Goal: Complete application form

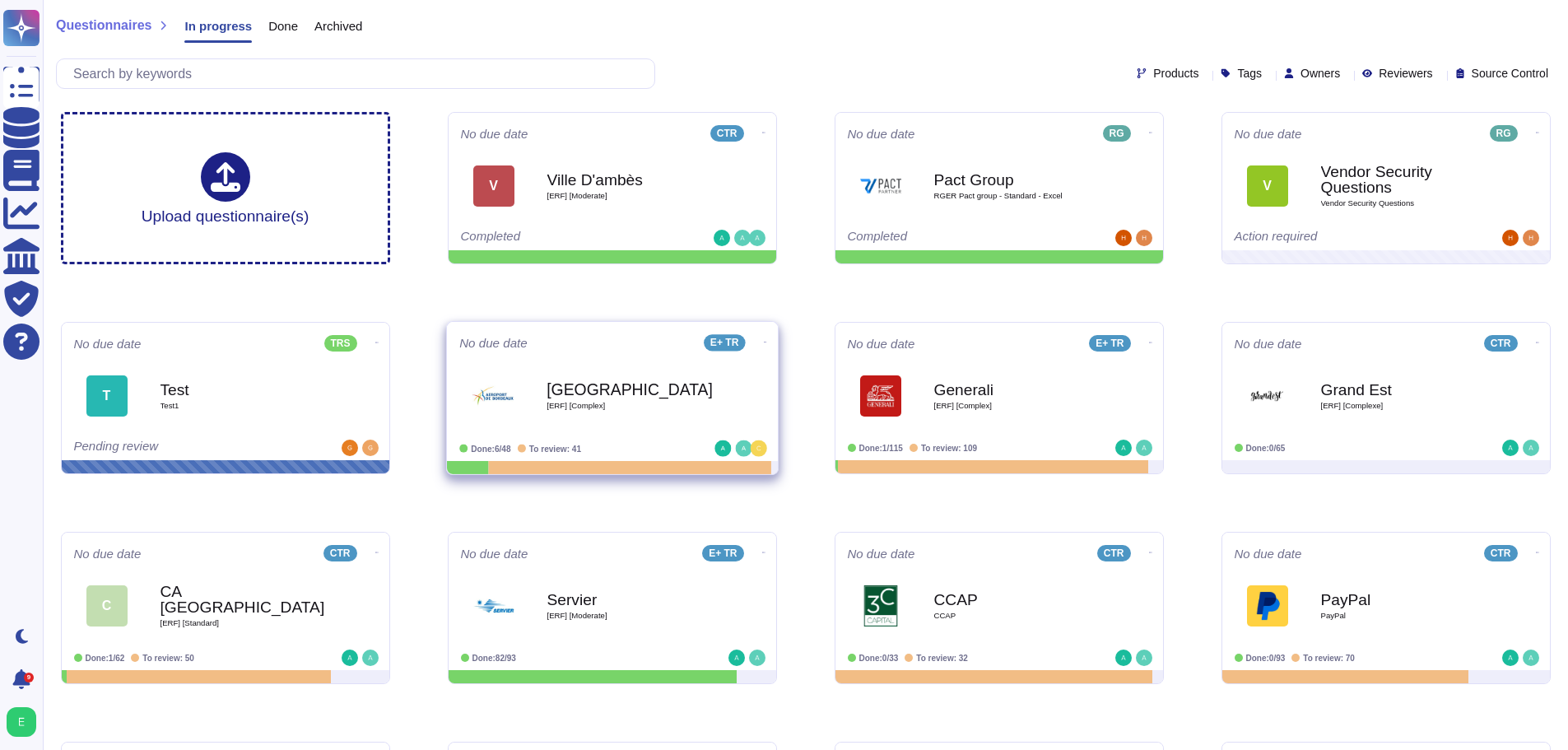
click at [648, 419] on div "Bordeaux [ERF] [Complex]" at bounding box center [629, 396] width 166 height 67
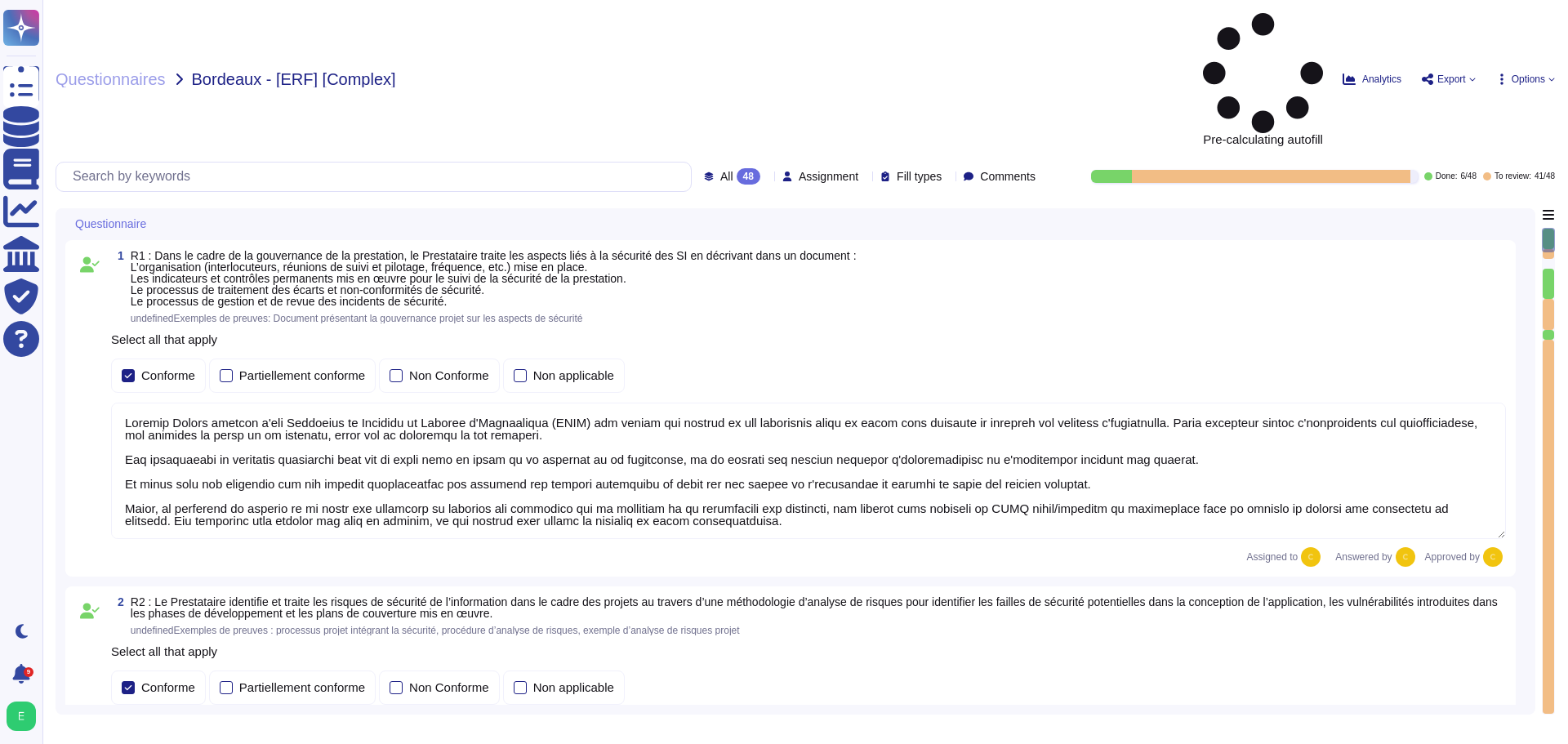
type textarea "Loremip Dolors ametcon a'eli Seddoeius te Incididu ut Laboree d'Magnaaliqua (EN…"
type textarea "Loremip Dolors ametcon adipiscingelitse doe temporin utla e do magnaali en a'mi…"
type textarea "Edenred France dispose d'une Politique de Sécurité du Système d'Information (PS…"
type textarea "Edenred France crée et maintient un inventaire des actifs à l'aide de la Config…"
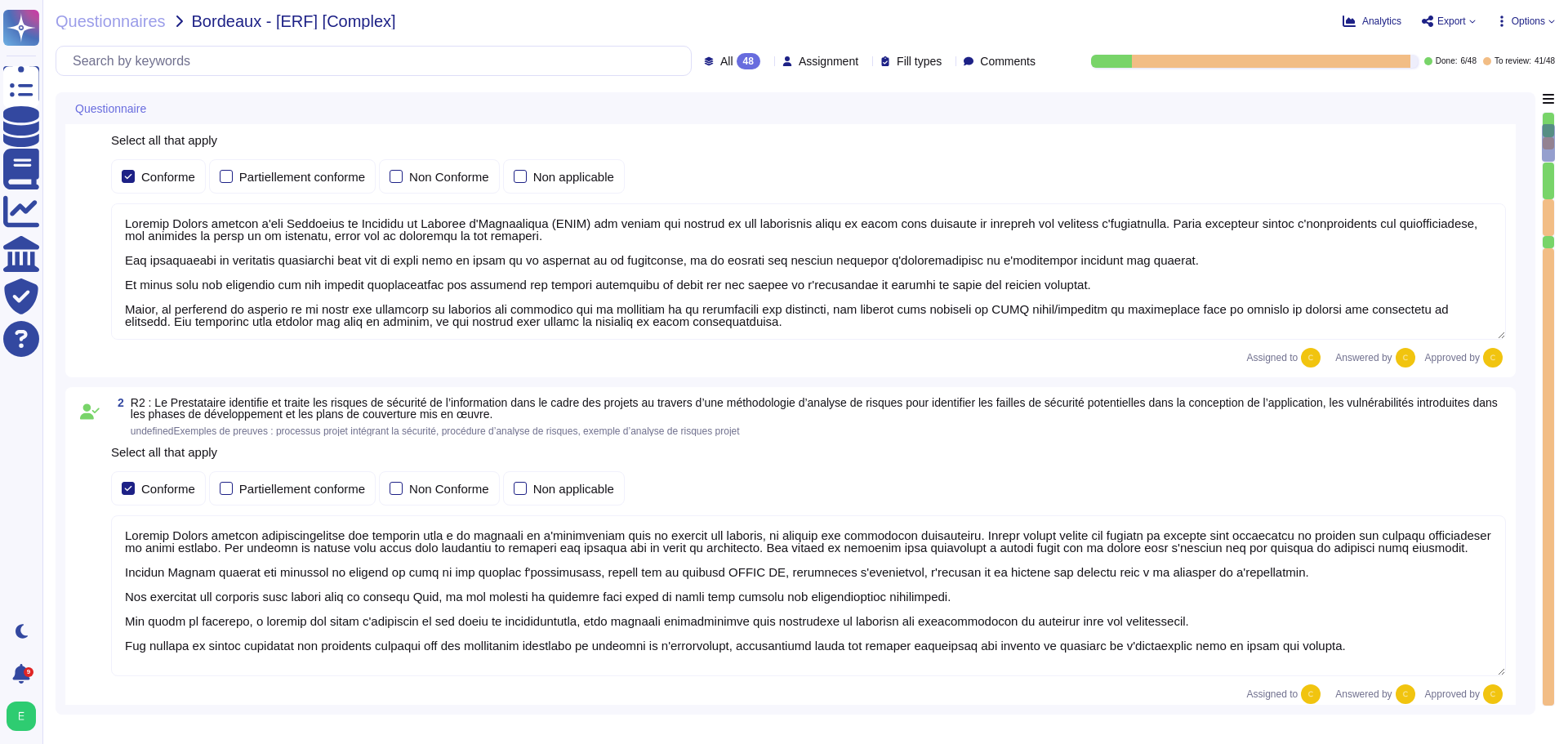
type textarea "Edenred France a mis en place plusieurs dispositifs pour lutter contre l'intrus…"
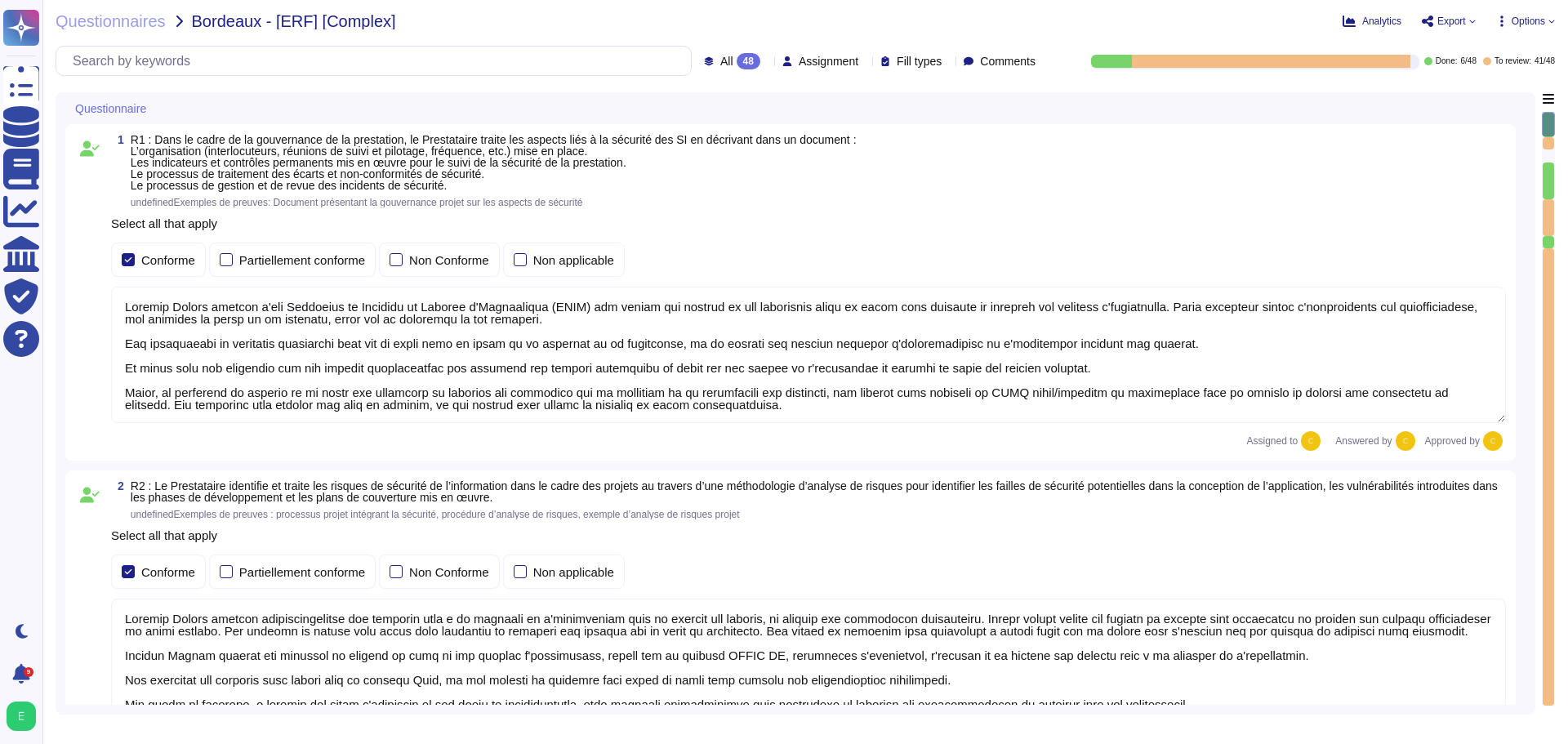
scroll to position [2, 0]
click at [1539, 141] on div "Questionnaire 1 R1 : Dans le cadre de la gouvernance de la prestation, le Prest…" at bounding box center [805, 403] width 1500 height 622
click at [1525, 148] on div "Questionnaire 1 R1 : Dans le cadre de la gouvernance de la prestation, le Prest…" at bounding box center [795, 403] width 1480 height 622
click at [1546, 123] on div at bounding box center [1548, 124] width 13 height 25
click at [1538, 143] on div "Questionnaire 1 R1 : Dans le cadre de la gouvernance de la prestation, le Prest…" at bounding box center [805, 403] width 1500 height 622
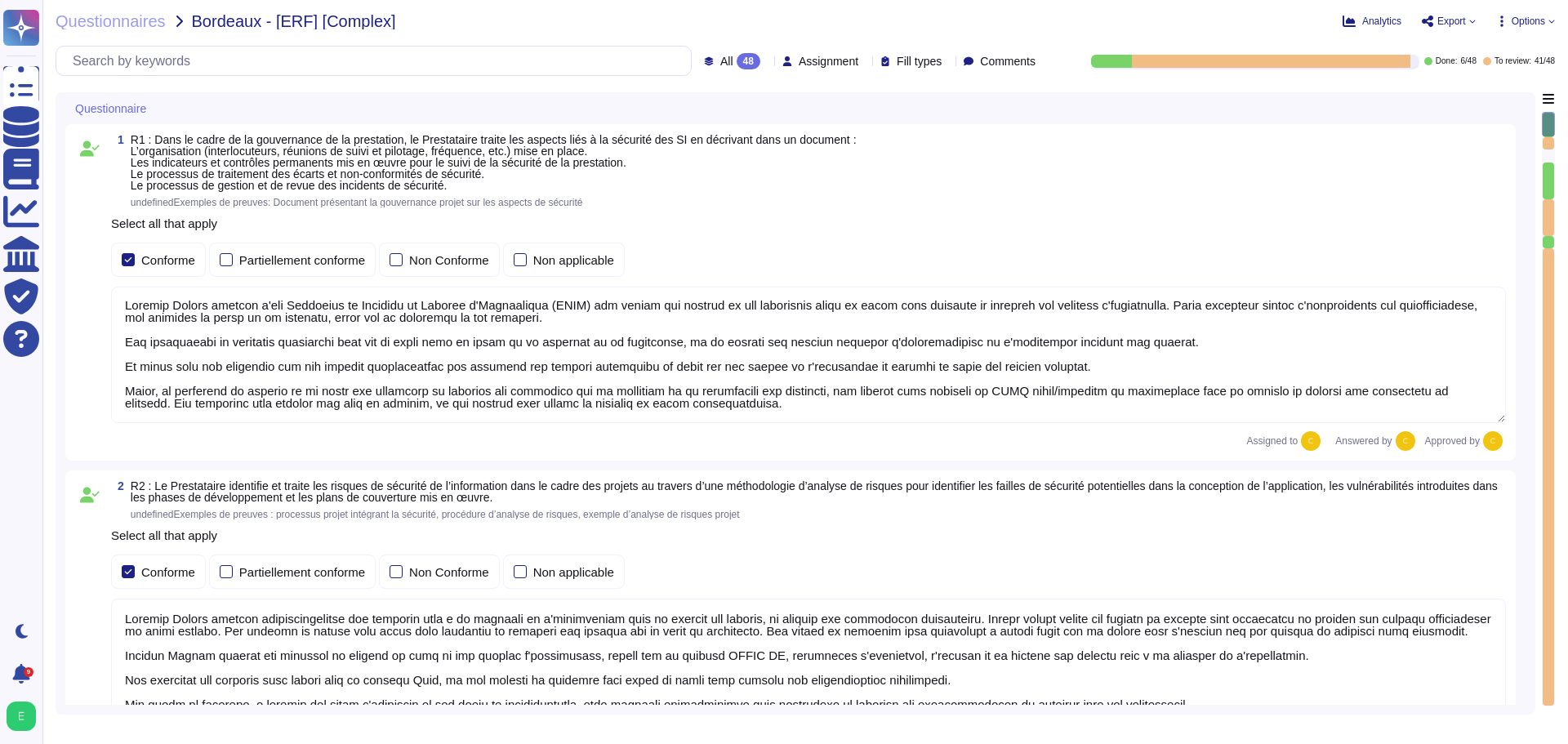
click at [1522, 152] on div "1 R1 : Dans le cadre de la gouvernance de la prestation, le Prestataire traite …" at bounding box center [796, 292] width 1461 height 337
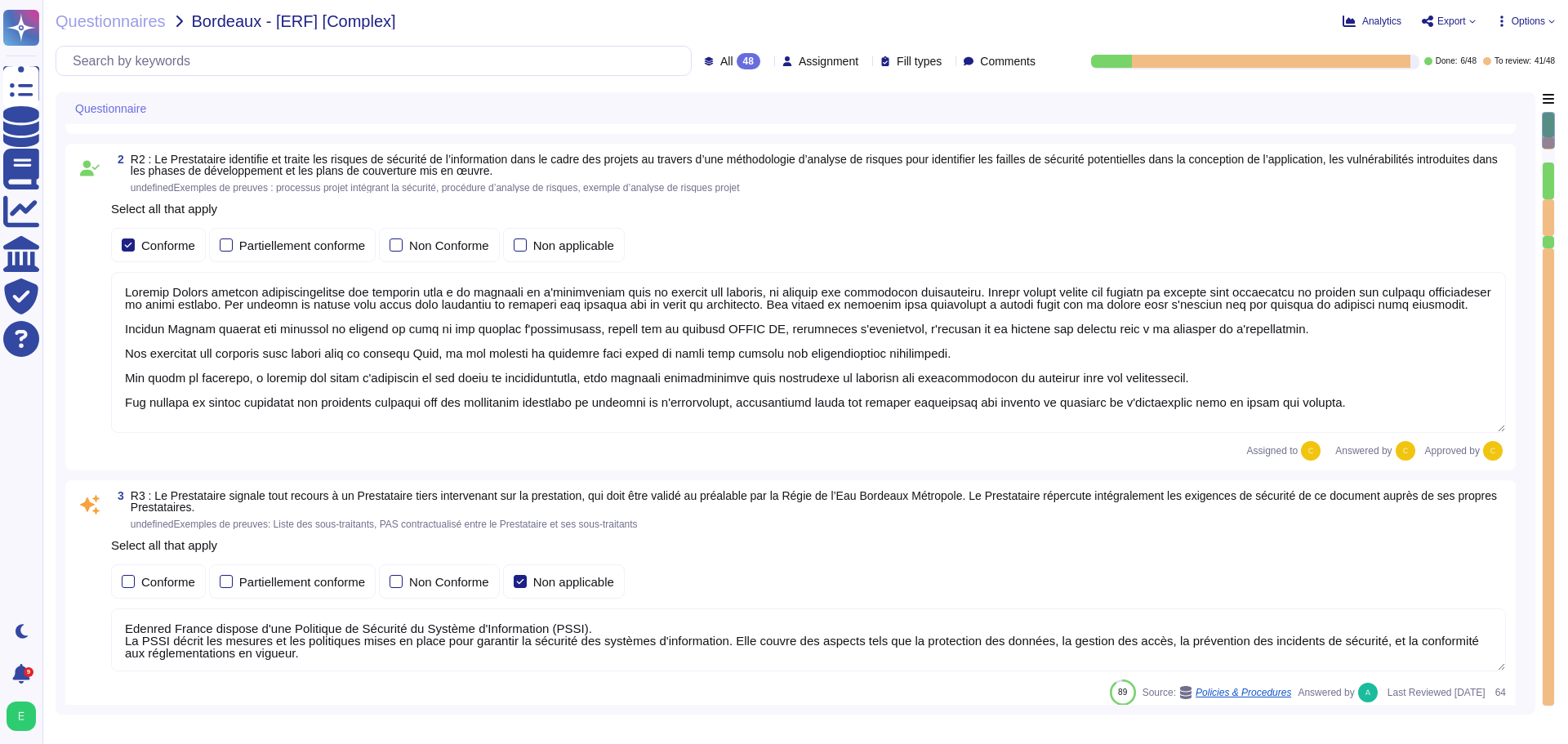
type textarea "Edenred France a mis en place plusieurs dispositifs pour lutter contre l'intrus…"
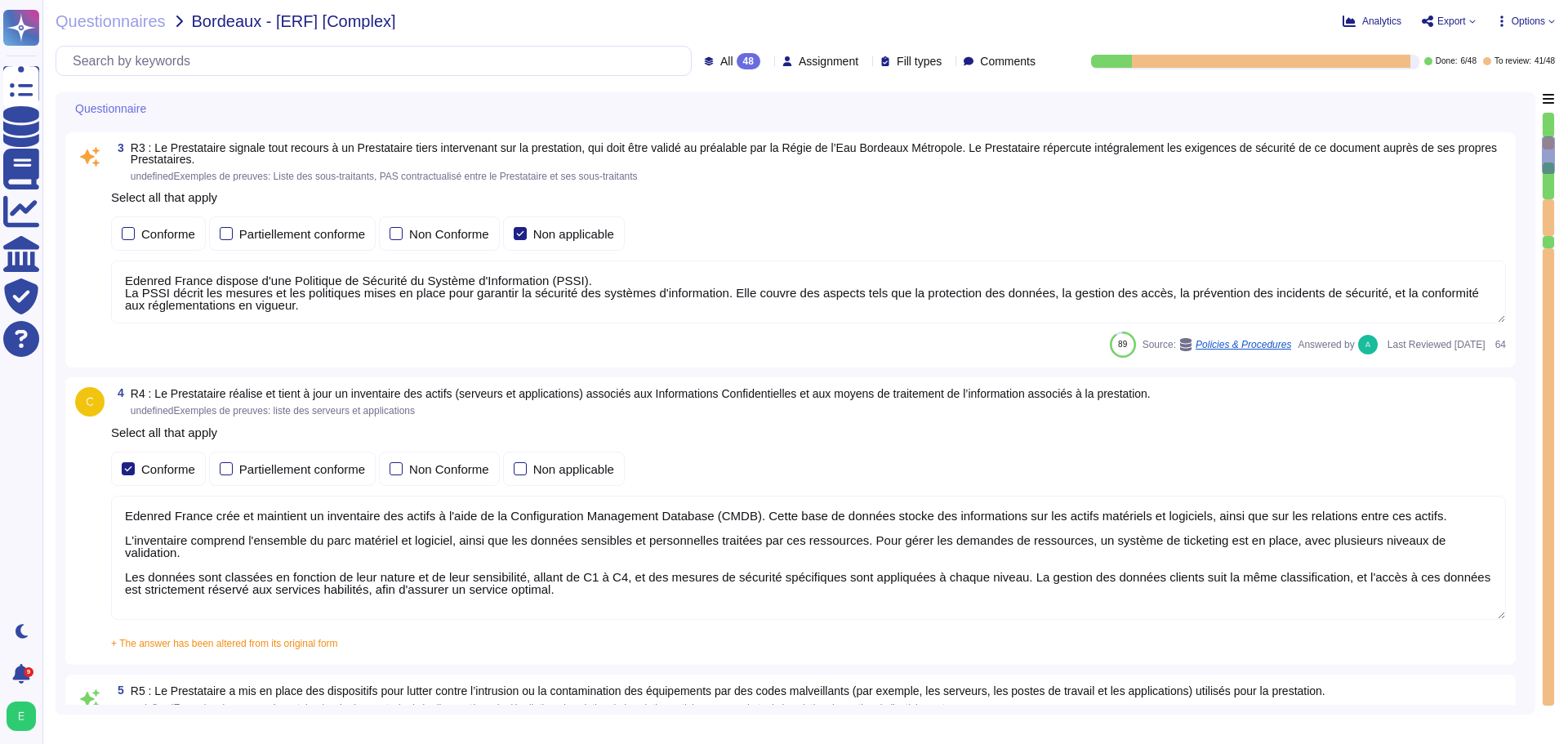
scroll to position [817, 0]
type textarea "Edenred France effectue des analyses quotidiennes et hebdomadaires avec des sol…"
type textarea "Edenred France a mis en place un processus de gestion des correctifs bien défin…"
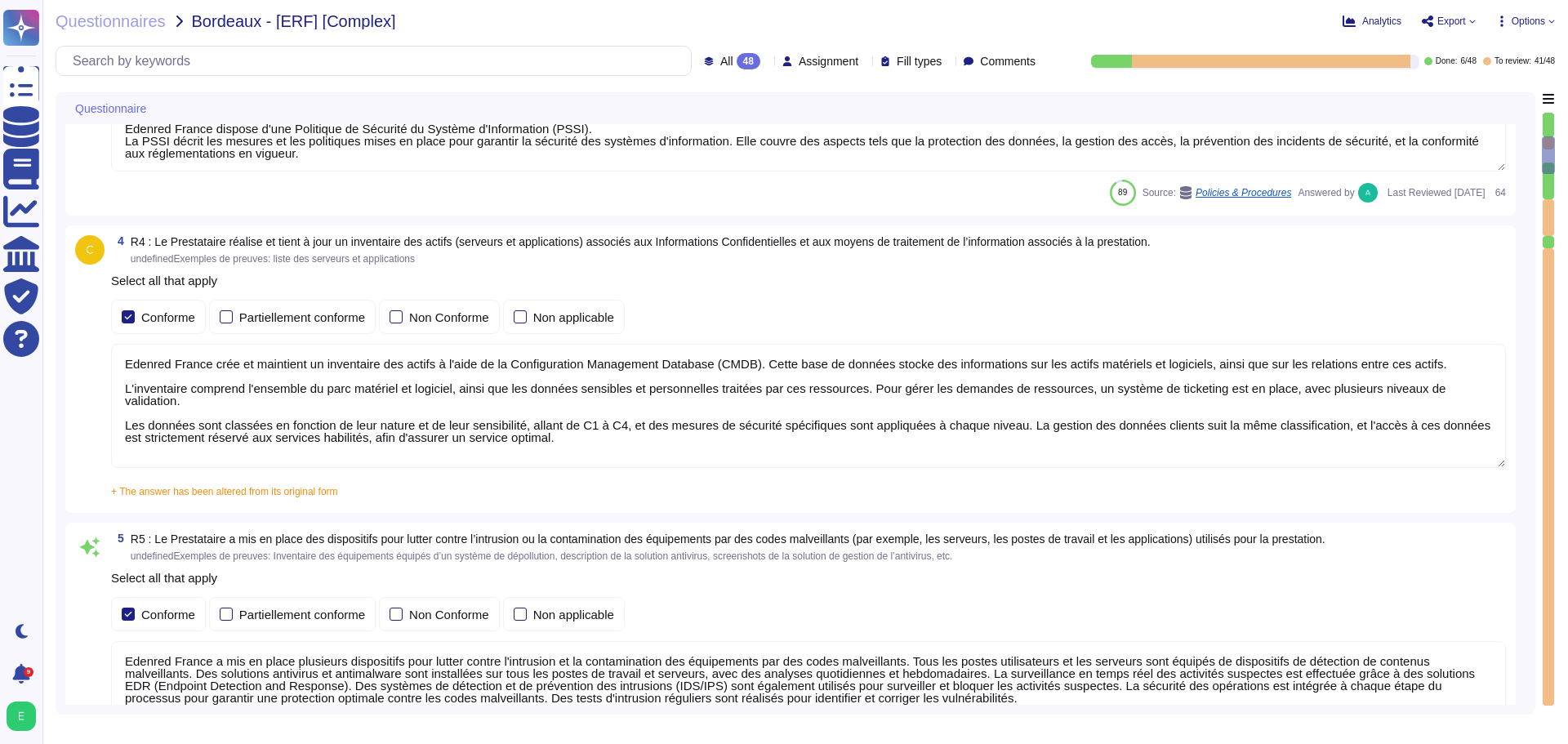
scroll to position [2, 0]
click at [1522, 168] on div "3 R3 : Le Prestataire signale tout recours à un Prestataire tiers intervenant s…" at bounding box center [796, 97] width 1461 height 235
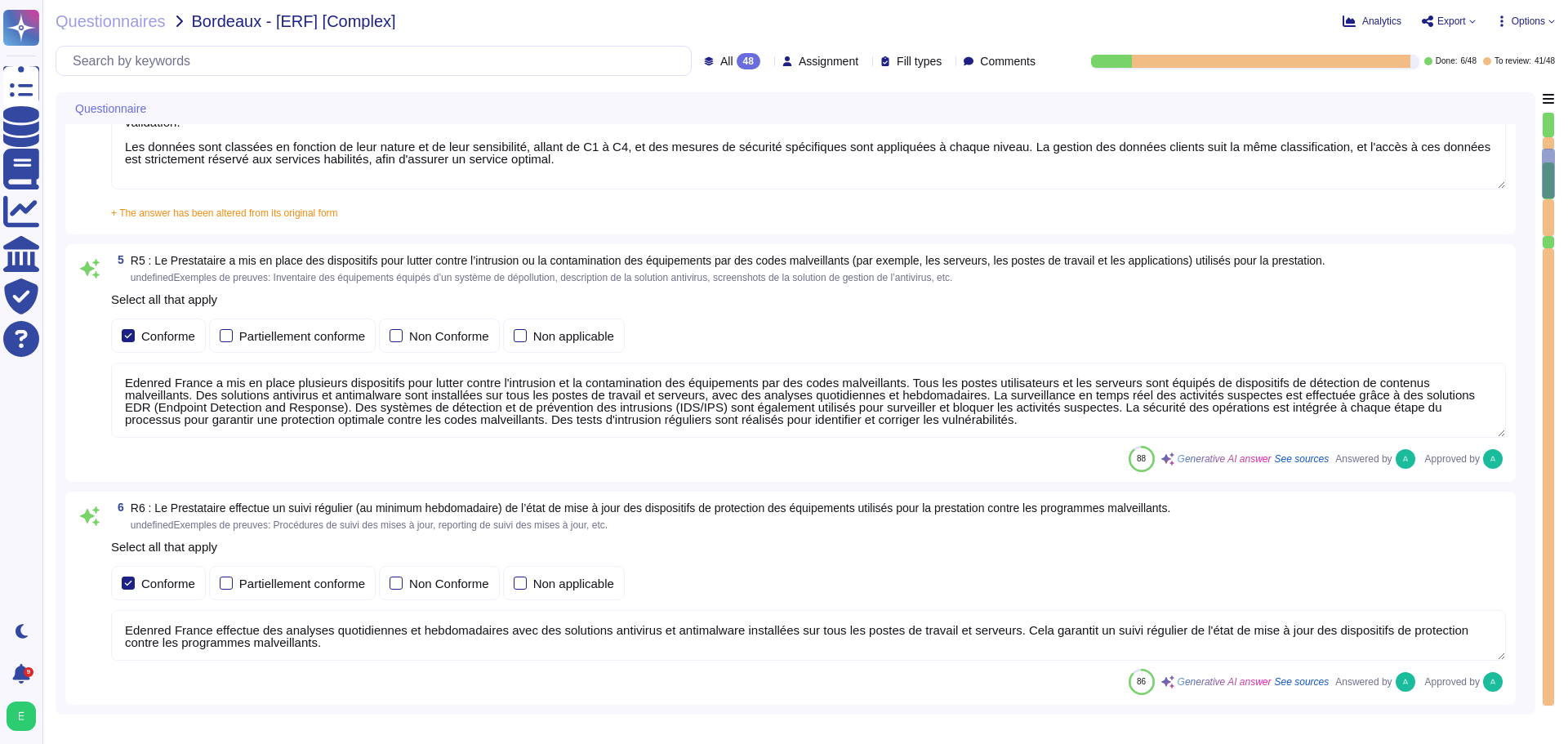
type textarea "Edenred France effectue des scans de vulnérabilités mensuels sur l’ensemble de …"
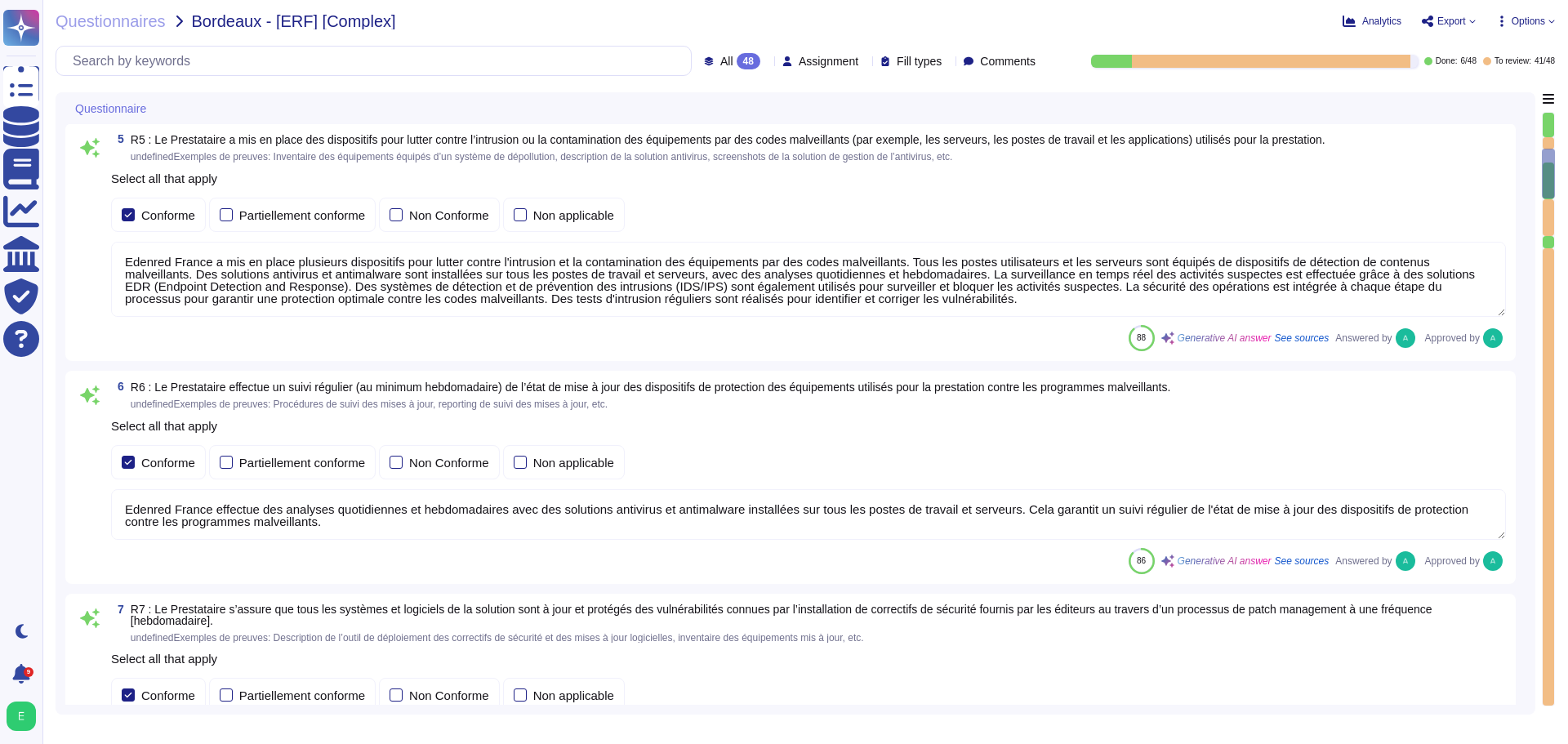
type textarea "Le Recovery Time Objective (RTO), ou délai de remise en service des services en…"
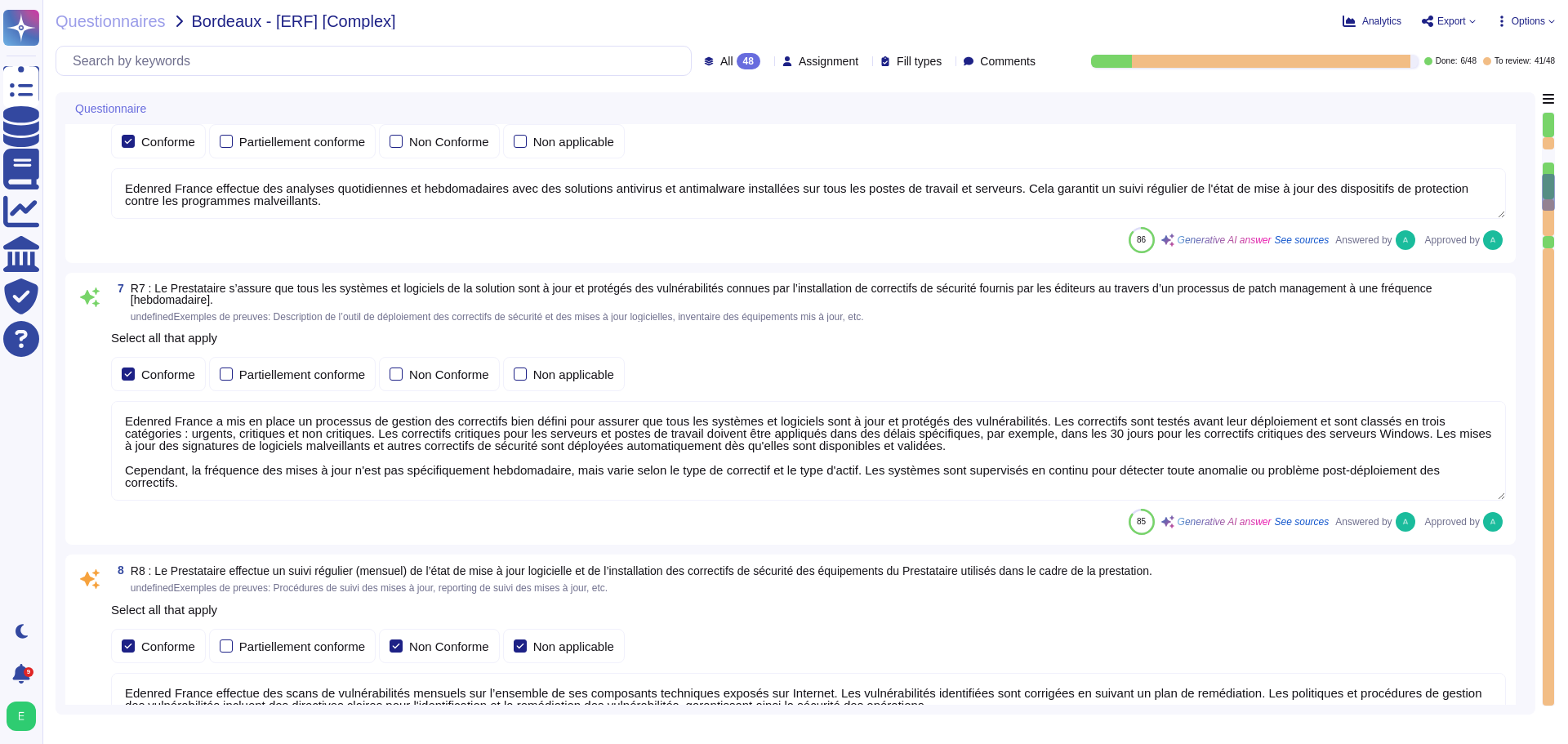
type textarea "Le Recovery Time Objective (RTO), ou délai de remise en service des services en…"
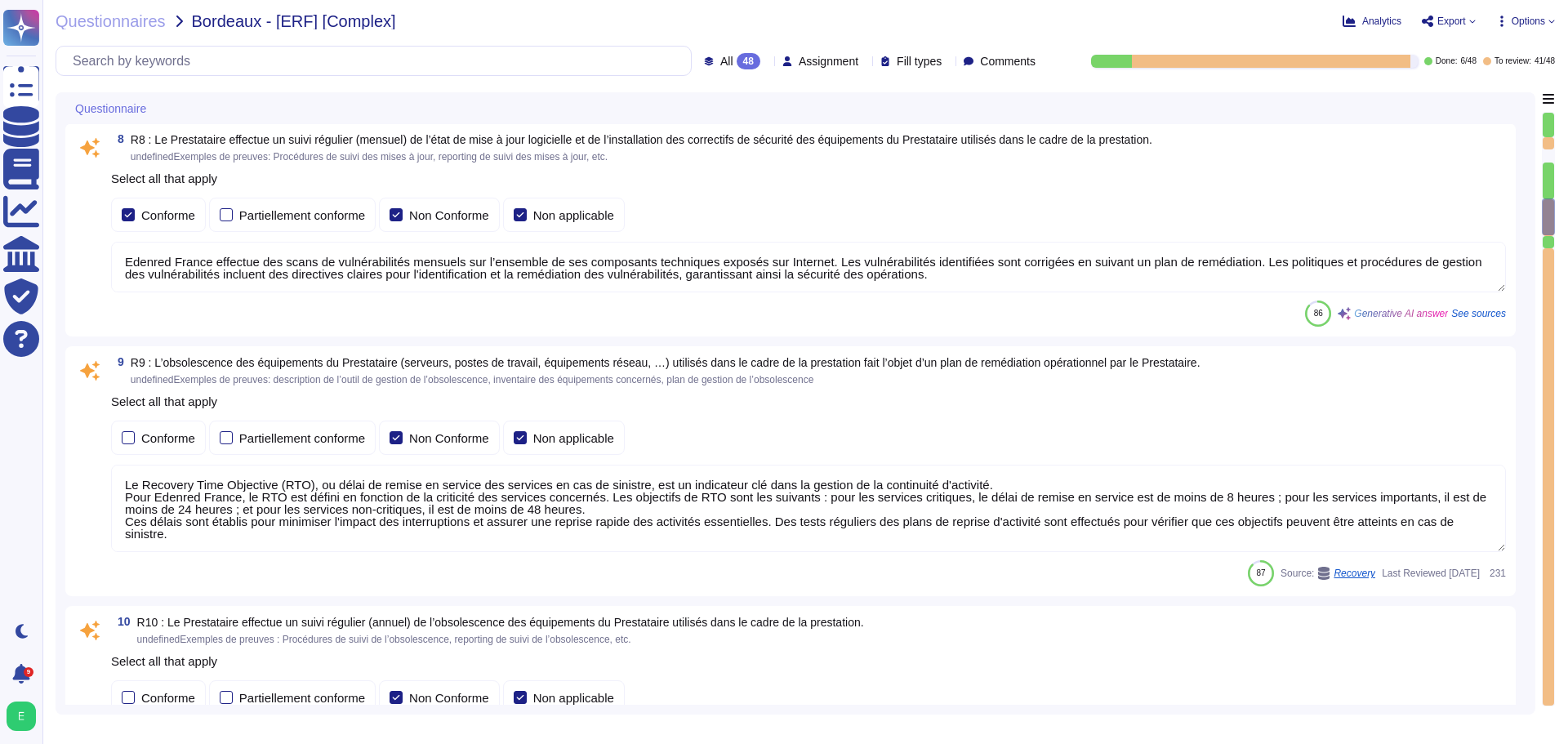
type textarea "Edenred France a mis en place des processus, procédures et mesures techniques p…"
type textarea "Edenred France assure la sécurité physique des locaux hébergeant les équipement…"
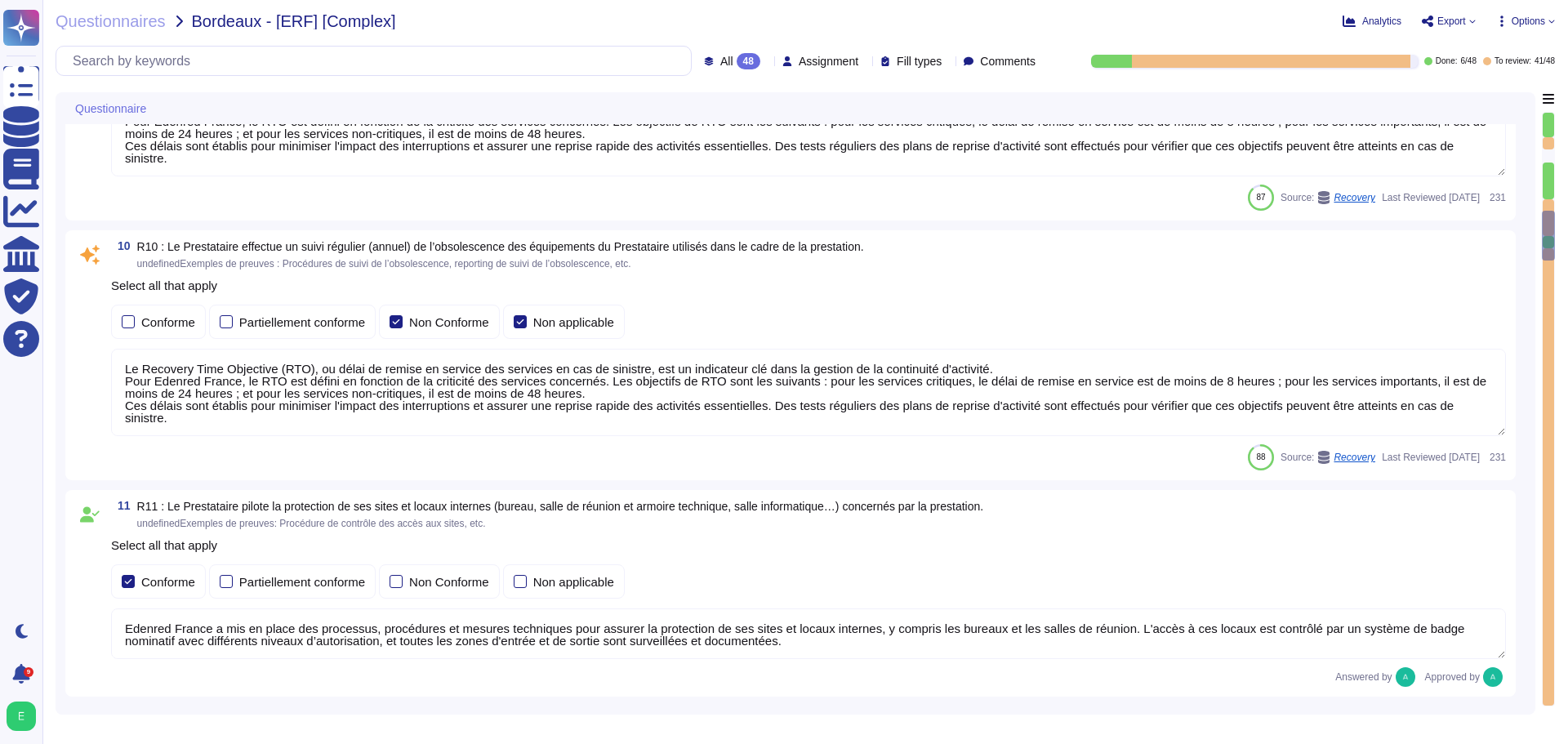
type textarea "Edenred France a mis en place des systèmes de contrôle environnemental dans ses…"
type textarea "Edenred France prend des mesures pour garantir la sécurité de ses équipements p…"
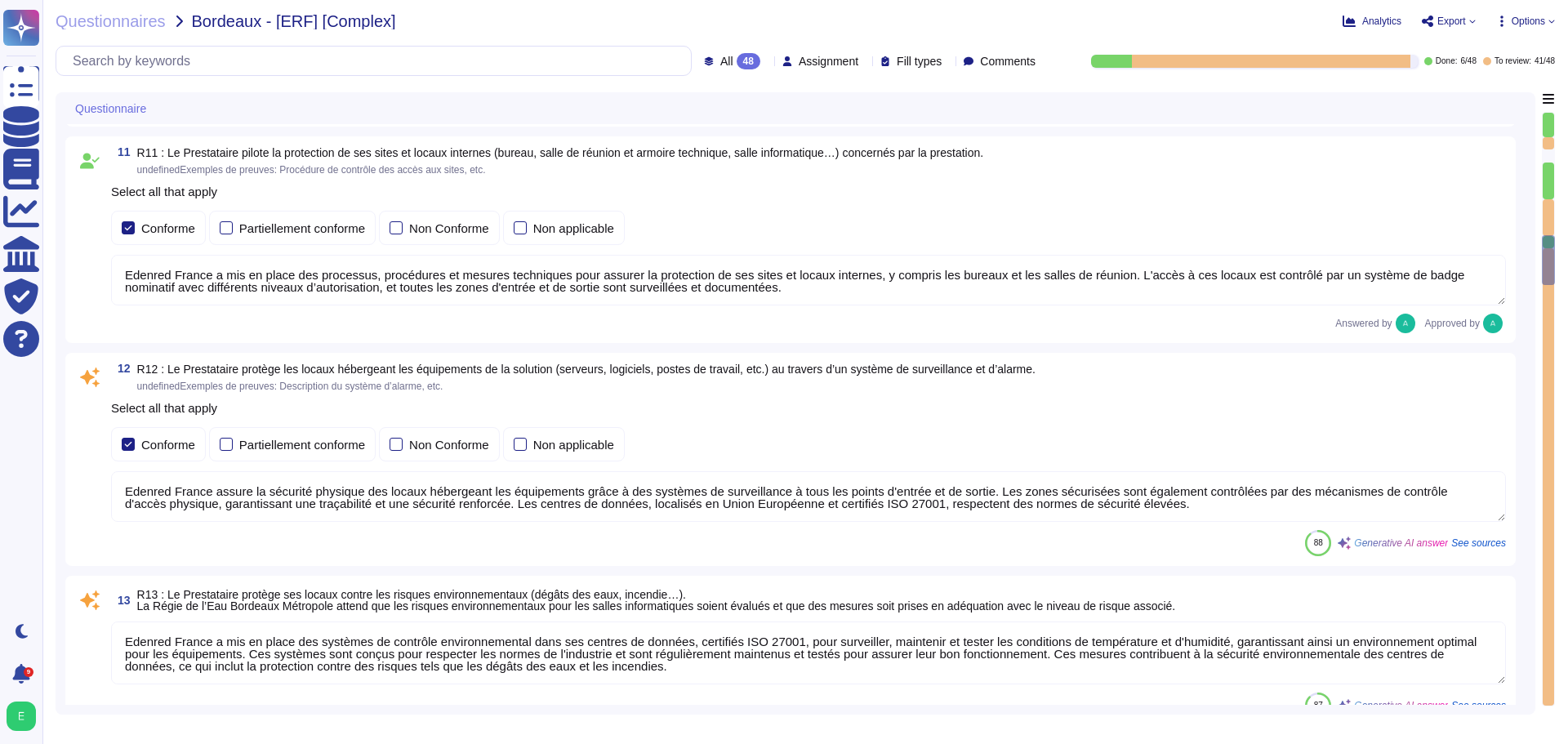
type textarea "Les systèmes de surveillance des centres de données en périphérie externe et le…"
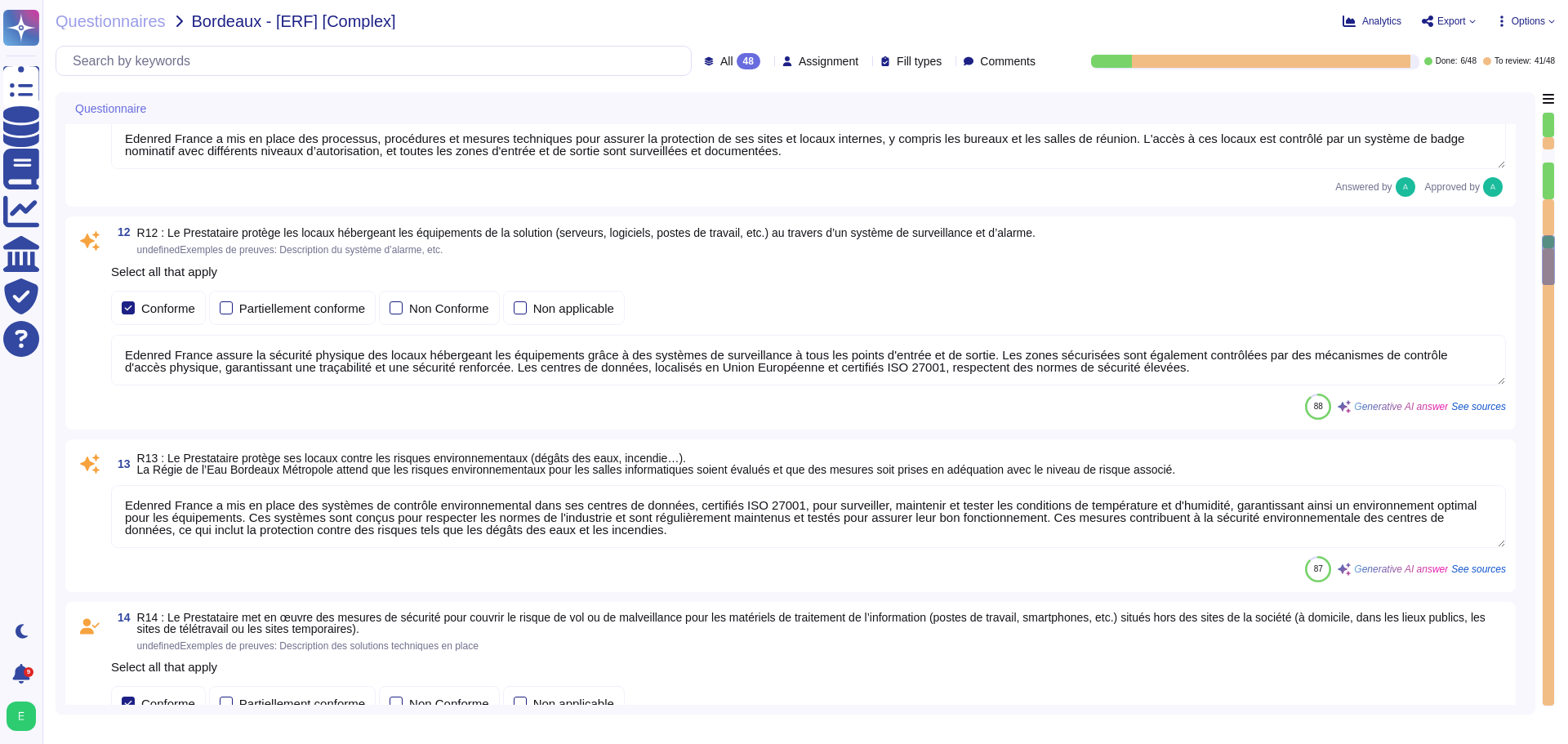
type textarea "La présente charte d'Utilisation des Ressources Informatiques et d'Accès aux Do…"
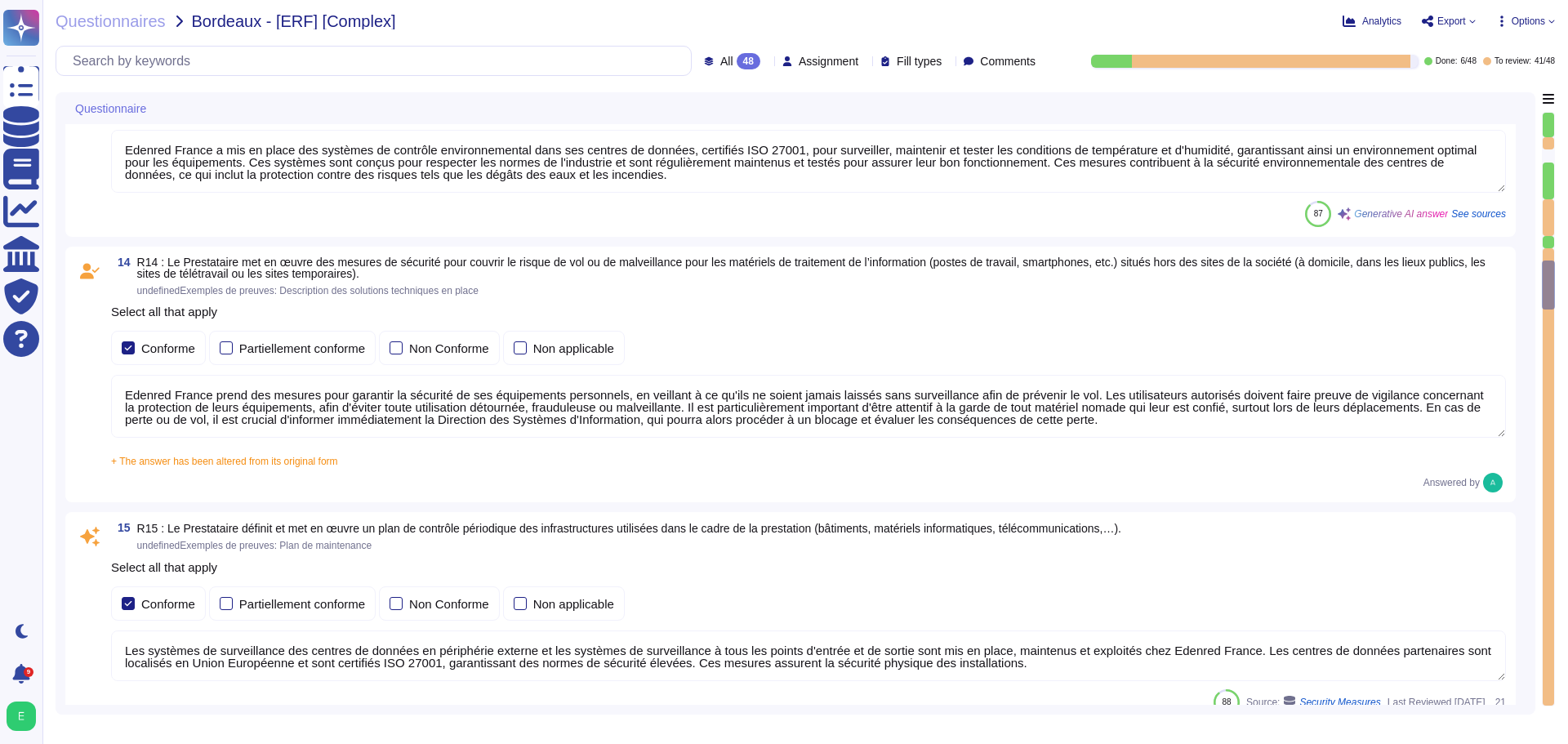
type textarea "Loremip Dolors ame co adipi eli seddoeius temporinc utla et doloremagnaaliqua, …"
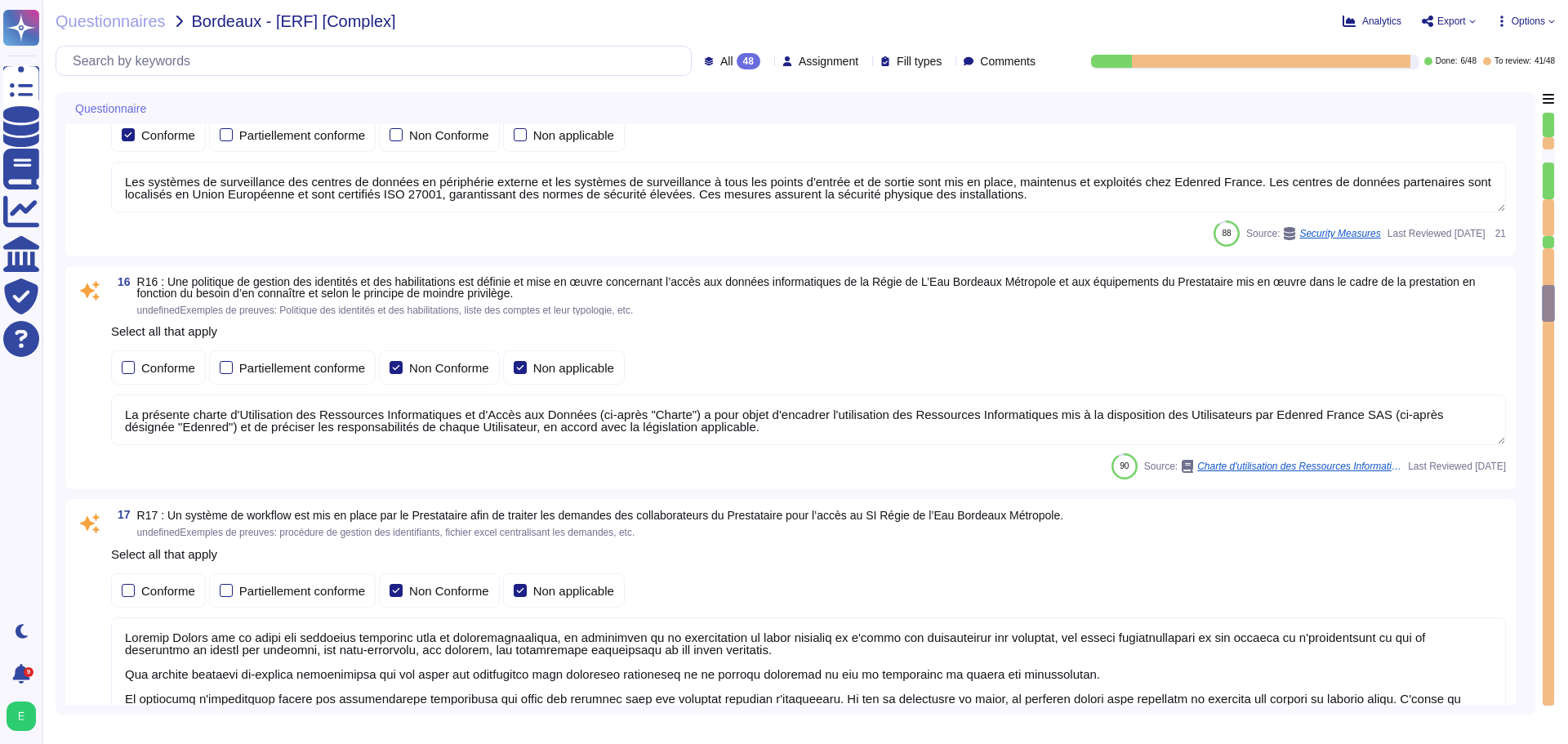
type textarea "Edenred France effectue une revue périodique des accès pour s'assurer que seuls…"
type textarea "Edenred France prend en charge plusieurs types d'authentification pour ses appl…"
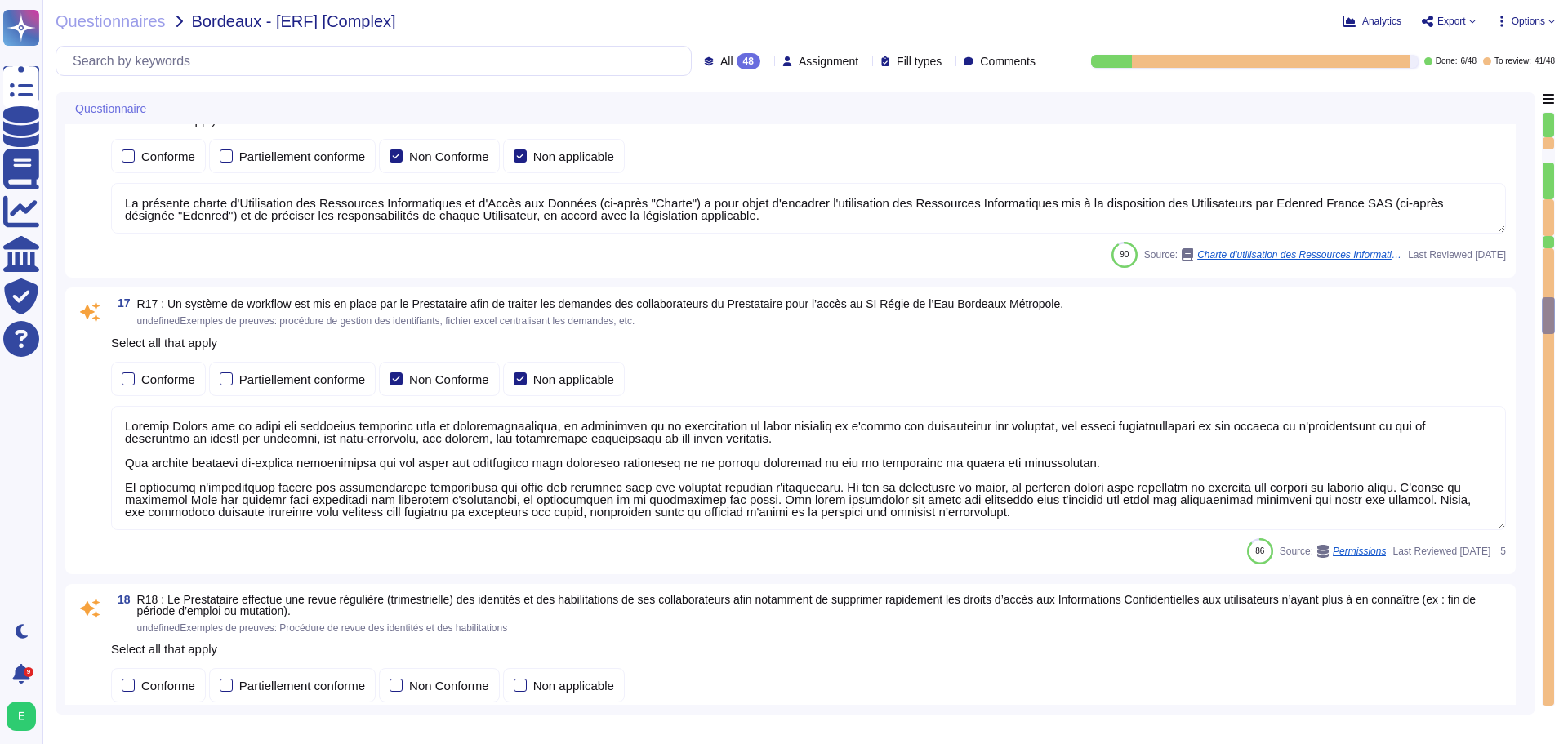
type textarea "La politique de gestion des mots de passe des comptes standards du Prestataire …"
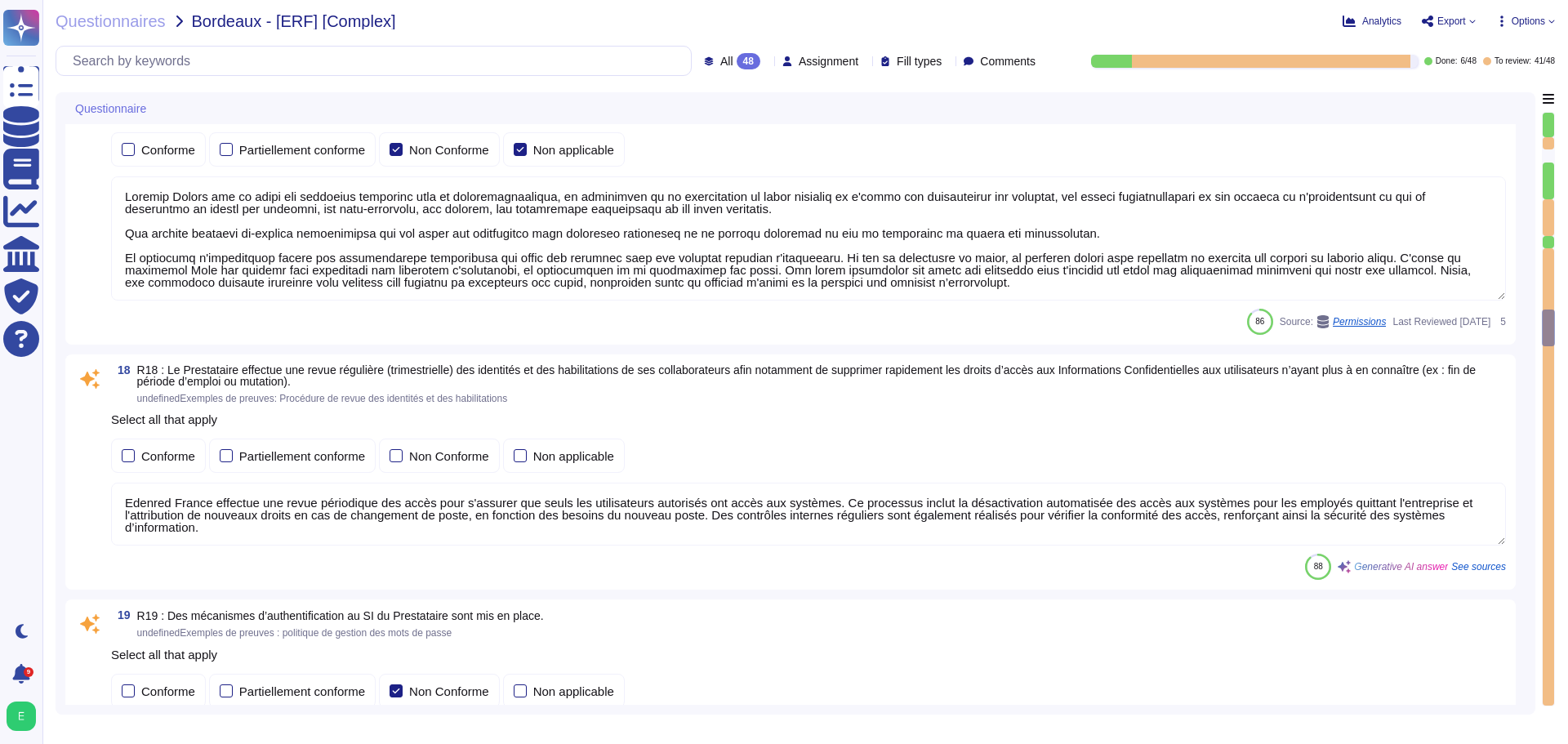
type textarea "La politique de gestion des mots de passe des comptes à privilège d'Edenred Fra…"
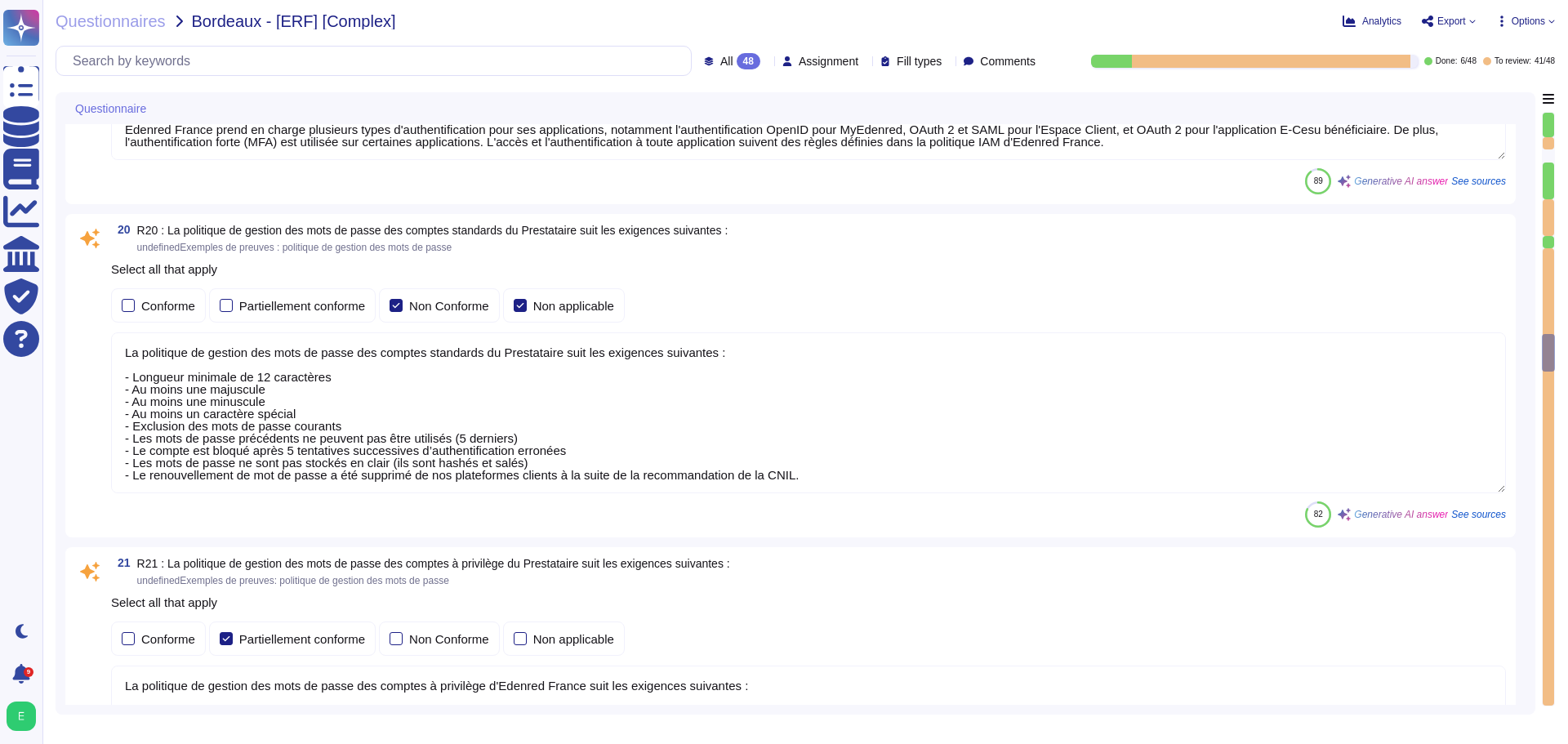
type textarea "Oui, chez Edenred France, les actions sur les ressources sont effectivement tra…"
type textarea "Edenred France dispose d'une Politique de Sécurité du Système d'Information (PS…"
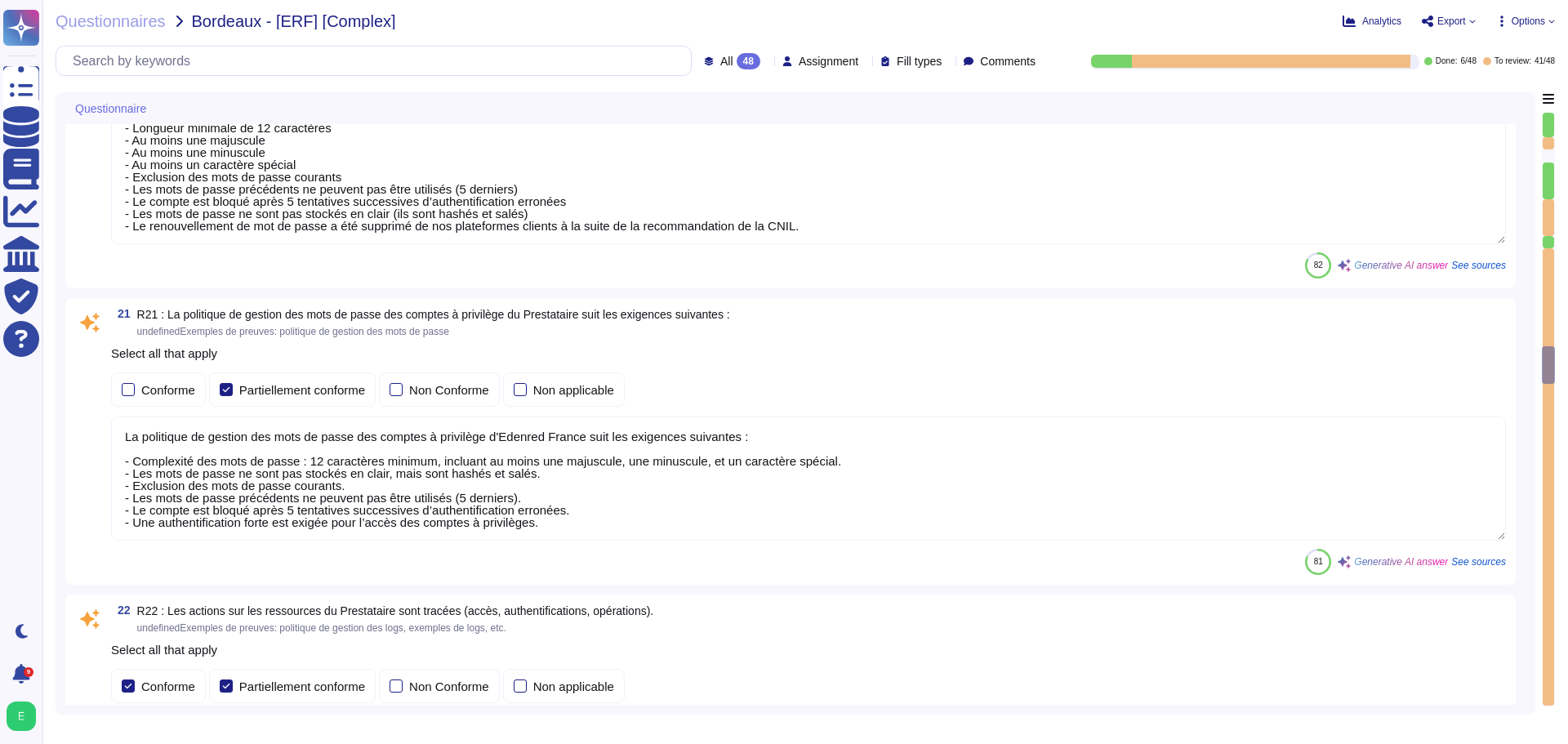
type textarea "Edenred France prend en charge la suppression sécurisée des données archivées e…"
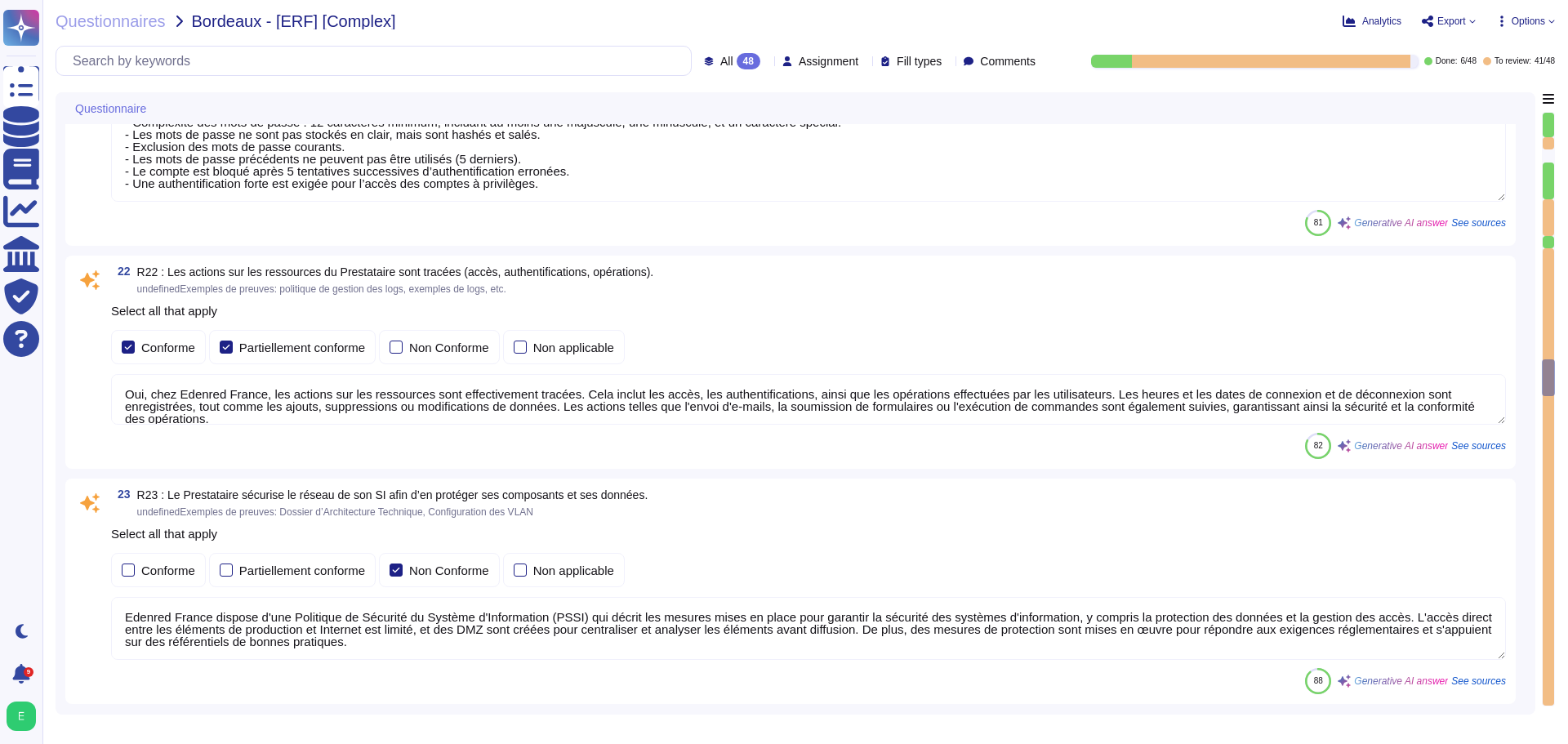
type textarea "Voir le diagramme d'architecture de la solution."
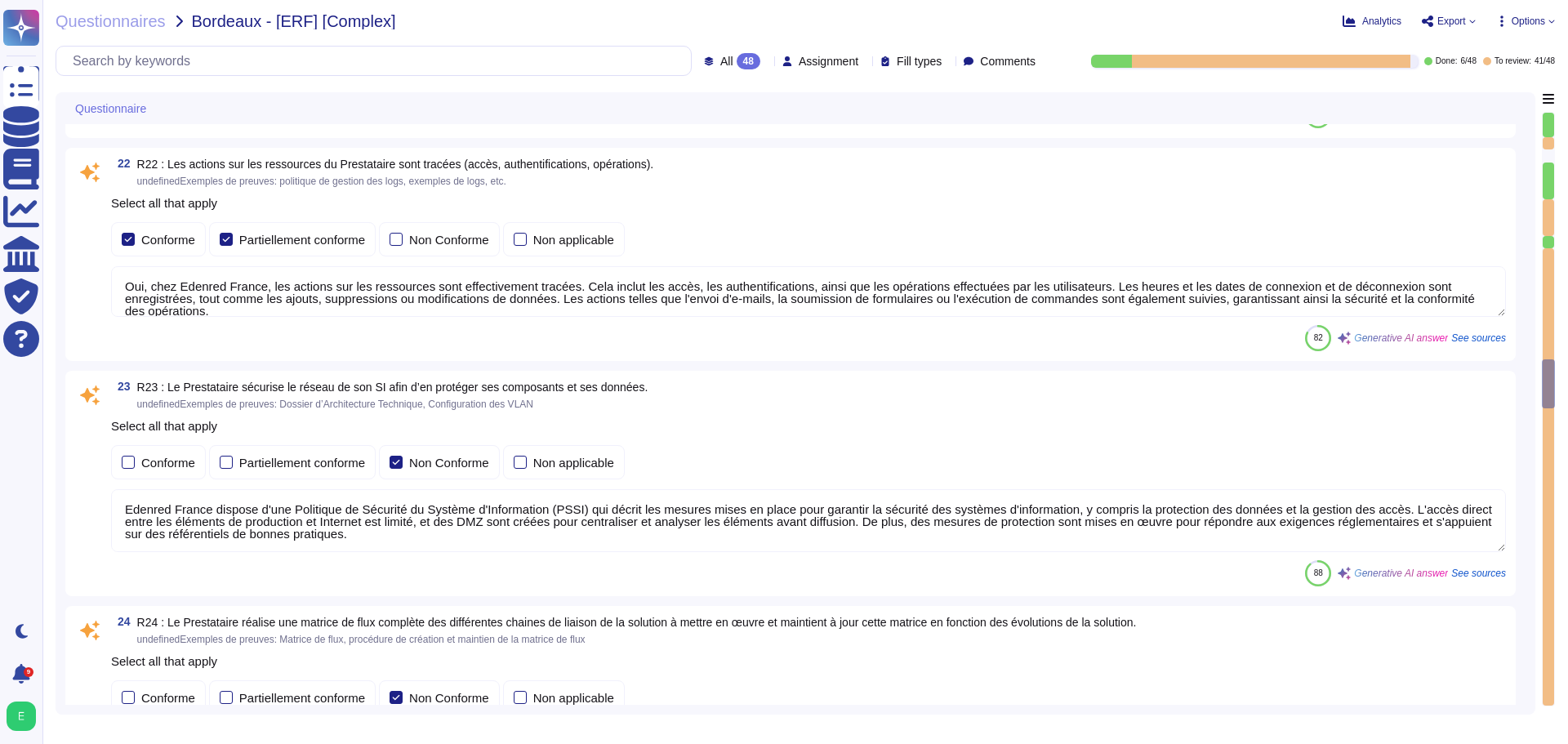
type textarea "Les flux nécessitant un niveau de sécurité renforcé chez Edenred France sont ch…"
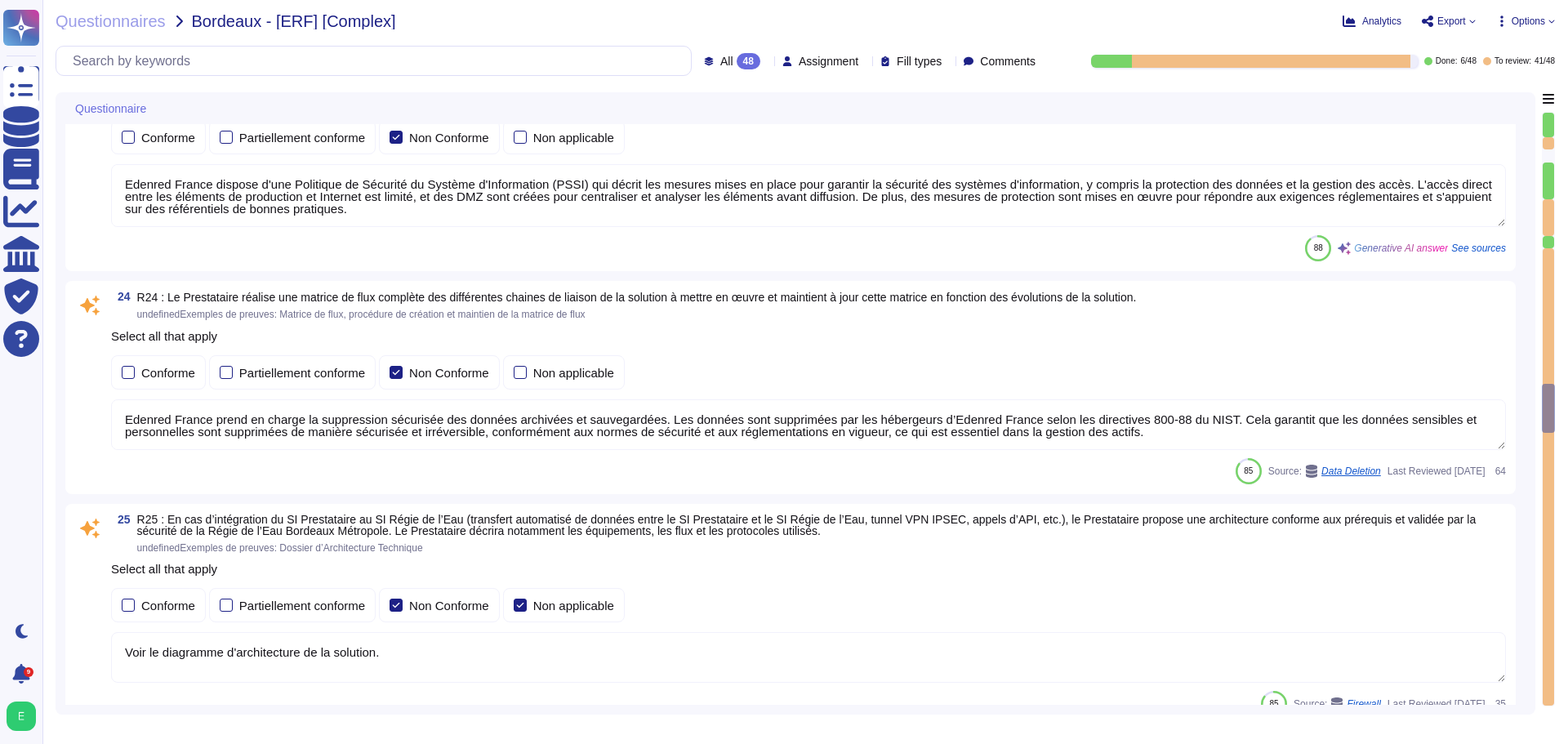
type textarea "Les accès au réseau du système d'information d'Edenred France sont tracés, incl…"
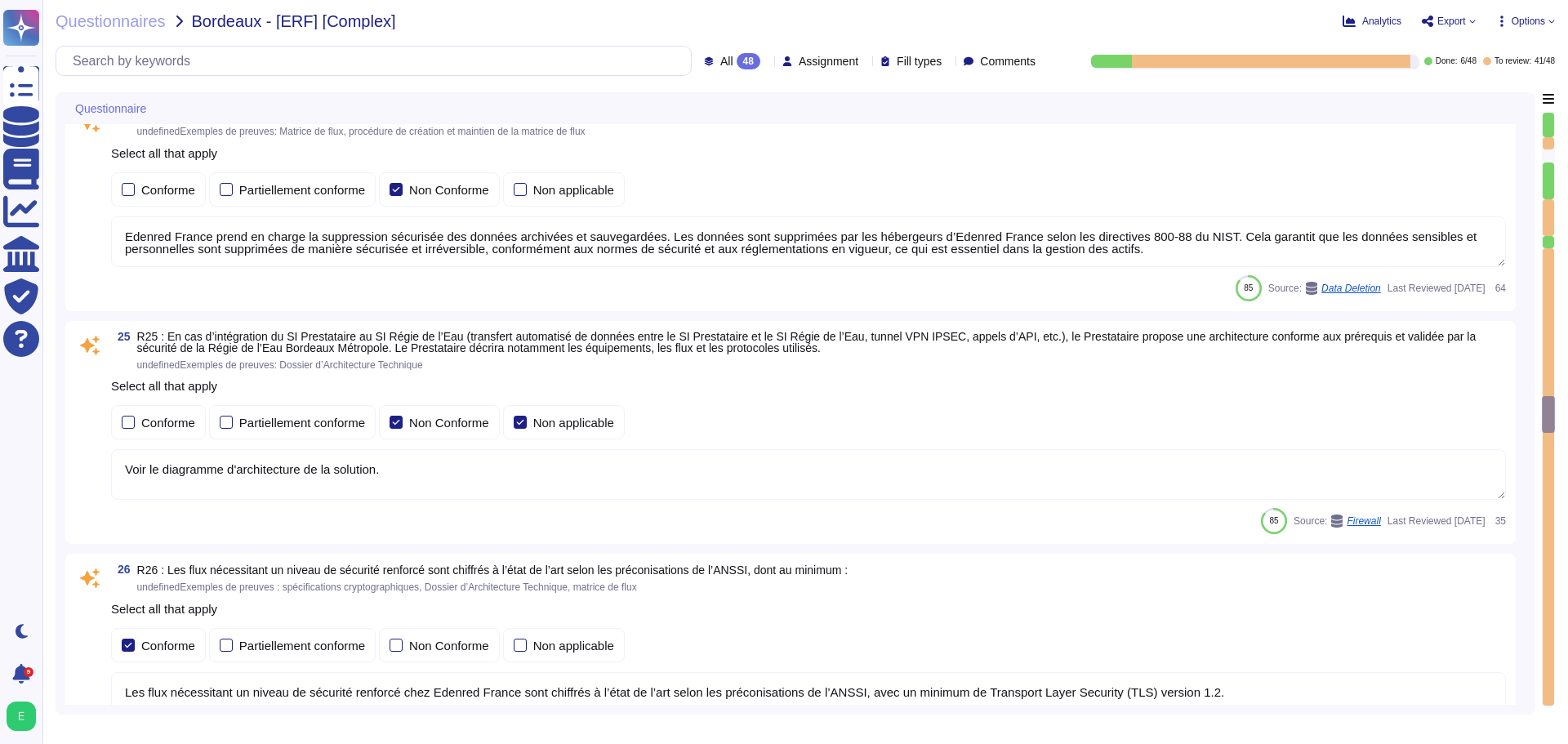
type textarea "Edenred France propose des solutions de chiffrement des données en transit pour…"
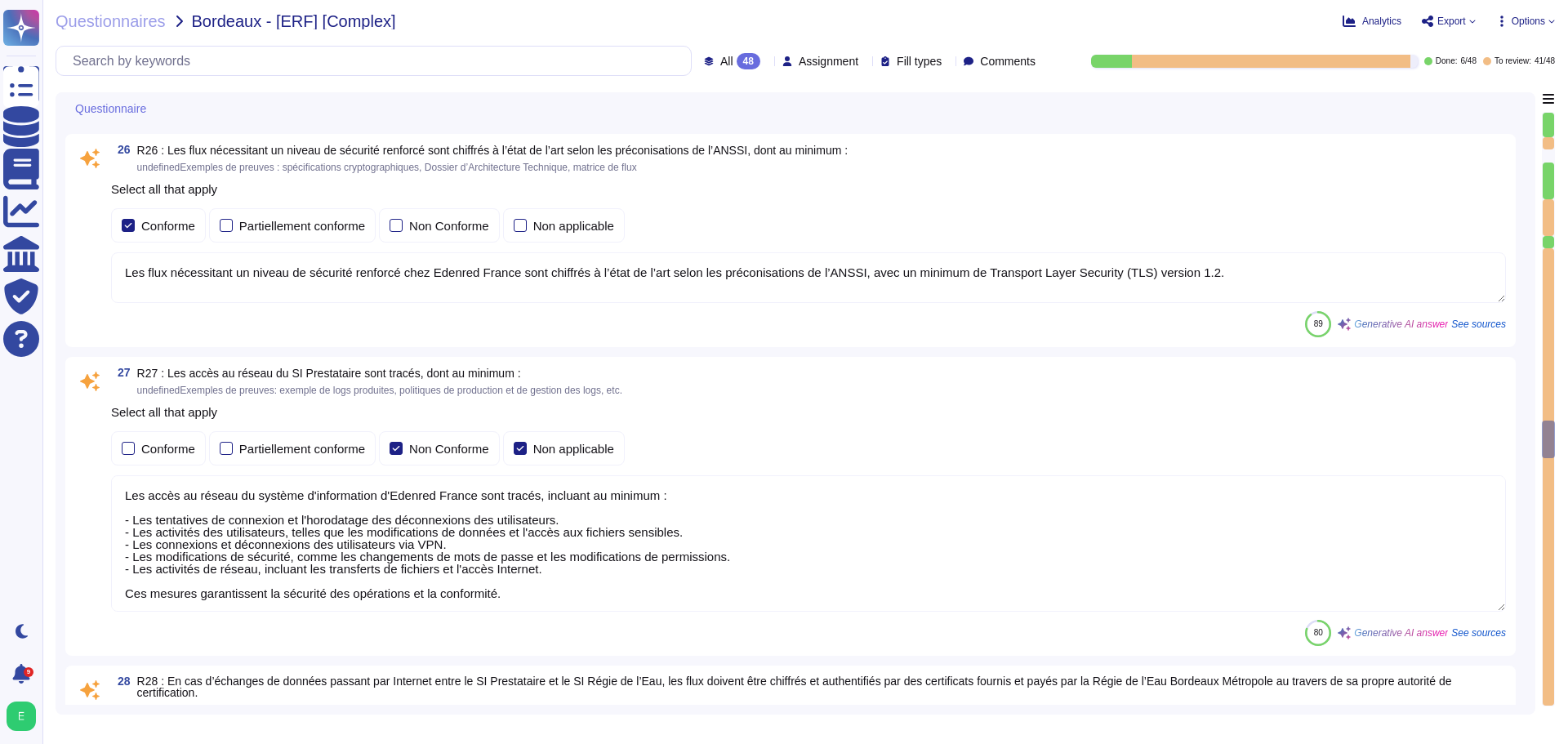
type textarea "Lore Ipsumdo Sitame, co adipiscing eli seddoeiusmod te in u'laboreetdolore magn…"
type textarea "Les Ressources Informatiques d’Edenred sont susceptibles de donner accès à un c…"
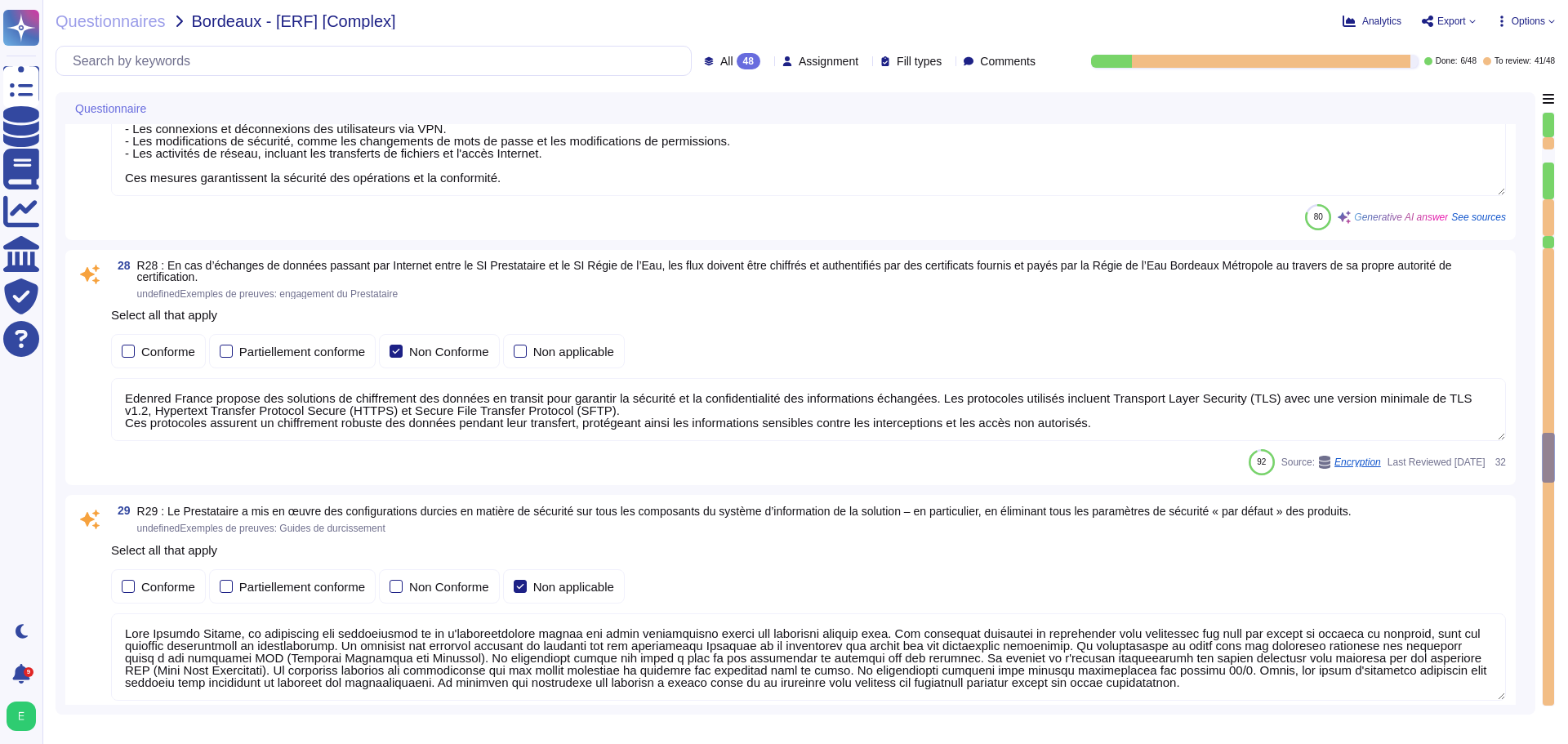
type textarea "Les sauvegardes du système et des données chez Edenred France sont également st…"
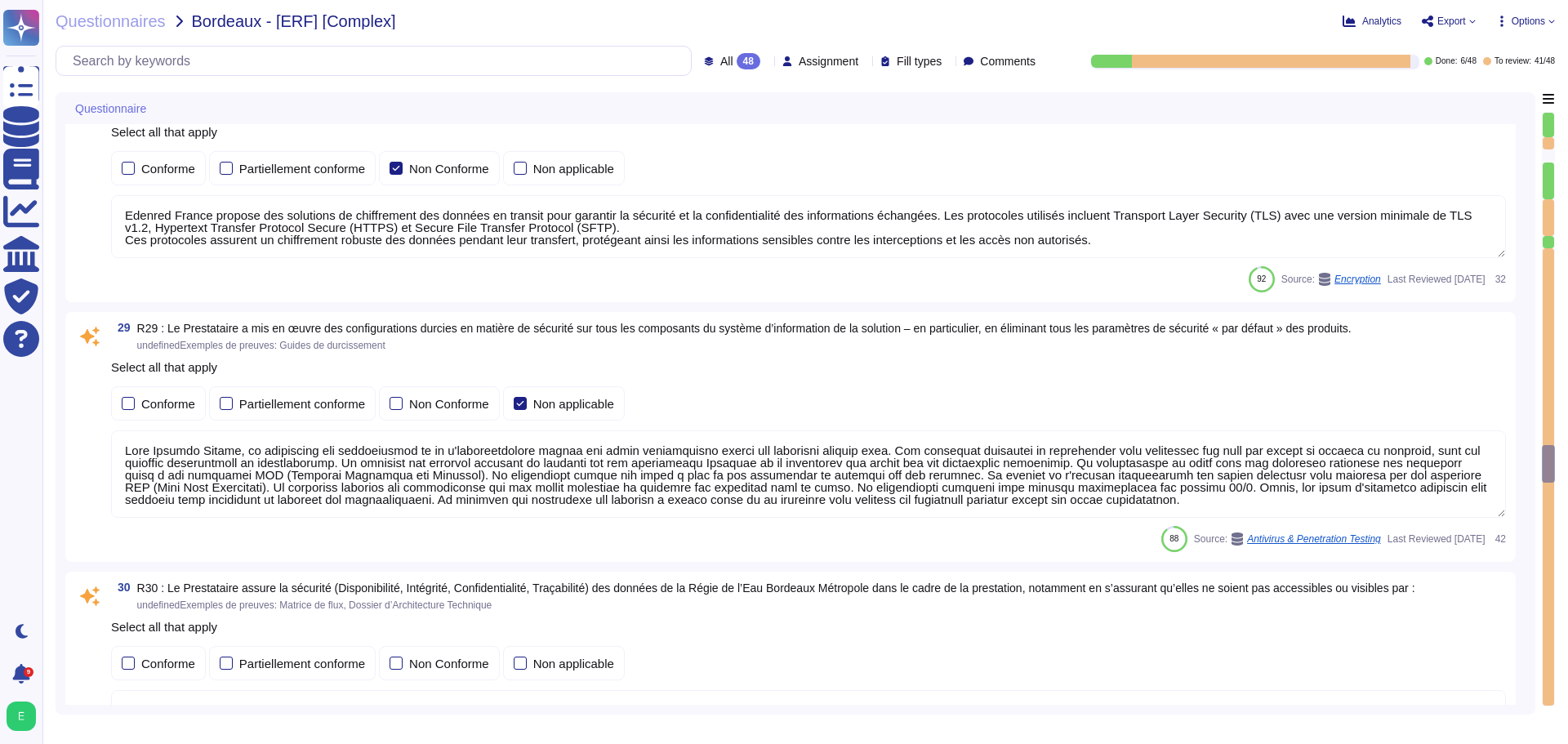
scroll to position [6697, 0]
type textarea "Le Recovery Time Objective (RTO), ou délai de remise en service des services en…"
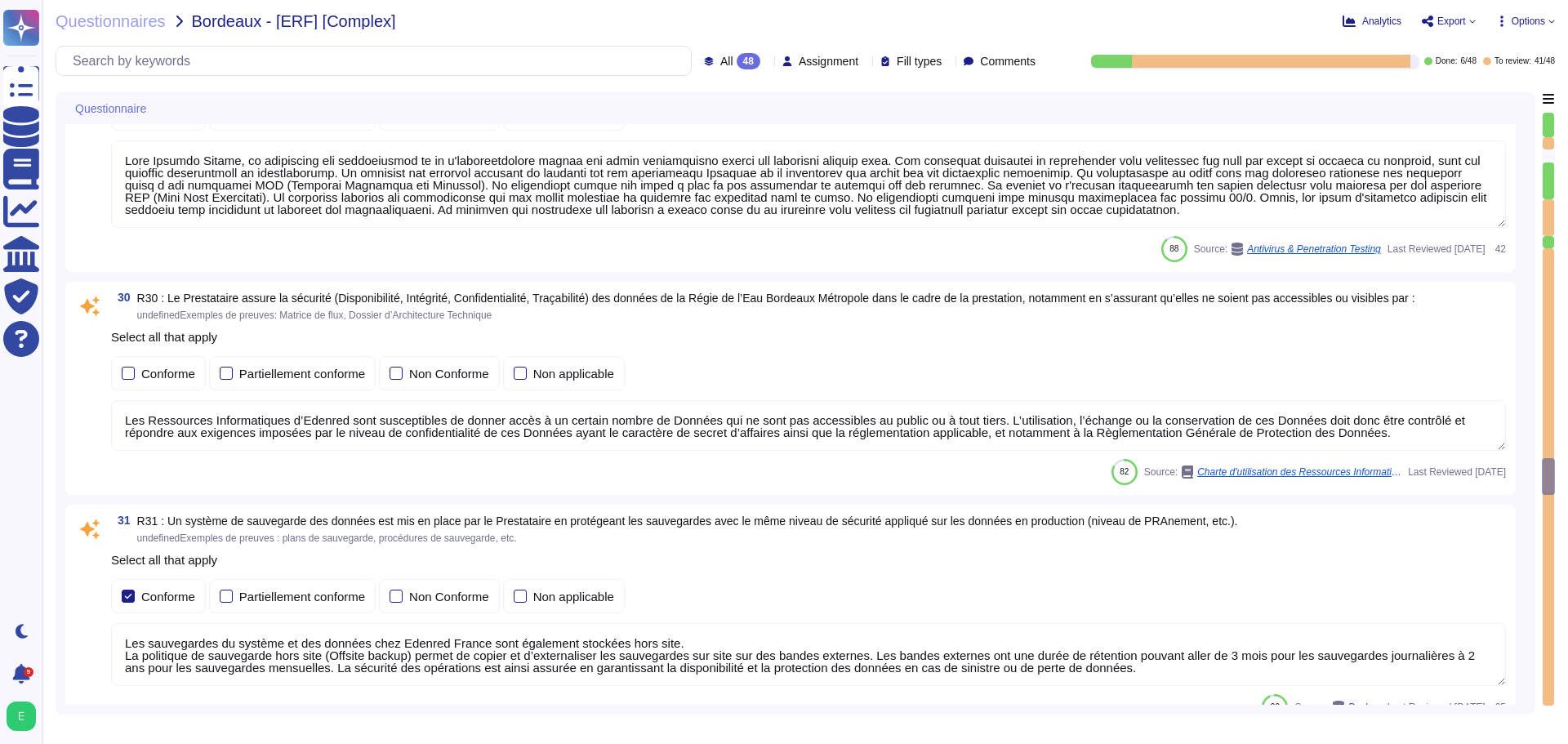
type textarea "Les sauvegardes du système et des données chez Edenred France sont également st…"
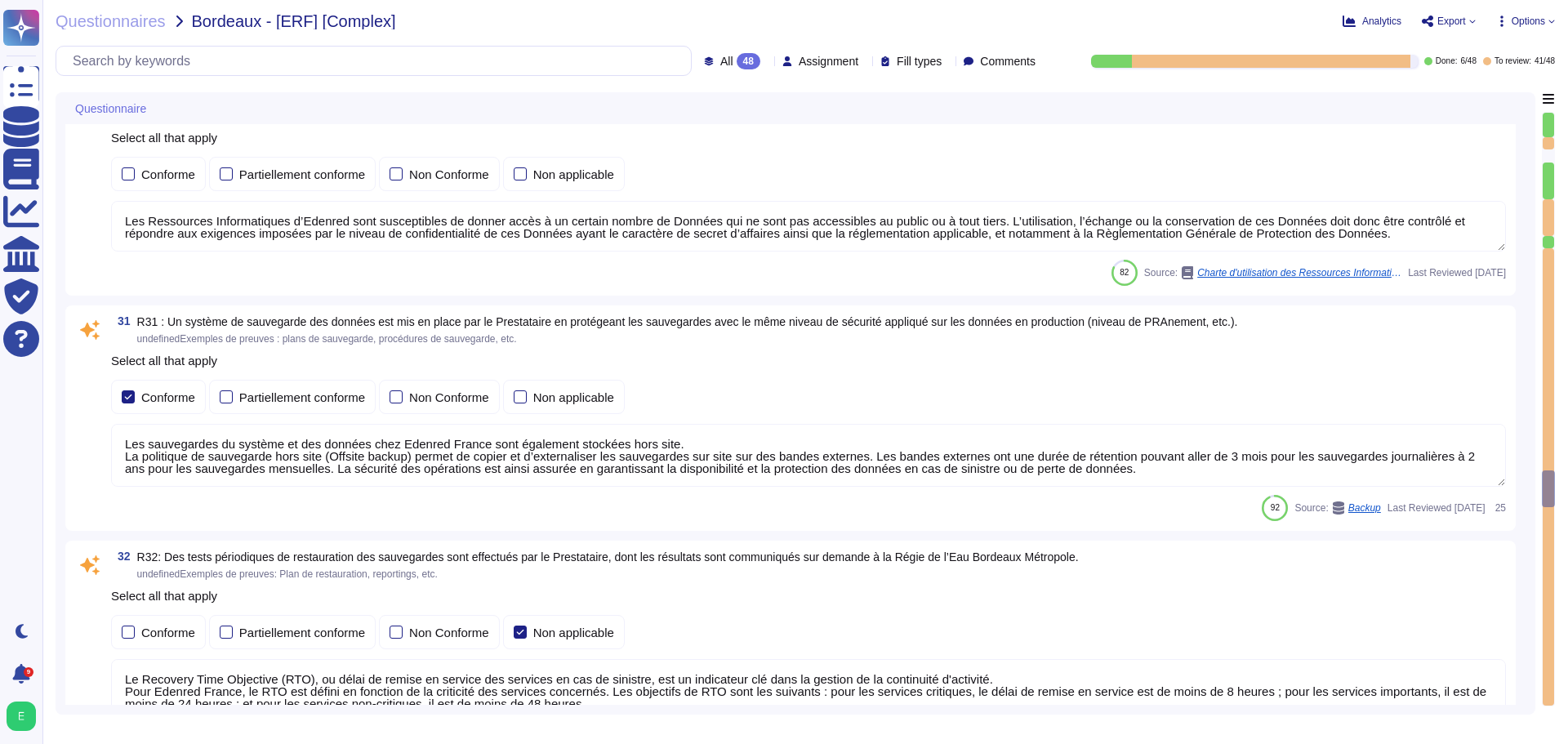
type textarea "Edenred France met en œuvre des règles strictes lors du développement de ses so…"
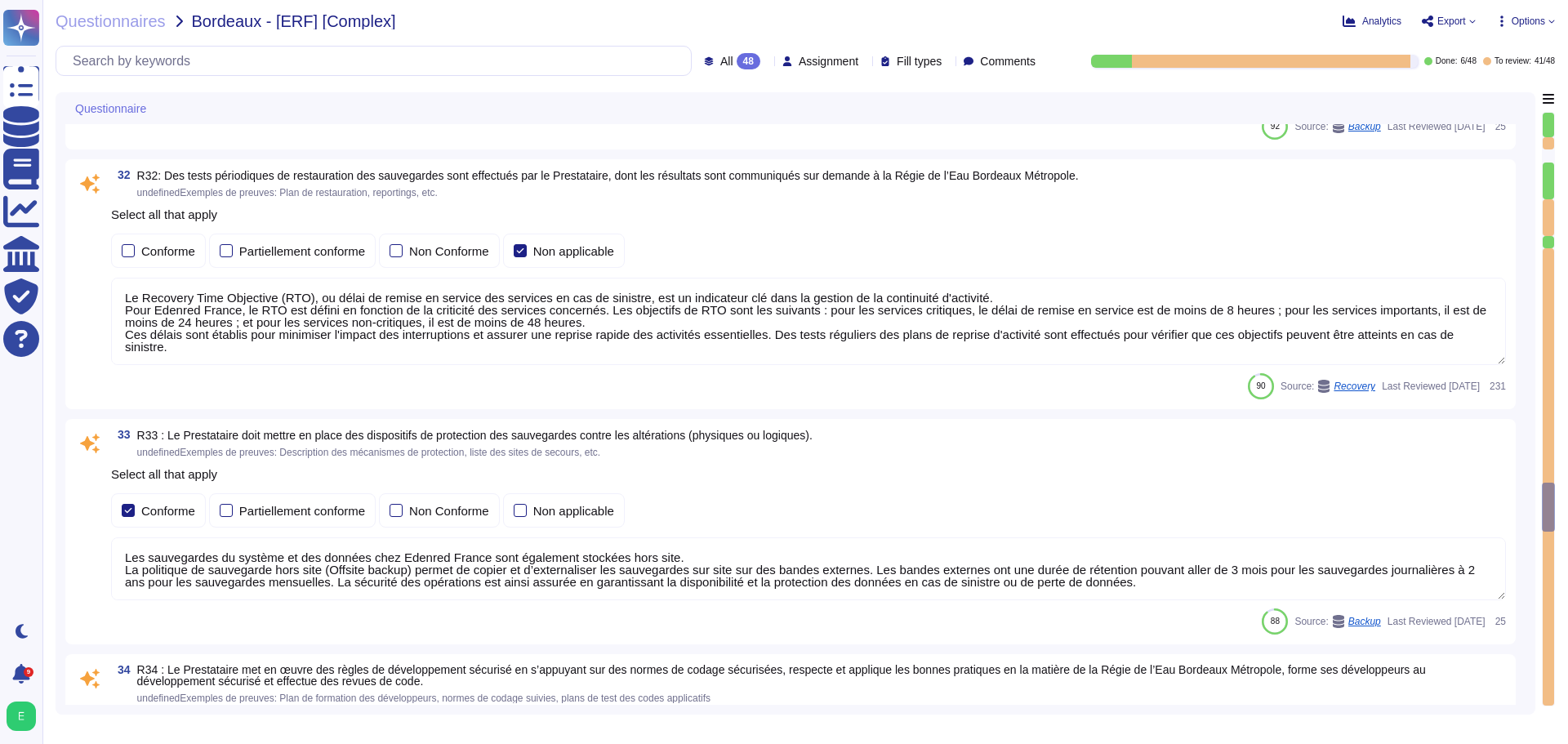
type textarea "Lore Ipsumdo Sitame, co adipiscing eli seddoeiusmod te in u'laboreetdolore magn…"
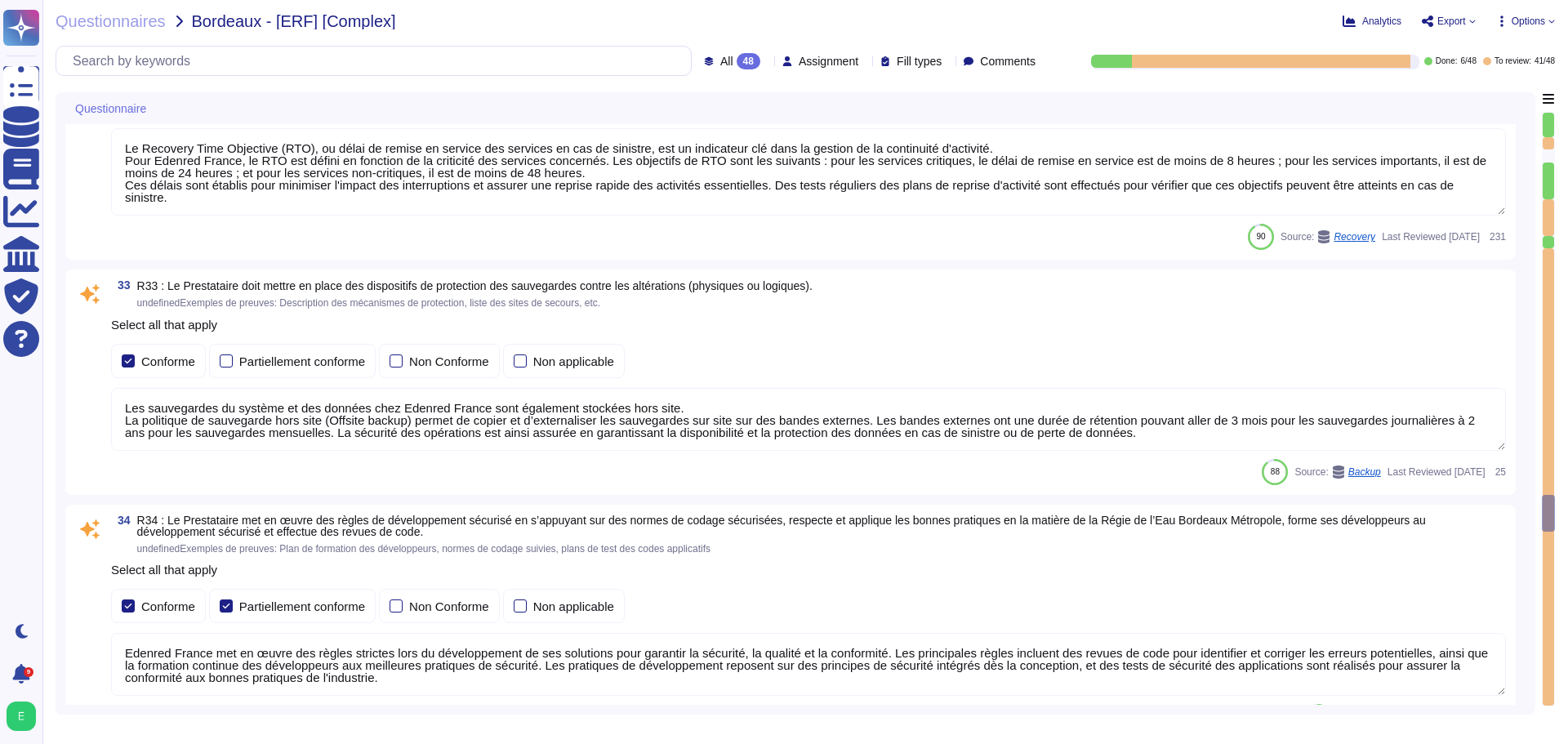
type textarea "Edenred France met en place plusieurs types de tests de sécurité, y compris des…"
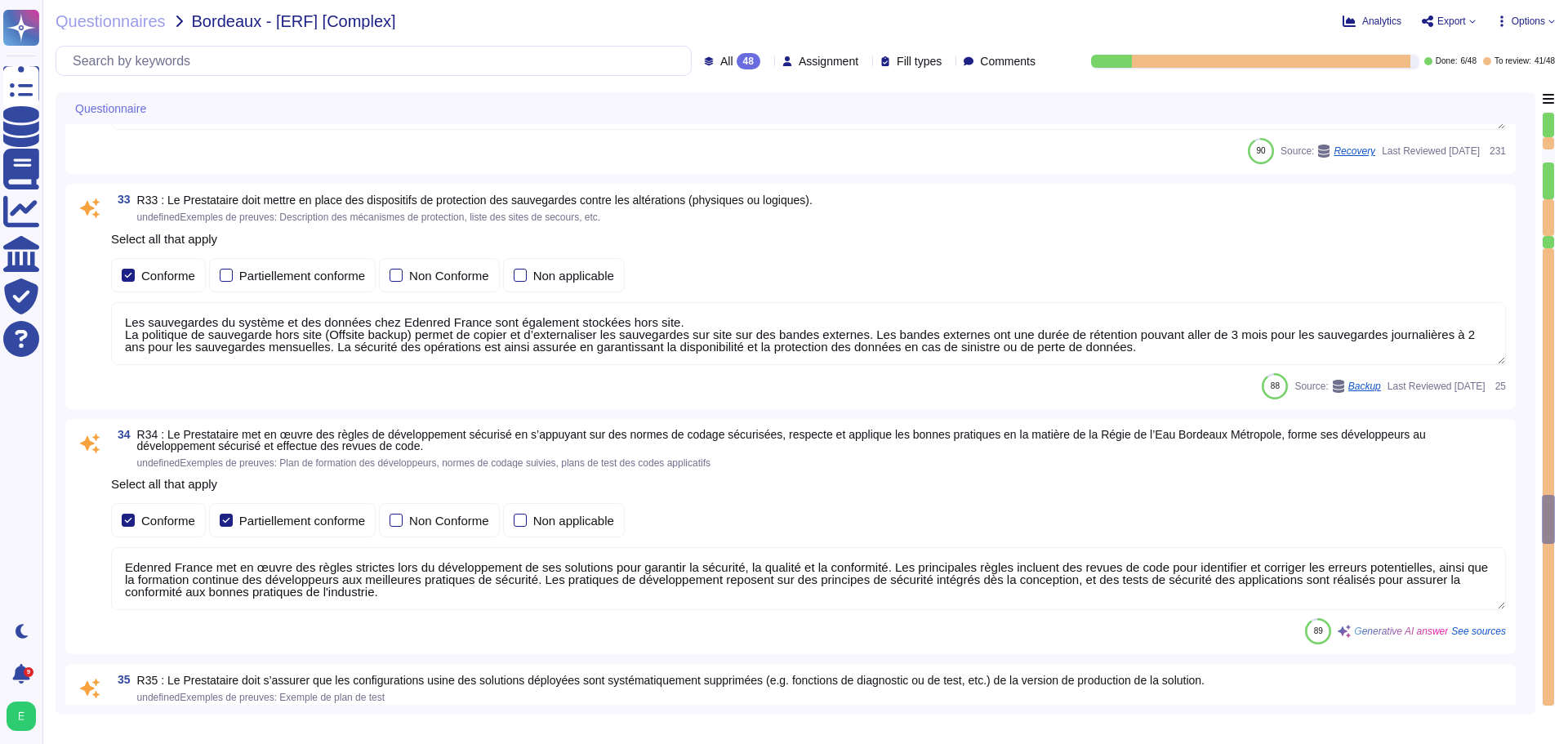
type textarea "Edenred France propose des solutions de chiffrement des données en transit pour…"
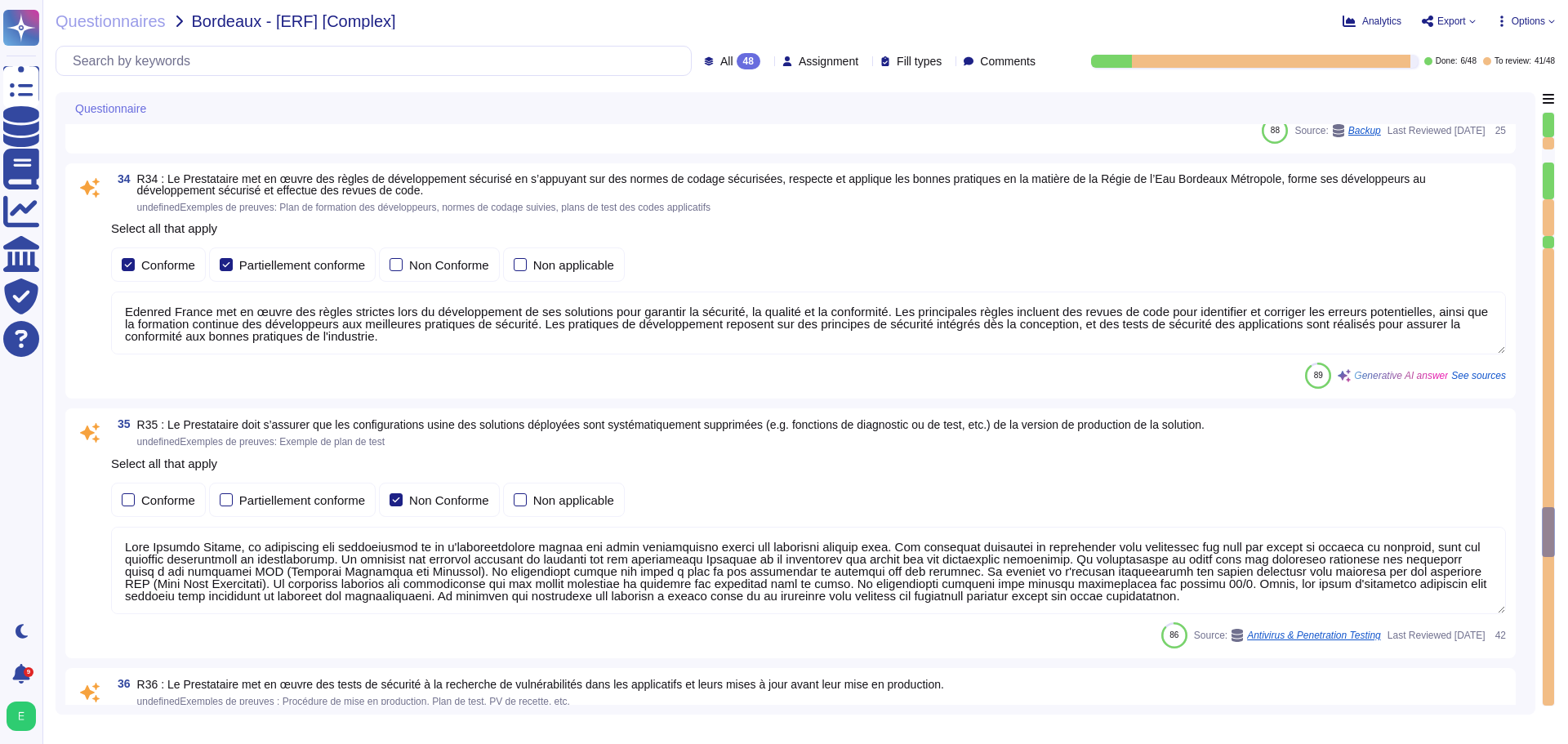
type textarea "Edenred France a mis en place une procédure de gestion des incidents qui défini…"
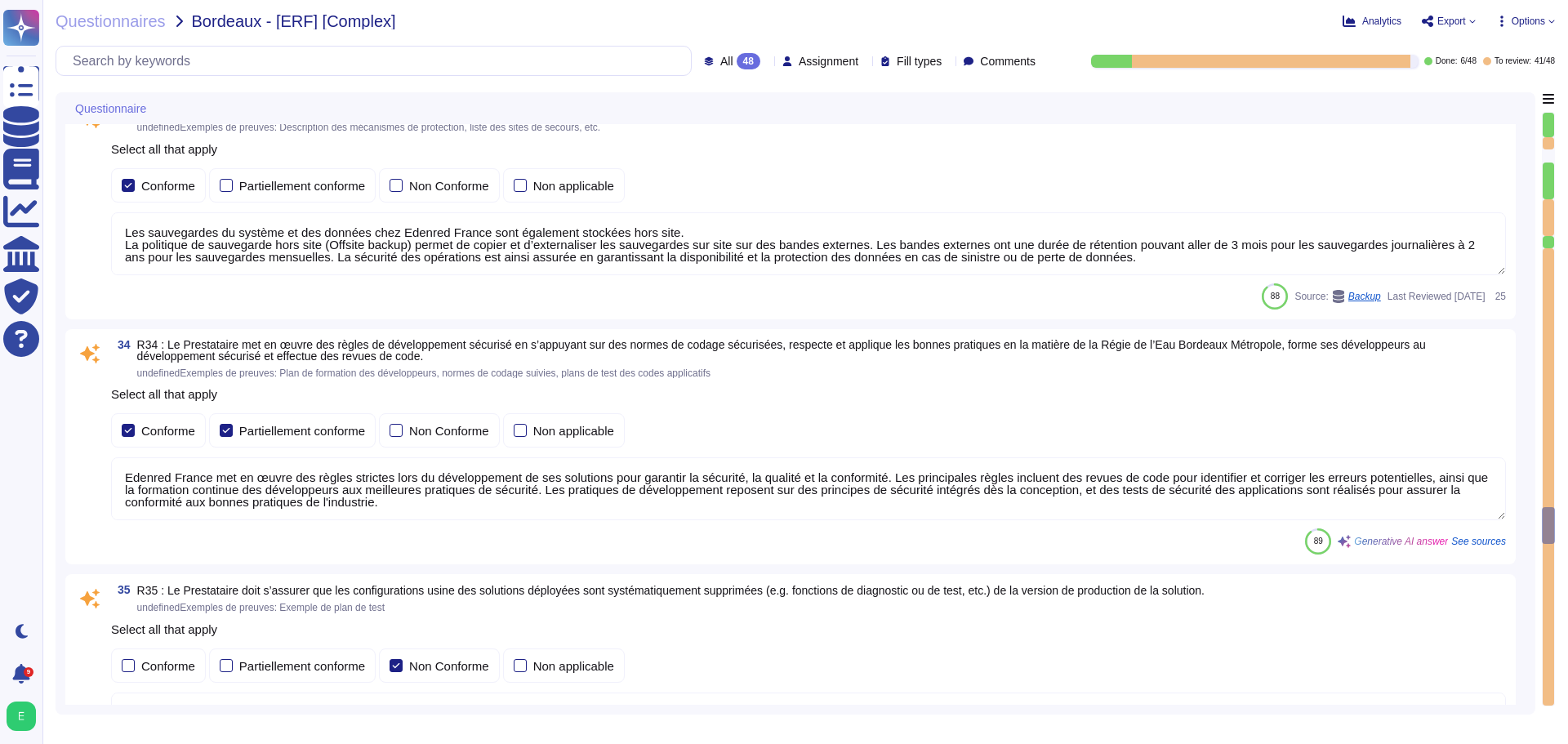
type textarea "Les sauvegardes du système et des données chez Edenred France sont également st…"
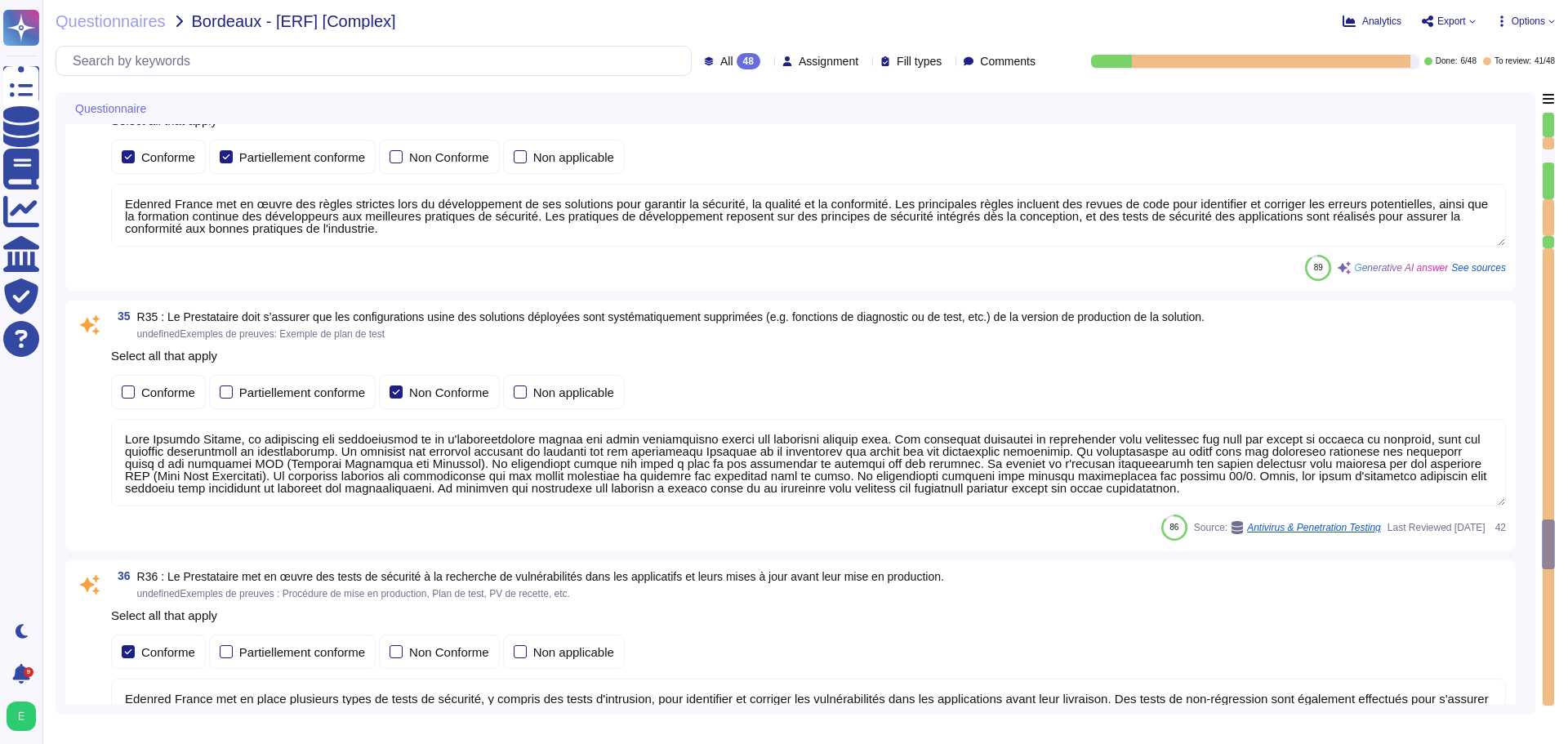
type textarea "Edenred France a mis en place une procédure de gestion des incidents qui défini…"
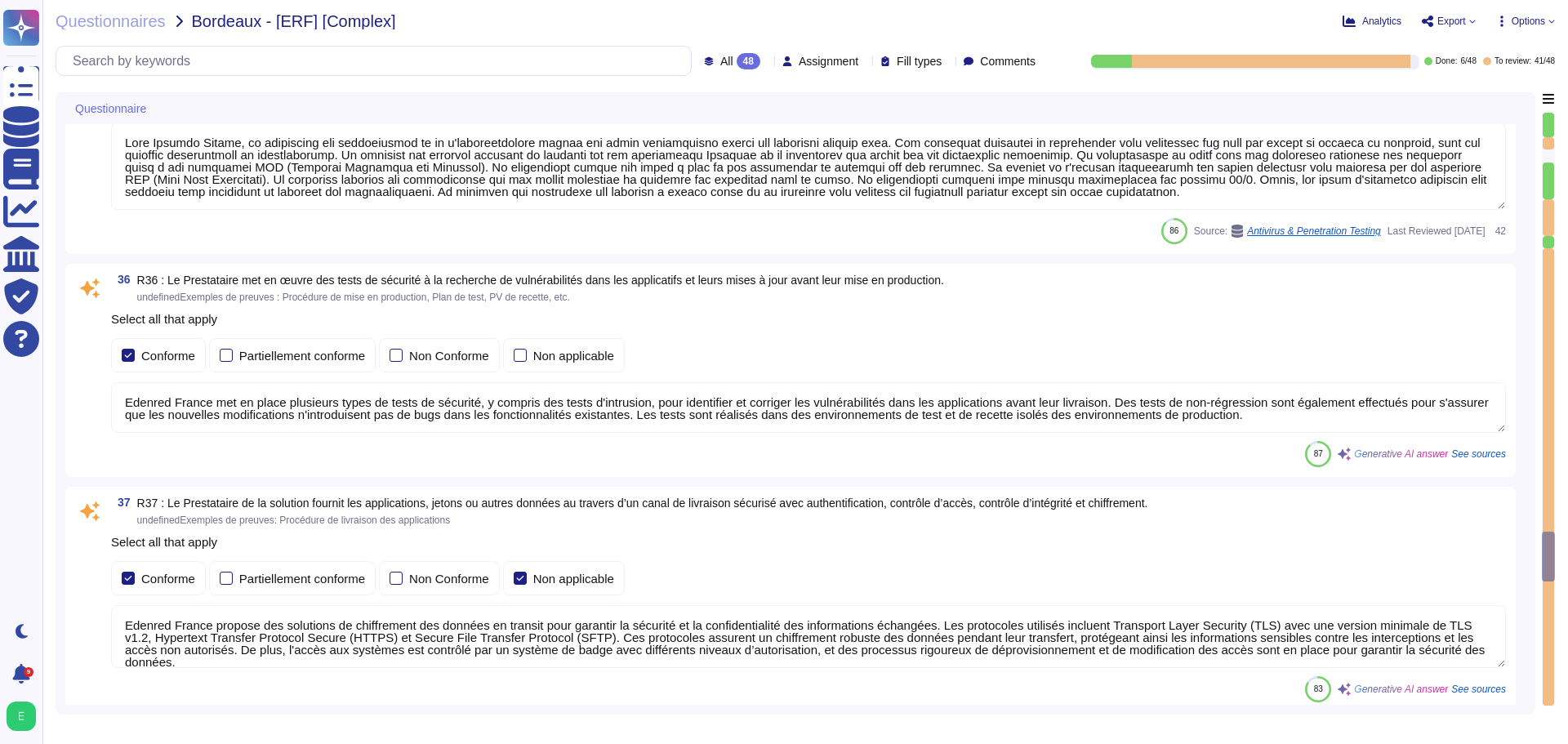
type textarea "Edenred France a mis en place une procédure de gestion de crise qui décrit les …"
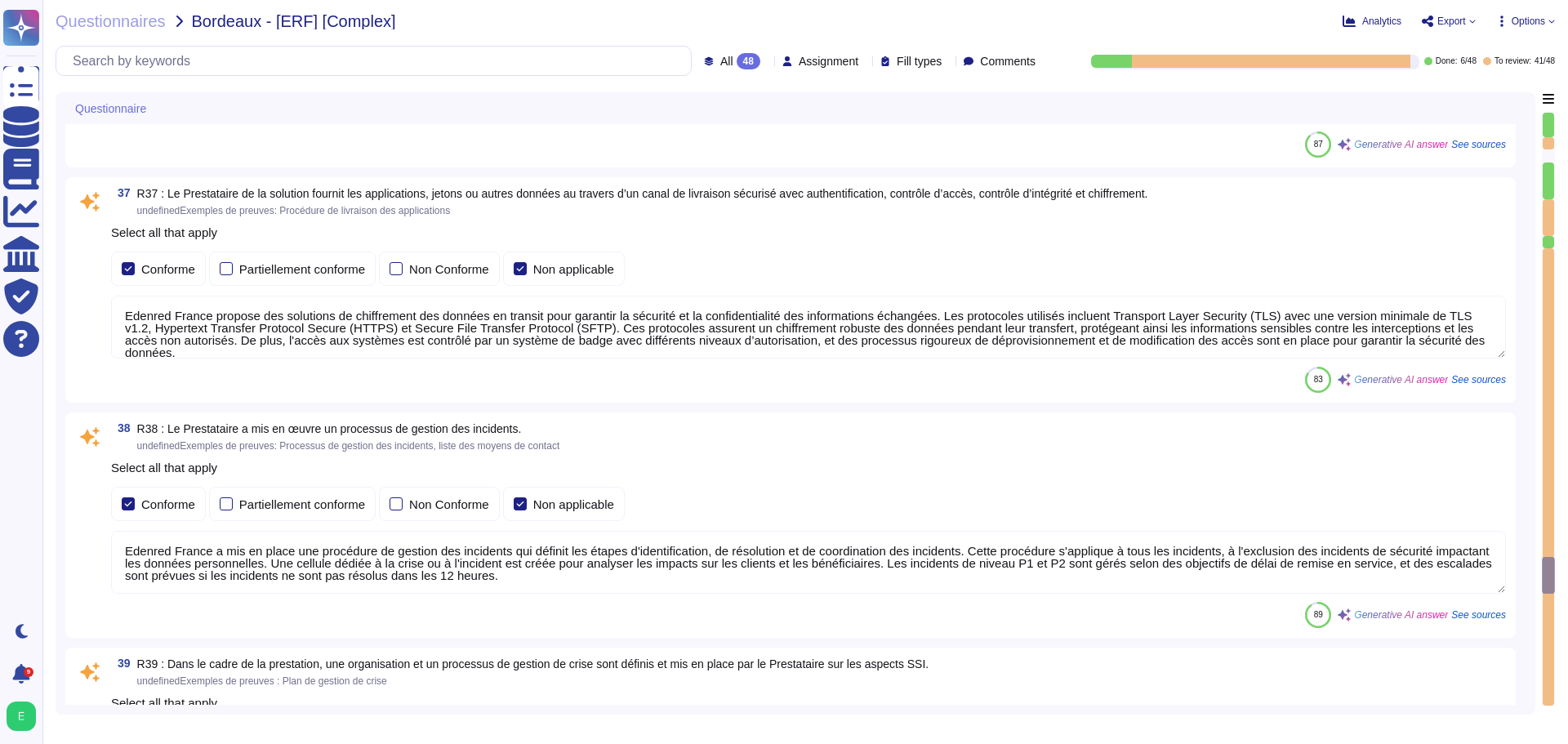
type textarea "Edenred France a mis en place un processus de gestion des changements qui est e…"
type textarea "Edenred France prend en charge la suppression sécurisée des données archivées e…"
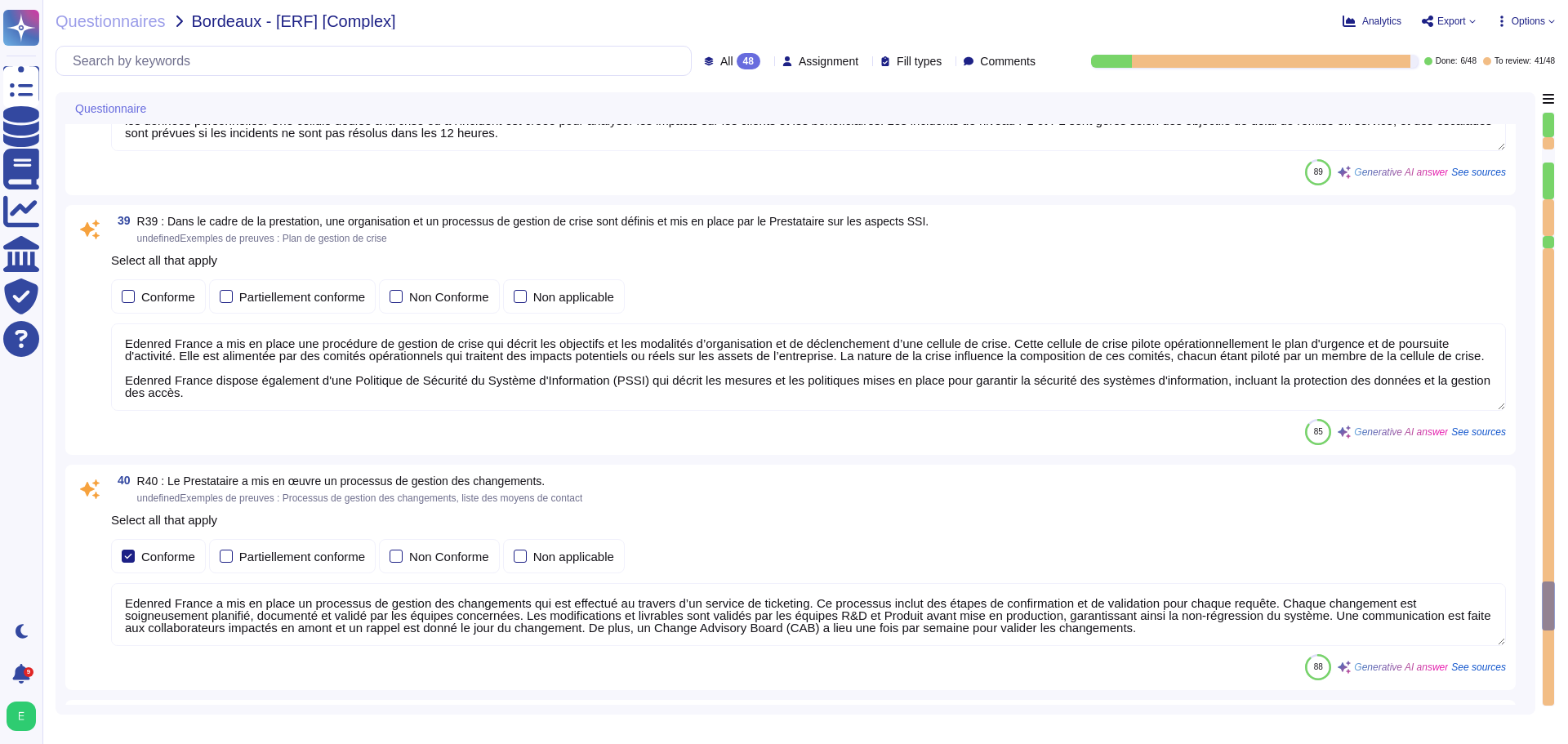
type textarea "Edenred France dispose de serveurs de secours pour assurer la continuité des se…"
type textarea "Un plan de continuité de service doit être défini et formalisé en précisant au …"
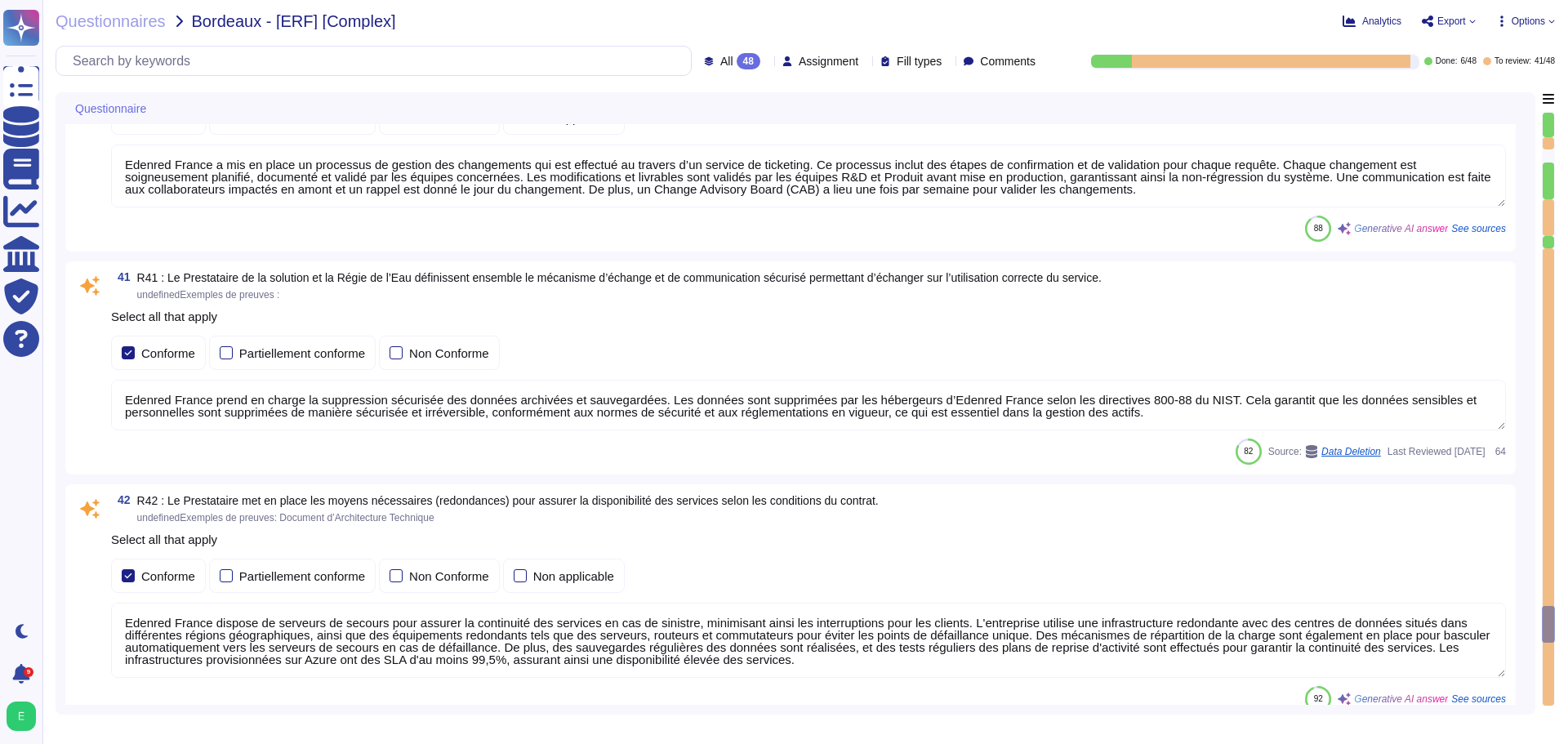
type textarea "Le Plan de Reprise d'Activité est testé au moins une fois par an selon nos poli…"
type textarea "Edenred France a mis en place un programme de contrôle annuel pour évaluer la c…"
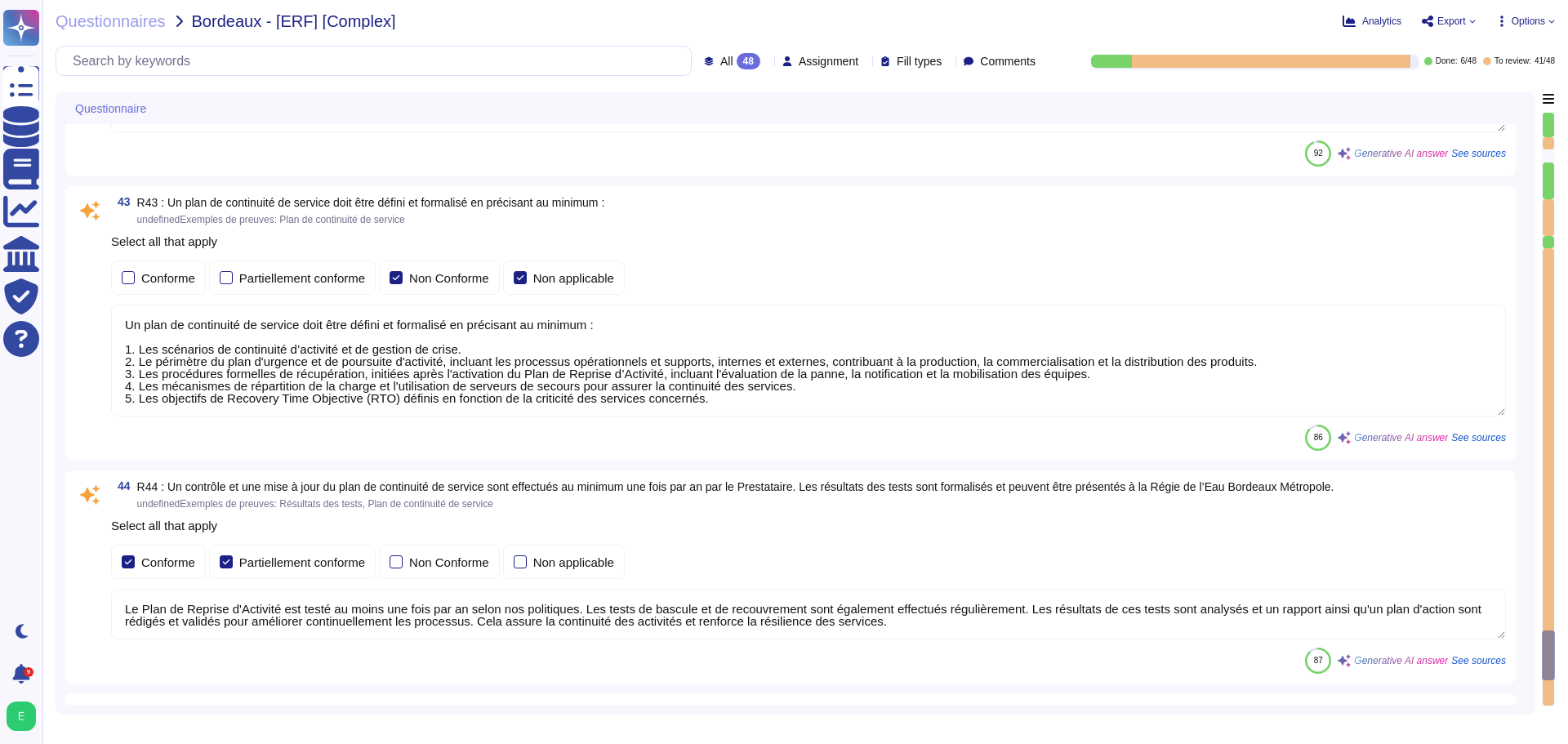
type textarea "Lore Ipsumdo Sitame, con adipiscing el seddoeiusm temp in utlabor etd magnaaliq…"
type textarea "Edenred France s'engage à assurer le niveau de sécurité de la prestation confor…"
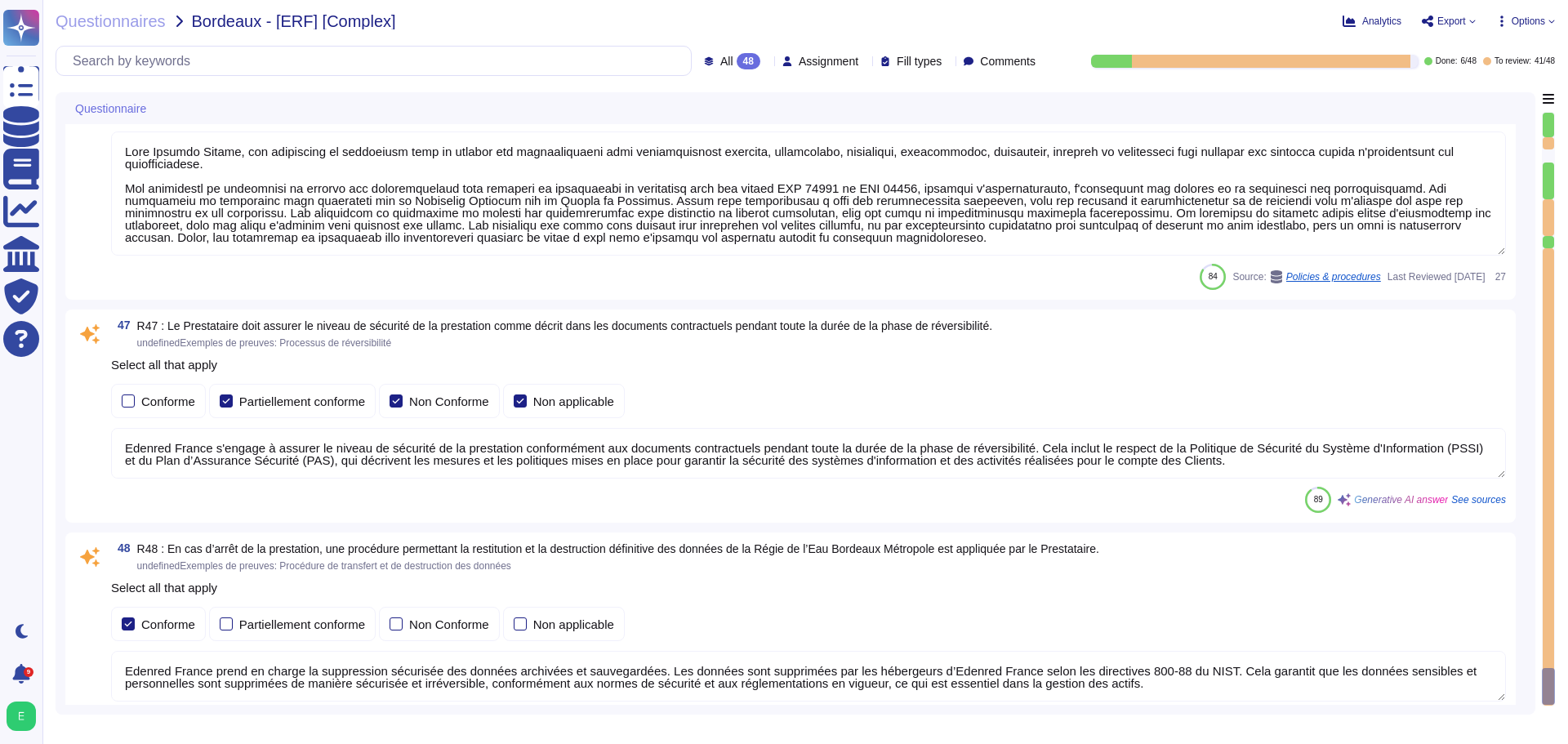
type textarea "Edenred France prend en charge la suppression sécurisée des données archivées e…"
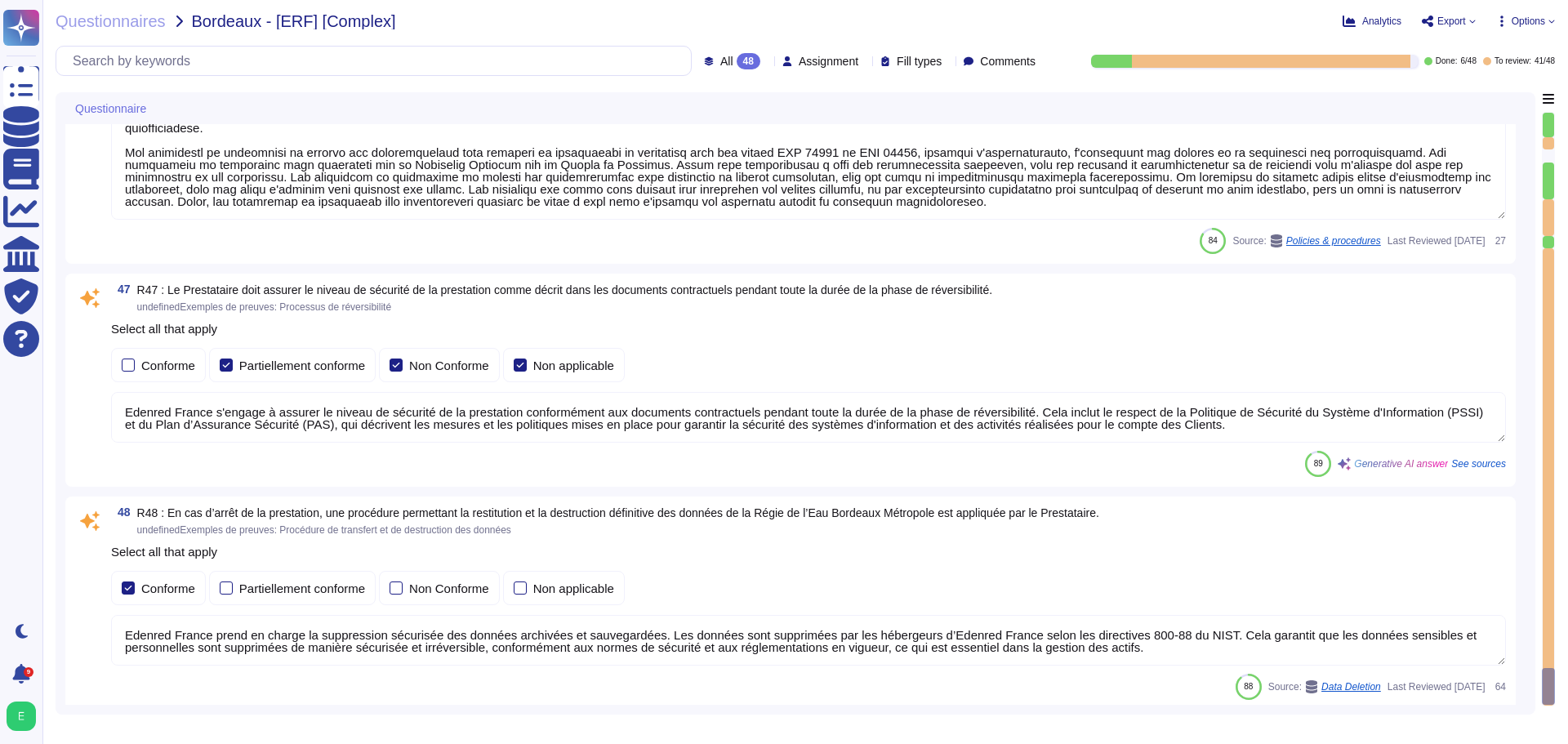
scroll to position [10964, 0]
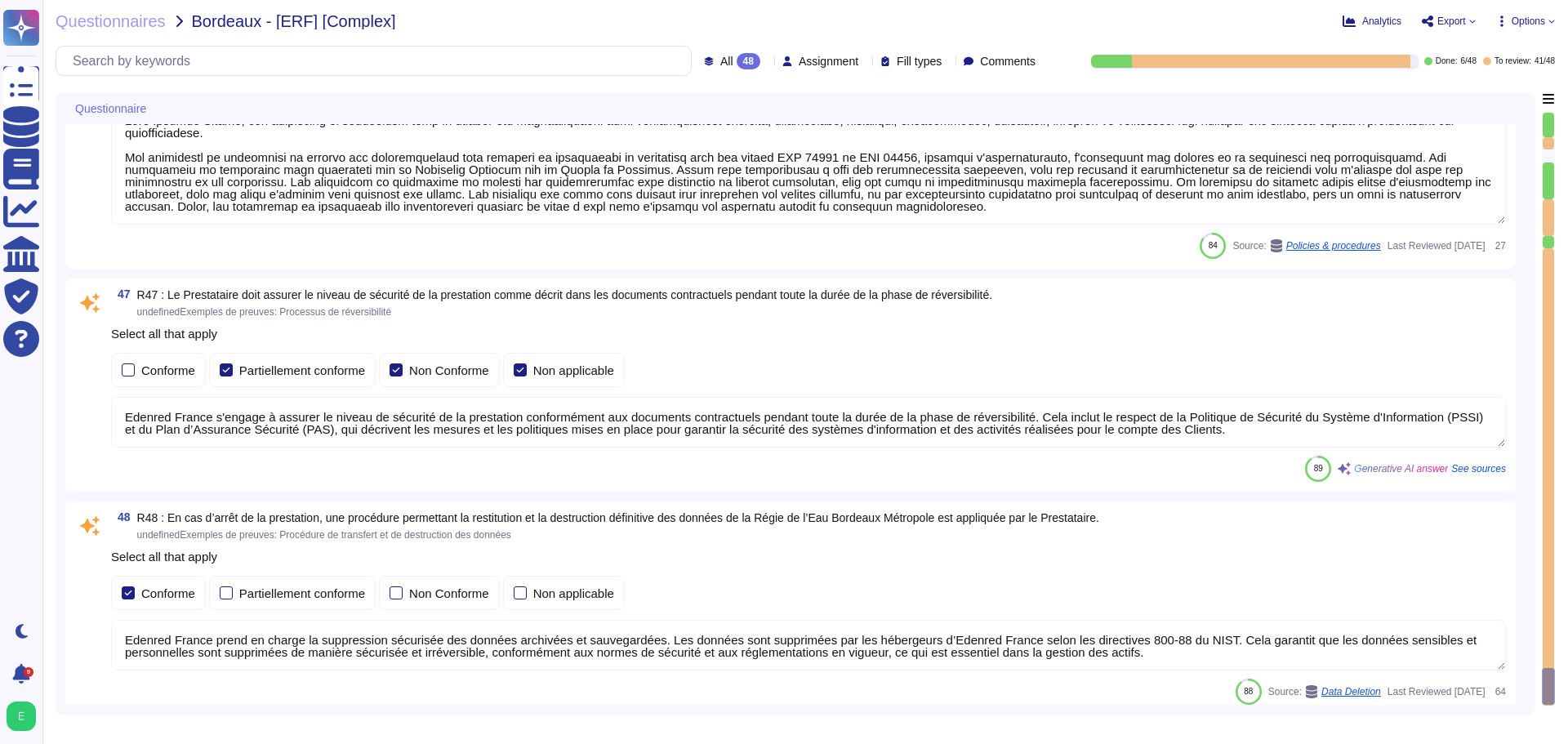
type textarea "Le Plan de Reprise d'Activité est testé au moins une fois par an selon nos poli…"
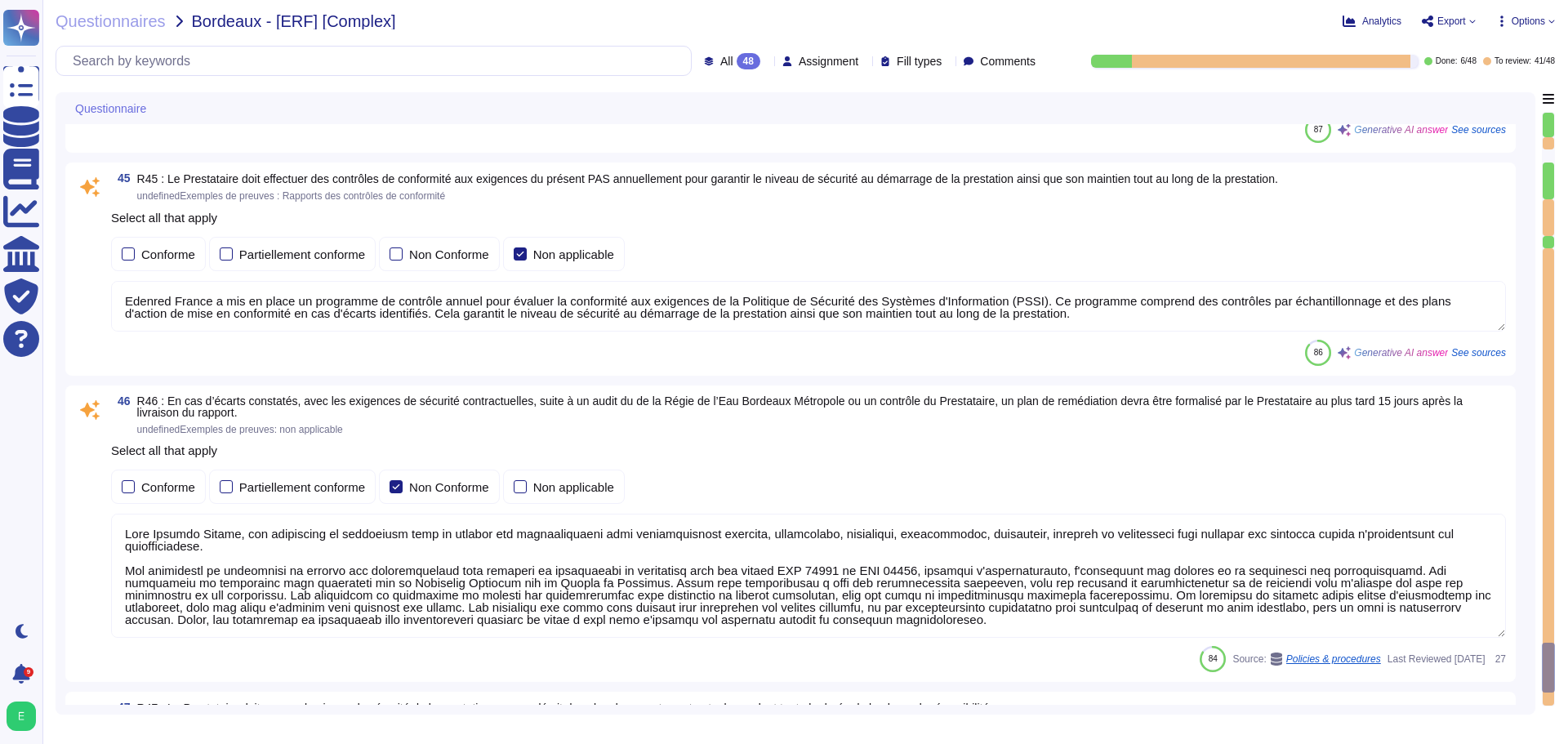
type textarea "Un plan de continuité de service doit être défini et formalisé en précisant au …"
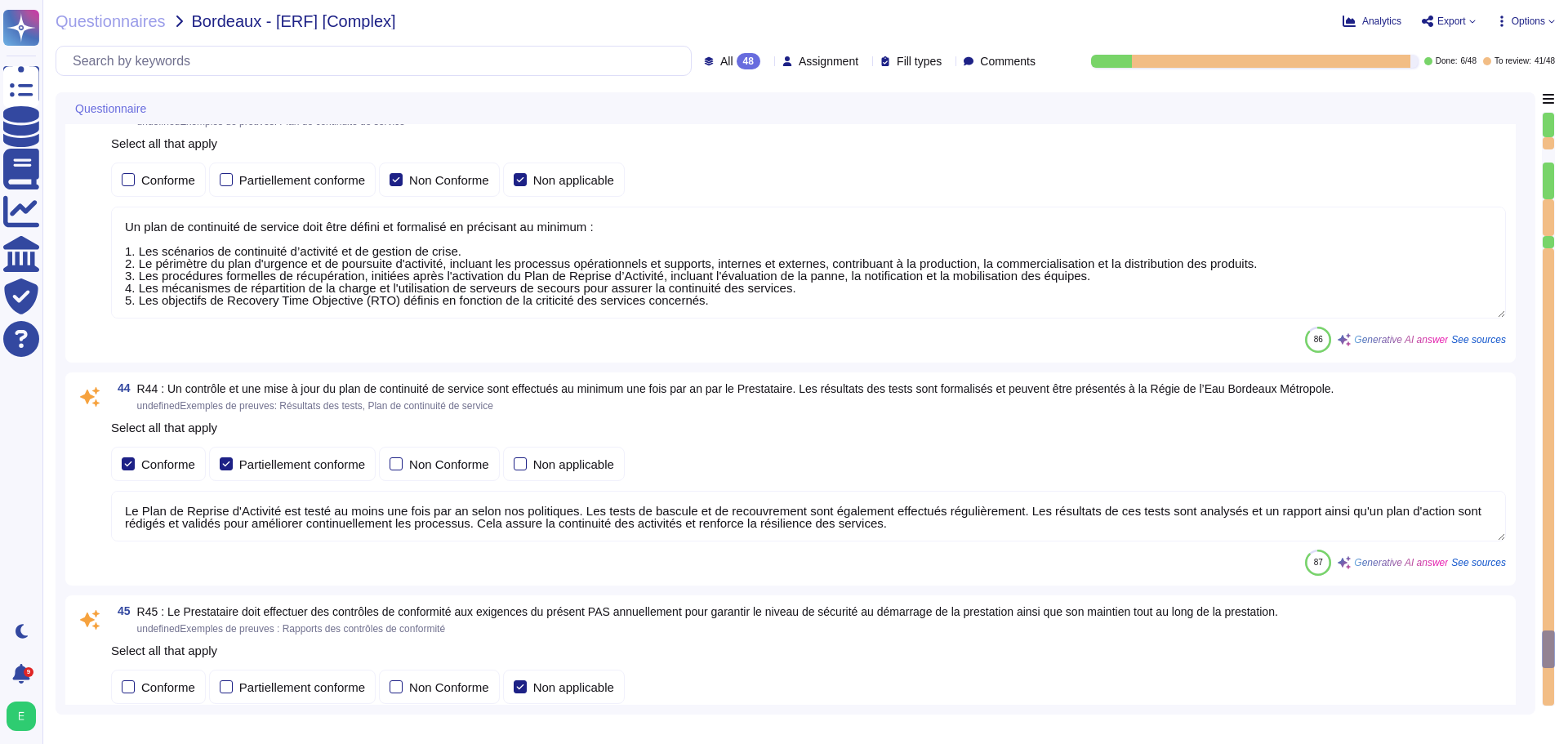
type textarea "Edenred France prend en charge la suppression sécurisée des données archivées e…"
type textarea "Edenred France dispose de serveurs de secours pour assurer la continuité des se…"
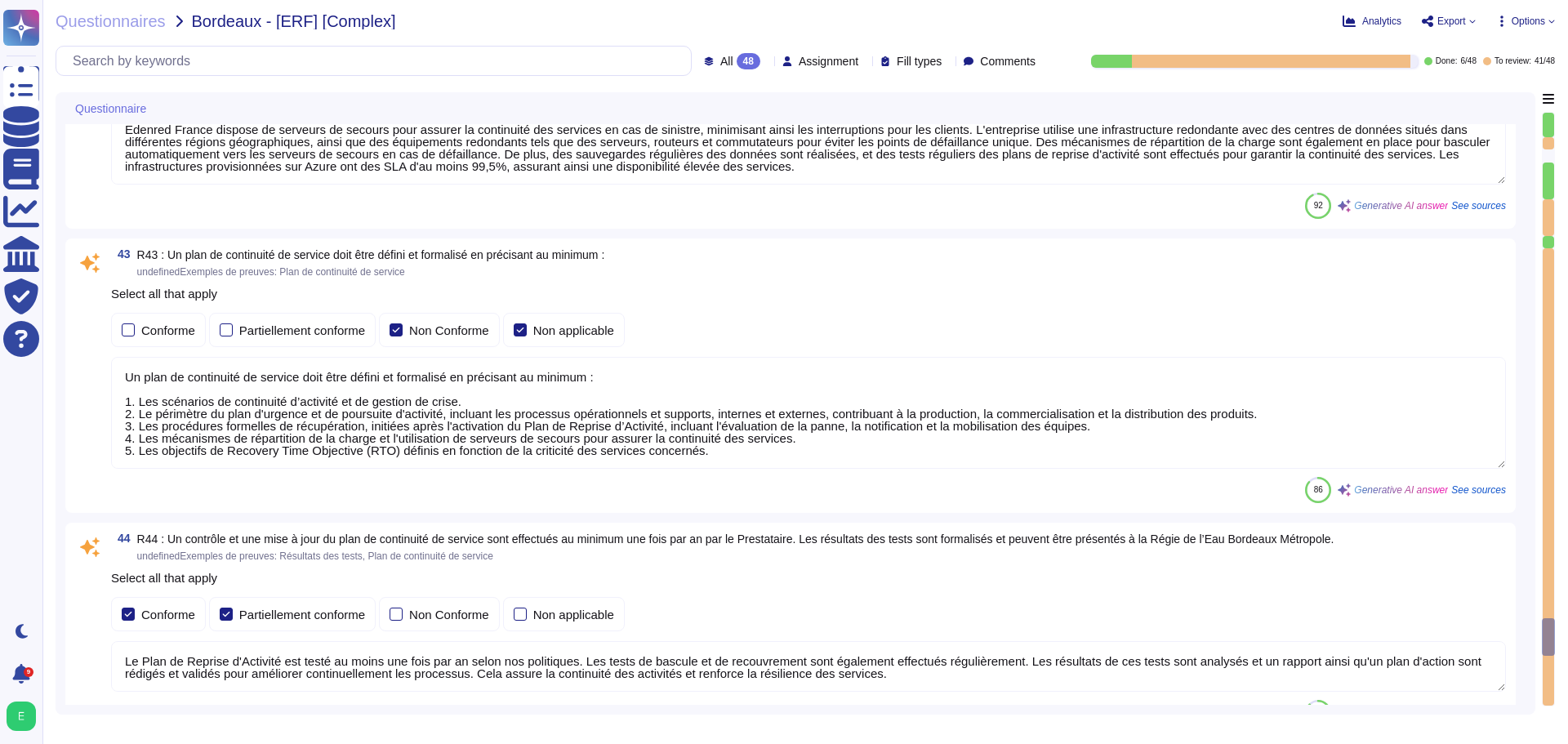
type textarea "Edenred France a mis en place un processus de gestion des changements qui est e…"
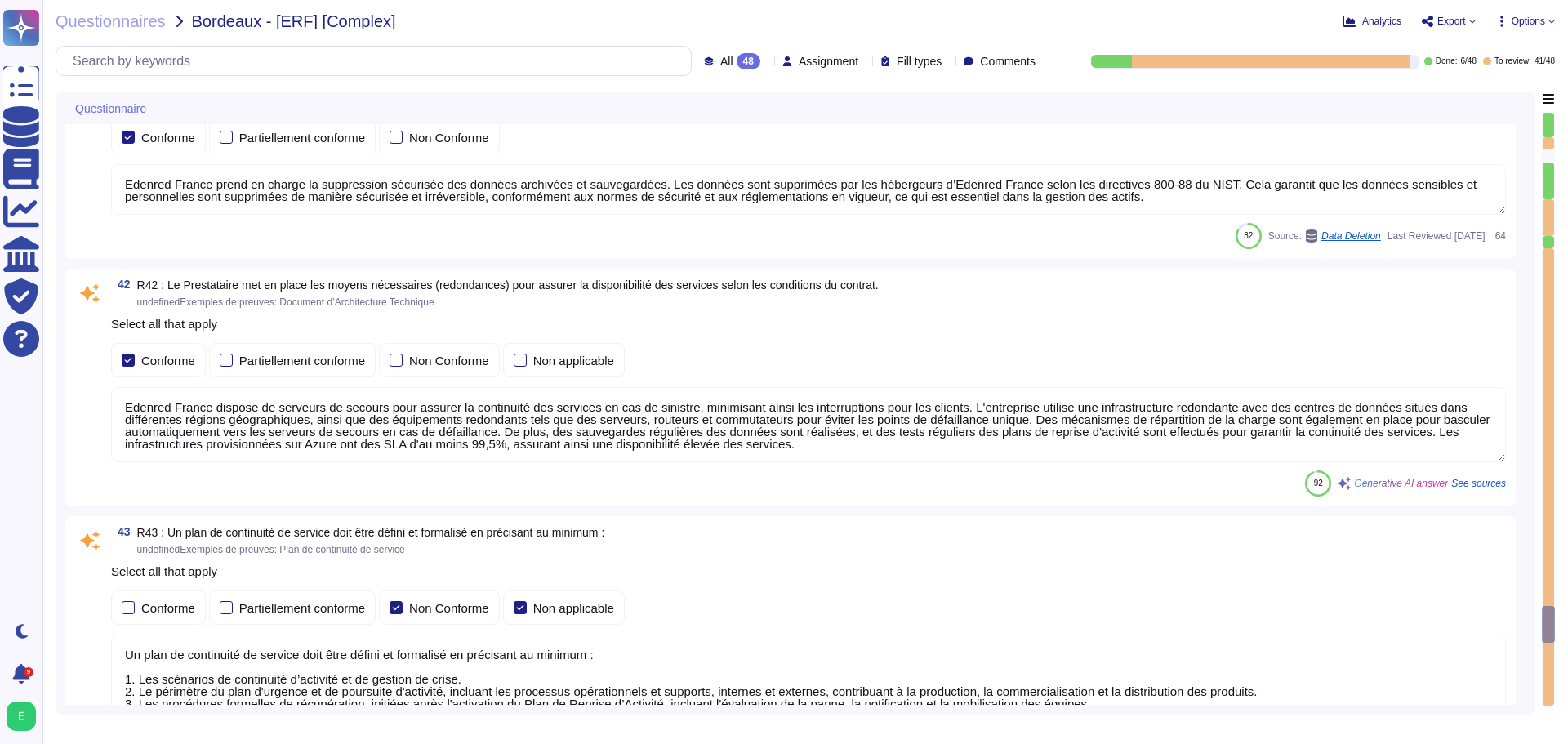
type textarea "Edenred France a mis en place une procédure de gestion de crise qui décrit les …"
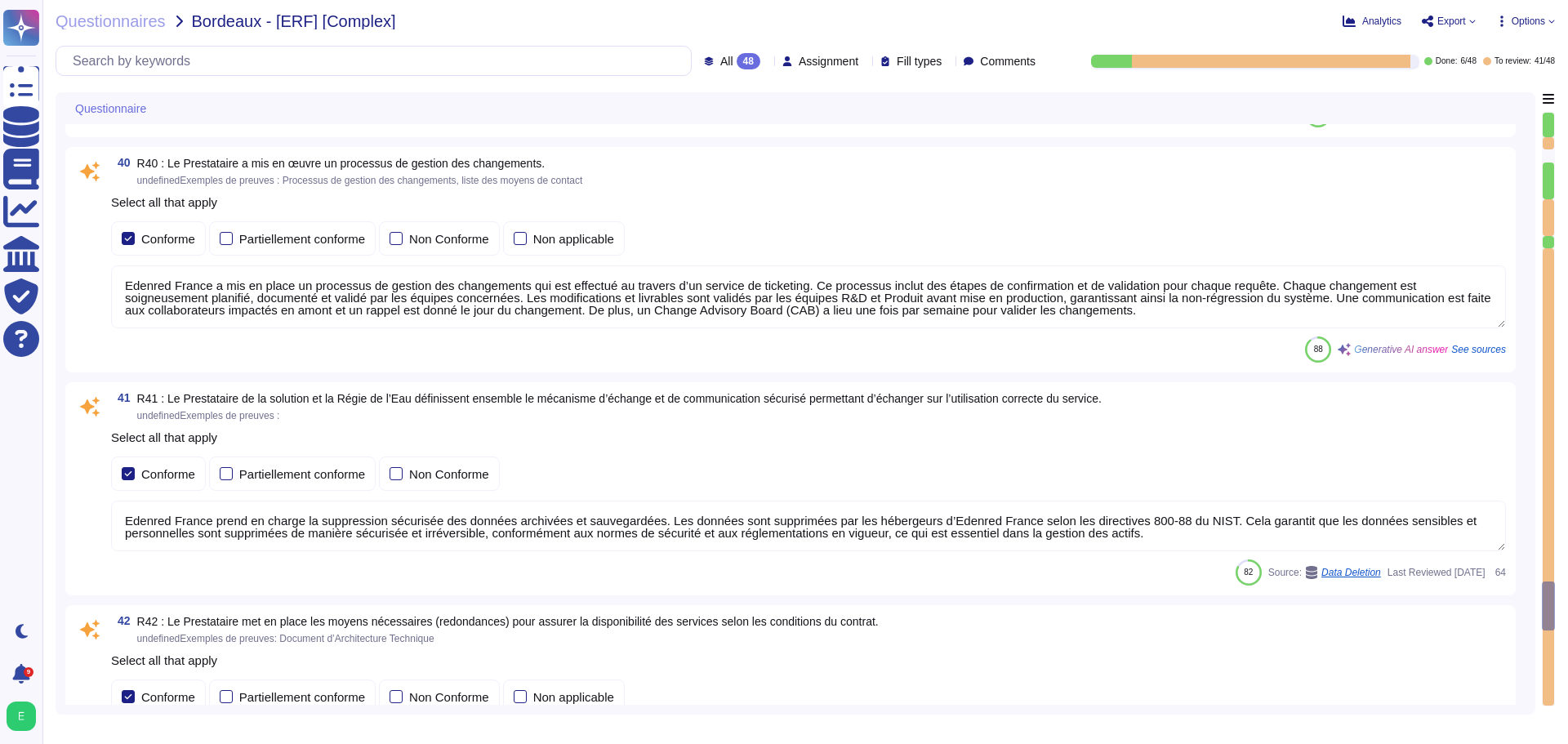
type textarea "Edenred France a mis en place une procédure de gestion des incidents qui défini…"
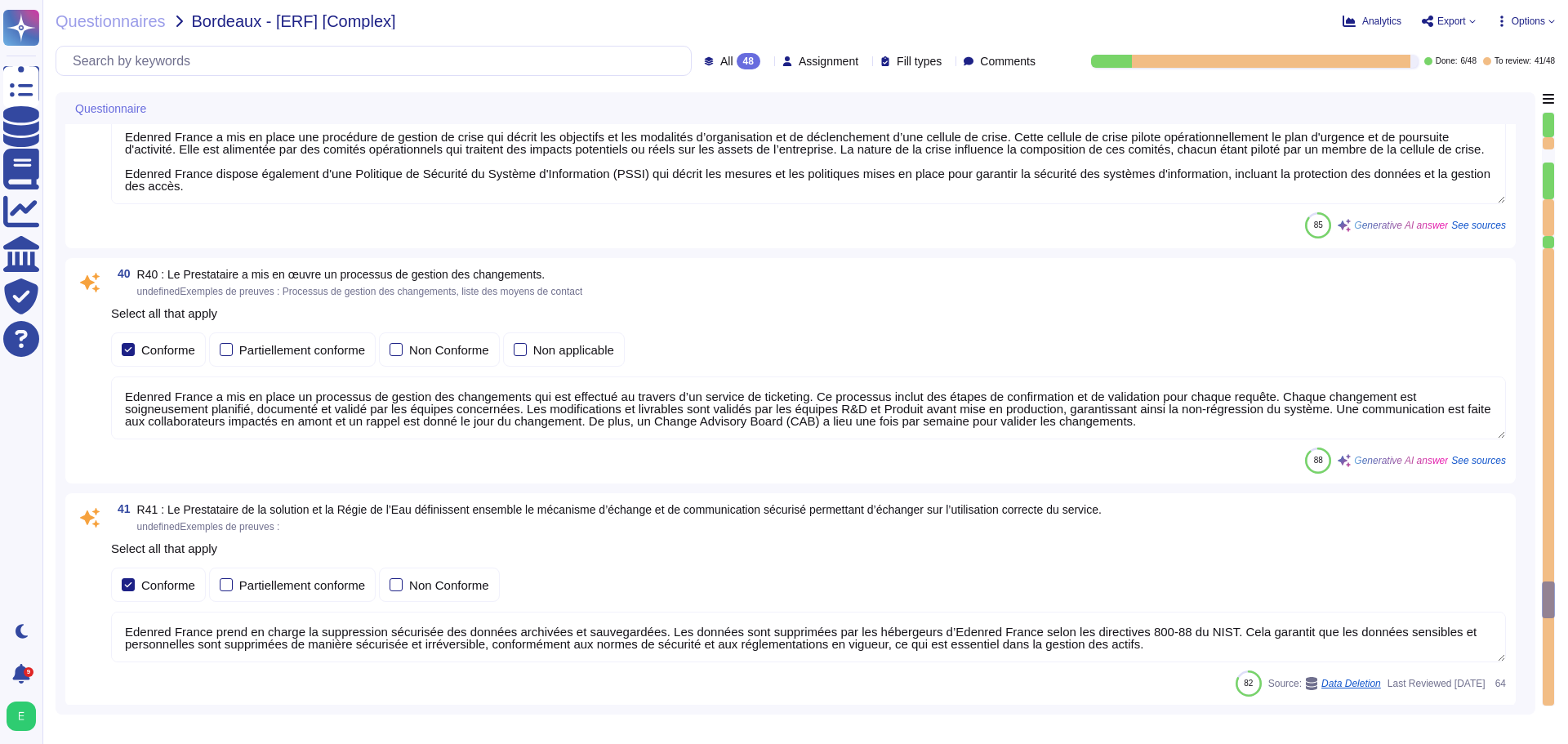
type textarea "Edenred France propose des solutions de chiffrement des données en transit pour…"
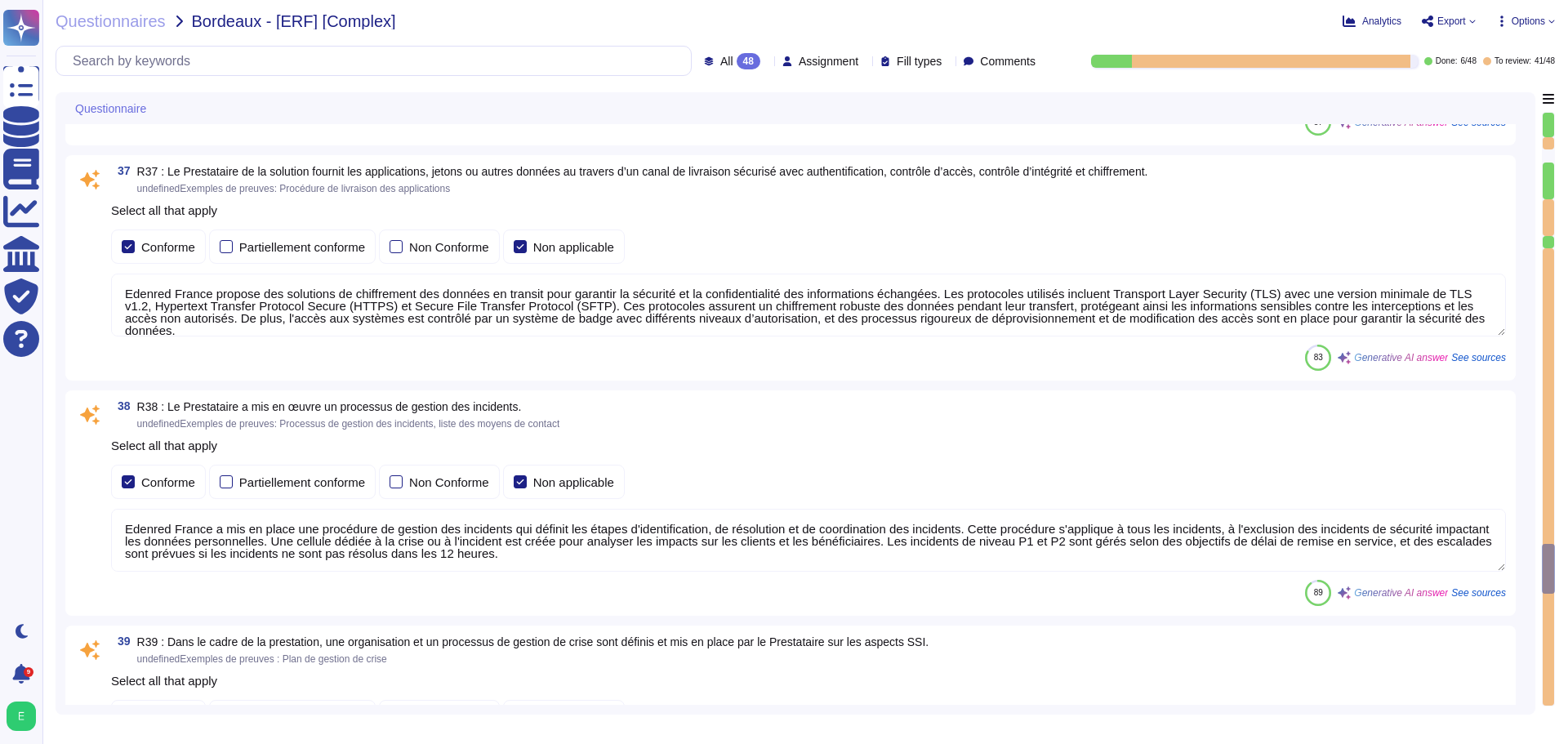
type textarea "Lore Ipsumdo Sitame, co adipiscing eli seddoeiusmod te in u'laboreetdolore magn…"
type textarea "Edenred France met en place plusieurs types de tests de sécurité, y compris des…"
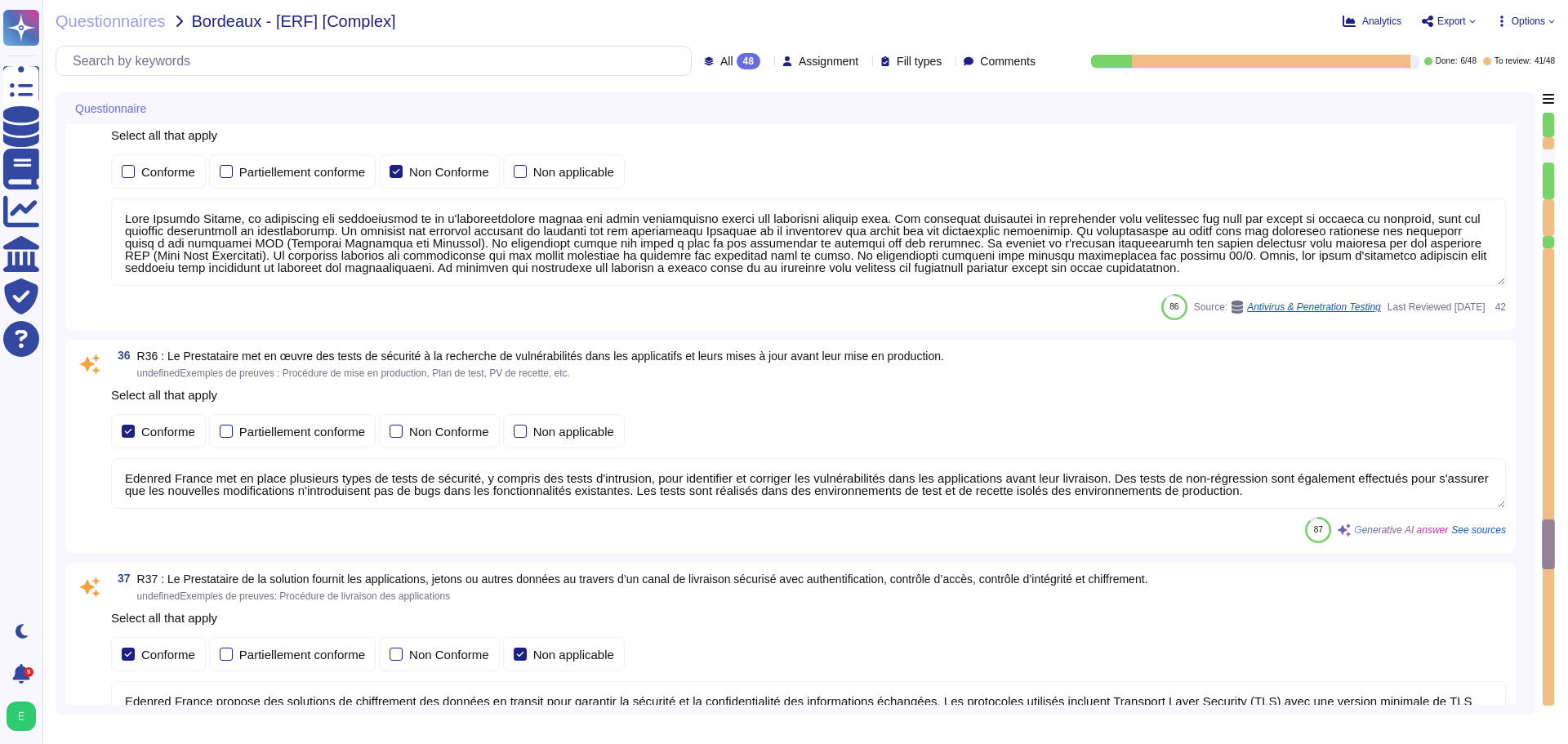
type textarea "Les sauvegardes du système et des données chez Edenred France sont également st…"
type textarea "Edenred France met en œuvre des règles strictes lors du développement de ses so…"
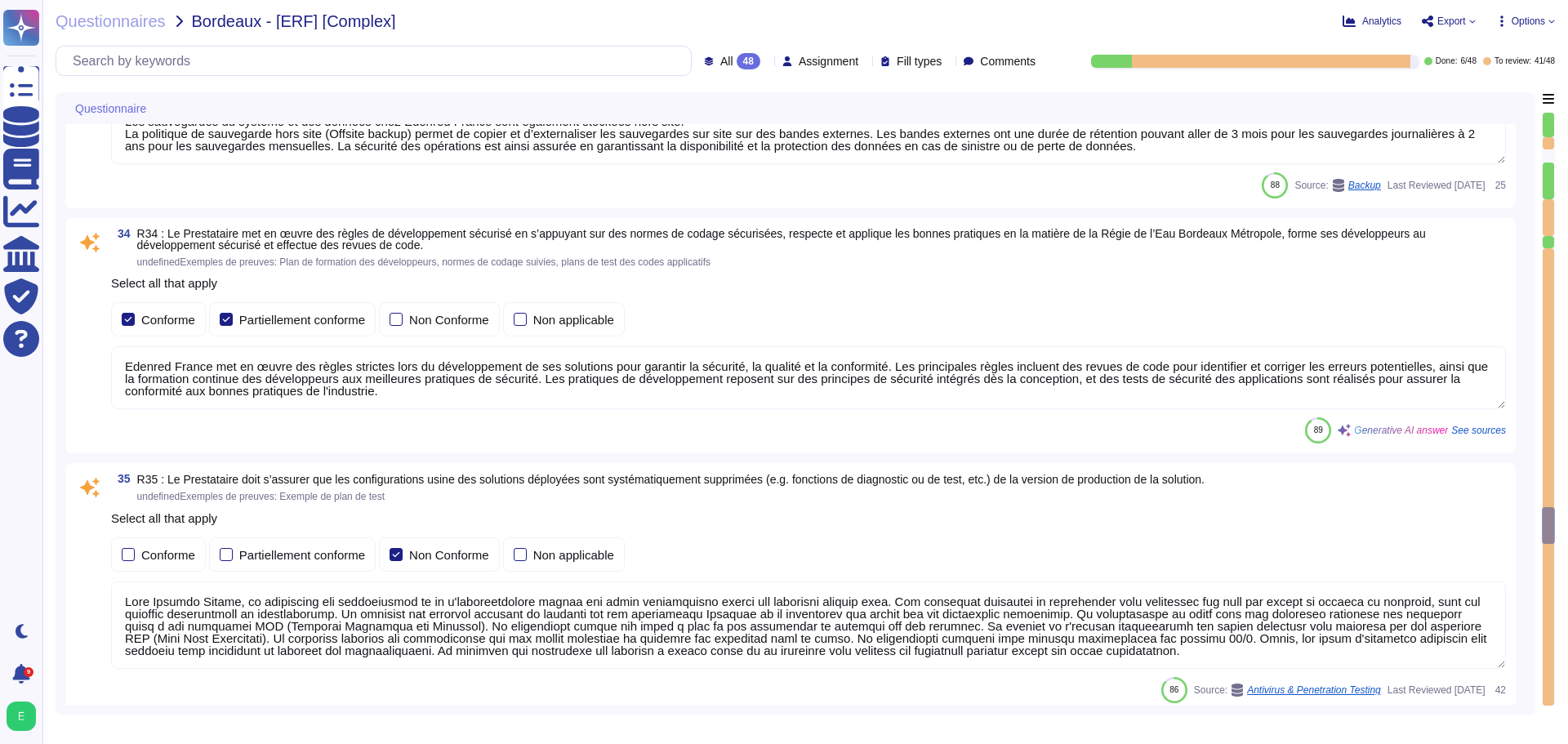
type textarea "Le Recovery Time Objective (RTO), ou délai de remise en service des services en…"
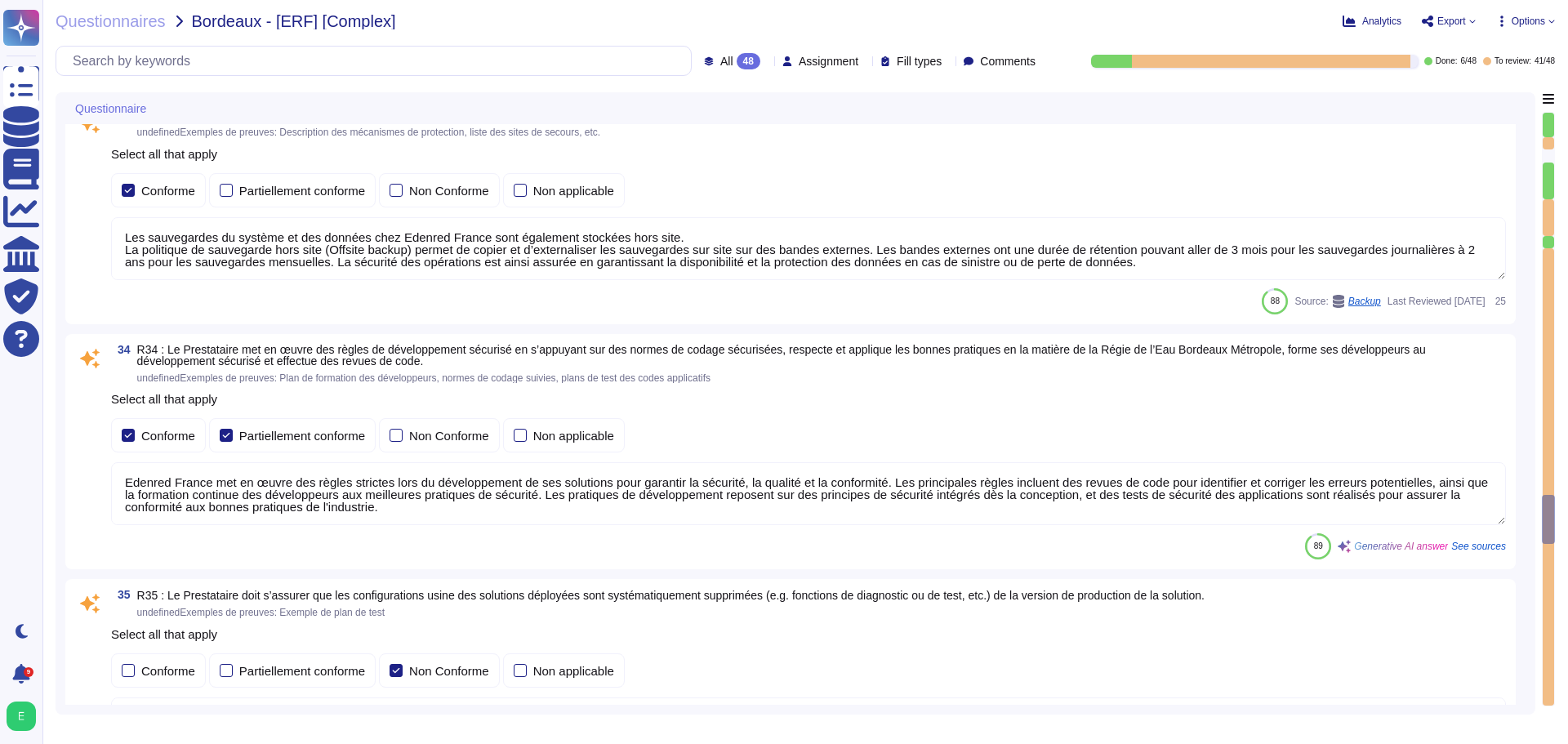
type textarea "Les sauvegardes du système et des données chez Edenred France sont également st…"
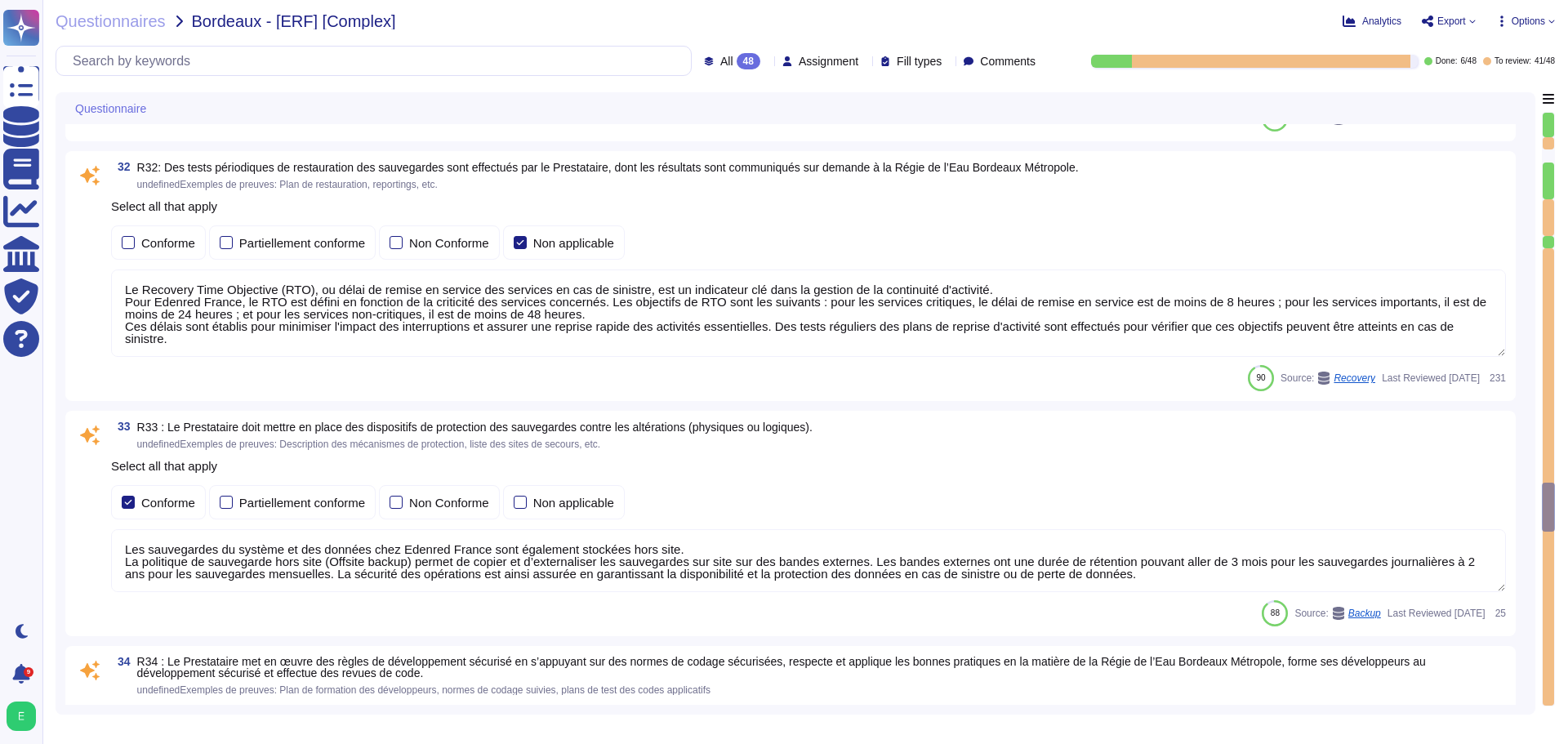
type textarea "Les Ressources Informatiques d’Edenred sont susceptibles de donner accès à un c…"
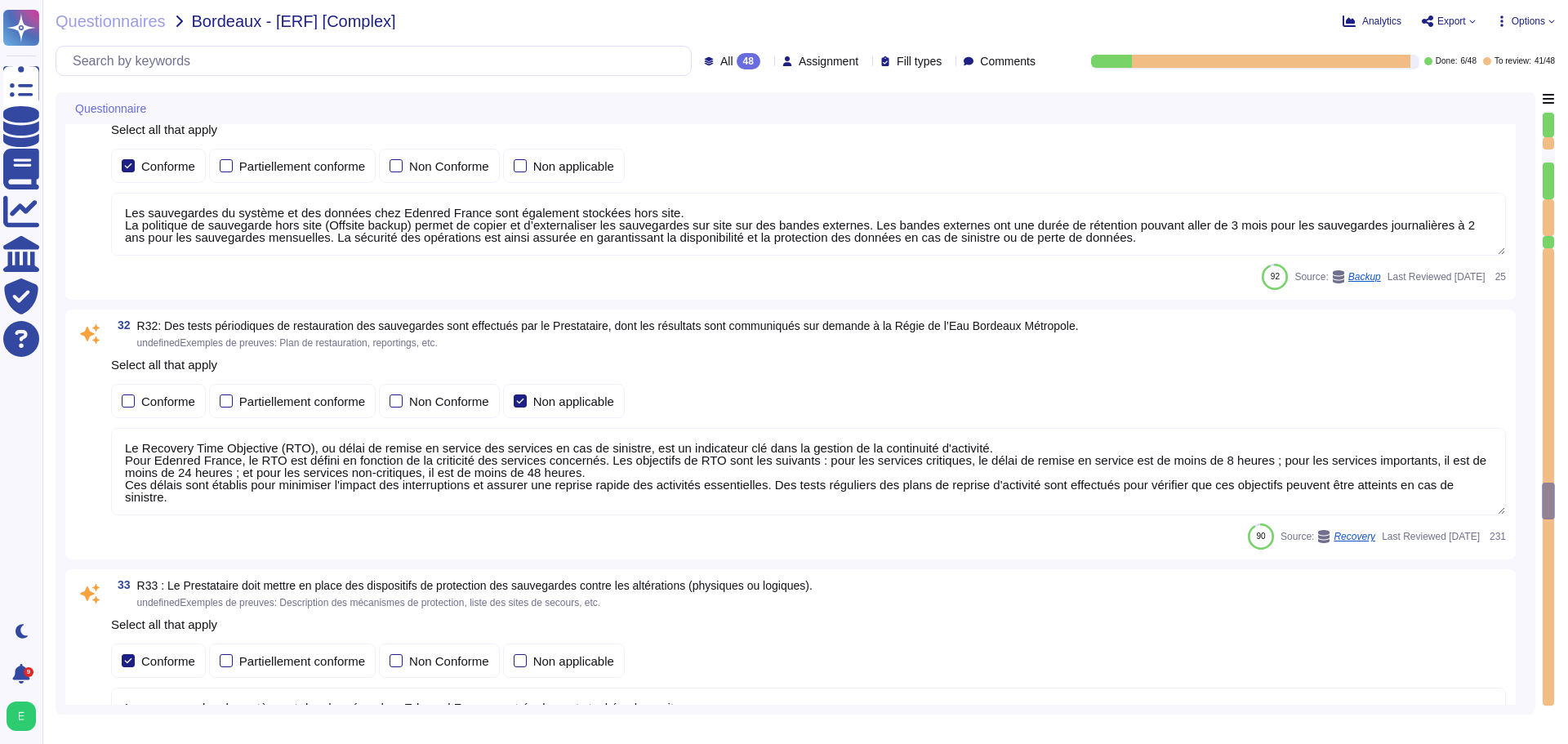
type textarea "Lore Ipsumdo Sitame, co adipiscing eli seddoeiusmod te in u'laboreetdolore magn…"
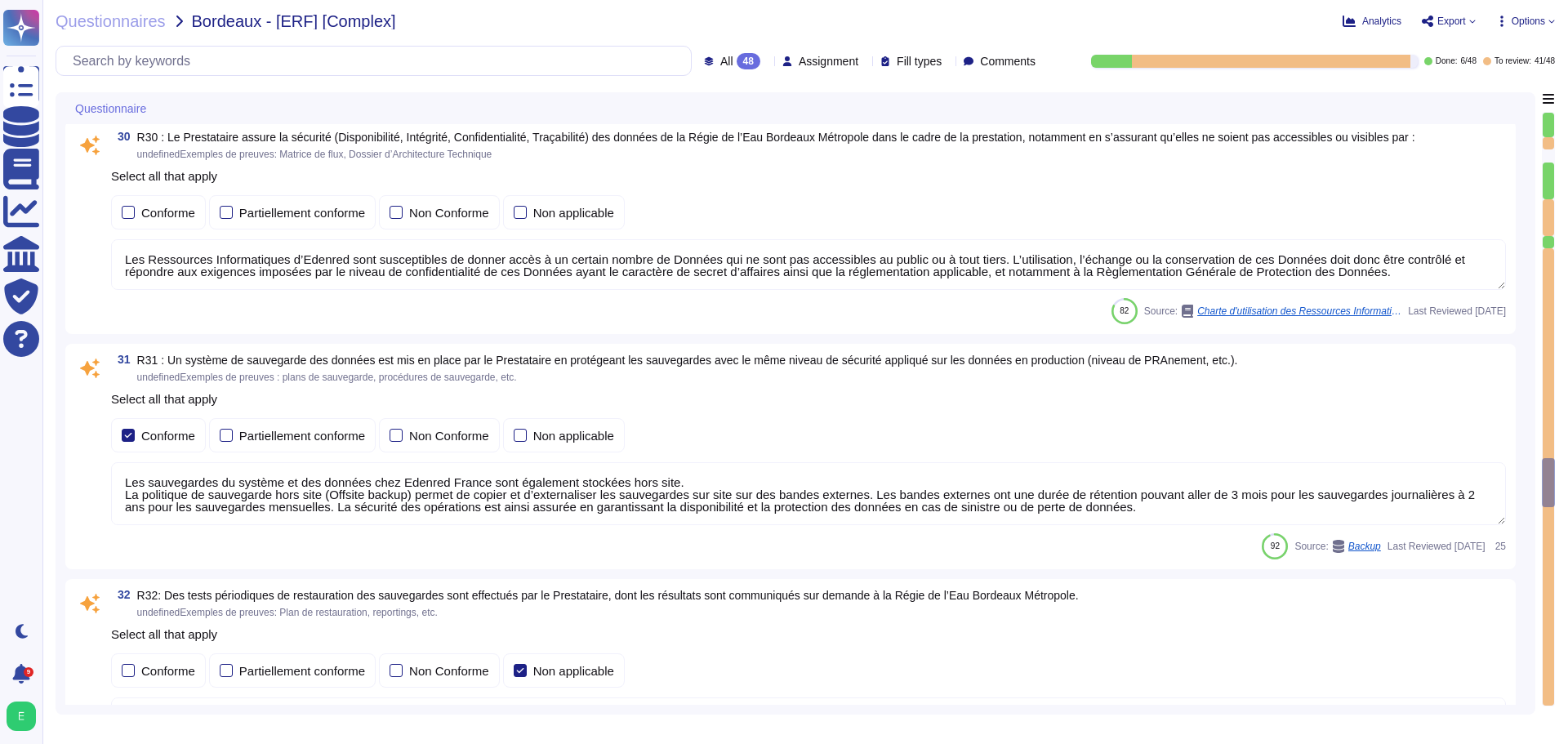
type textarea "Edenred France propose des solutions de chiffrement des données en transit pour…"
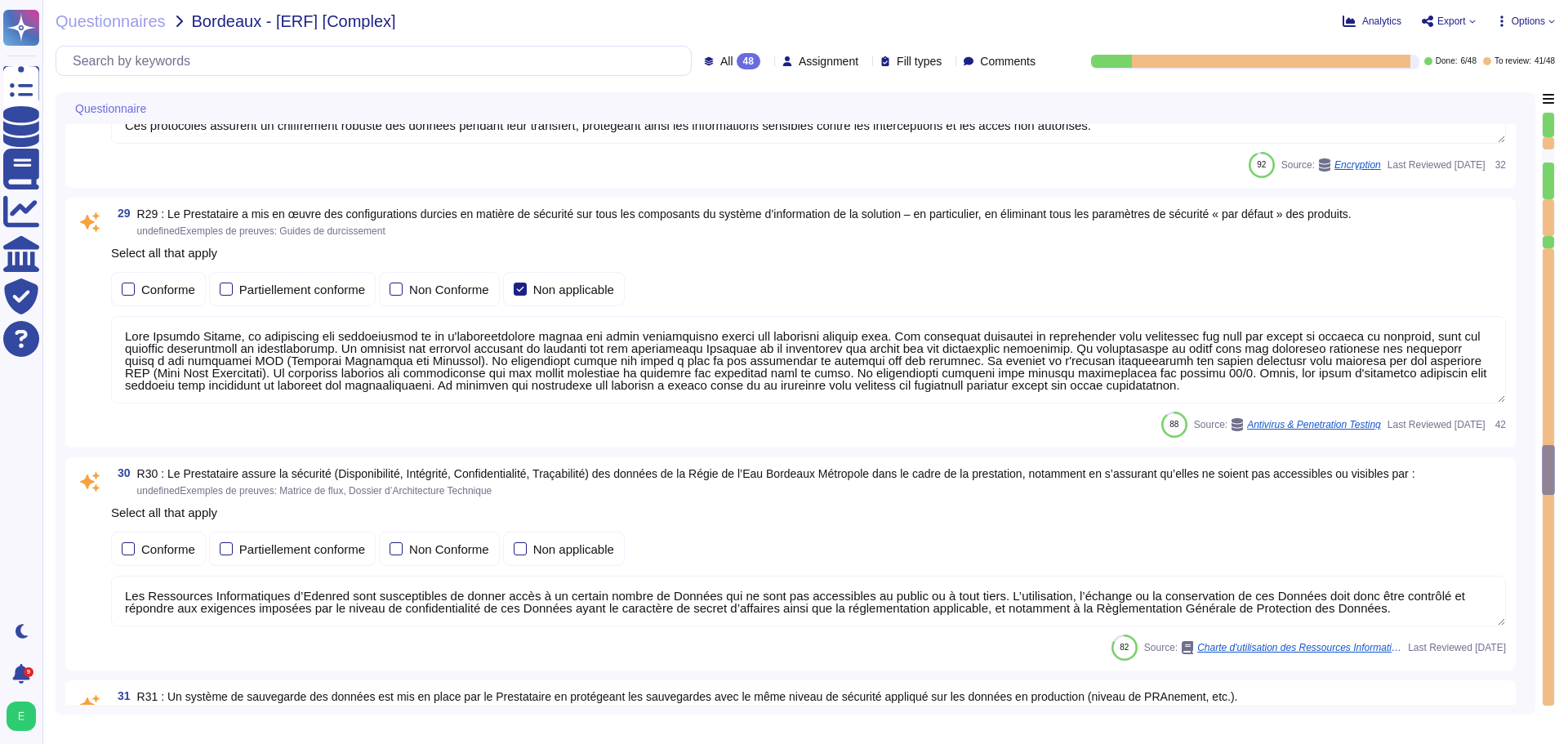
type textarea "Les accès au réseau du système d'information d'Edenred France sont tracés, incl…"
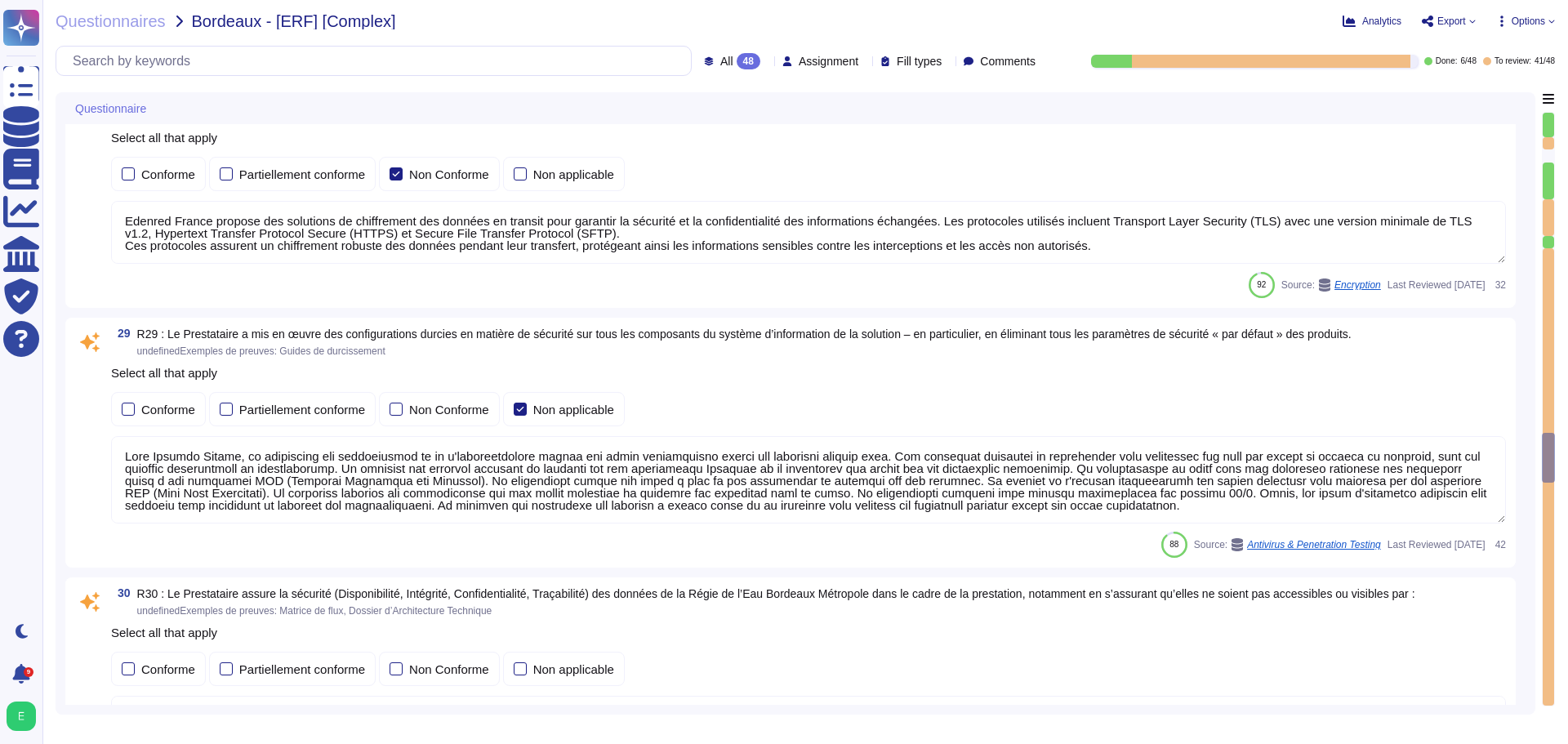
type textarea "Les flux nécessitant un niveau de sécurité renforcé chez Edenred France sont ch…"
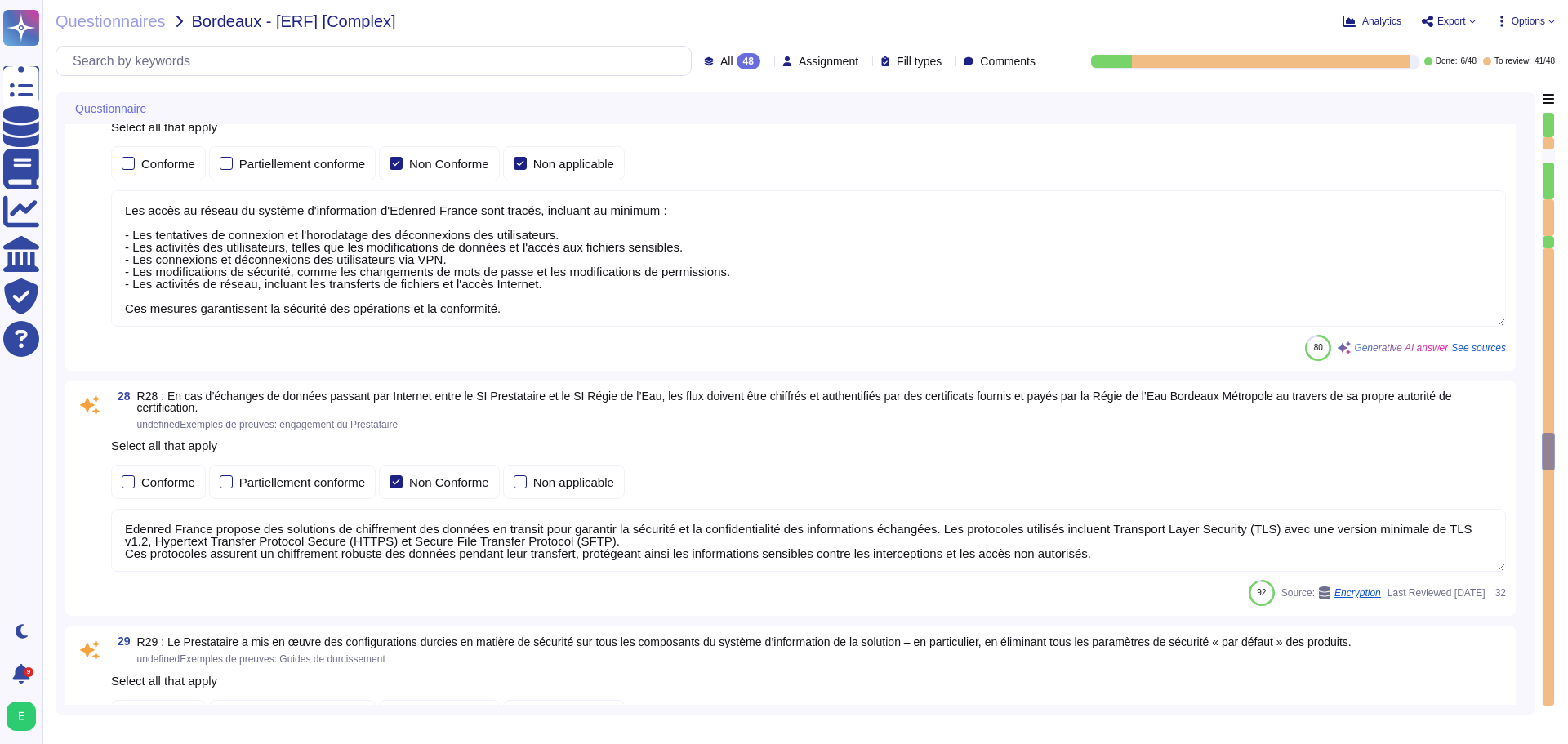
type textarea "Voir le diagramme d'architecture de la solution."
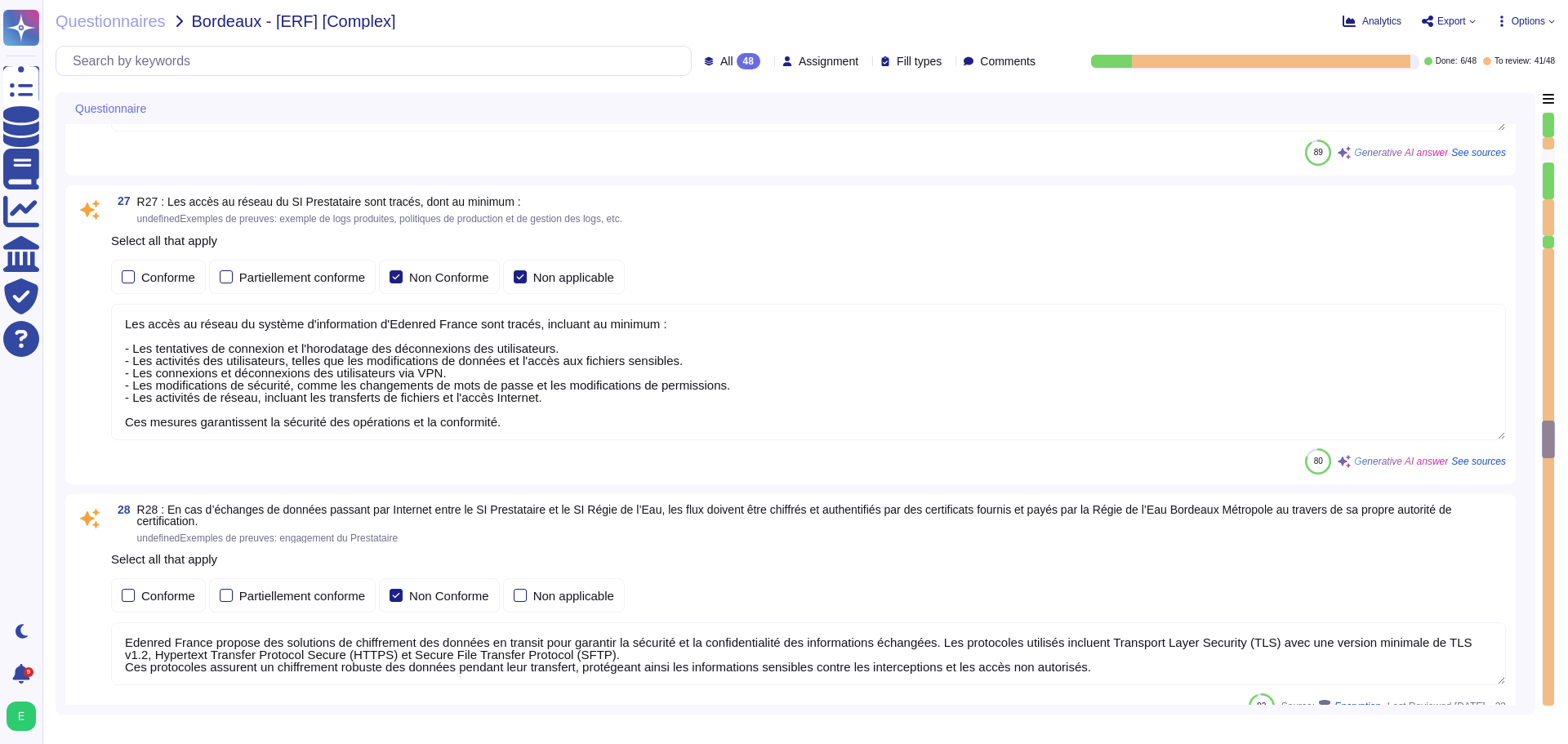
type textarea "Edenred France prend en charge la suppression sécurisée des données archivées e…"
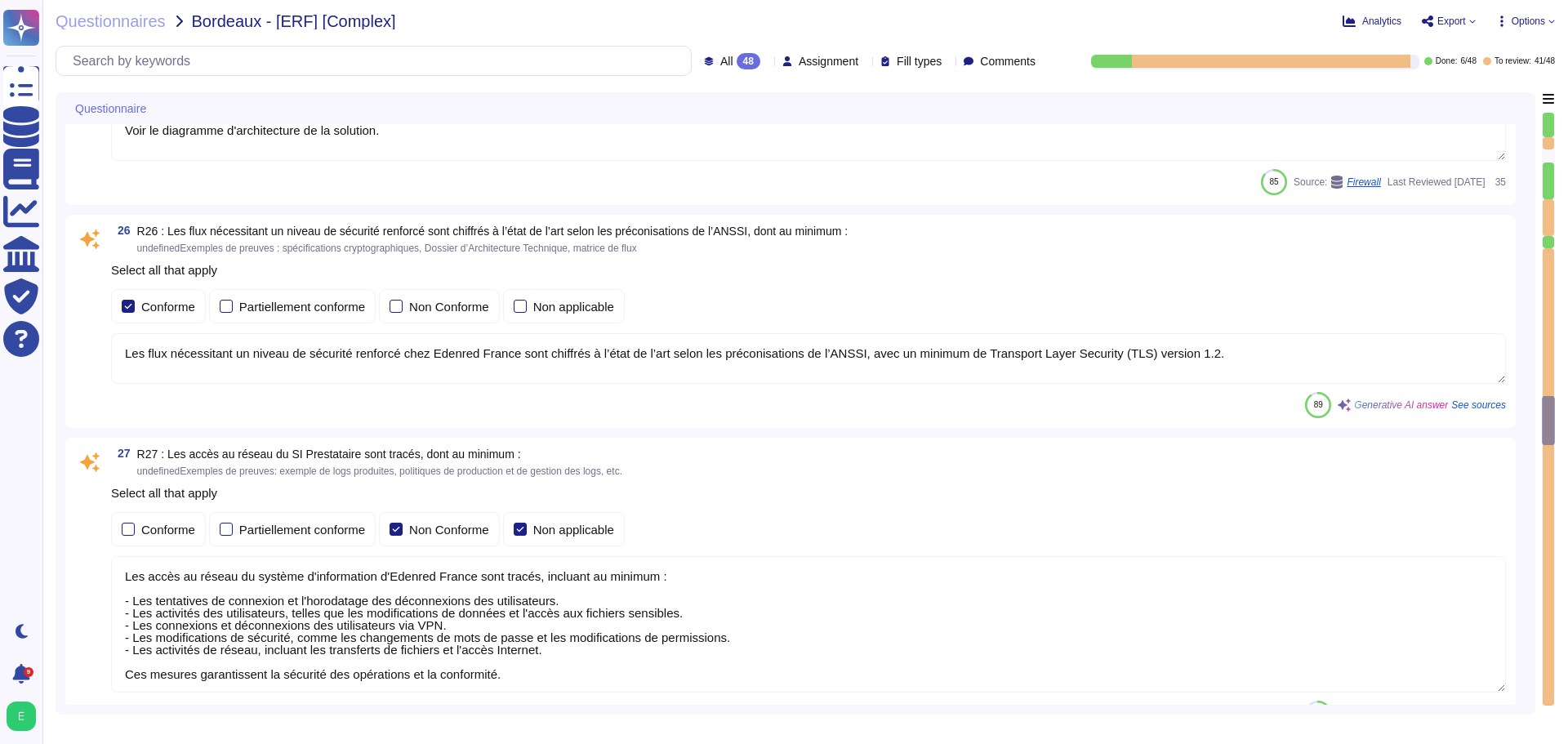
type textarea "Edenred France dispose d'une Politique de Sécurité du Système d'Information (PS…"
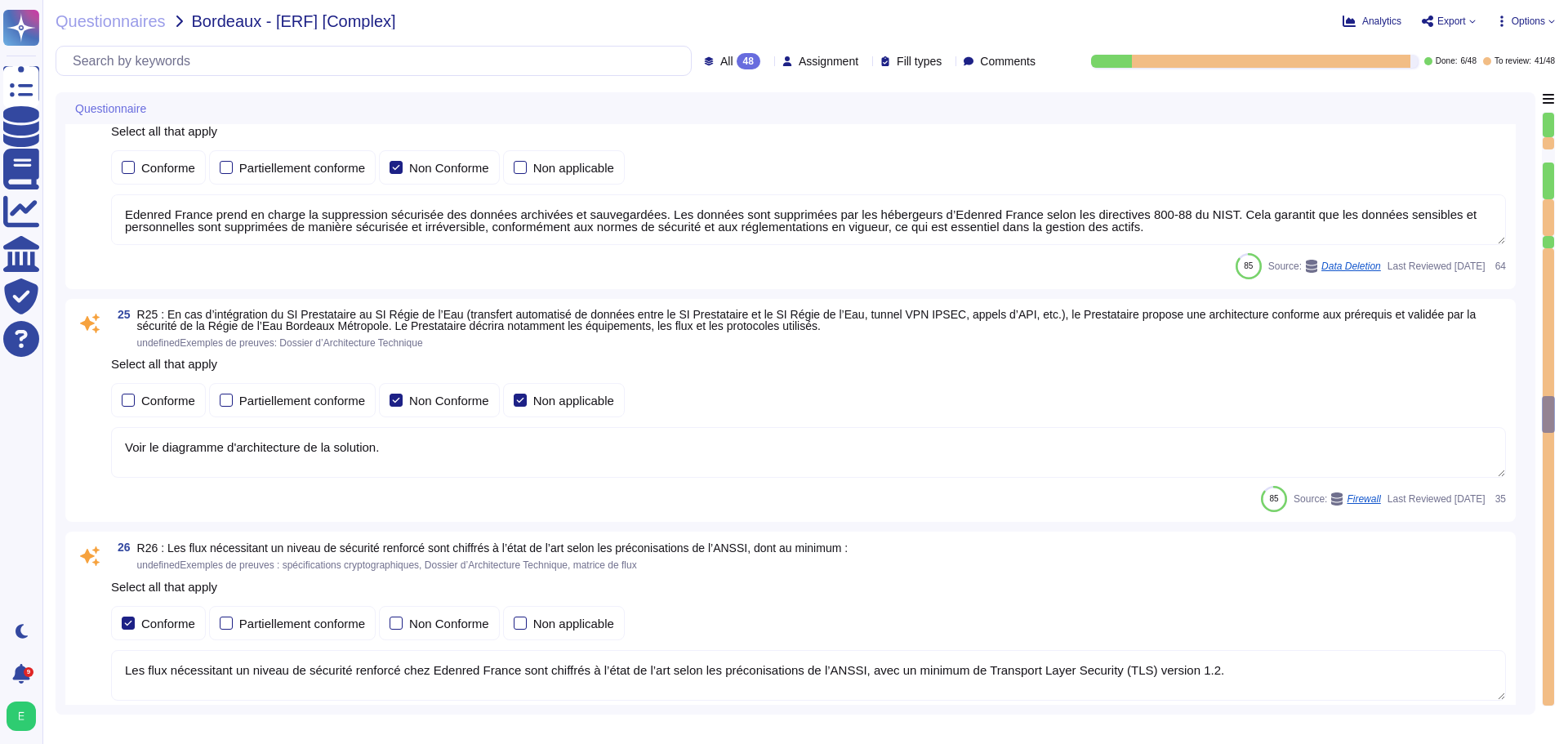
type textarea "Oui, chez Edenred France, les actions sur les ressources sont effectivement tra…"
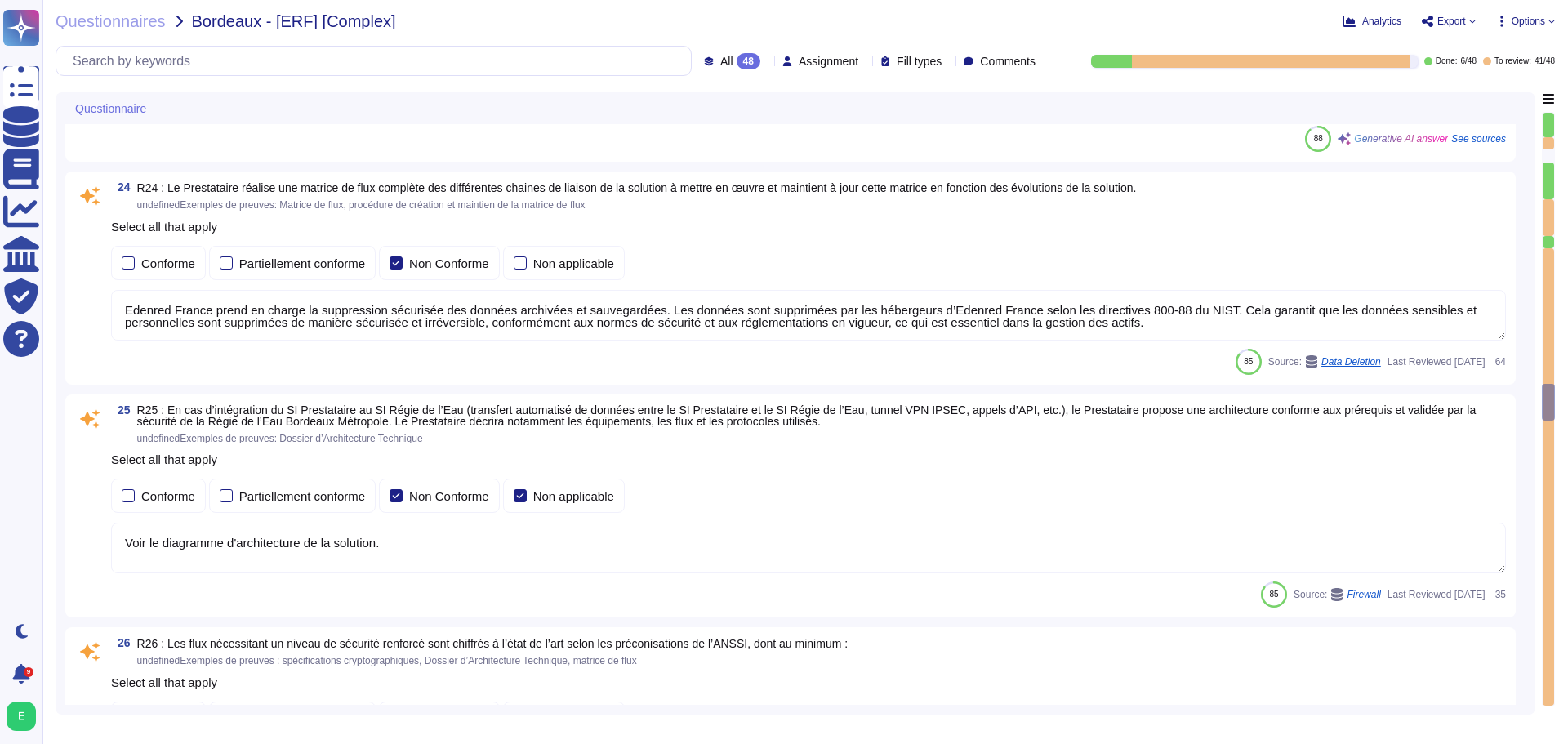
type textarea "La politique de gestion des mots de passe des comptes à privilège d'Edenred Fra…"
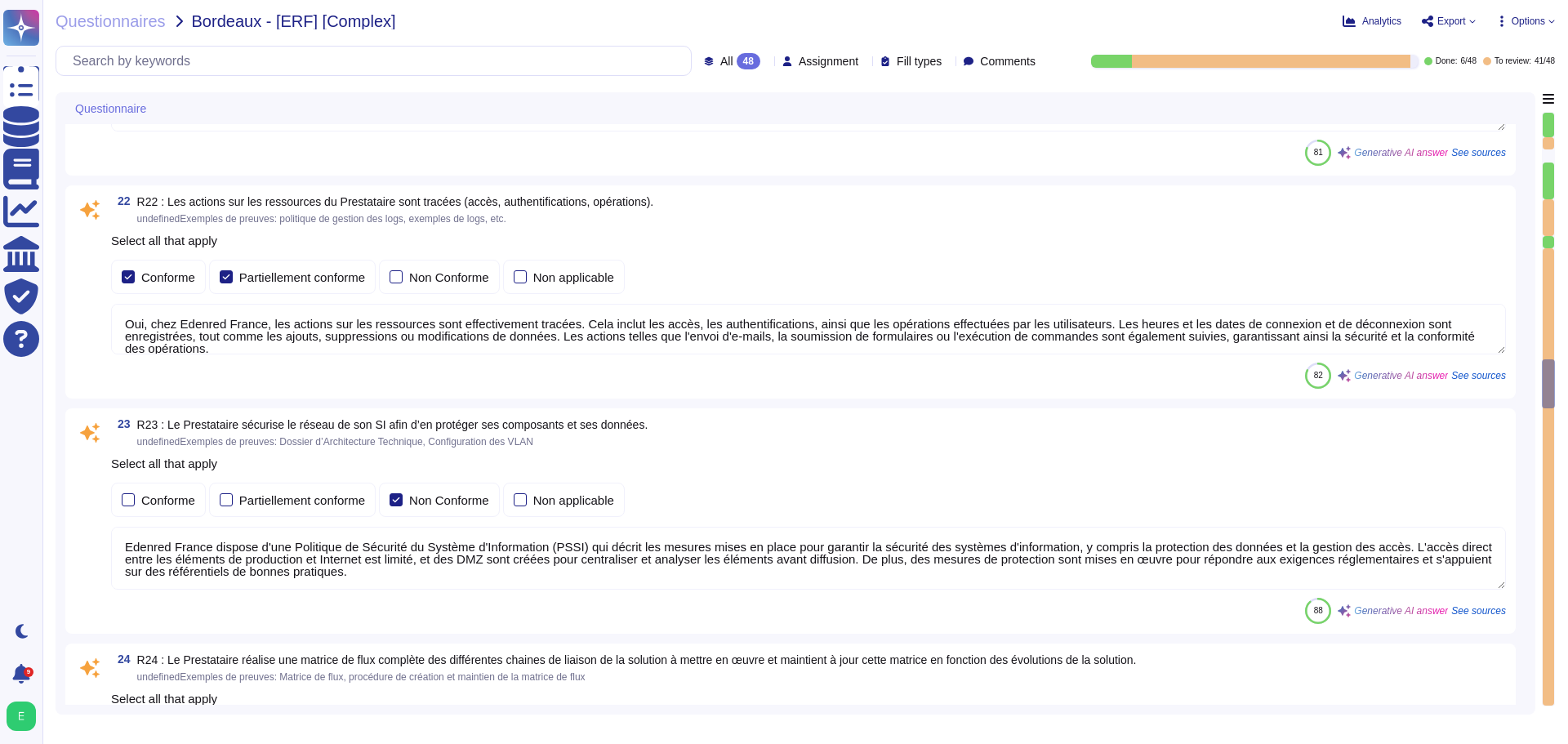
type textarea "La politique de gestion des mots de passe des comptes standards du Prestataire …"
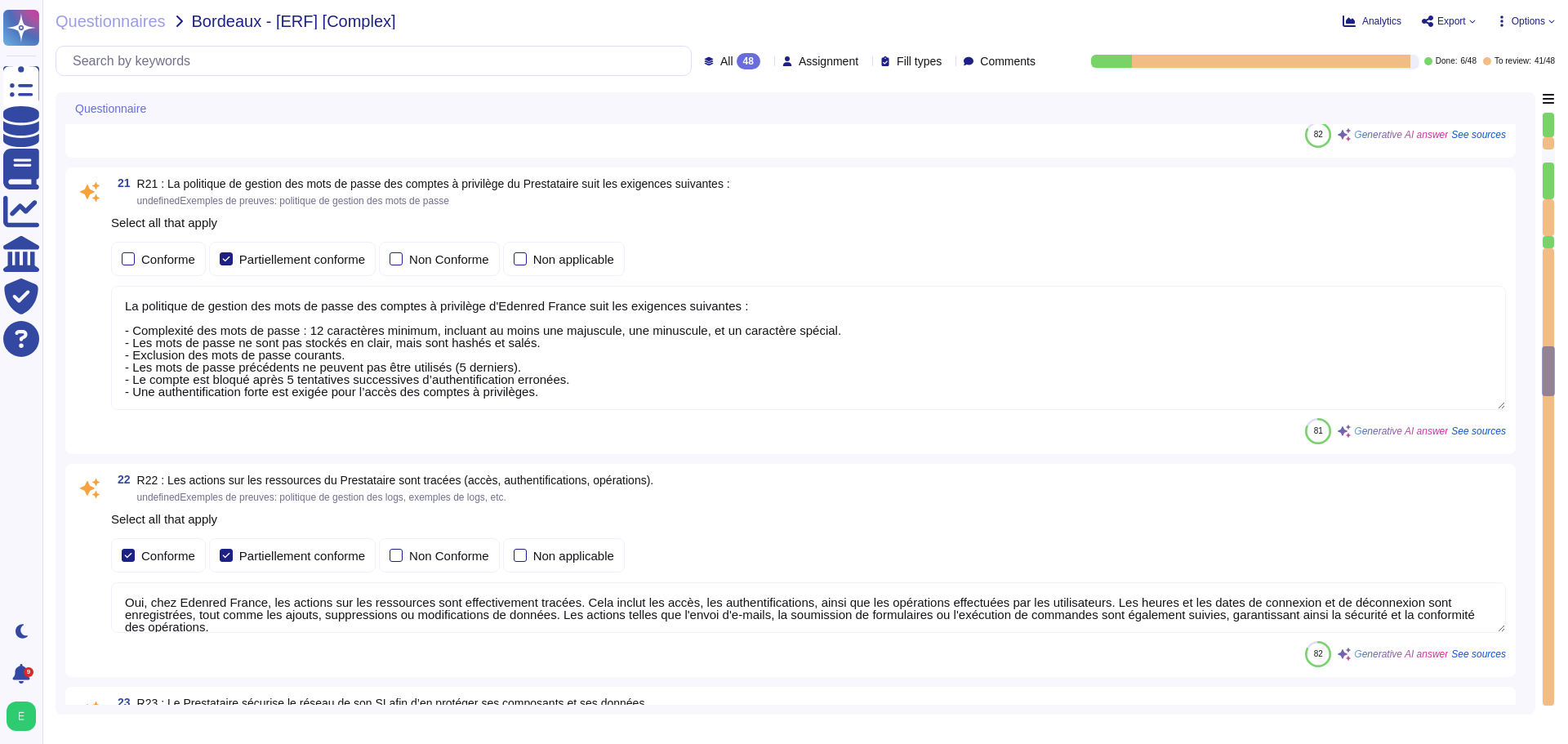
type textarea "Edenred France prend en charge plusieurs types d'authentification pour ses appl…"
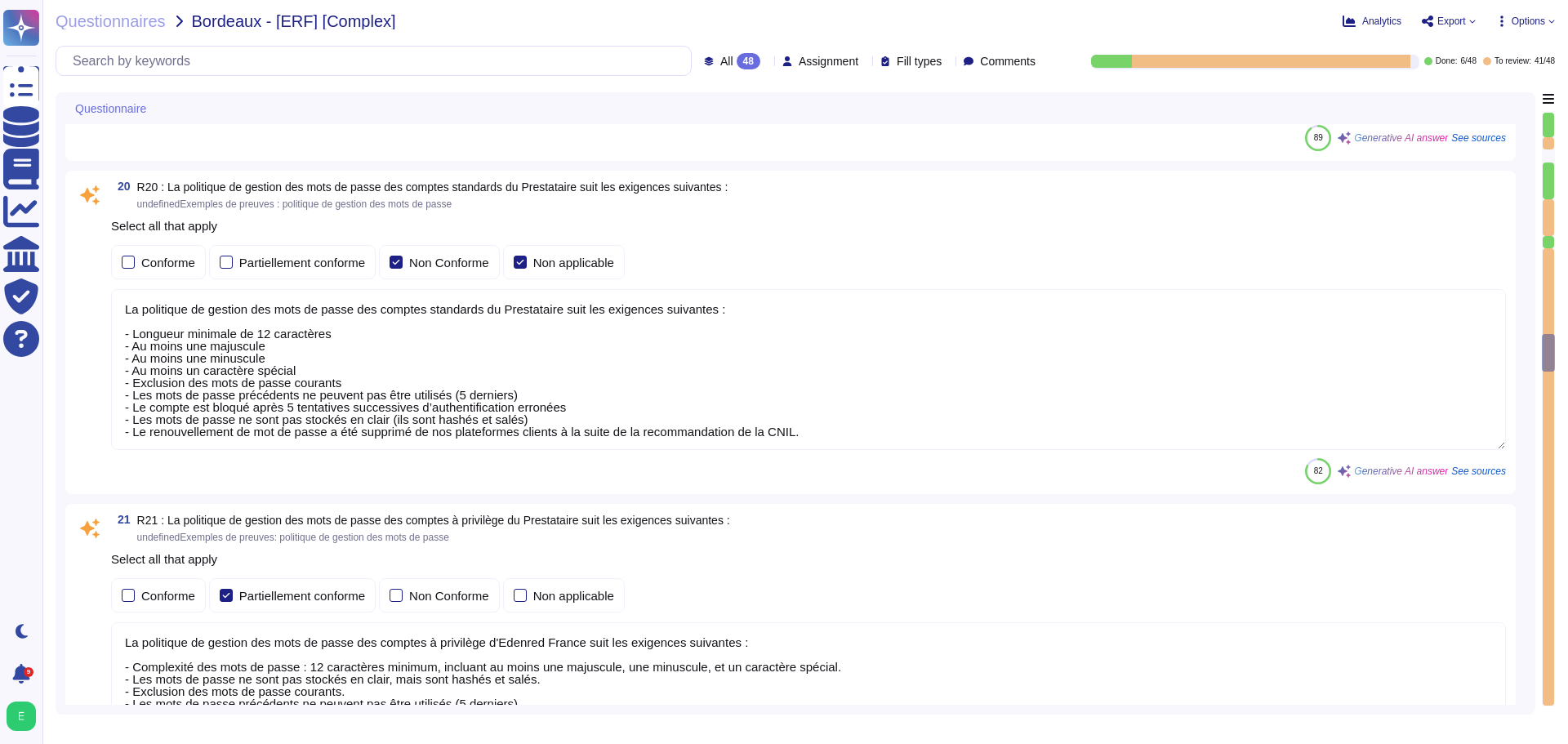
type textarea "Edenred France effectue une revue périodique des accès pour s'assurer que seuls…"
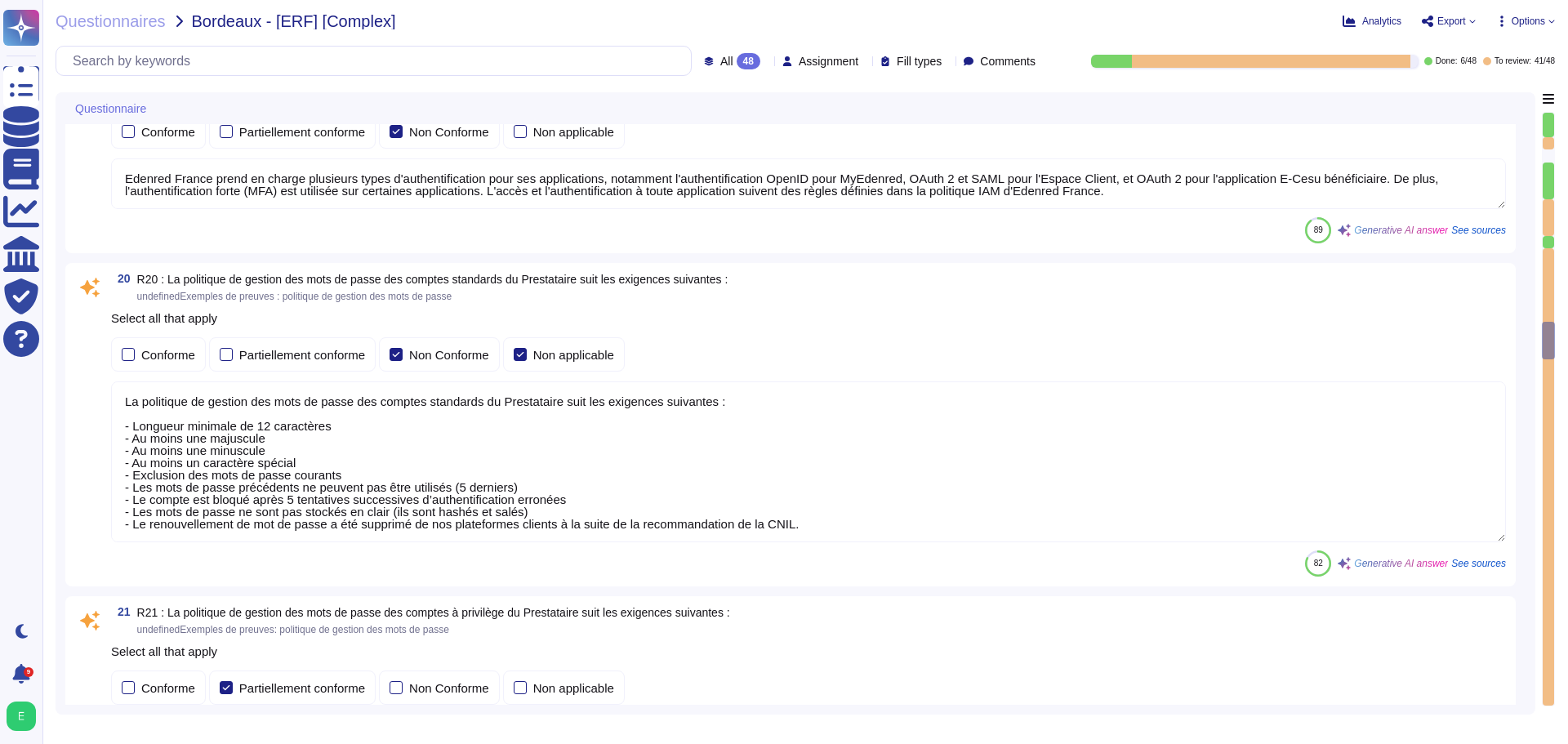
type textarea "Loremip Dolors ame co adipi eli seddoeius temporinc utla et doloremagnaaliqua, …"
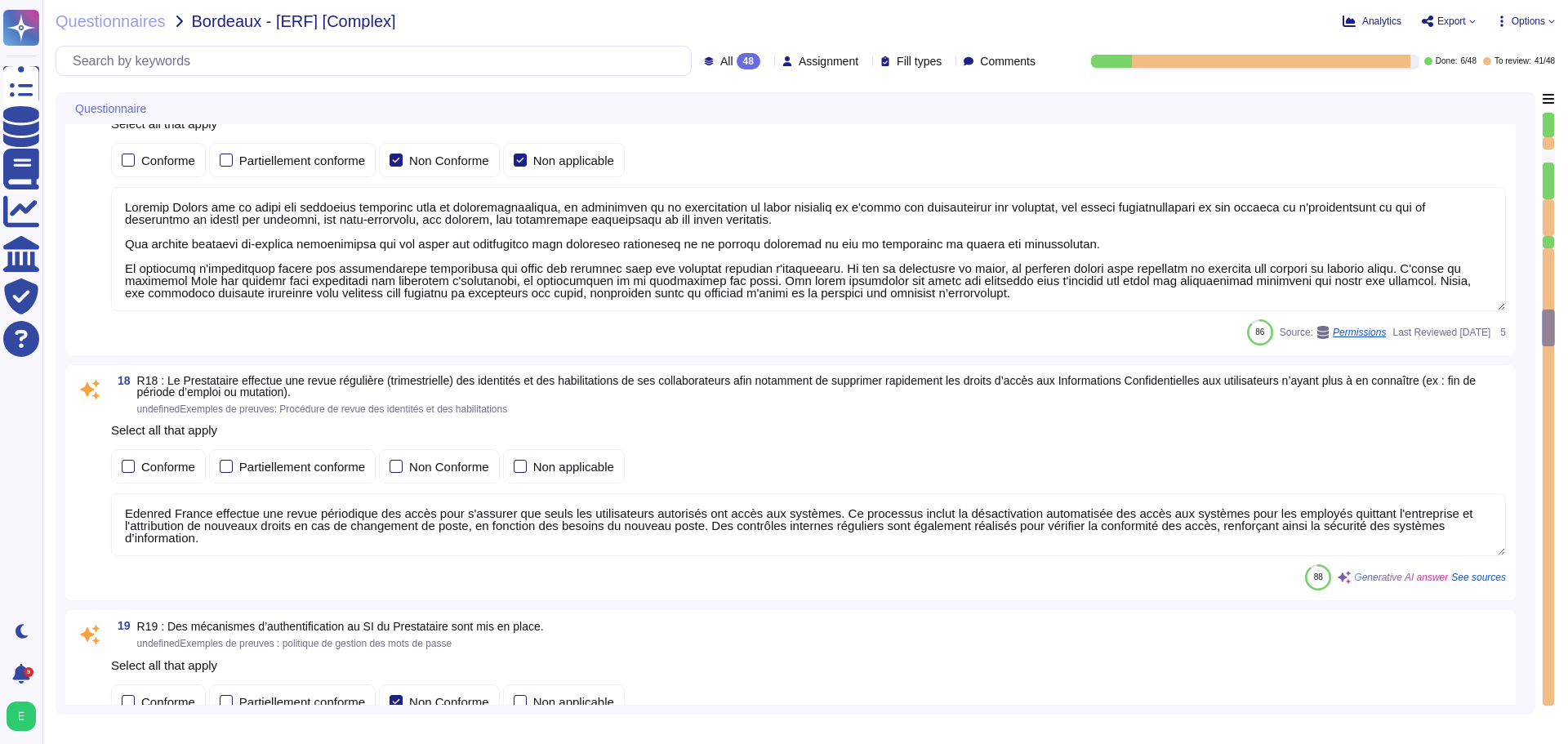
type textarea "Les systèmes de surveillance des centres de données en périphérie externe et le…"
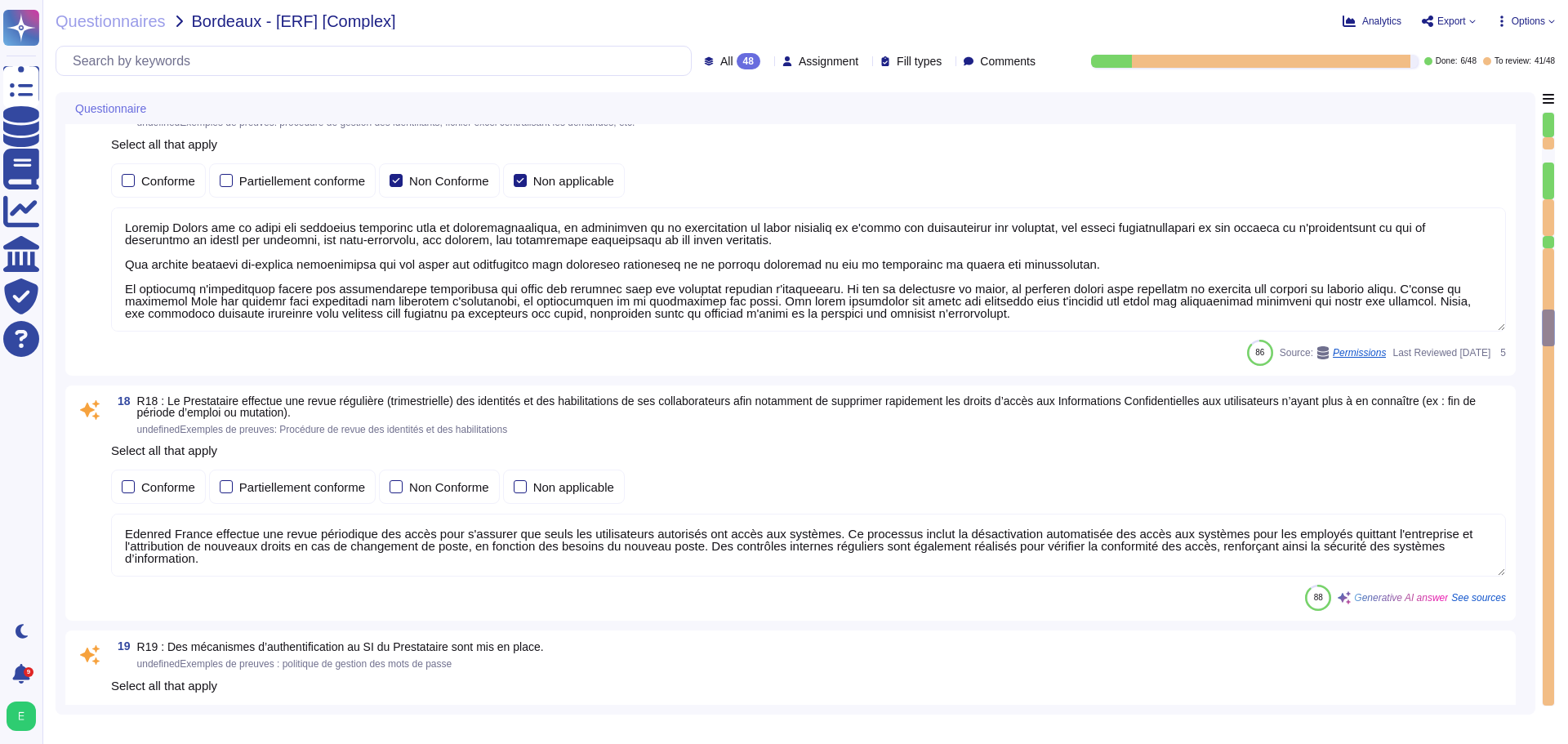
type textarea "La présente charte d'Utilisation des Ressources Informatiques et d'Accès aux Do…"
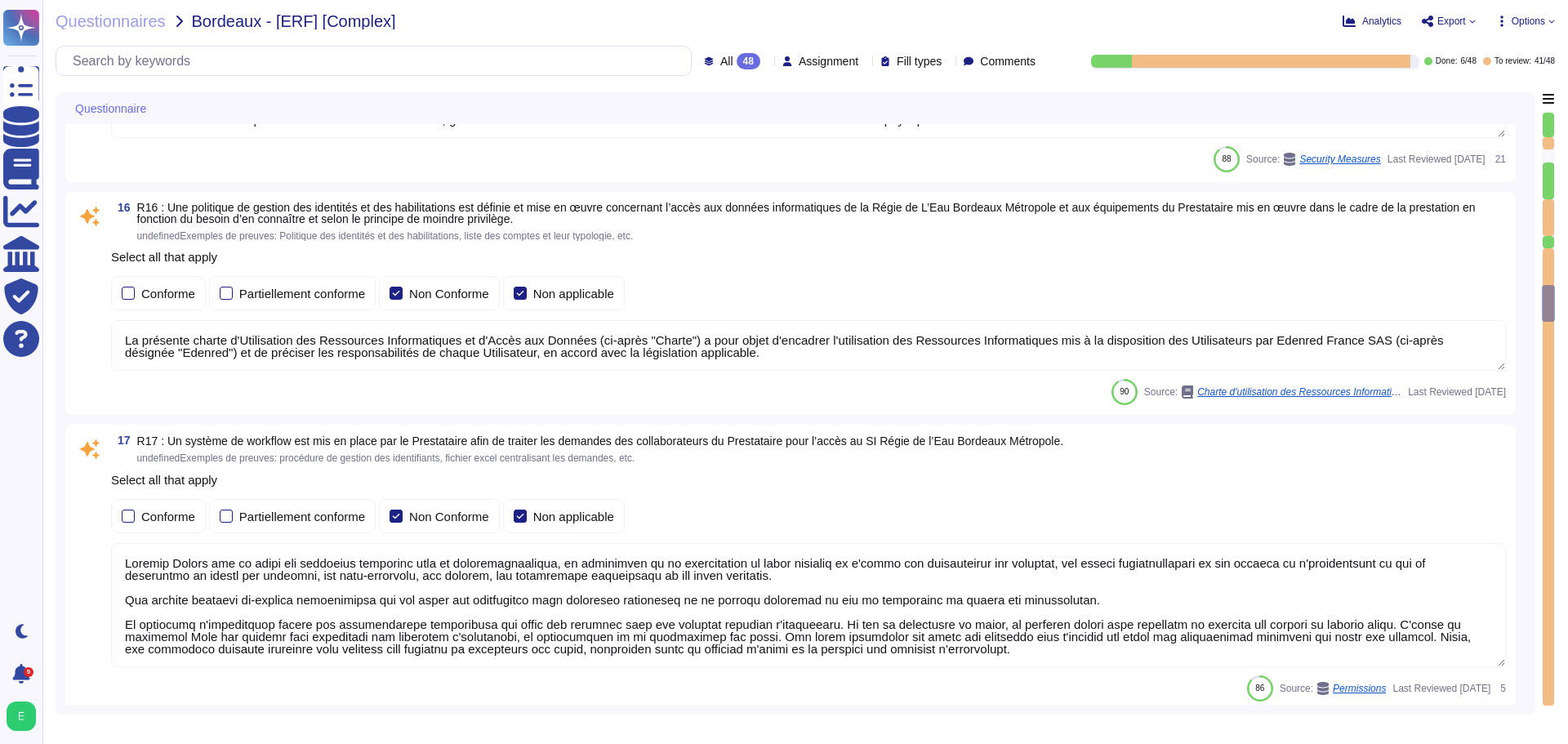
type textarea "Edenred France prend des mesures pour garantir la sécurité de ses équipements p…"
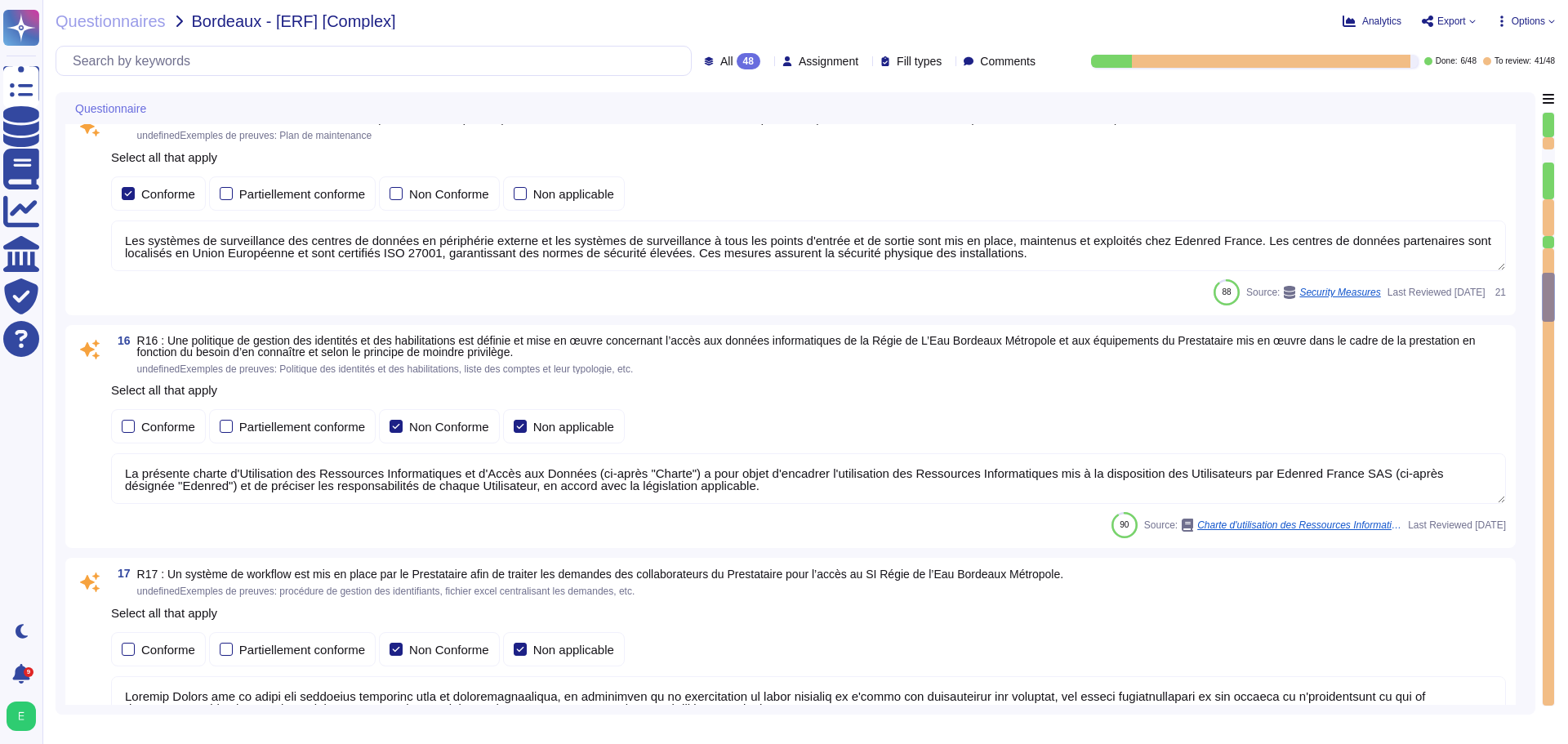
type textarea "Edenred France a mis en place des systèmes de contrôle environnemental dans ses…"
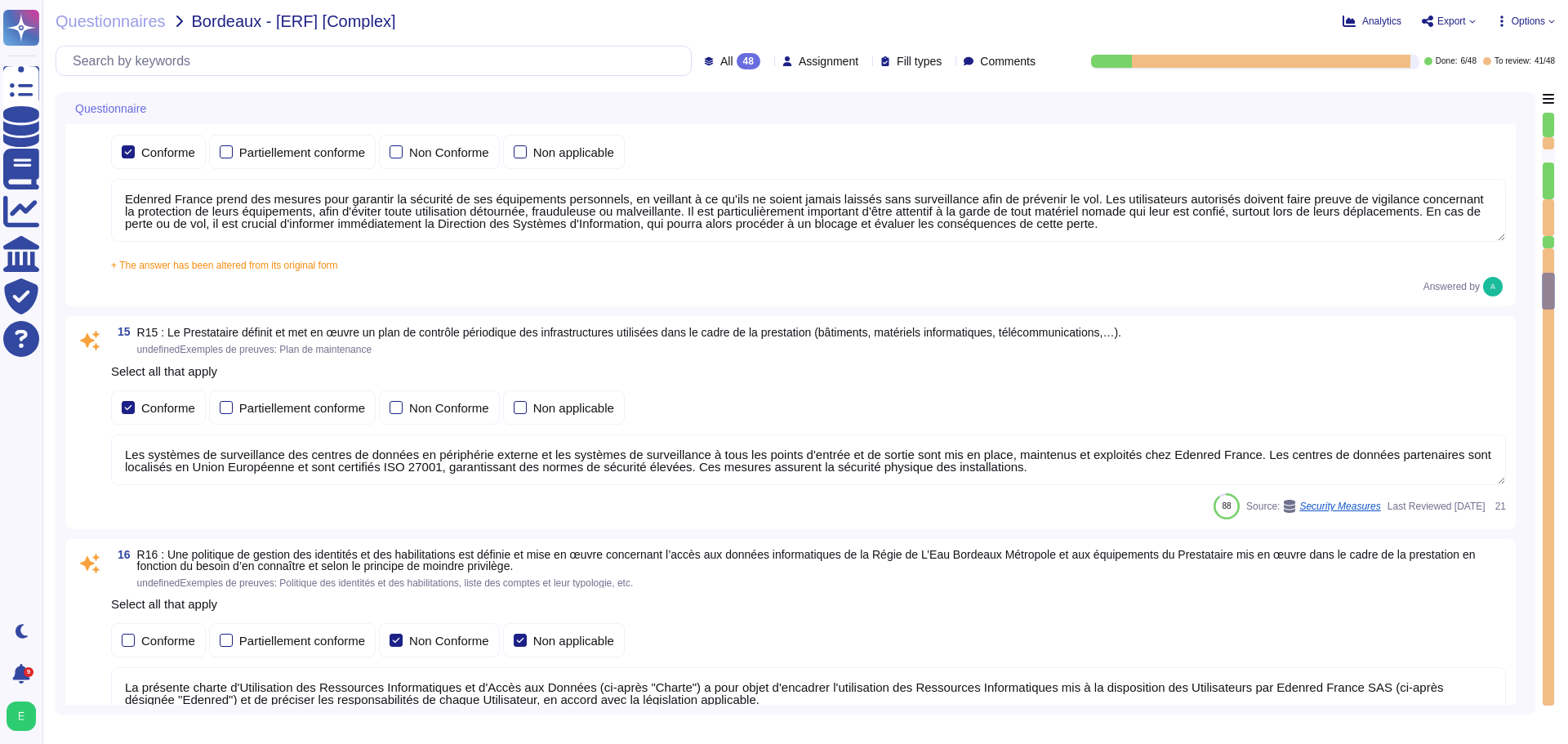
type textarea "Edenred France assure la sécurité physique des locaux hébergeant les équipement…"
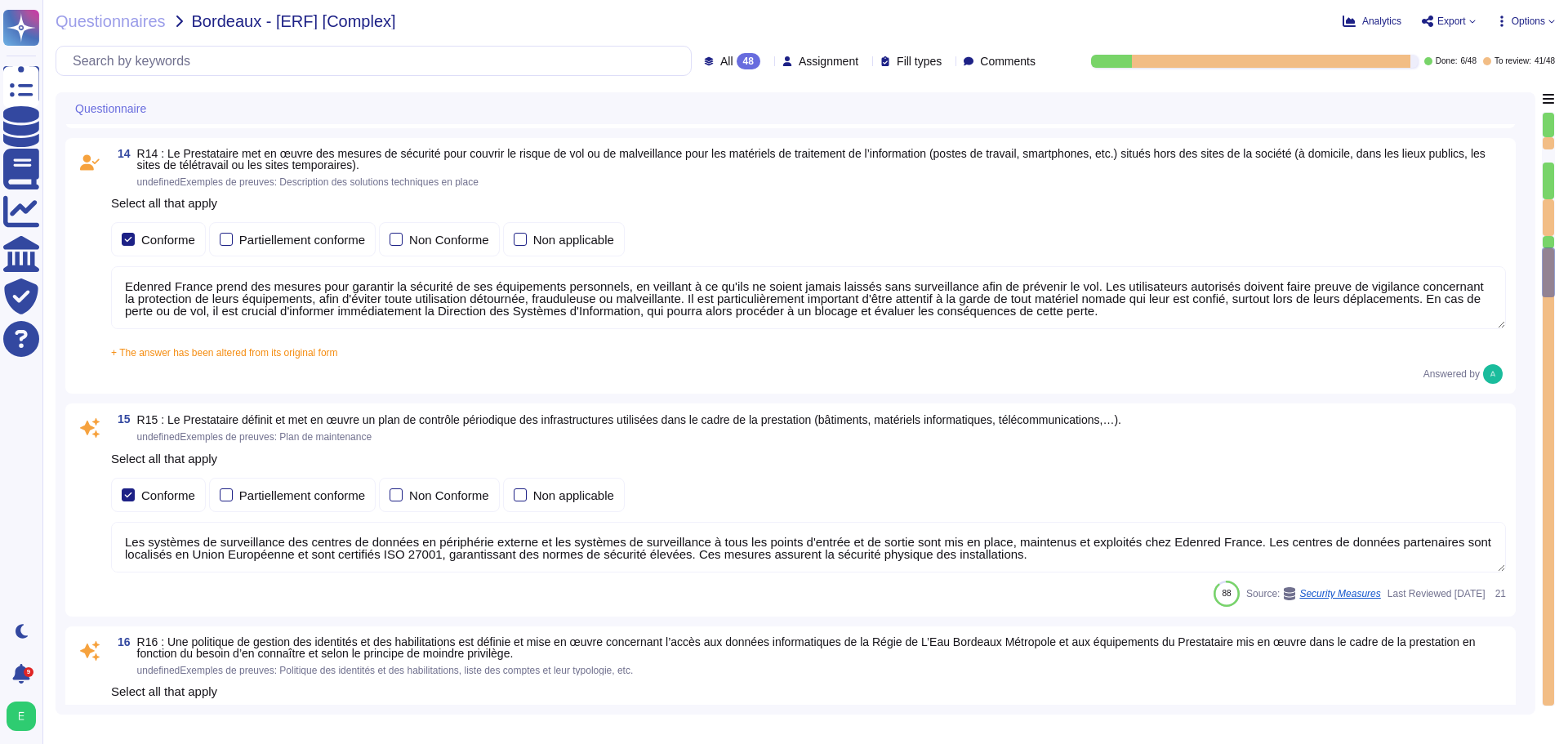
type textarea "Edenred France a mis en place des processus, procédures et mesures techniques p…"
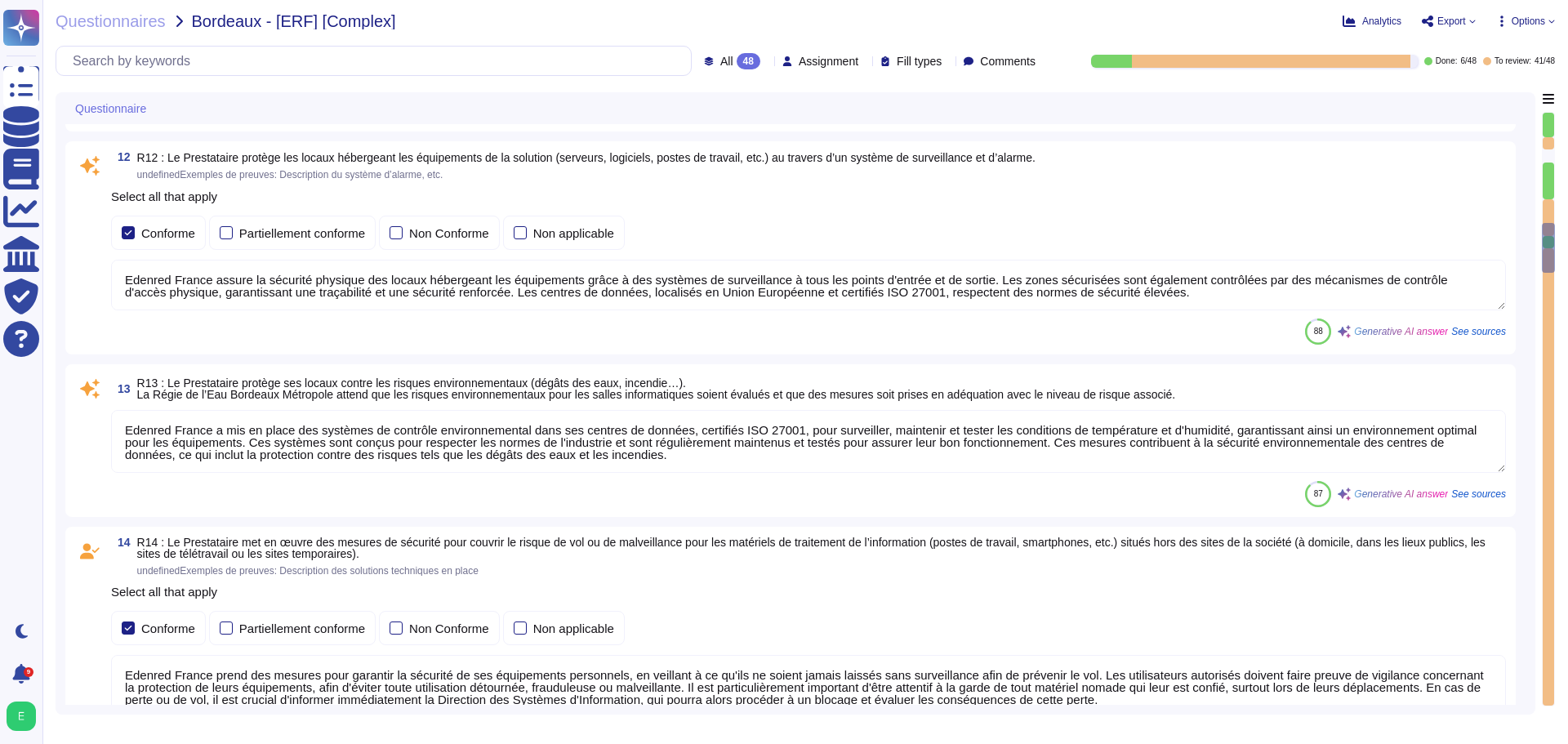
type textarea "Le Recovery Time Objective (RTO), ou délai de remise en service des services en…"
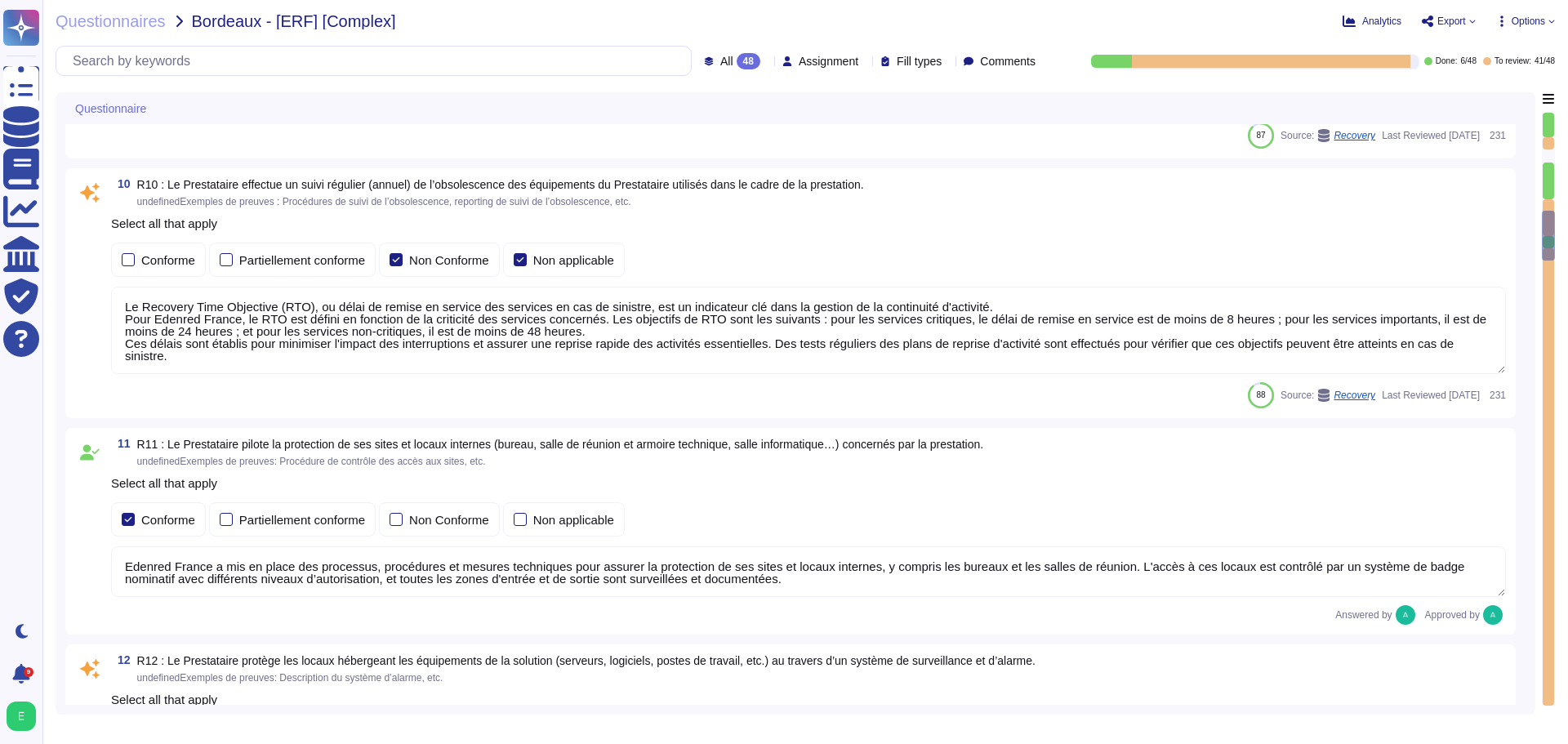
type textarea "Edenred France effectue des scans de vulnérabilités mensuels sur l’ensemble de …"
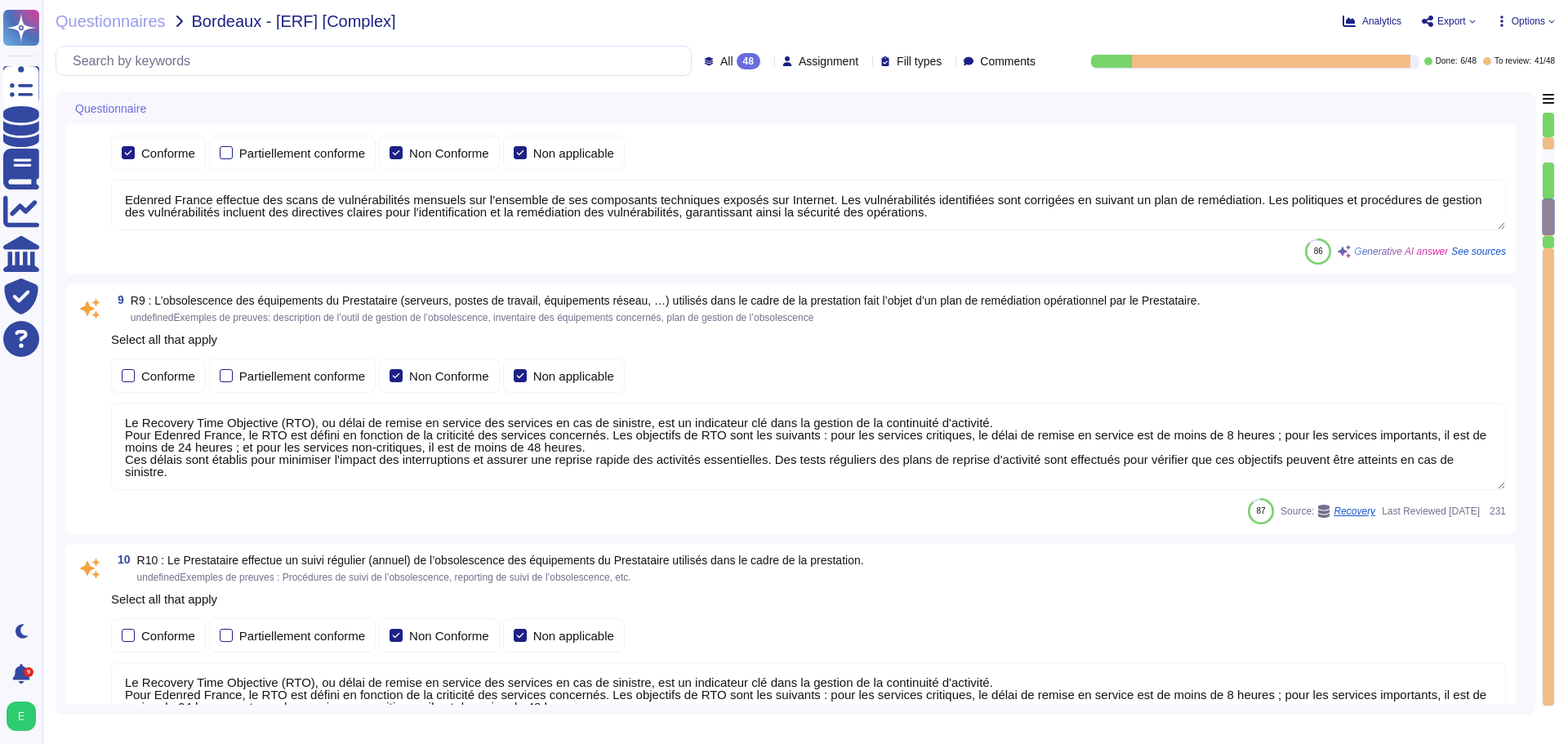
type textarea "Edenred France a mis en place un processus de gestion des correctifs bien défin…"
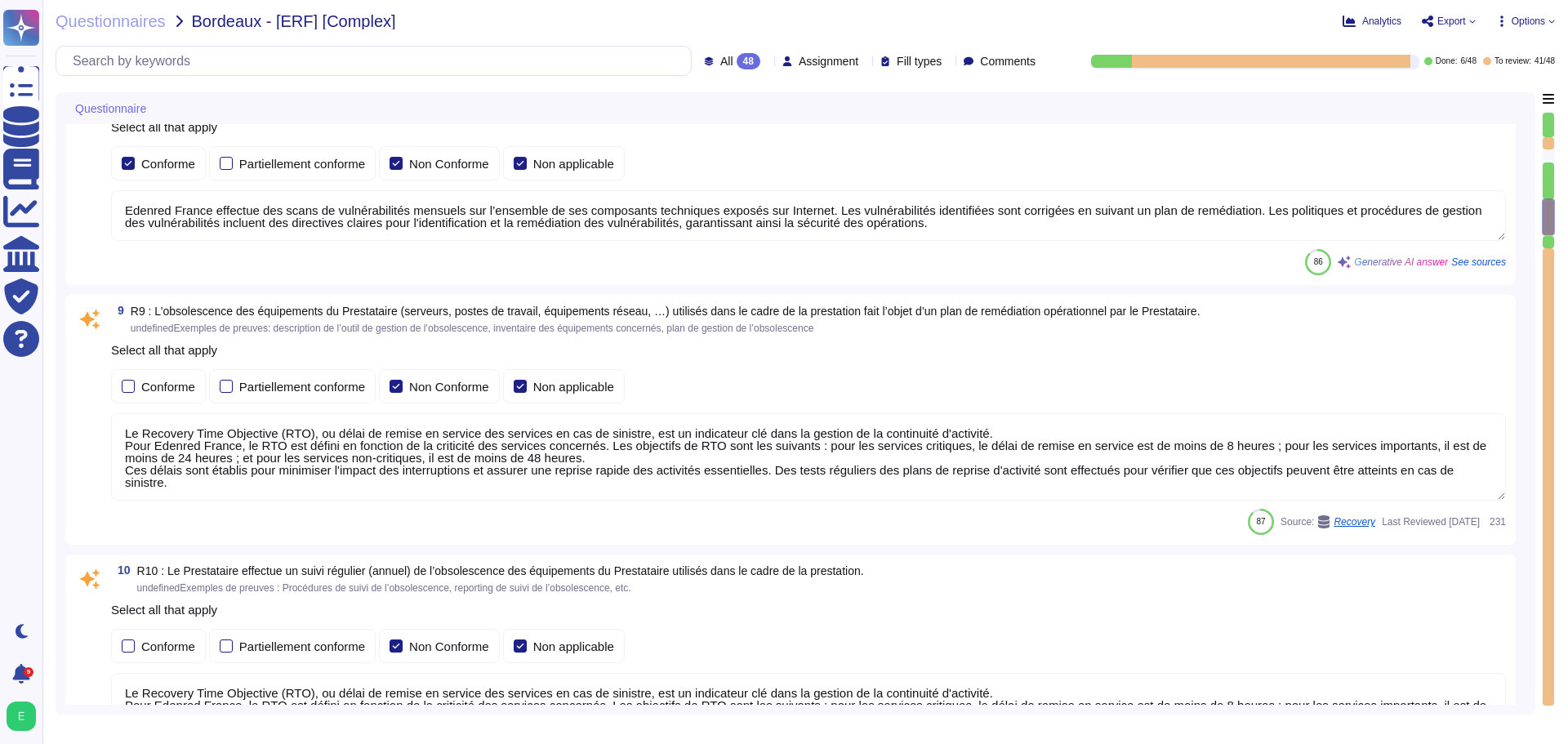
type textarea "Edenred France effectue des analyses quotidiennes et hebdomadaires avec des sol…"
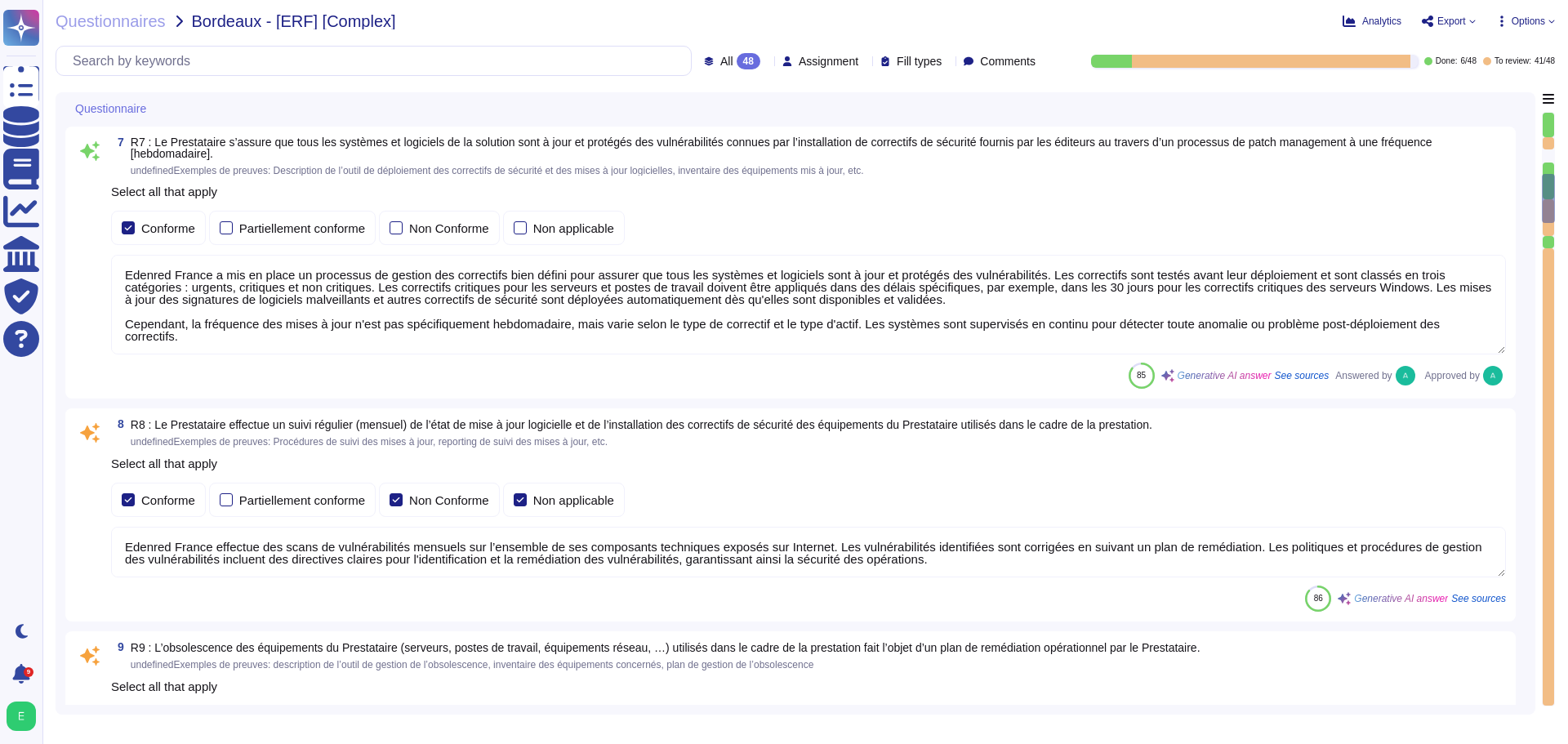
type textarea "Edenred France a mis en place plusieurs dispositifs pour lutter contre l'intrus…"
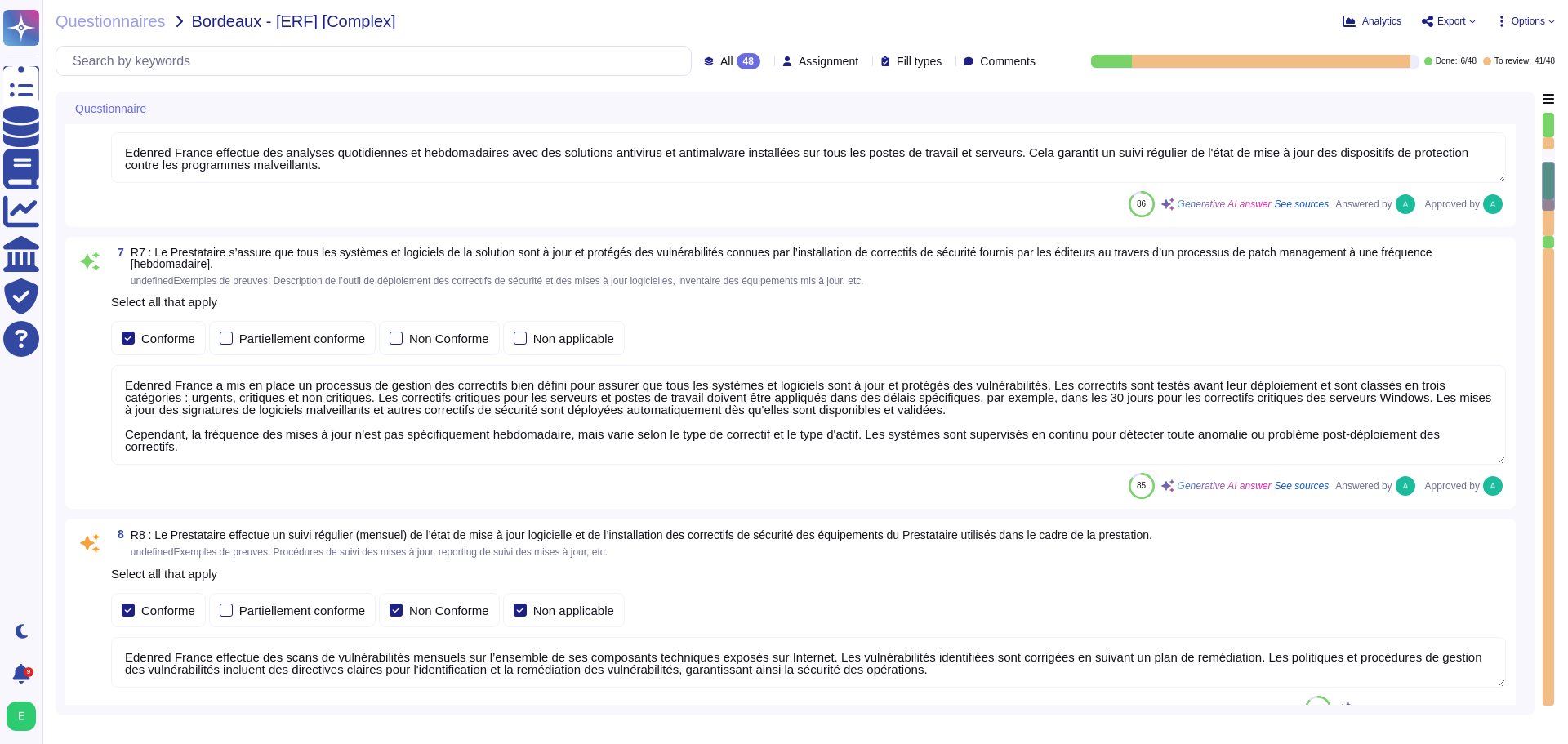
type textarea "Edenred France crée et maintient un inventaire des actifs à l'aide de la Config…"
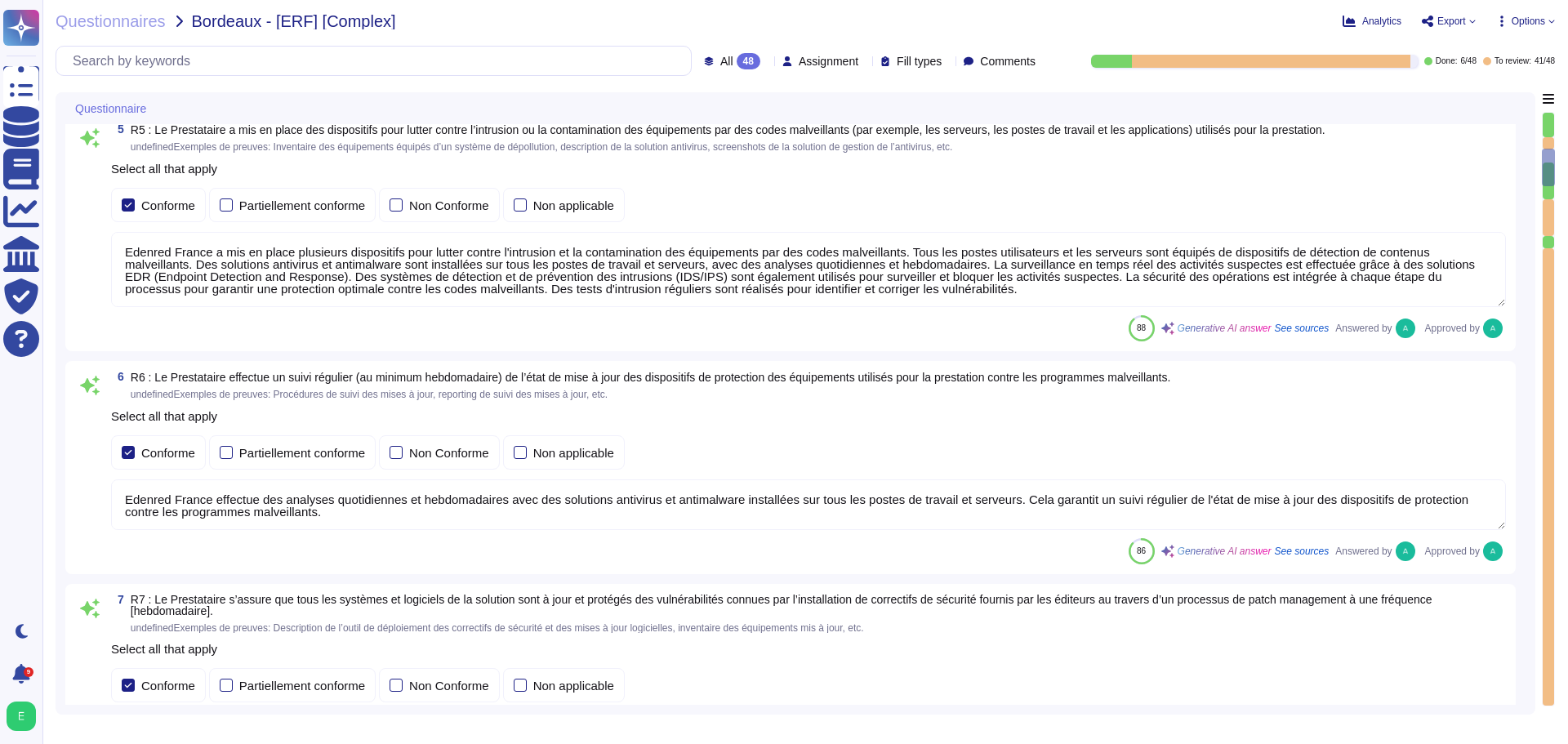
type textarea "Edenred France dispose d'une Politique de Sécurité du Système d'Information (PS…"
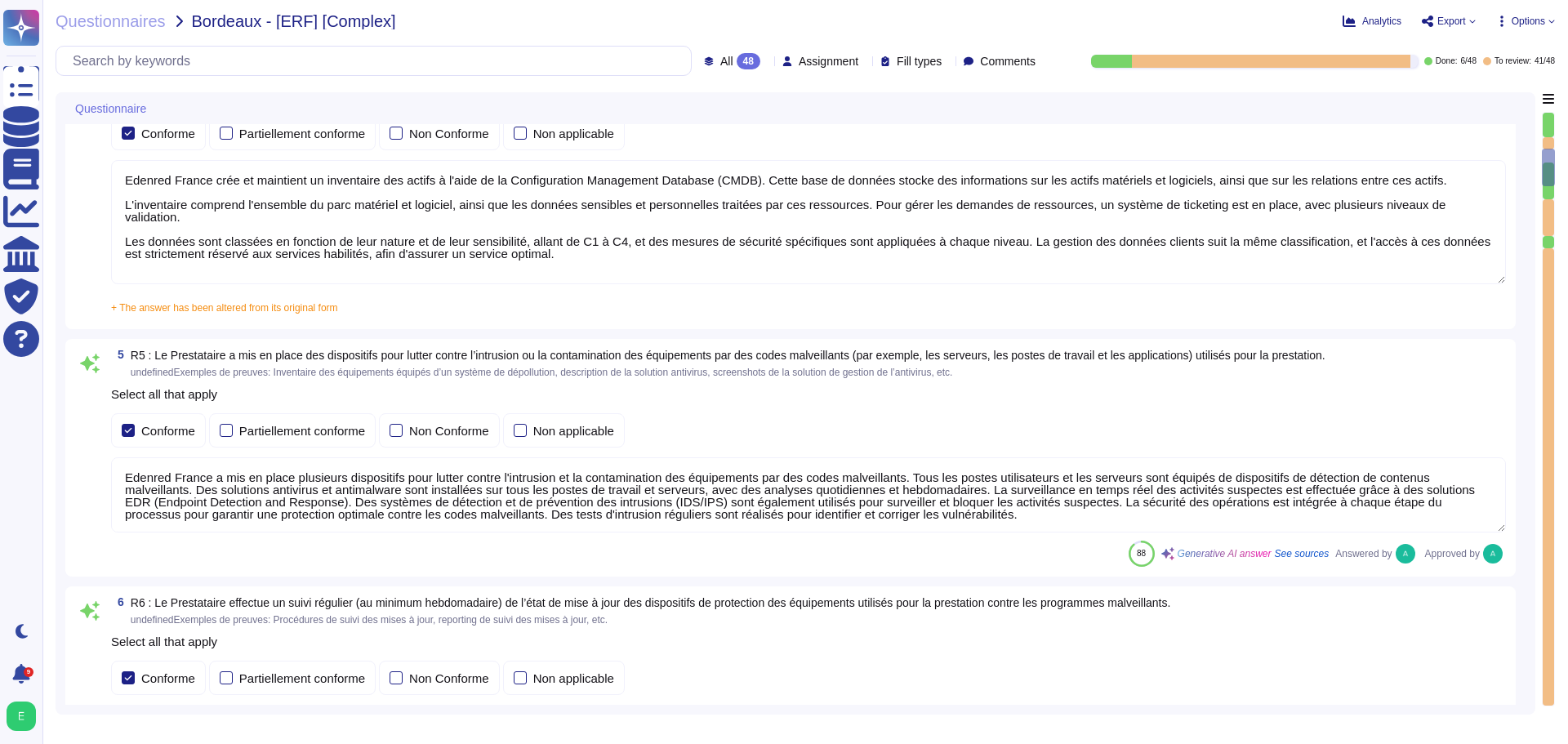
type textarea "Loremip Dolors ametcon adipiscingelitse doe temporin utla e do magnaali en a'mi…"
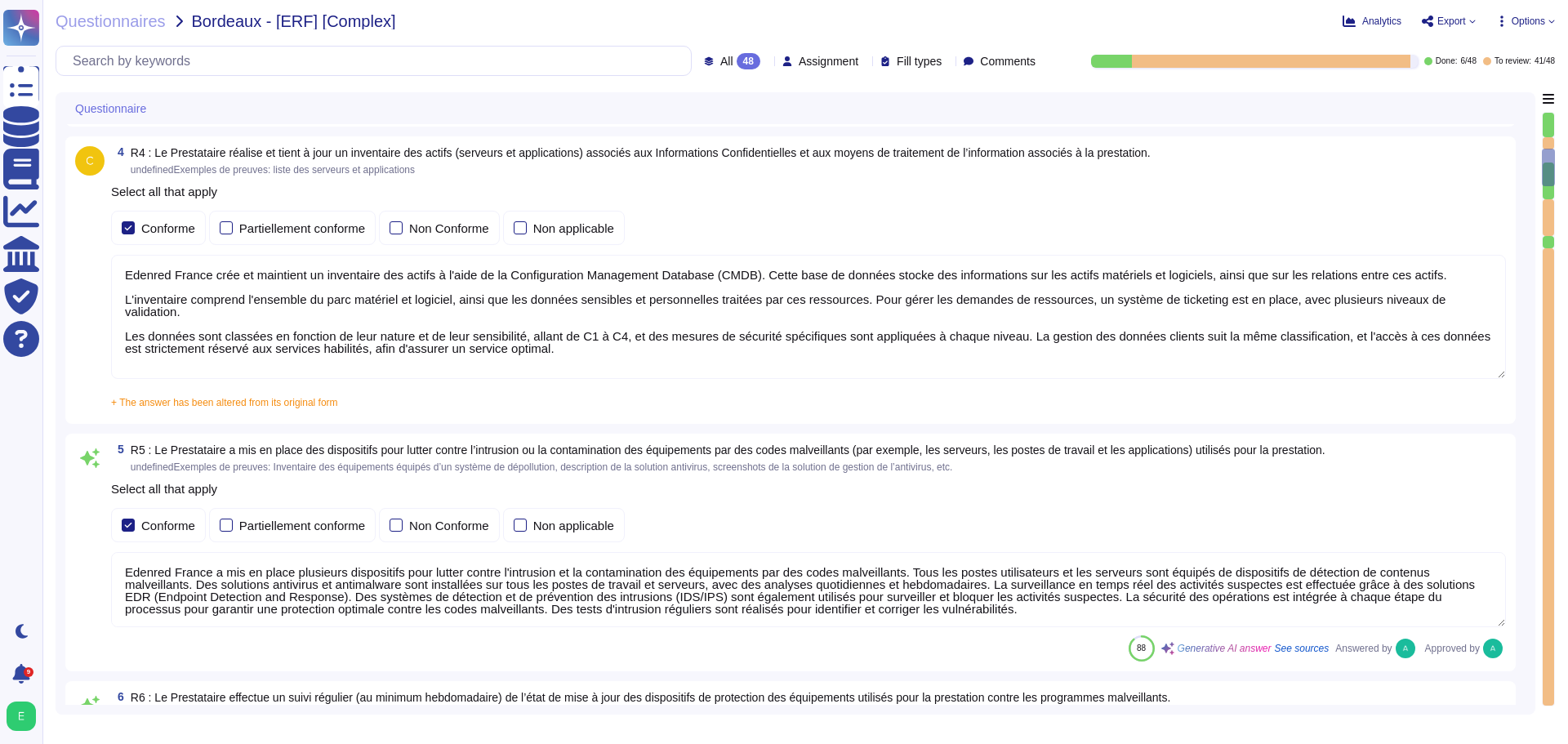
scroll to position [674, 0]
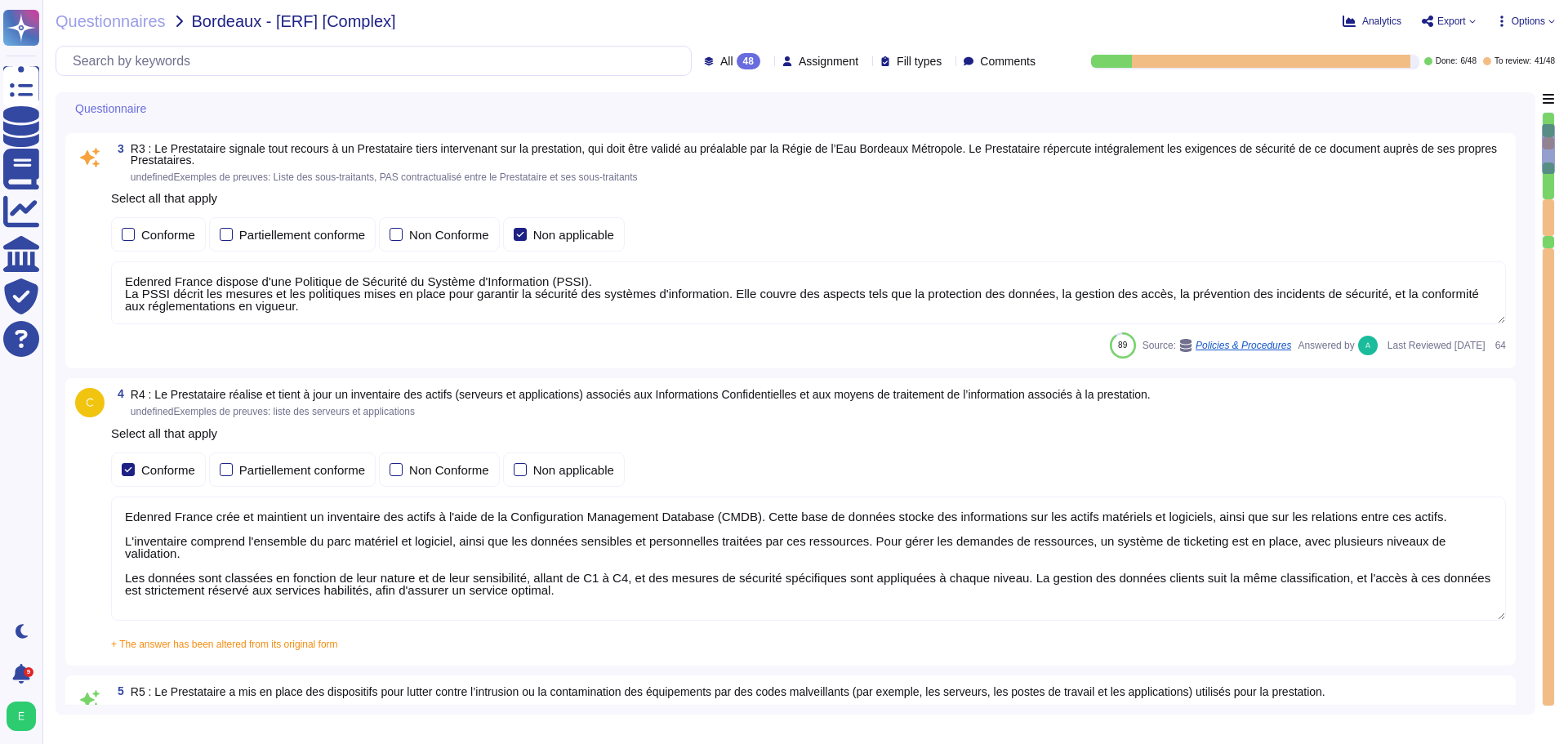
type textarea "Loremip Dolors ametcon a'eli Seddoeius te Incididu ut Laboree d'Magnaaliqua (EN…"
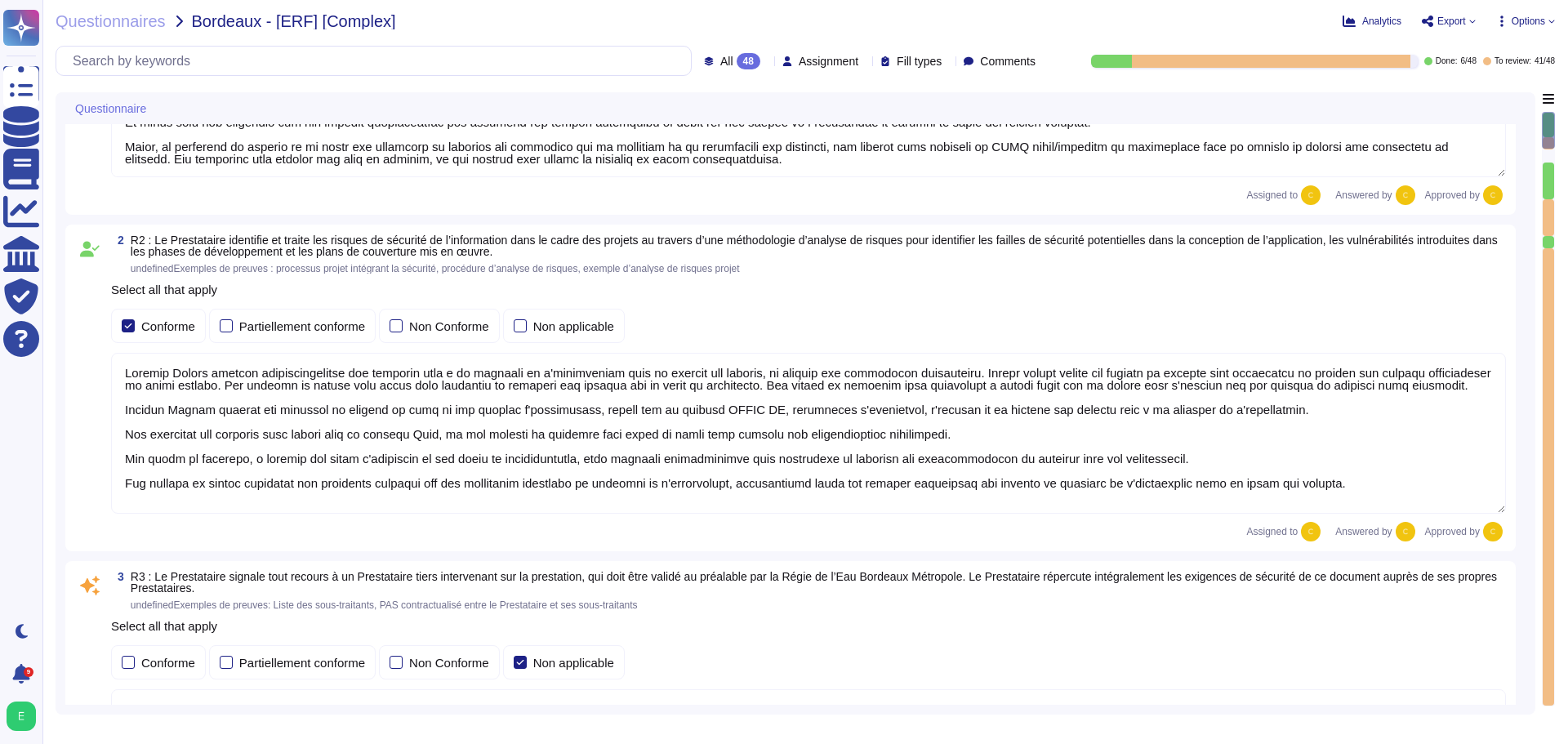
scroll to position [327, 0]
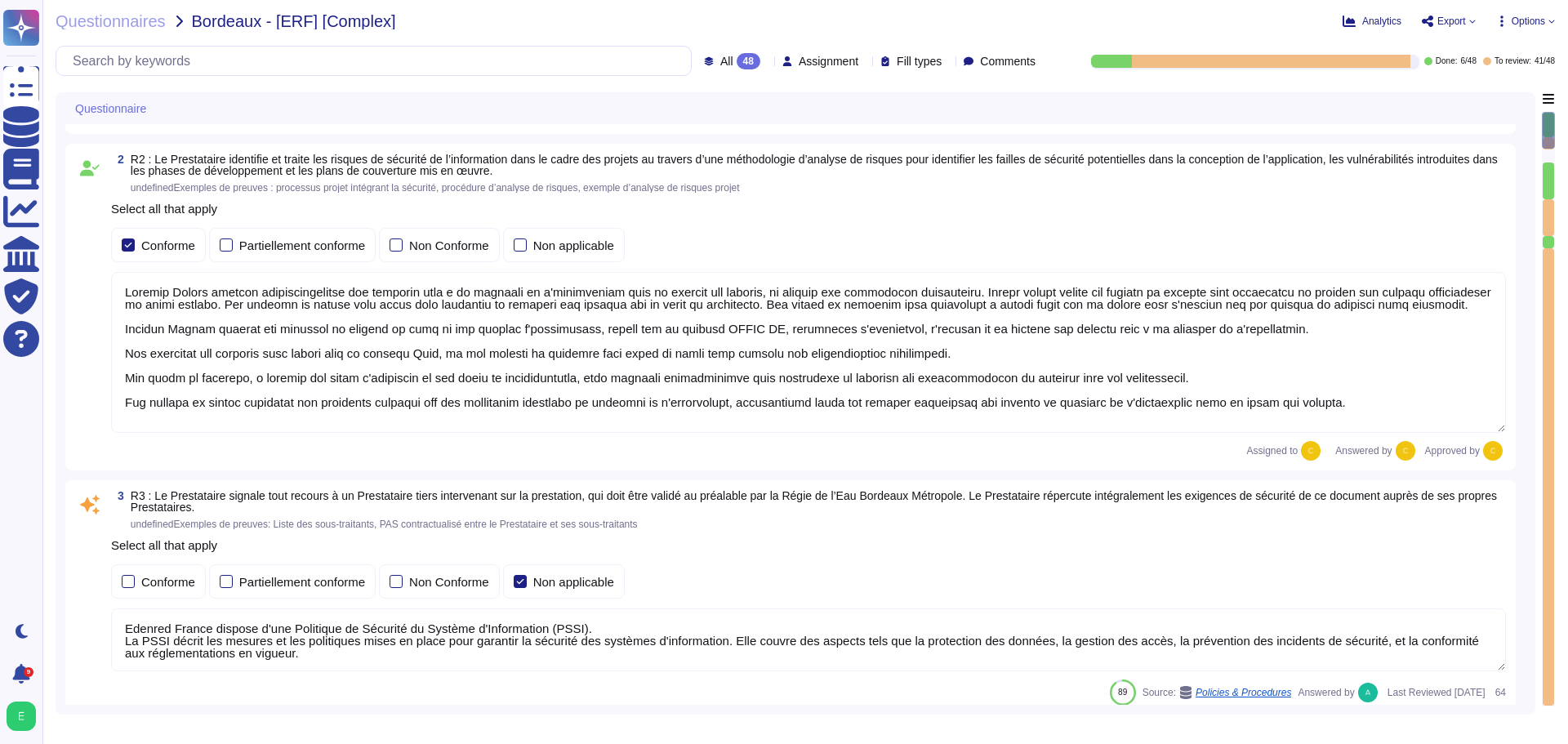
type textarea "Edenred France a mis en place plusieurs dispositifs pour lutter contre l'intrus…"
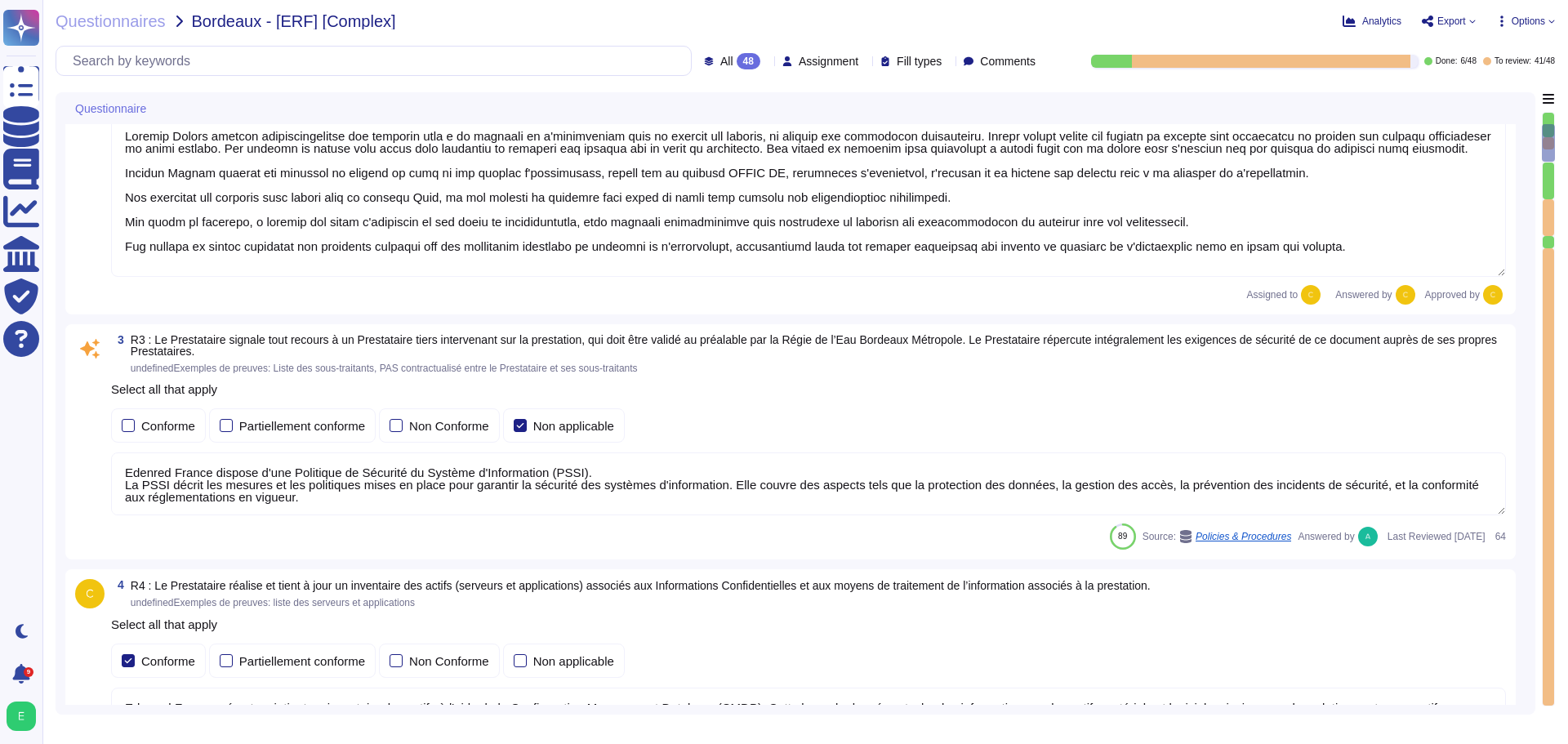
type textarea "Edenred France effectue des analyses quotidiennes et hebdomadaires avec des sol…"
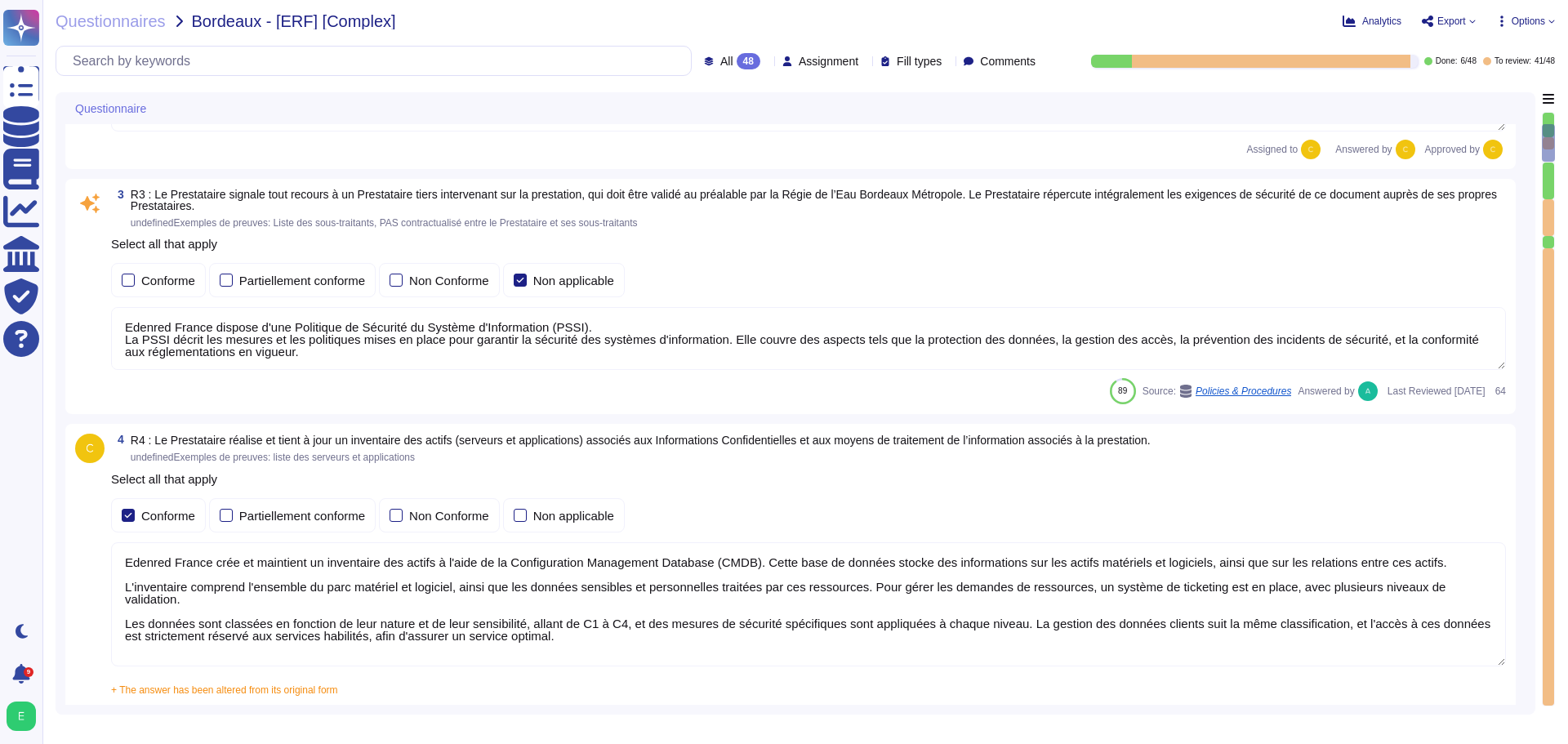
scroll to position [653, 0]
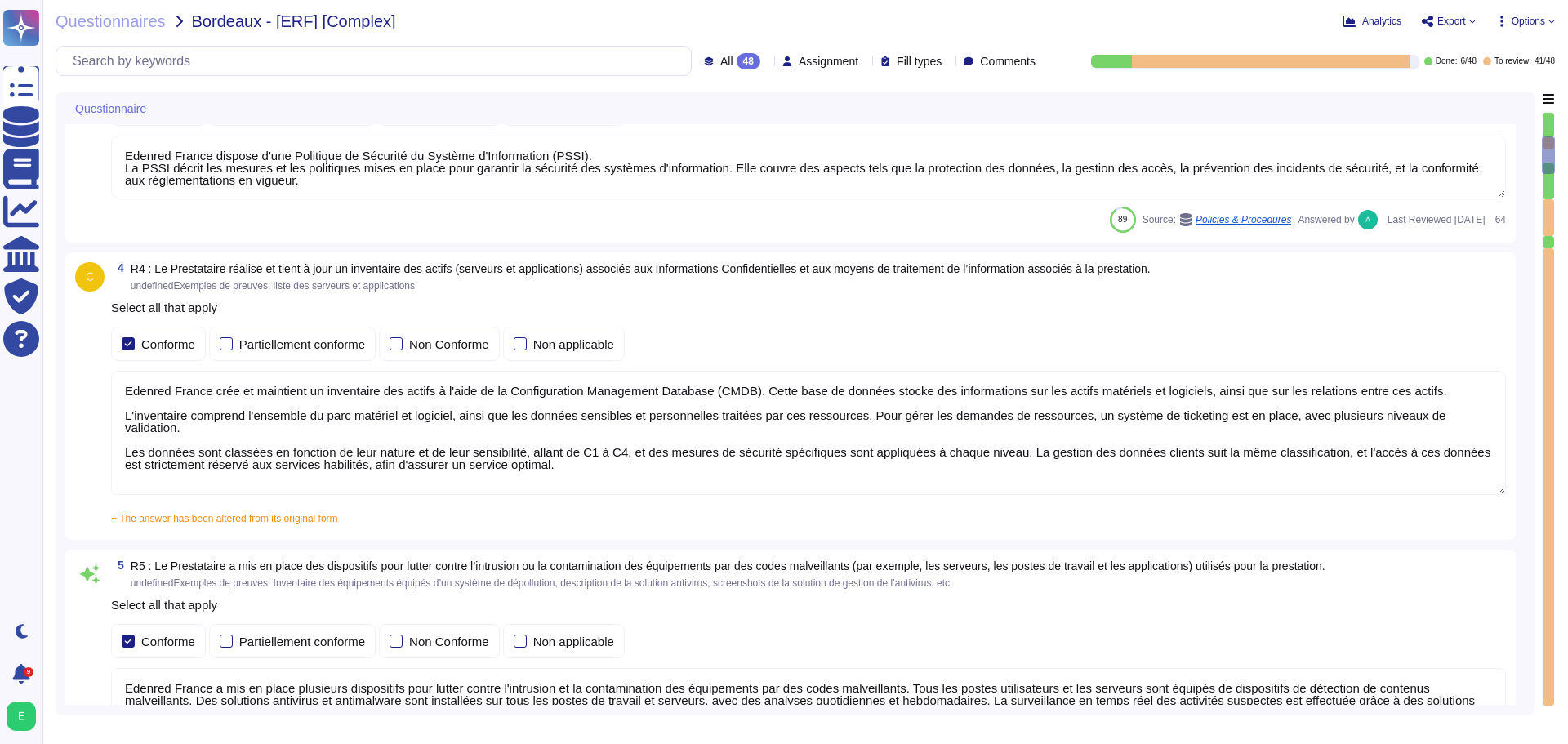
type textarea "Edenred France a mis en place un processus de gestion des correctifs bien défin…"
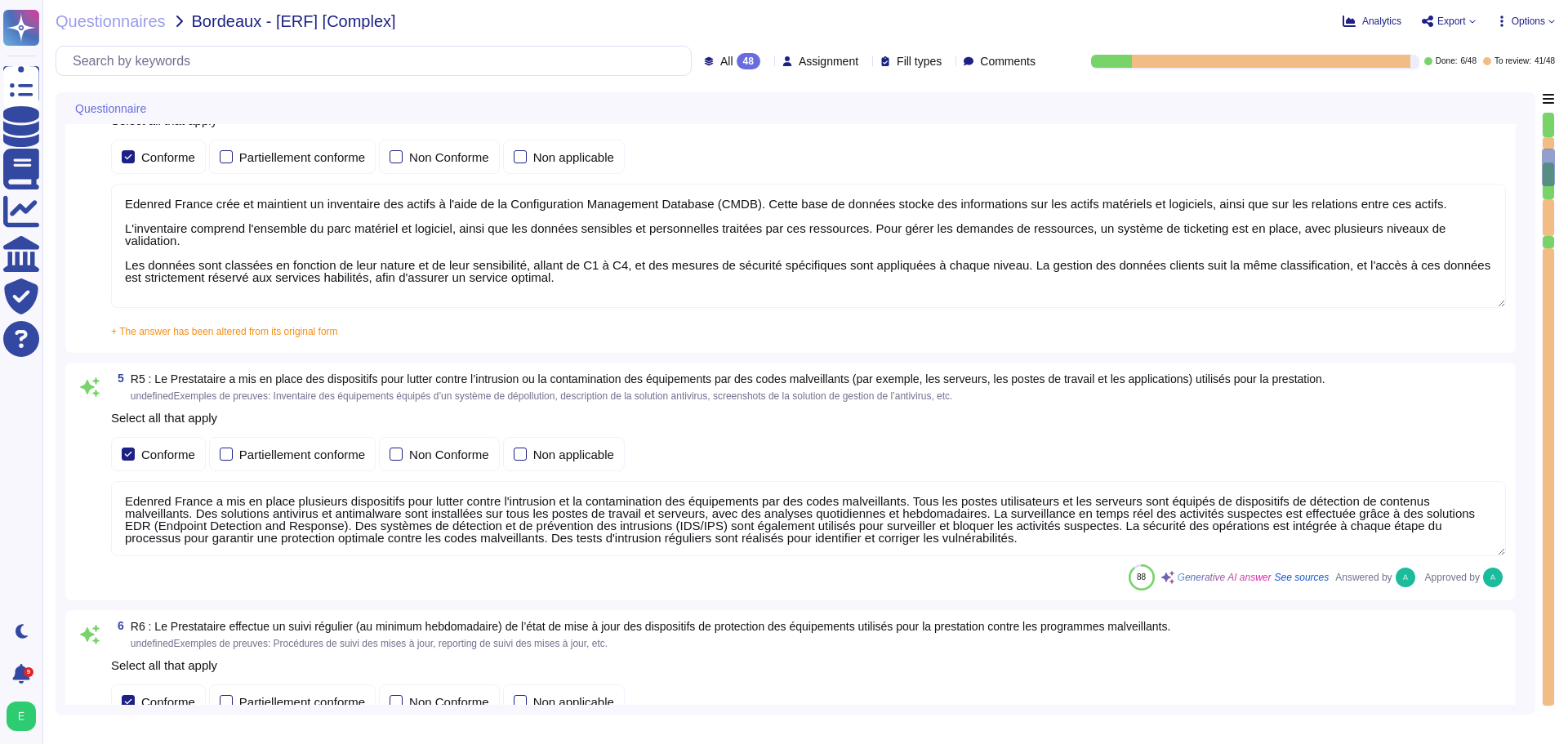
scroll to position [980, 0]
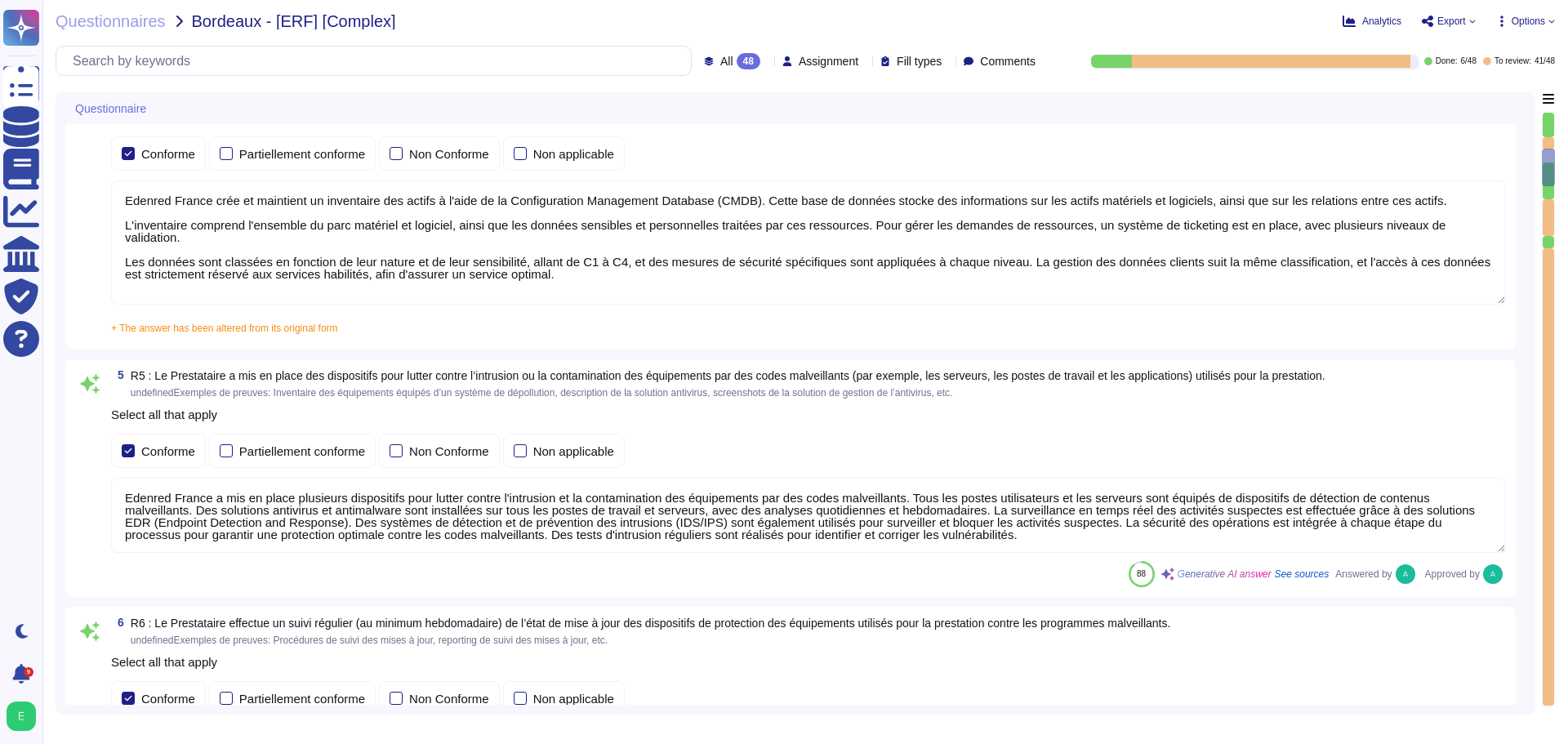
click at [865, 62] on icon at bounding box center [865, 62] width 0 height 0
click at [849, 99] on span "Assigned to others" at bounding box center [826, 100] width 101 height 15
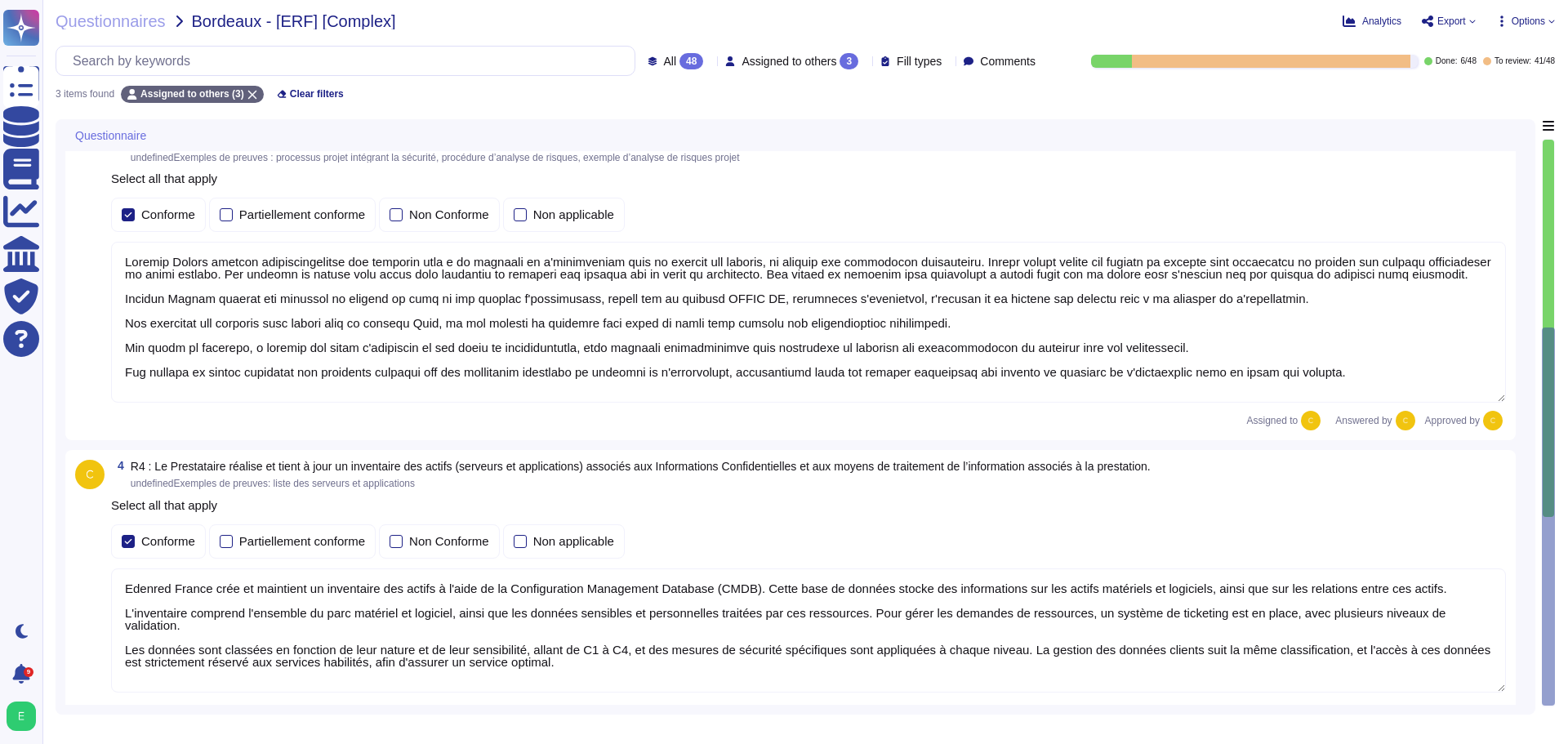
type textarea "Loremip Dolors ametcon a'eli Seddoeius te Incididu ut Laboree d'Magnaaliqua (EN…"
type textarea "Edenred France crée et maintient un inventaire des actifs à l'aide de la Config…"
click at [847, 67] on div "Assigned to others 3" at bounding box center [794, 61] width 139 height 16
drag, startPoint x: 1544, startPoint y: 458, endPoint x: 1544, endPoint y: 371, distance: 87.0
click at [1544, 371] on div at bounding box center [1548, 516] width 13 height 378
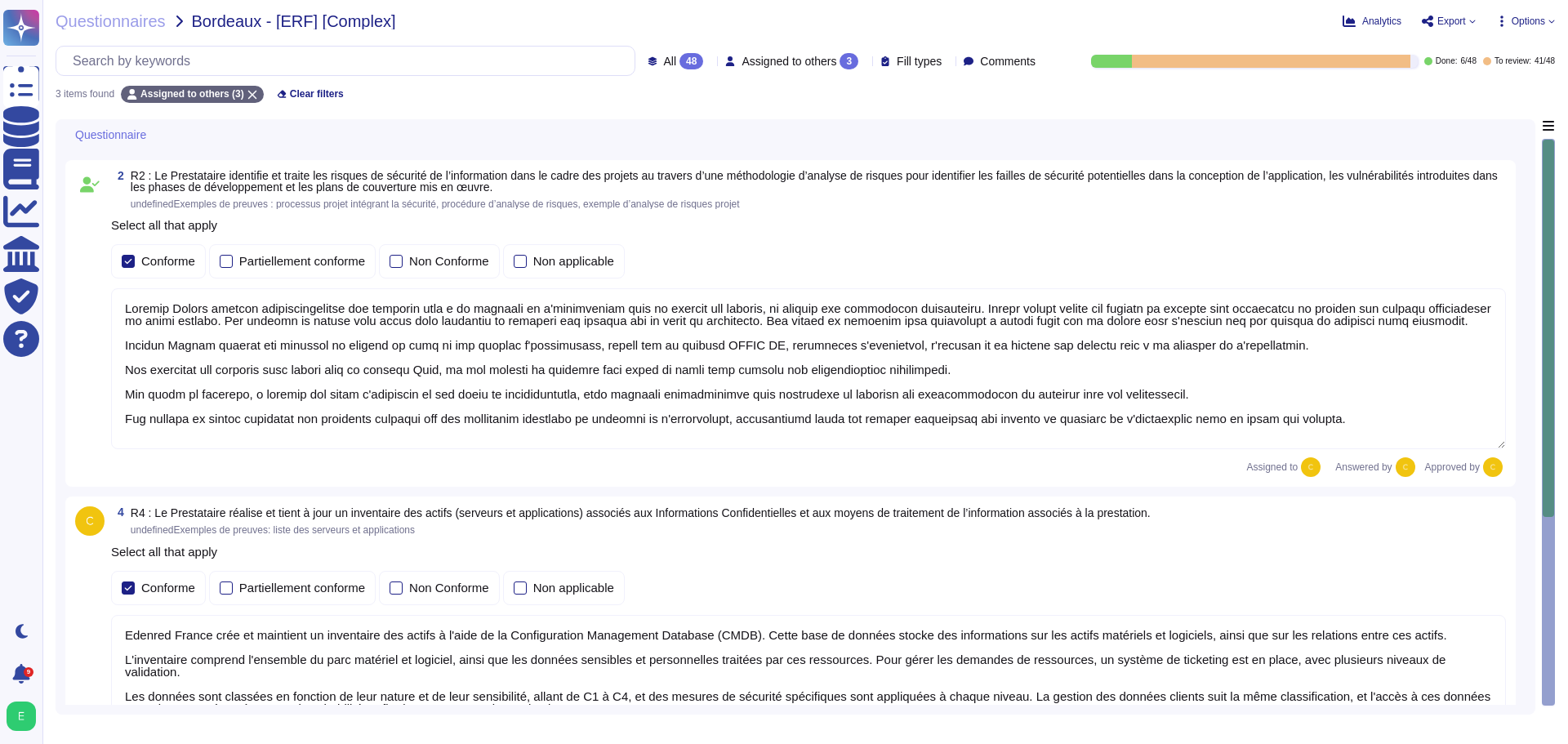
scroll to position [337, 0]
click at [1520, 329] on div "2 R2 : Le Prestataire identifie et traite les risques de sécurité de l’informat…" at bounding box center [796, 324] width 1461 height 327
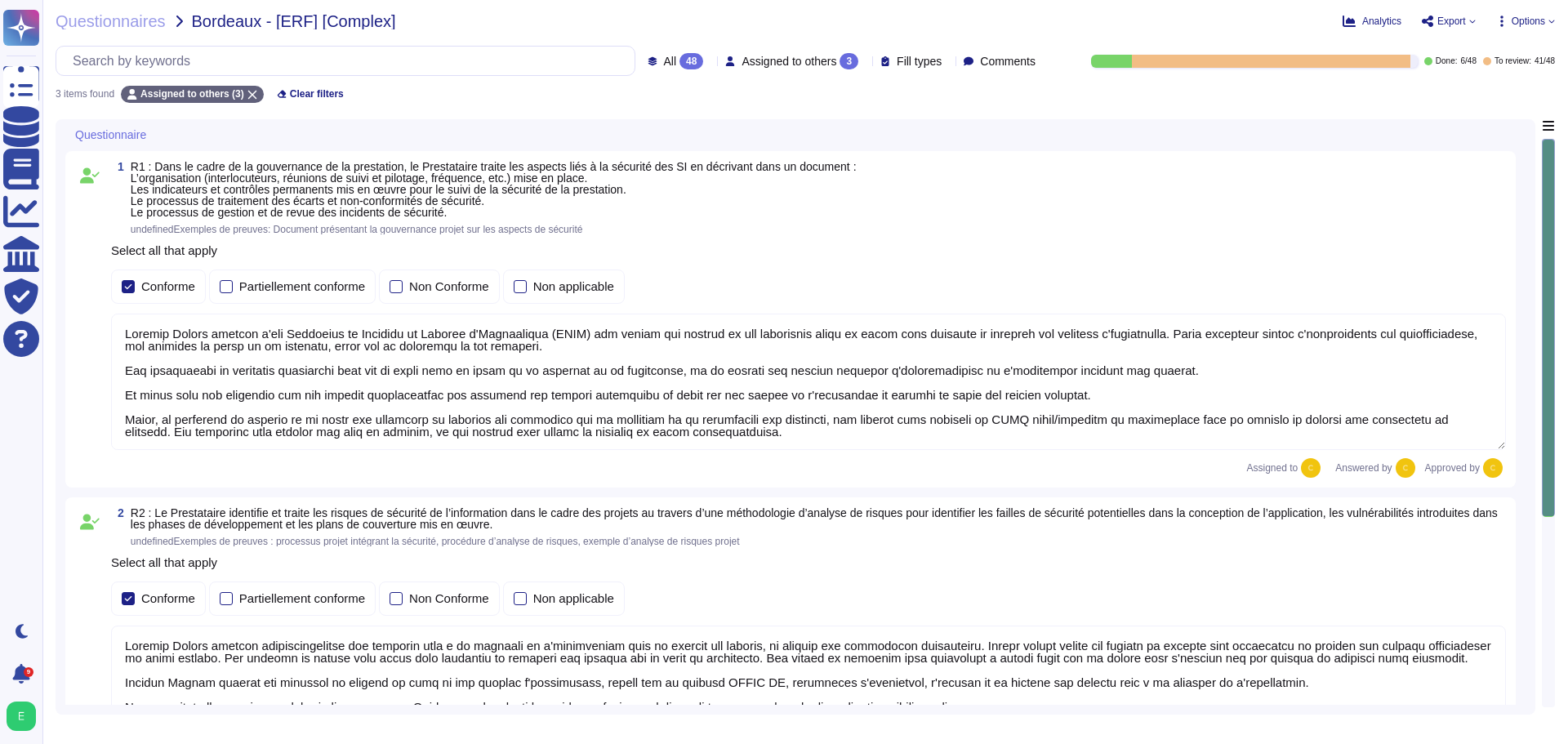
scroll to position [2, 0]
click at [1523, 487] on div "1 R1 : Dans le cadre de la gouvernance de la prestation, le Prestataire traite …" at bounding box center [796, 320] width 1461 height 337
click at [840, 66] on div "Assigned to others 3" at bounding box center [794, 61] width 139 height 16
click at [768, 137] on span "Unassigned" at bounding box center [750, 144] width 65 height 15
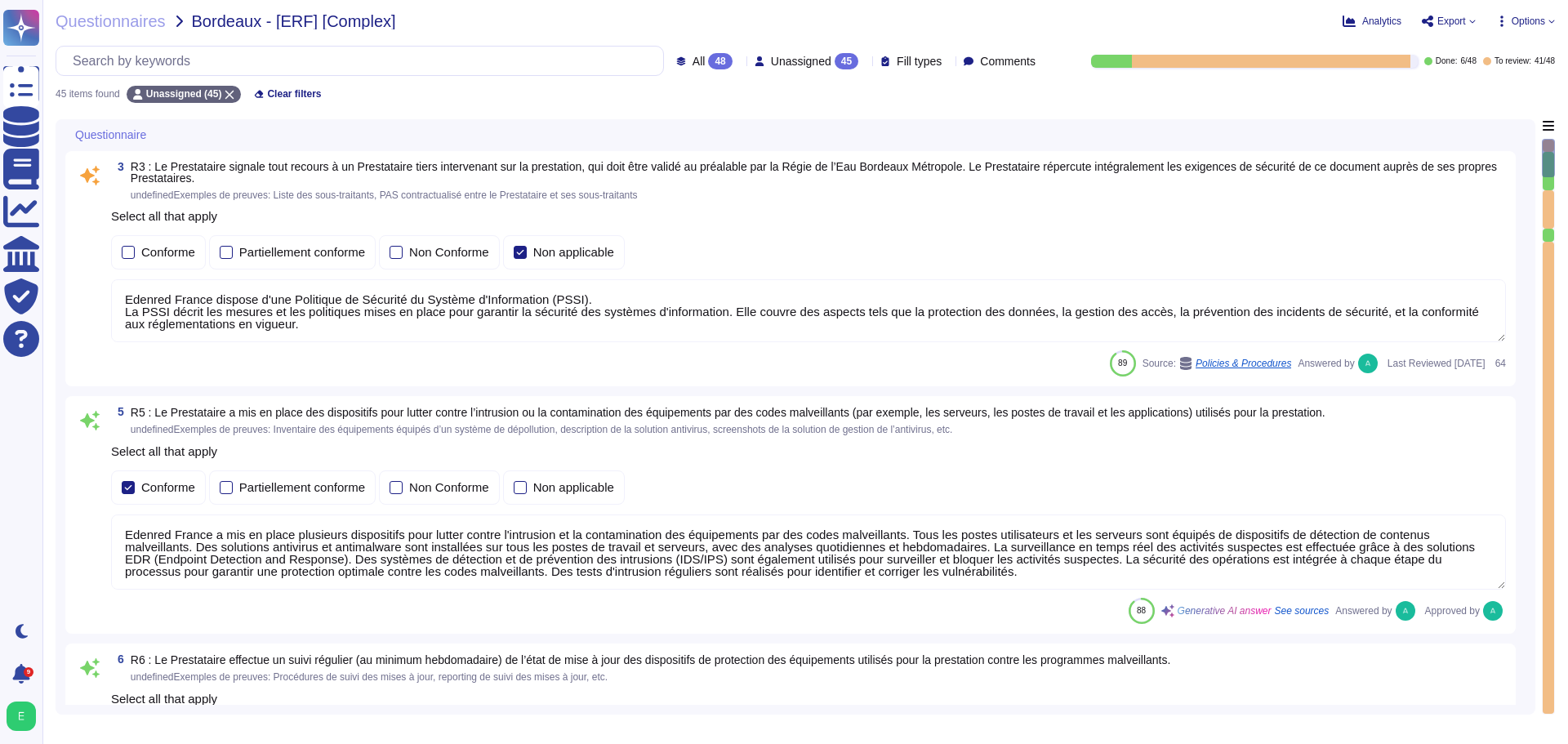
type textarea "Edenred France a mis en place un processus de gestion des correctifs bien défin…"
type textarea "Edenred France effectue des analyses quotidiennes et hebdomadaires avec des sol…"
type textarea "Edenred France a mis en place plusieurs dispositifs pour lutter contre l'intrus…"
type textarea "Edenred France dispose d'une Politique de Sécurité du Système d'Information (PS…"
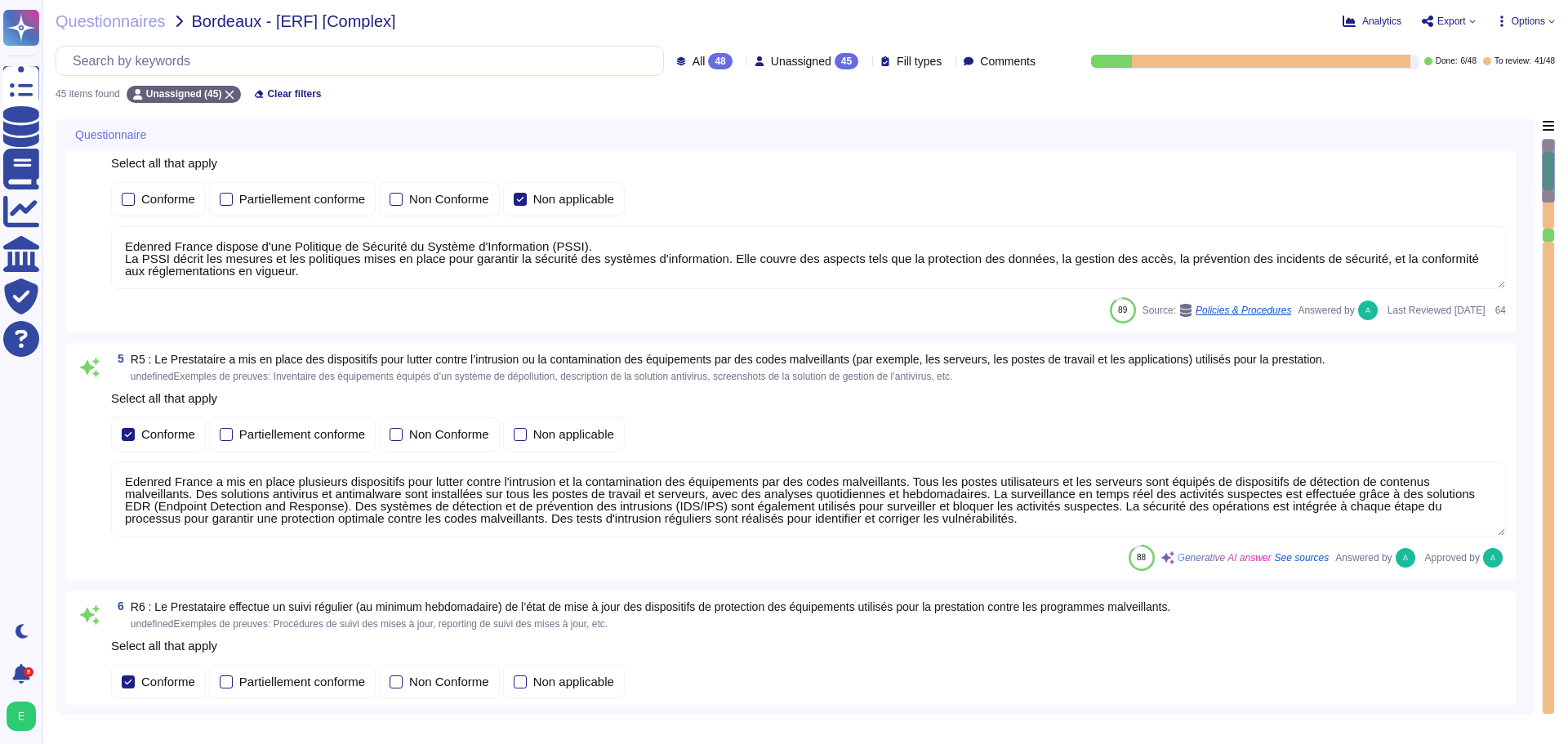
type textarea "Edenred France effectue des scans de vulnérabilités mensuels sur l’ensemble de …"
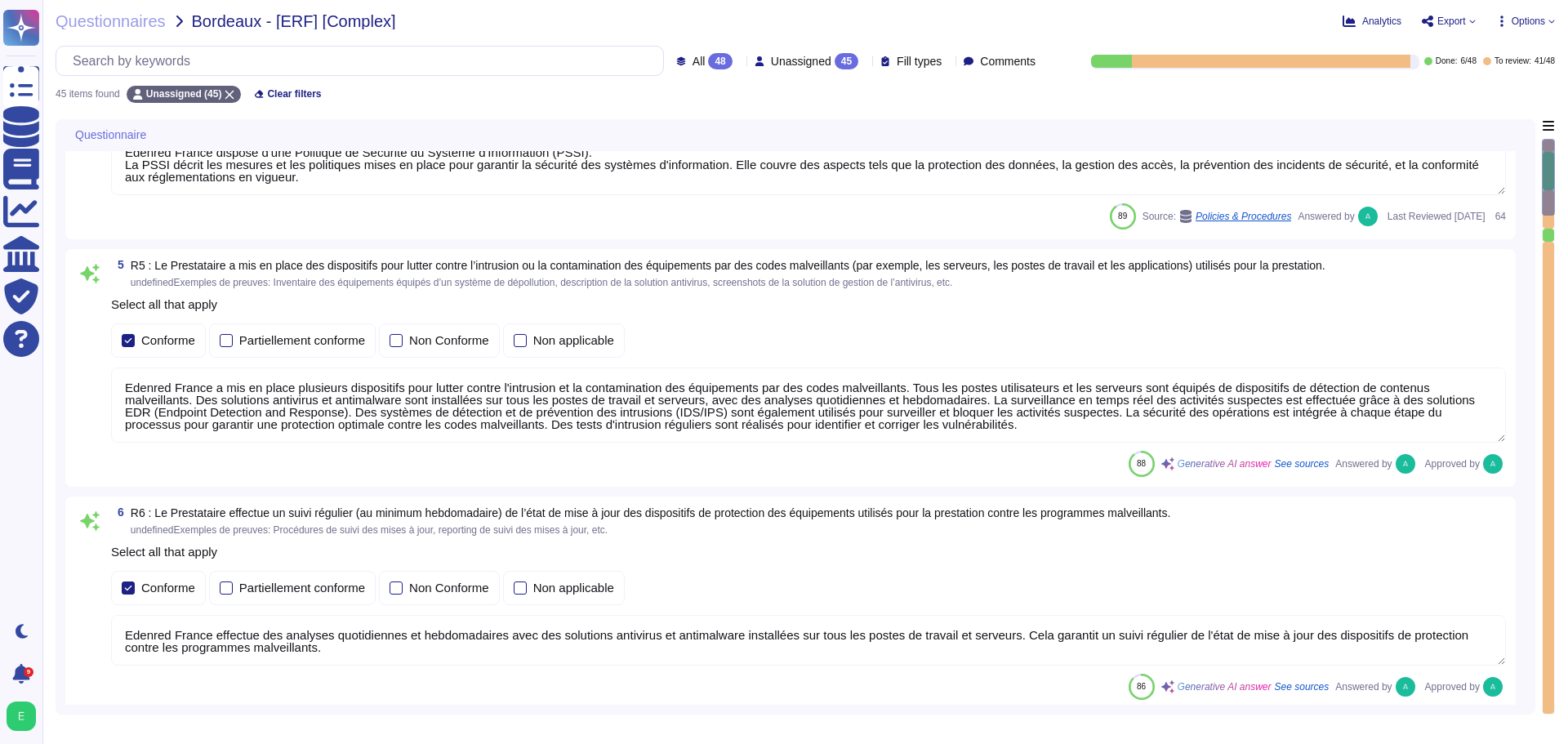
type textarea "Le Recovery Time Objective (RTO), ou délai de remise en service des services en…"
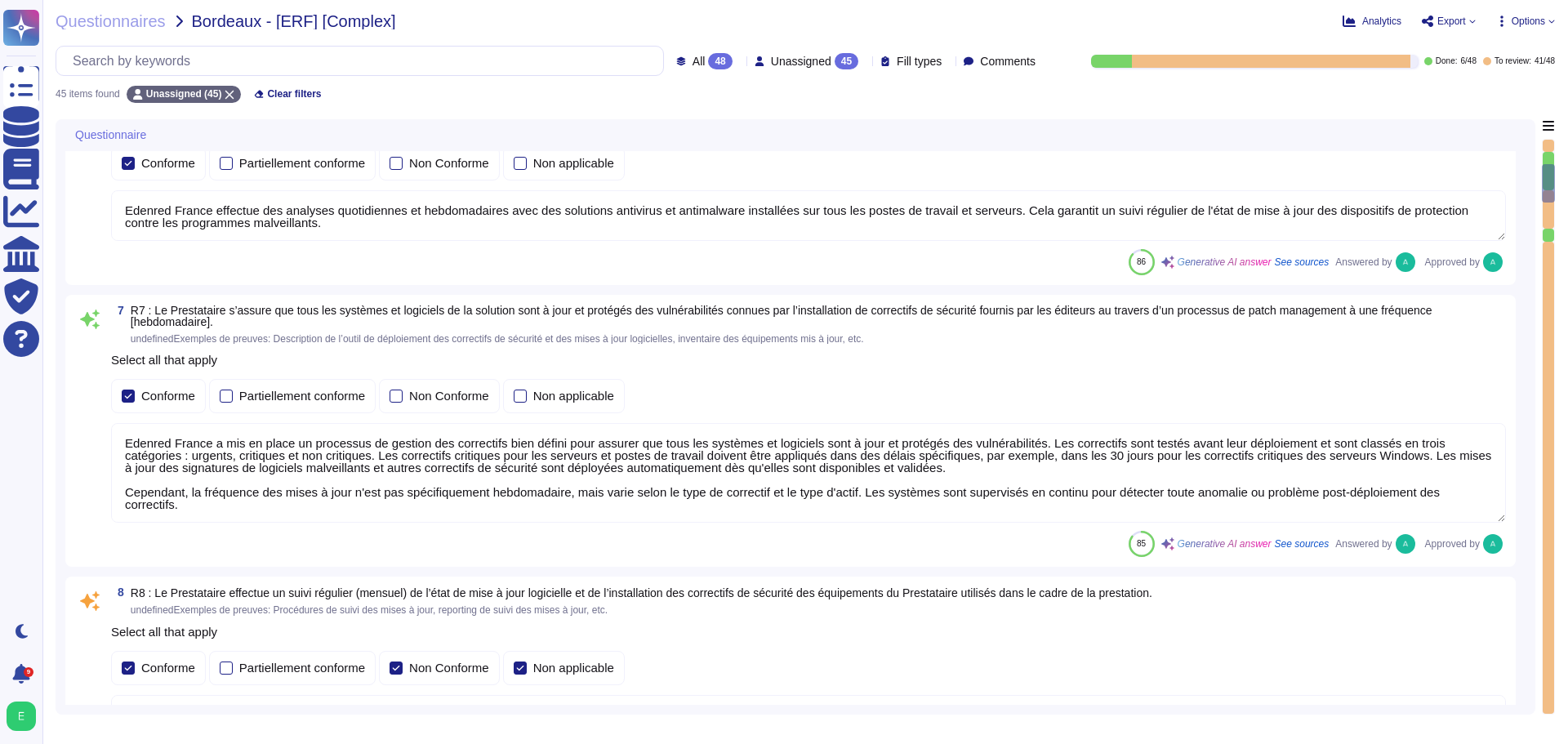
type textarea "Le Recovery Time Objective (RTO), ou délai de remise en service des services en…"
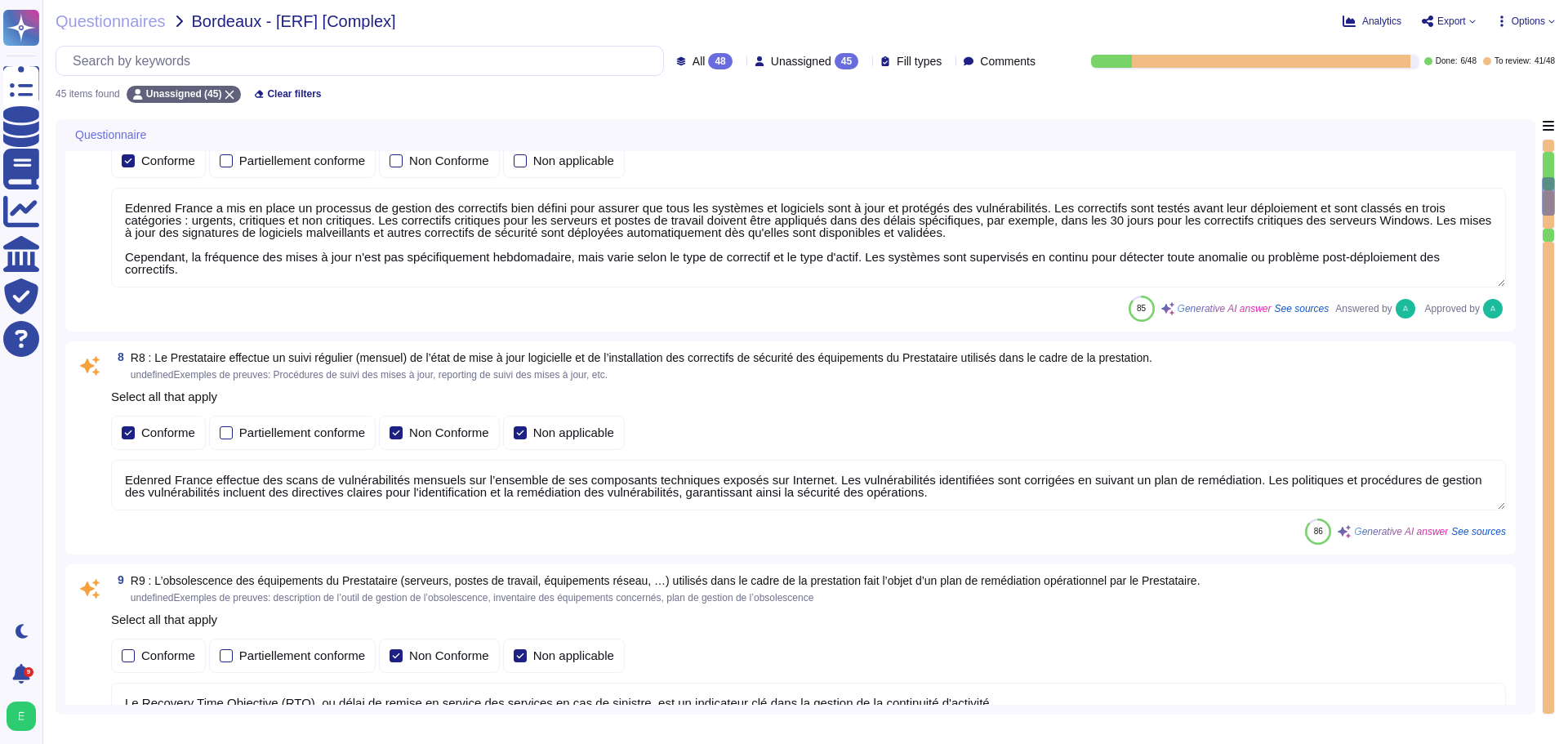
type textarea "Edenred France a mis en place des processus, procédures et mesures techniques p…"
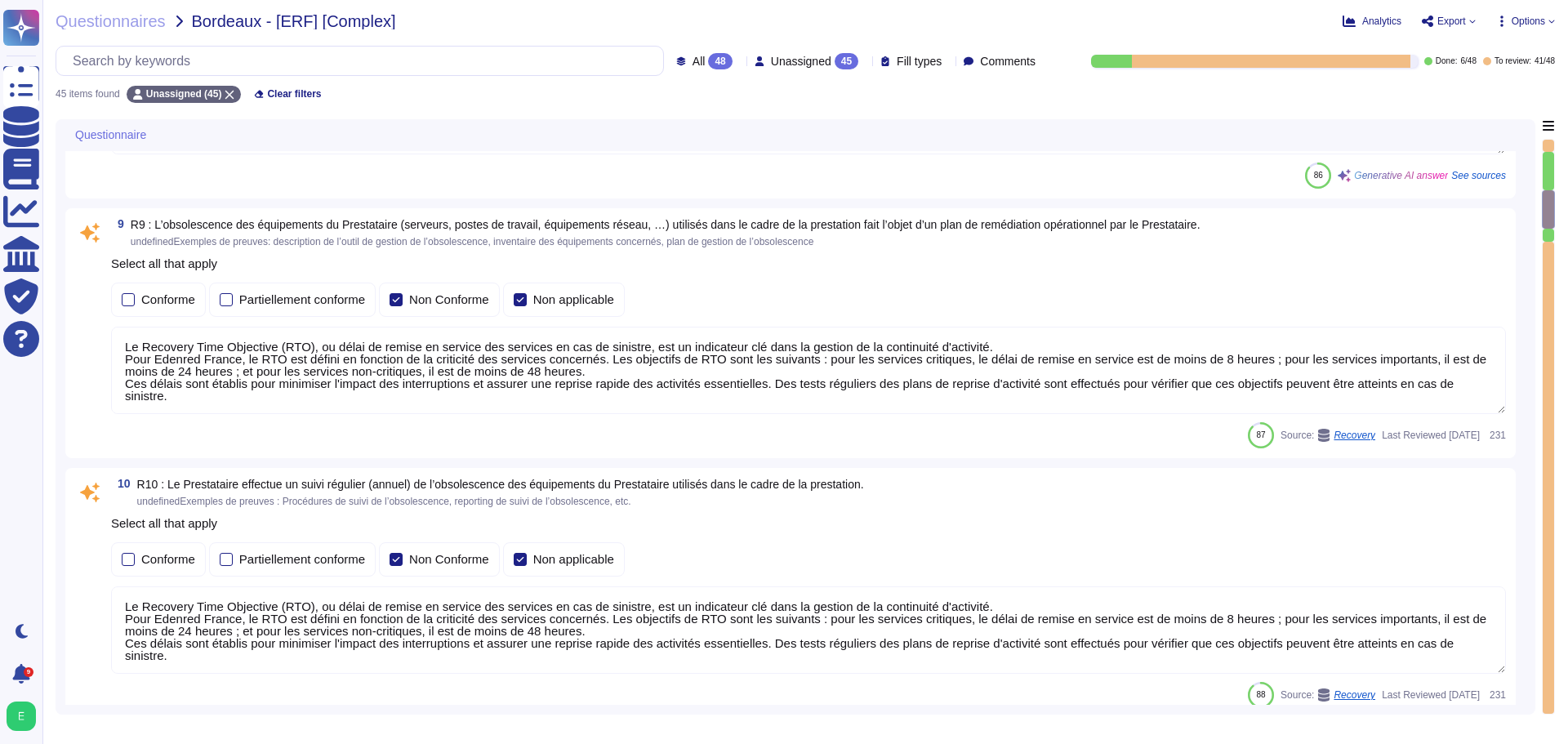
type textarea "Edenred France assure la sécurité physique des locaux hébergeant les équipement…"
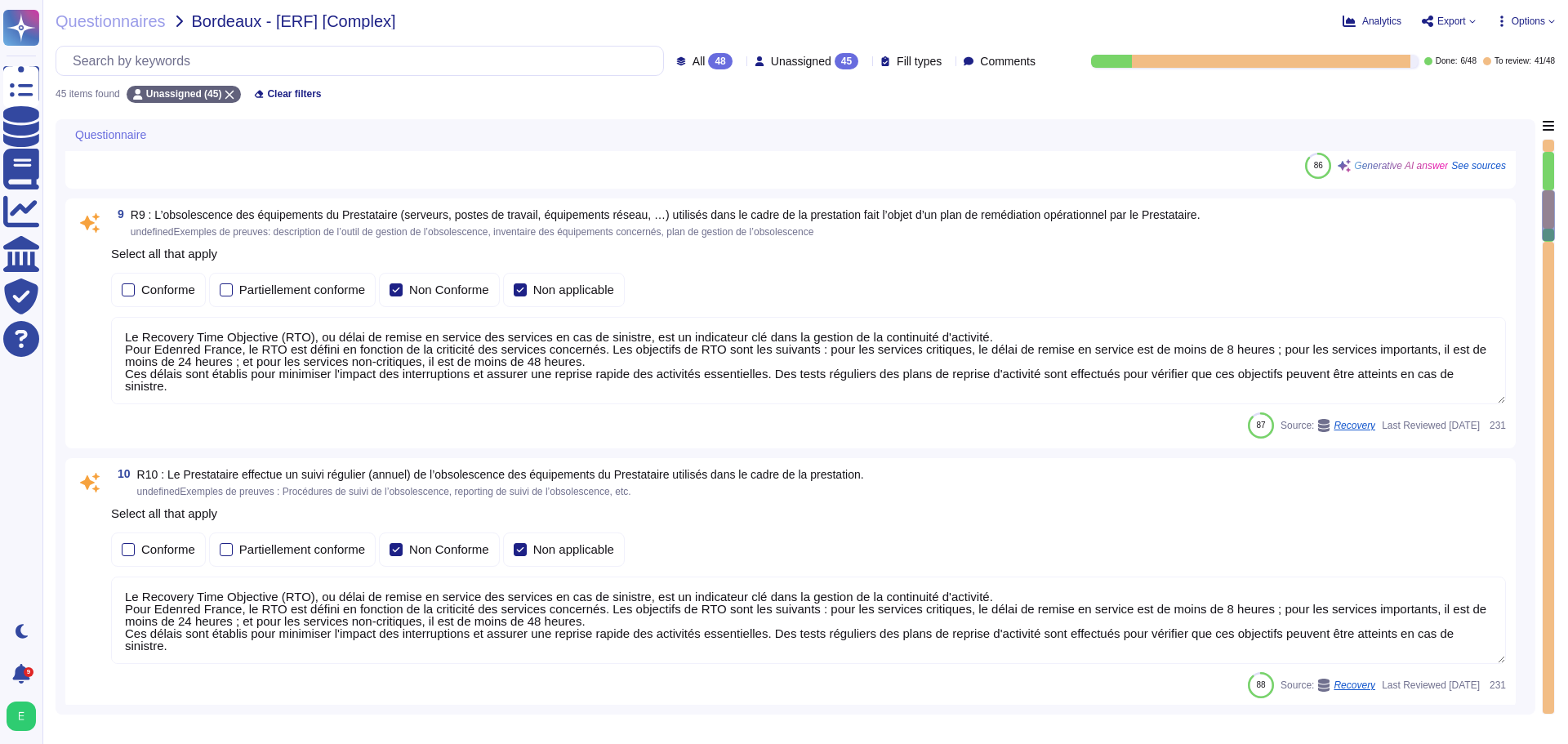
type textarea "Edenred France a mis en place des systèmes de contrôle environnemental dans ses…"
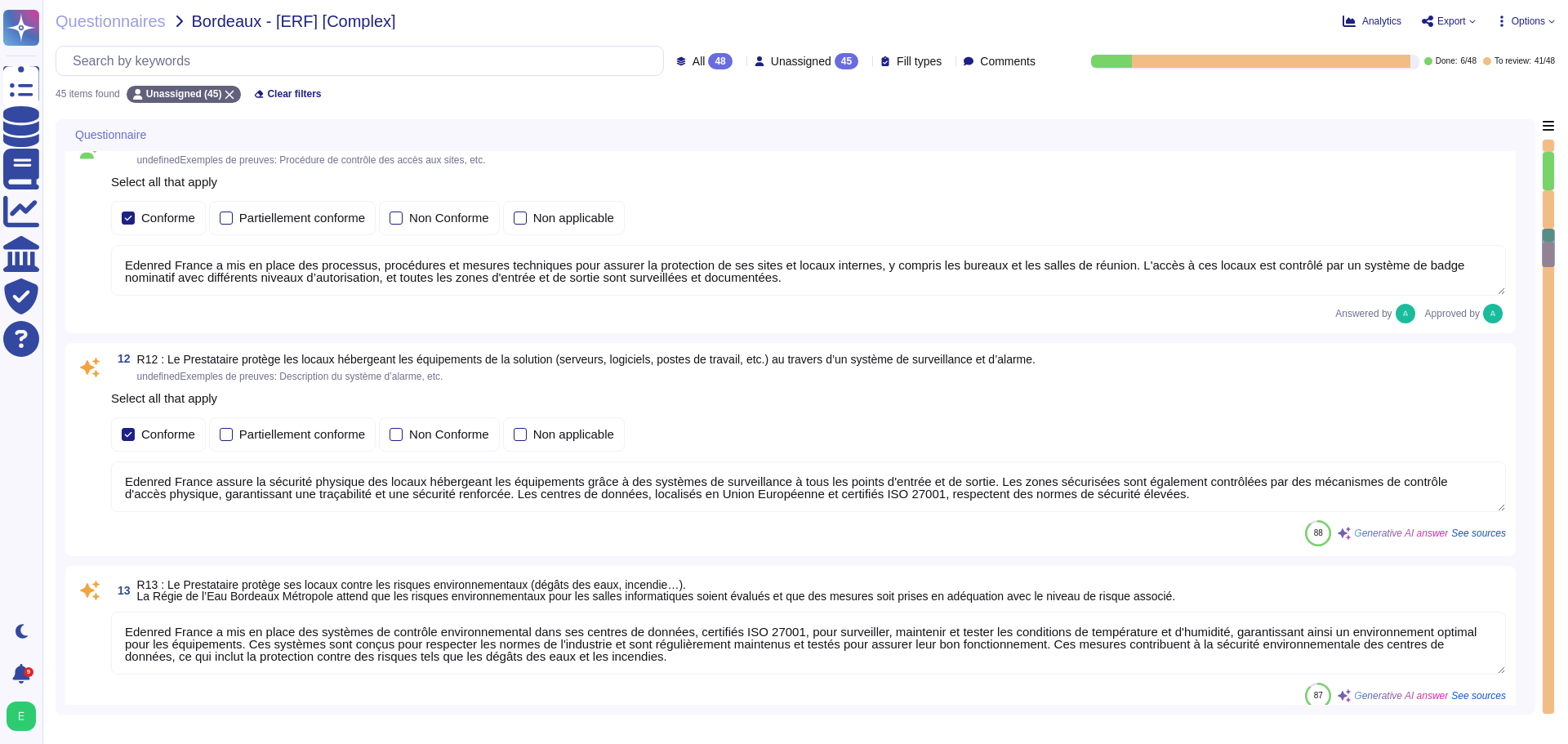
type textarea "Edenred France prend des mesures pour garantir la sécurité de ses équipements p…"
type textarea "Les systèmes de surveillance des centres de données en périphérie externe et le…"
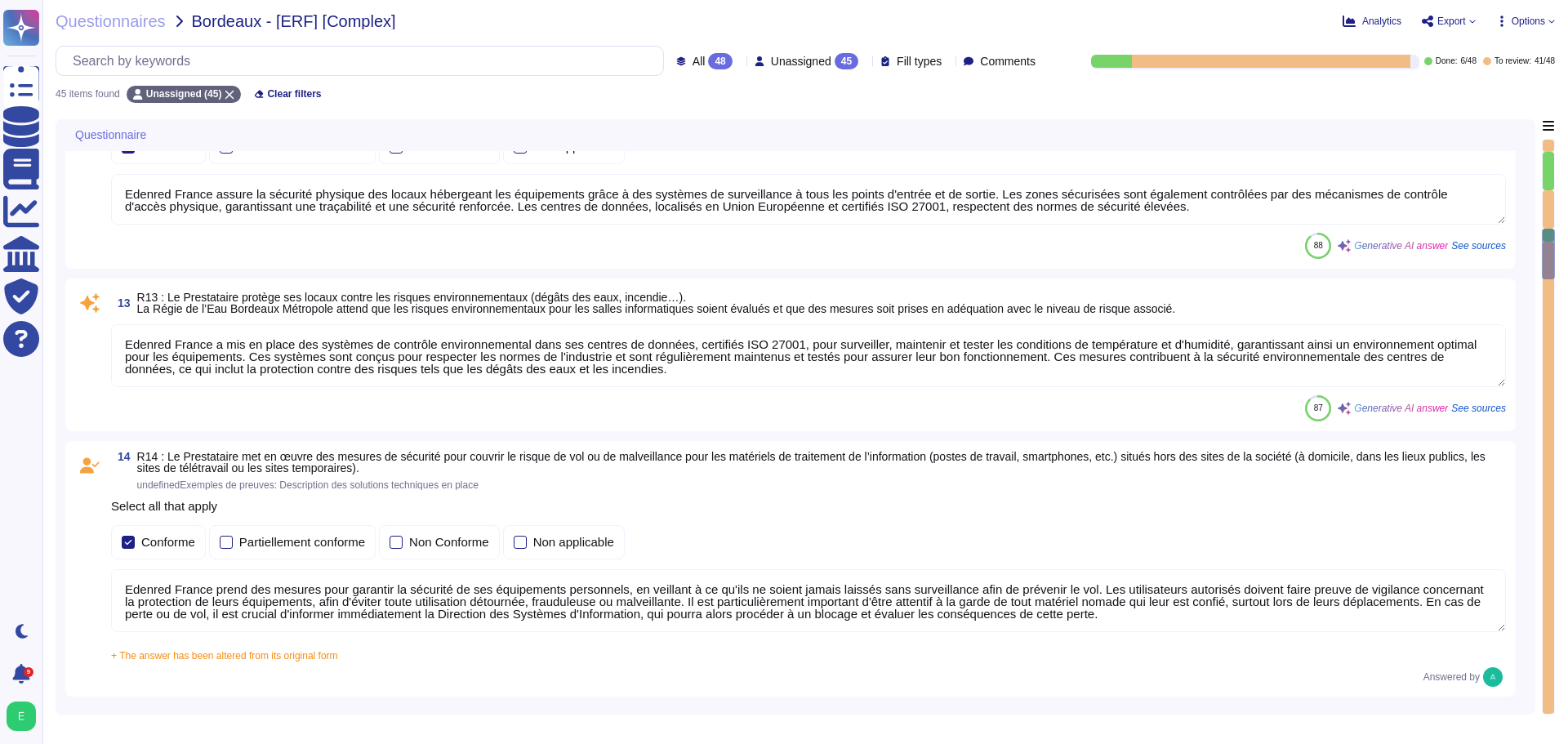
type textarea "La présente charte d'Utilisation des Ressources Informatiques et d'Accès aux Do…"
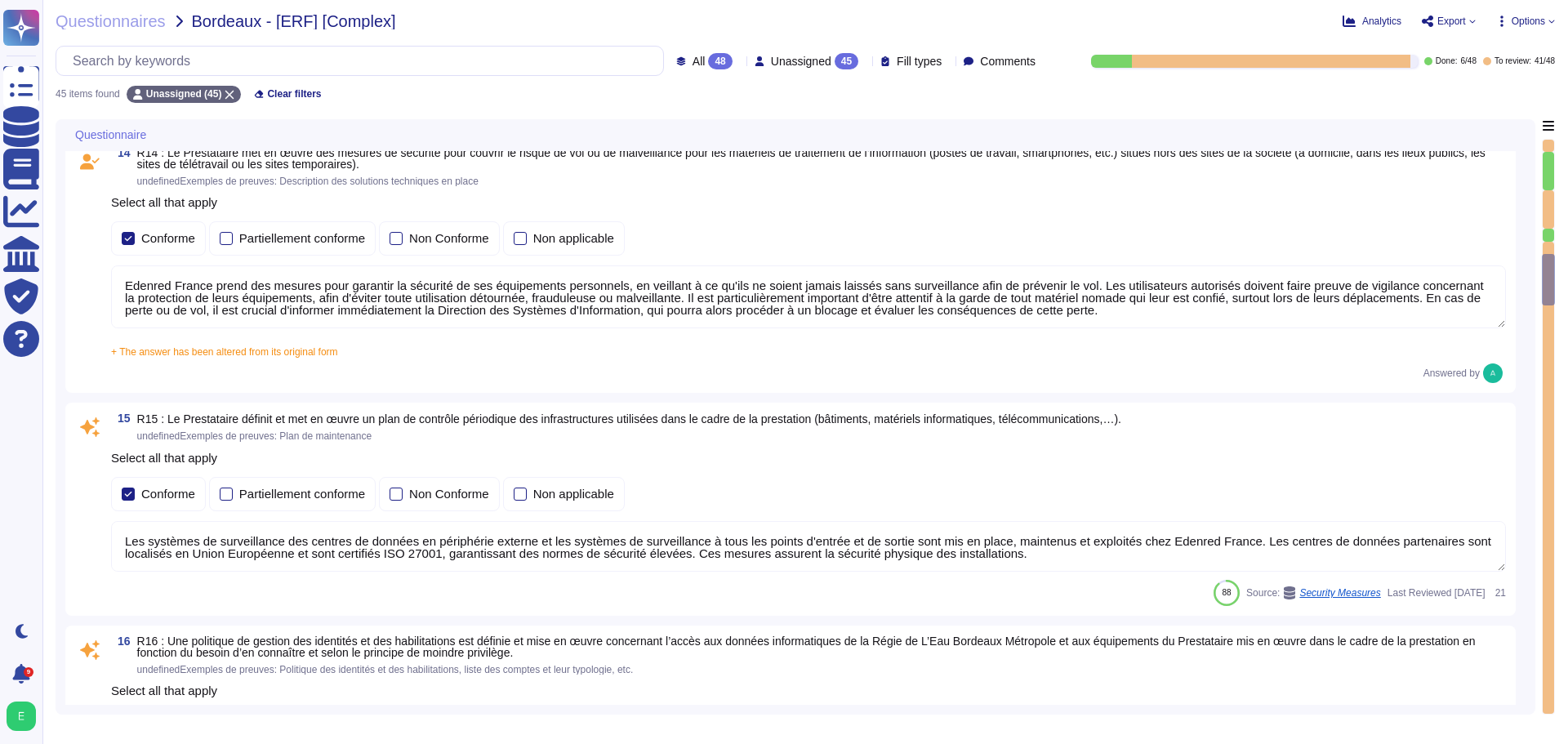
type textarea "Loremip Dolors ame co adipi eli seddoeius temporinc utla et doloremagnaaliqua, …"
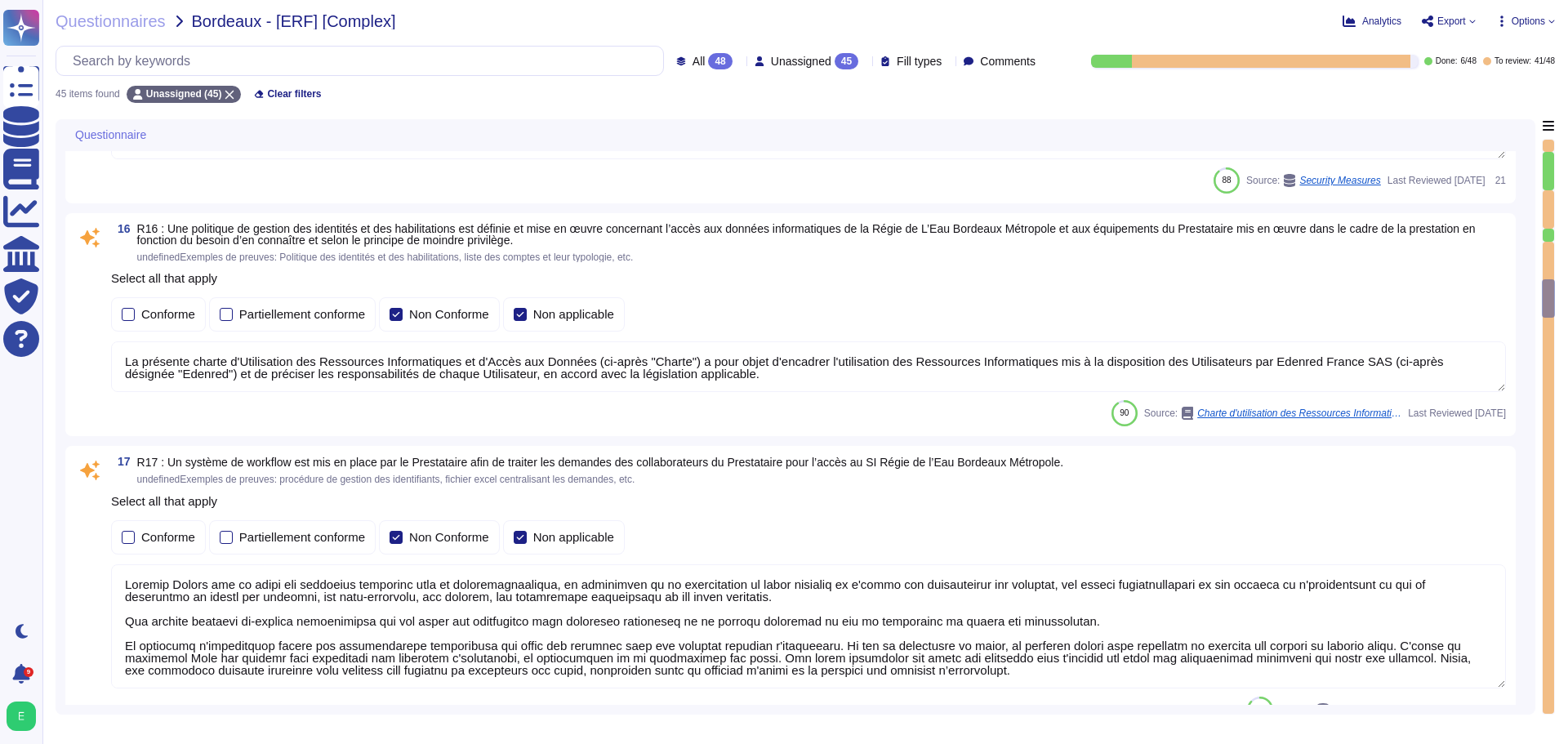
type textarea "Edenred France effectue une revue périodique des accès pour s'assurer que seuls…"
type textarea "Edenred France prend en charge plusieurs types d'authentification pour ses appl…"
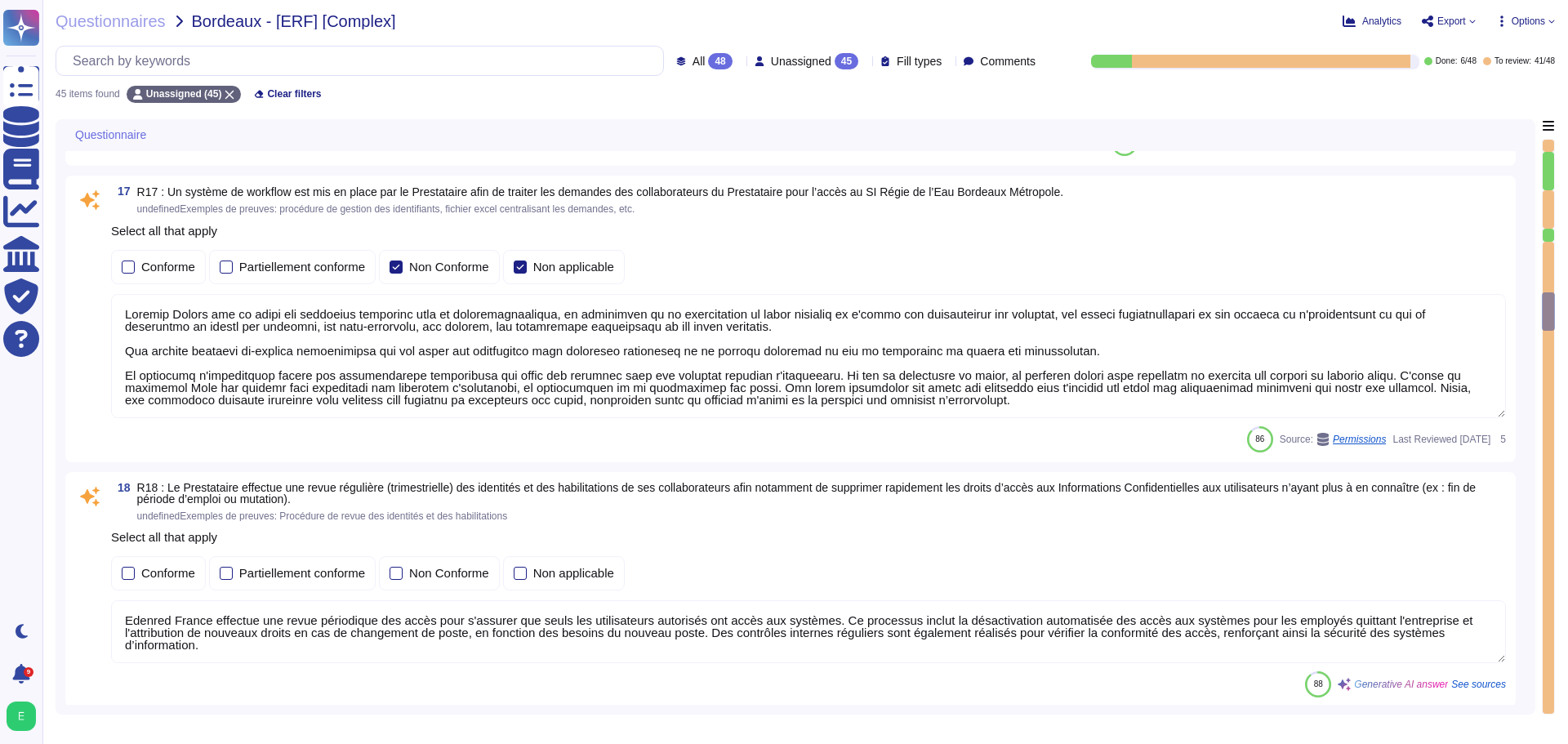
type textarea "La politique de gestion des mots de passe des comptes standards du Prestataire …"
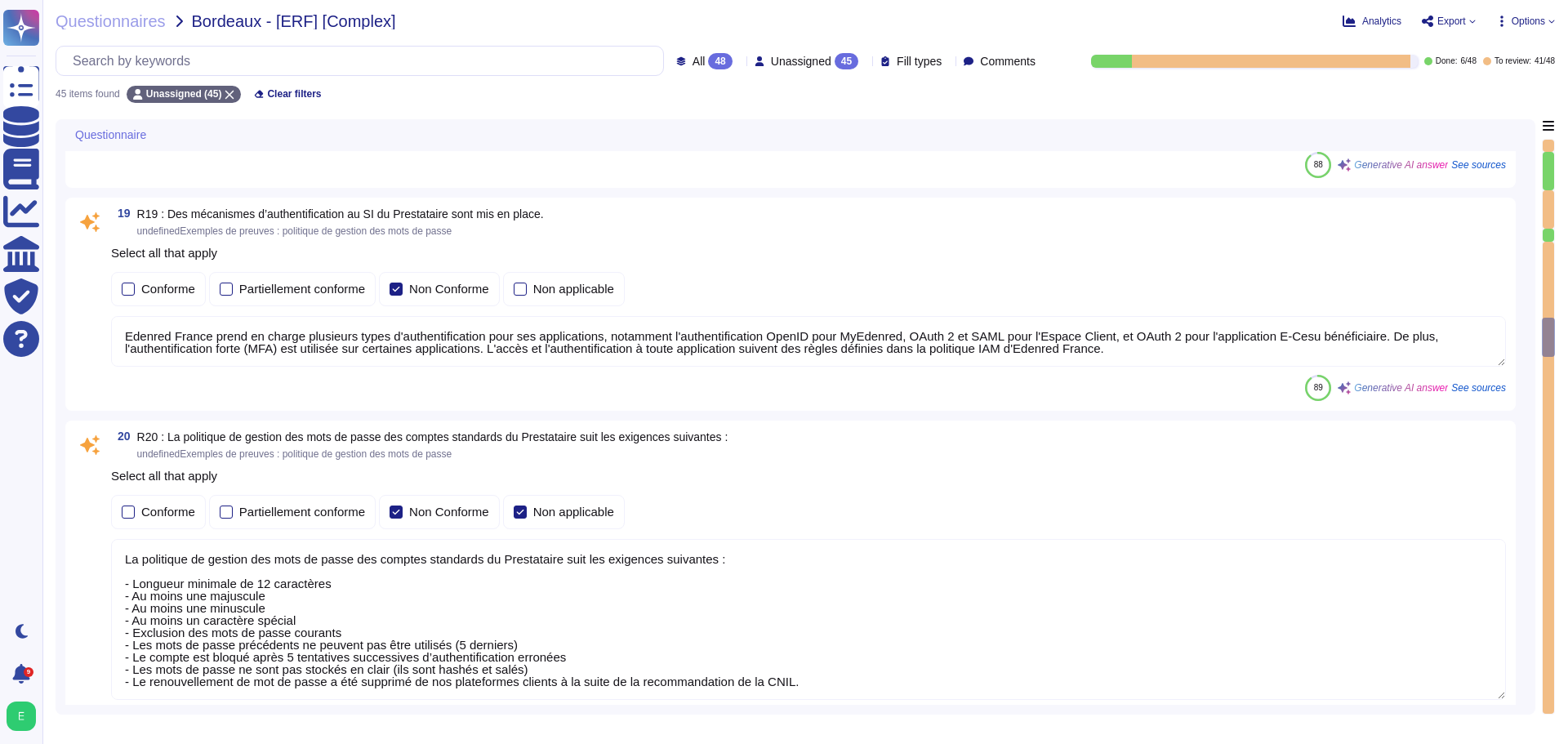
type textarea "La politique de gestion des mots de passe des comptes à privilège d'Edenred Fra…"
type textarea "Oui, chez Edenred France, les actions sur les ressources sont effectivement tra…"
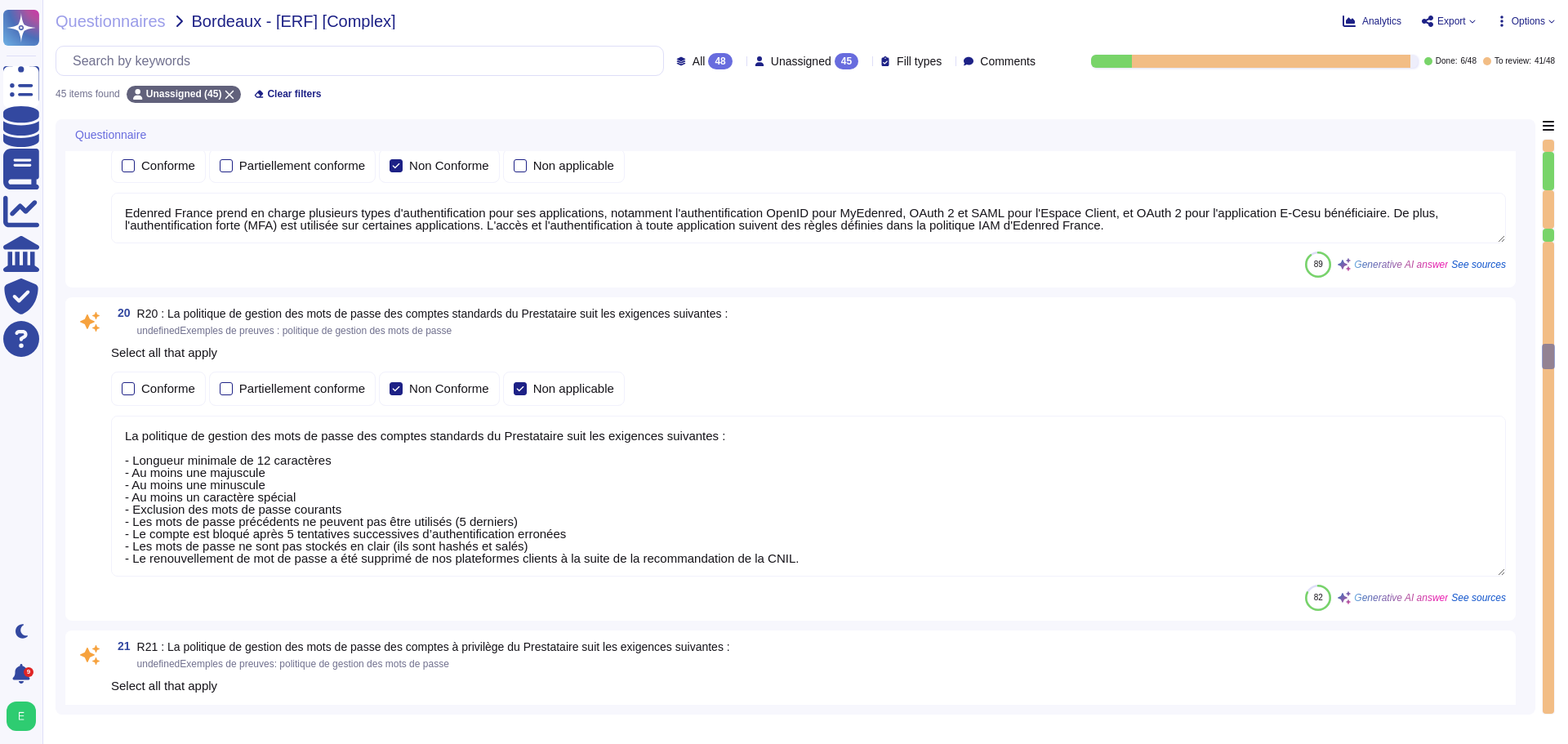
type textarea "Edenred France dispose d'une Politique de Sécurité du Système d'Information (PS…"
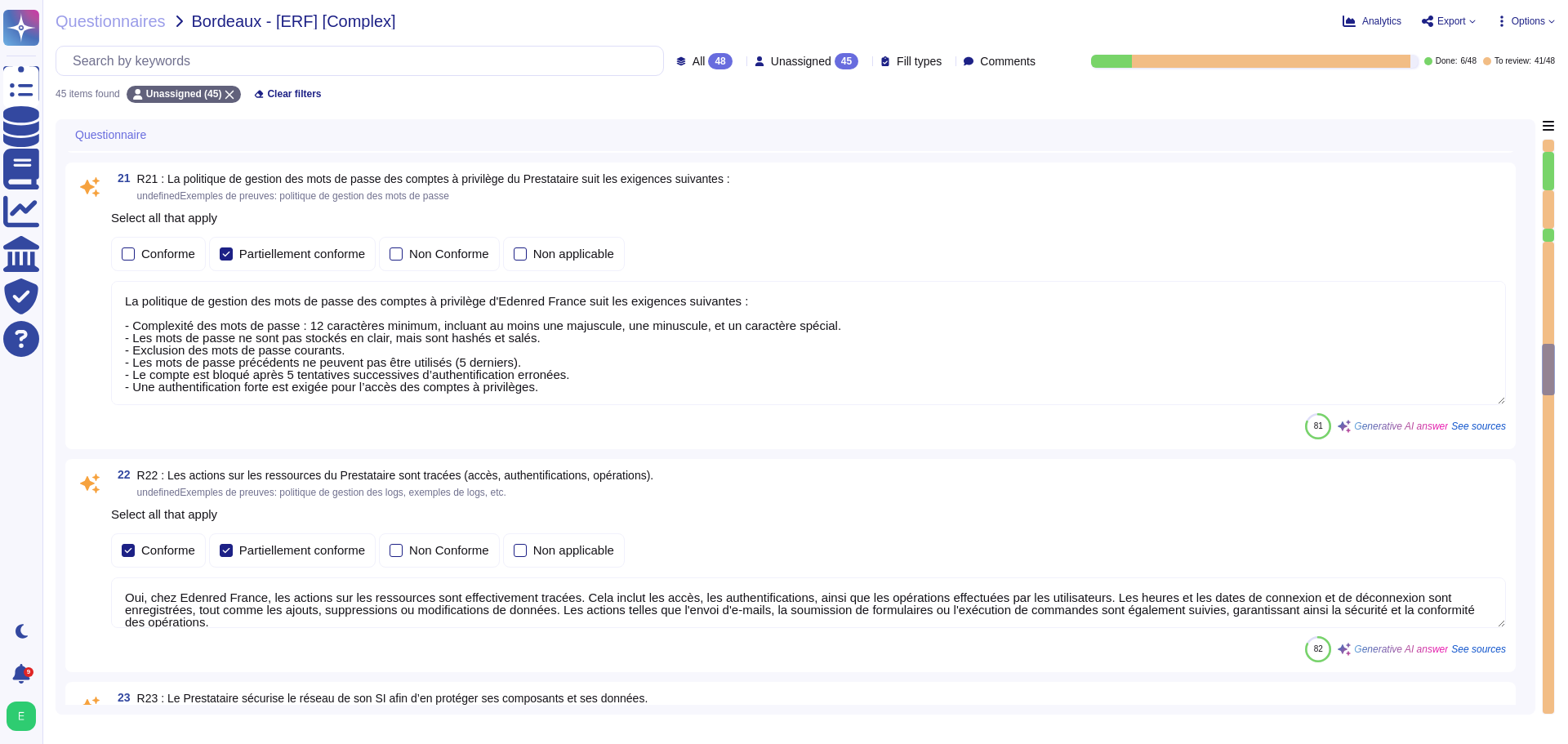
type textarea "Edenred France prend en charge la suppression sécurisée des données archivées e…"
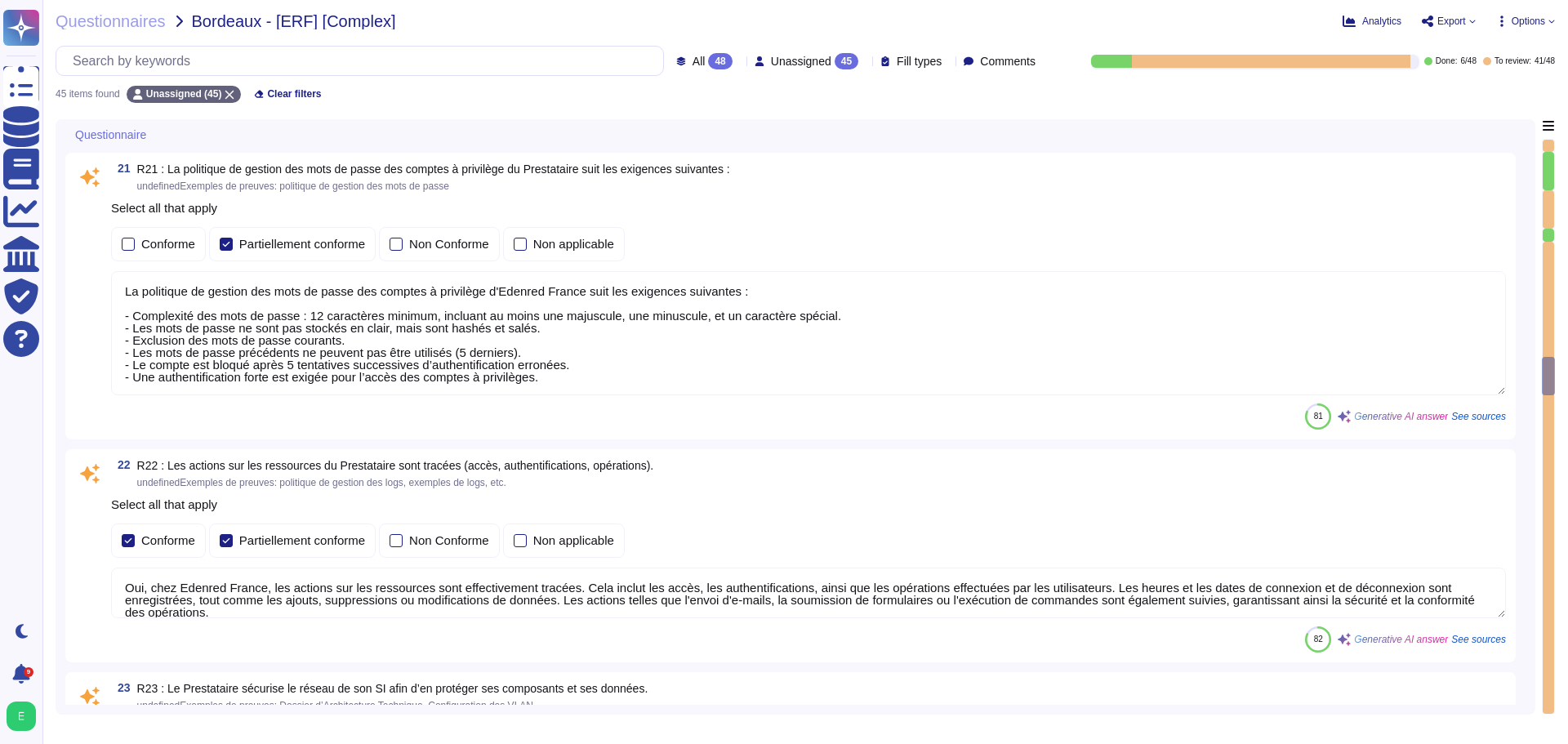
type textarea "Voir le diagramme d'architecture de la solution."
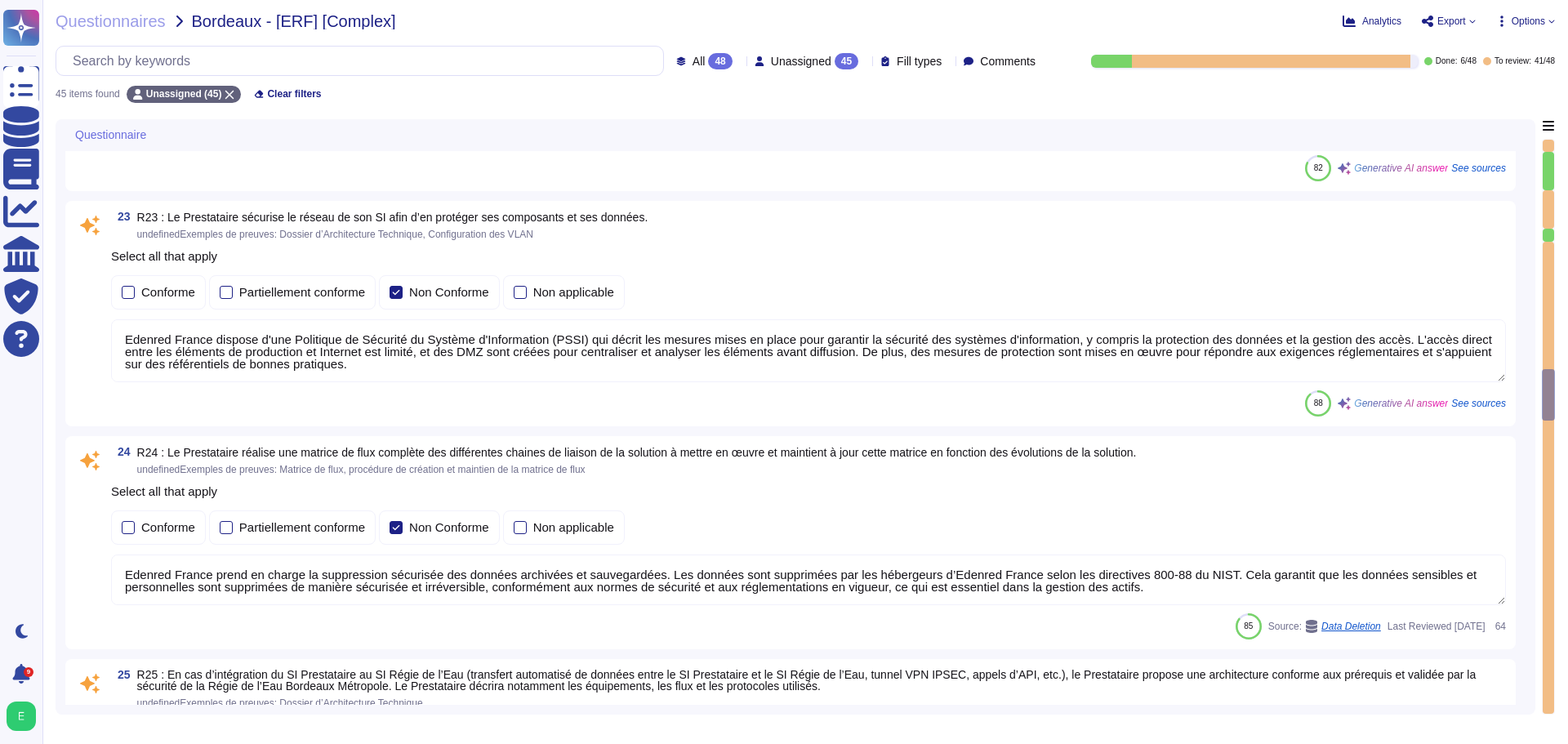
type textarea "Les flux nécessitant un niveau de sécurité renforcé chez Edenred France sont ch…"
type textarea "Les accès au réseau du système d'information d'Edenred France sont tracés, incl…"
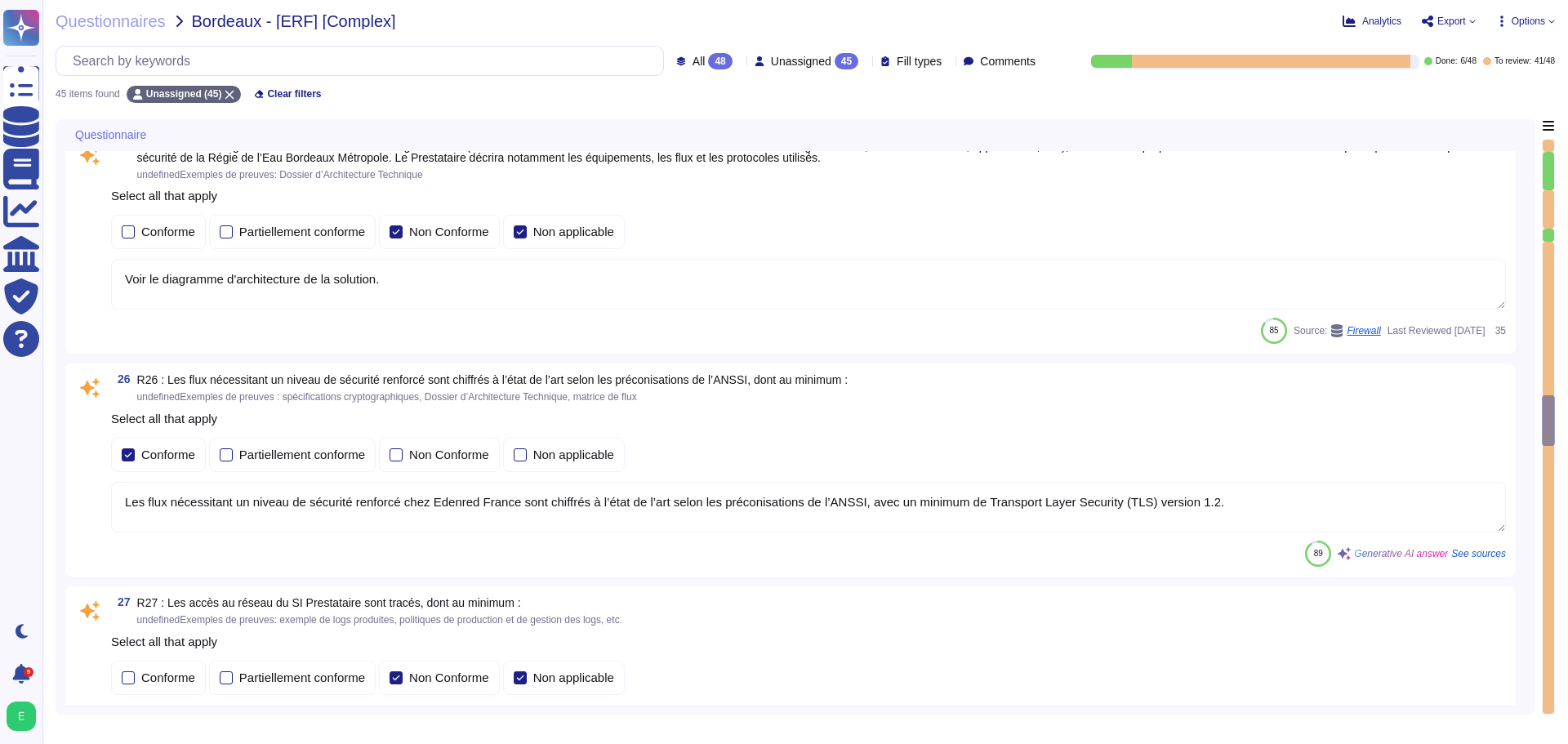
type textarea "Edenred France propose des solutions de chiffrement des données en transit pour…"
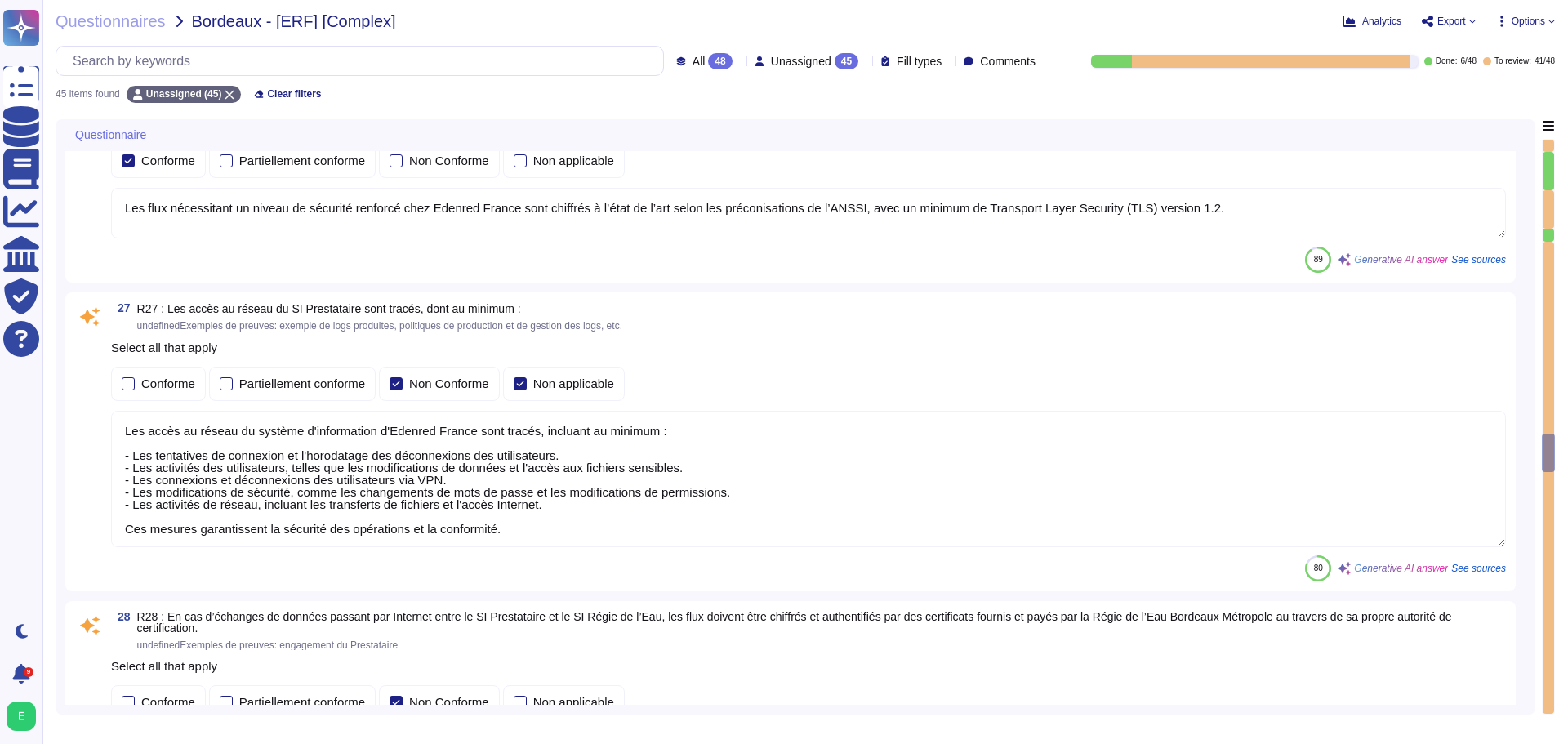
type textarea "Lore Ipsumdo Sitame, co adipiscing eli seddoeiusmod te in u'laboreetdolore magn…"
type textarea "Les Ressources Informatiques d’Edenred sont susceptibles de donner accès à un c…"
type textarea "Les sauvegardes du système et des données chez Edenred France sont également st…"
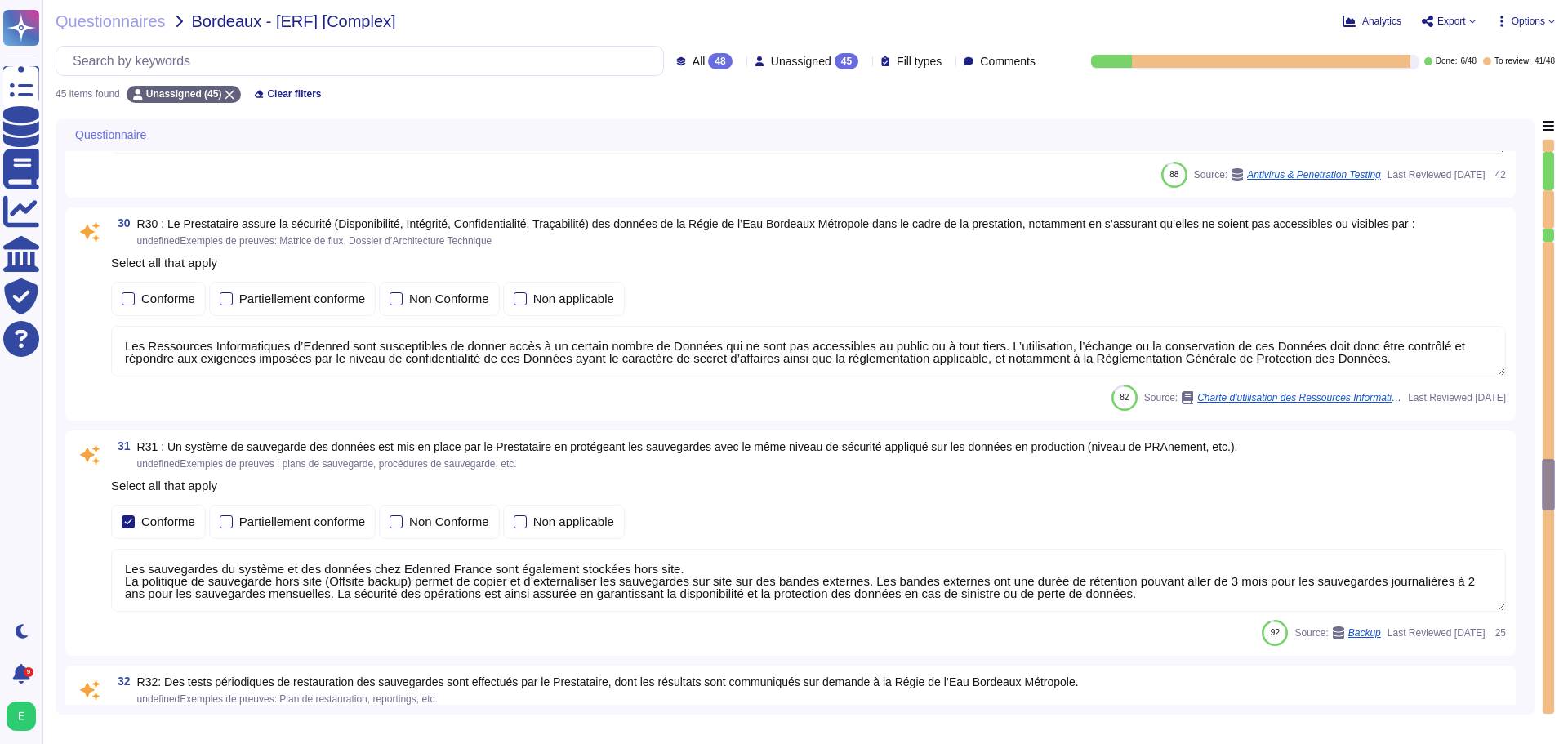
type textarea "Le Recovery Time Objective (RTO), ou délai de remise en service des services en…"
type textarea "Les sauvegardes du système et des données chez Edenred France sont également st…"
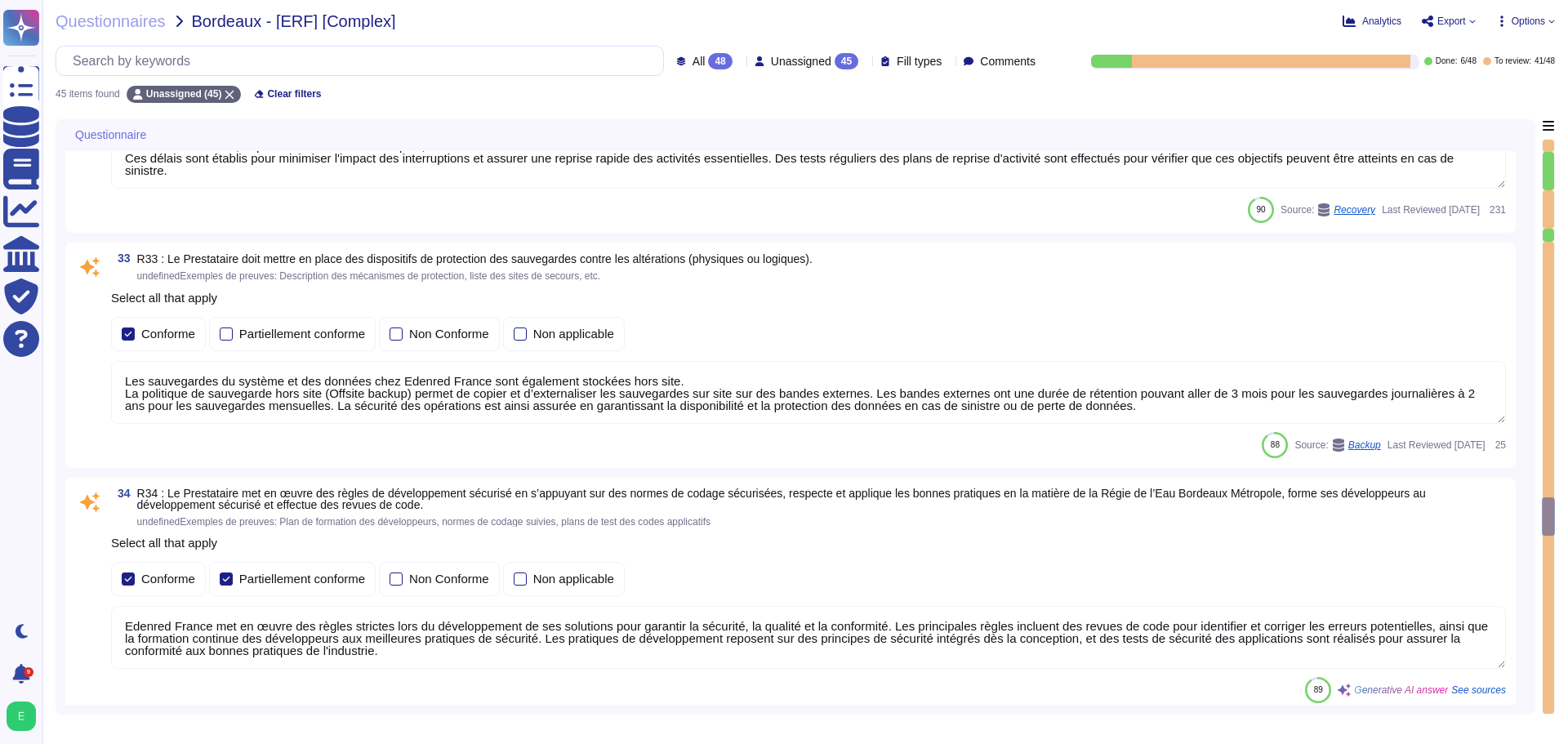
type textarea "Edenred France met en œuvre des règles strictes lors du développement de ses so…"
type textarea "Lore Ipsumdo Sitame, co adipiscing eli seddoeiusmod te in u'laboreetdolore magn…"
type textarea "Edenred France met en place plusieurs types de tests de sécurité, y compris des…"
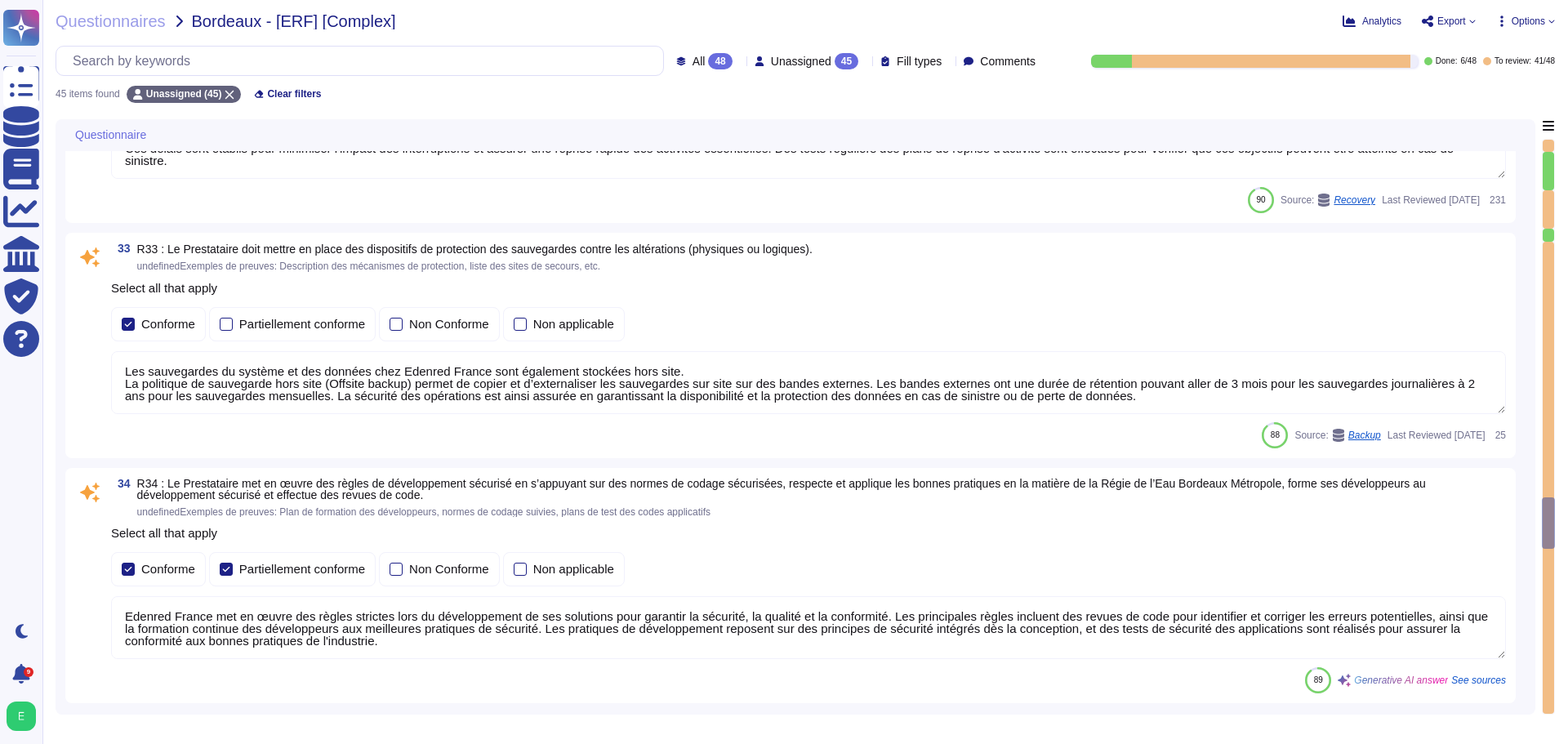
type textarea "Edenred France propose des solutions de chiffrement des données en transit pour…"
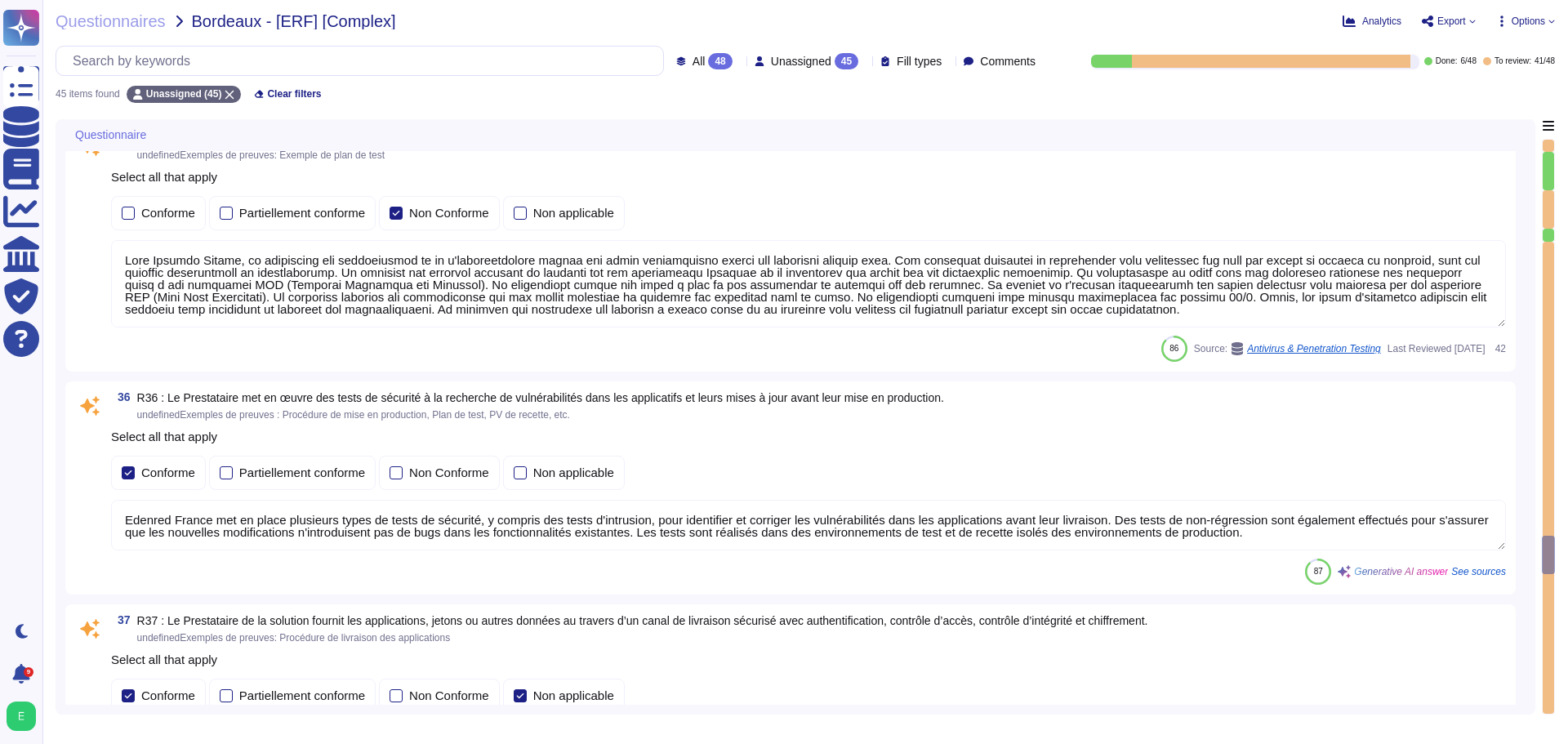
type textarea "Edenred France a mis en place une procédure de gestion des incidents qui défini…"
type textarea "Edenred France a mis en place une procédure de gestion de crise qui décrit les …"
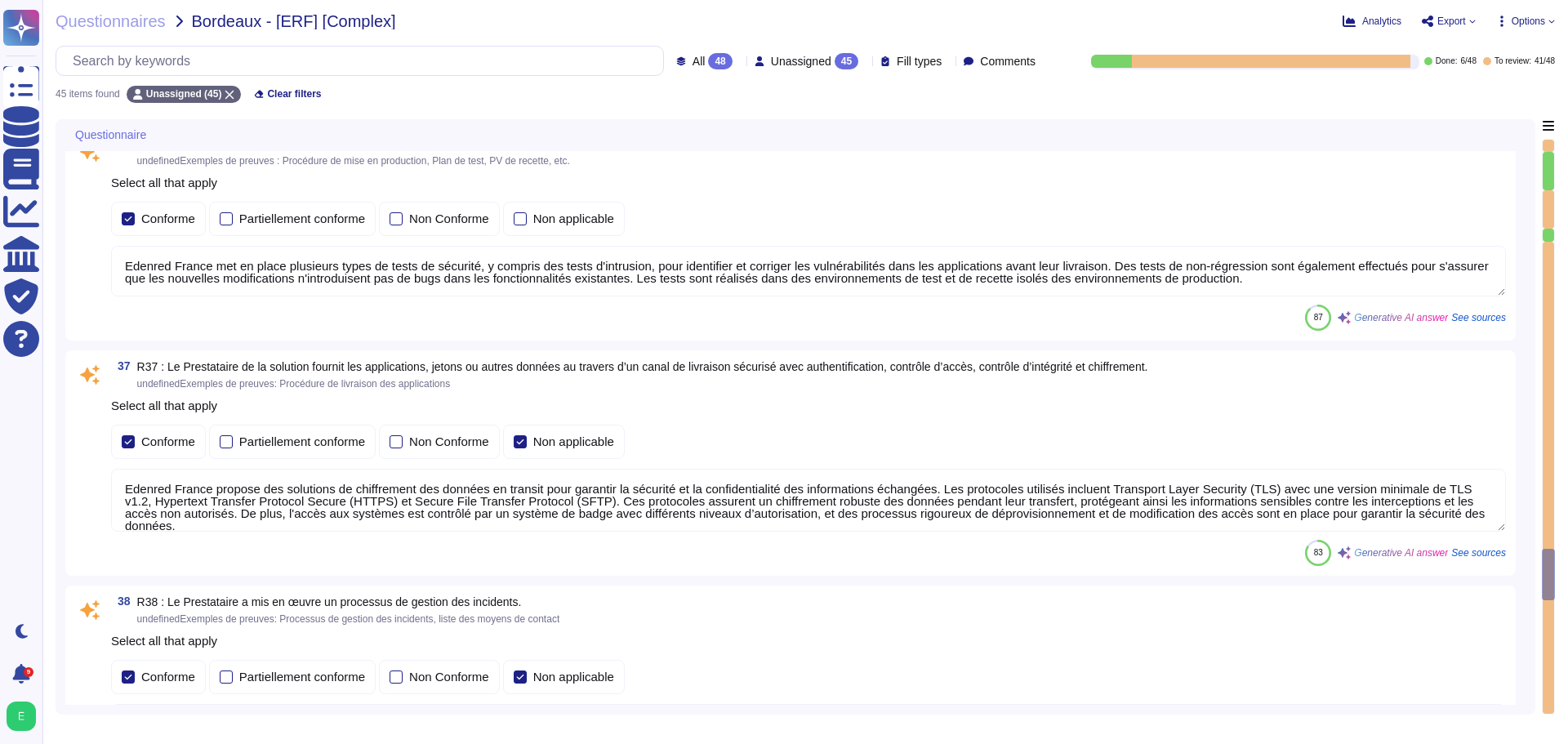
type textarea "Edenred France a mis en place un processus de gestion des changements qui est e…"
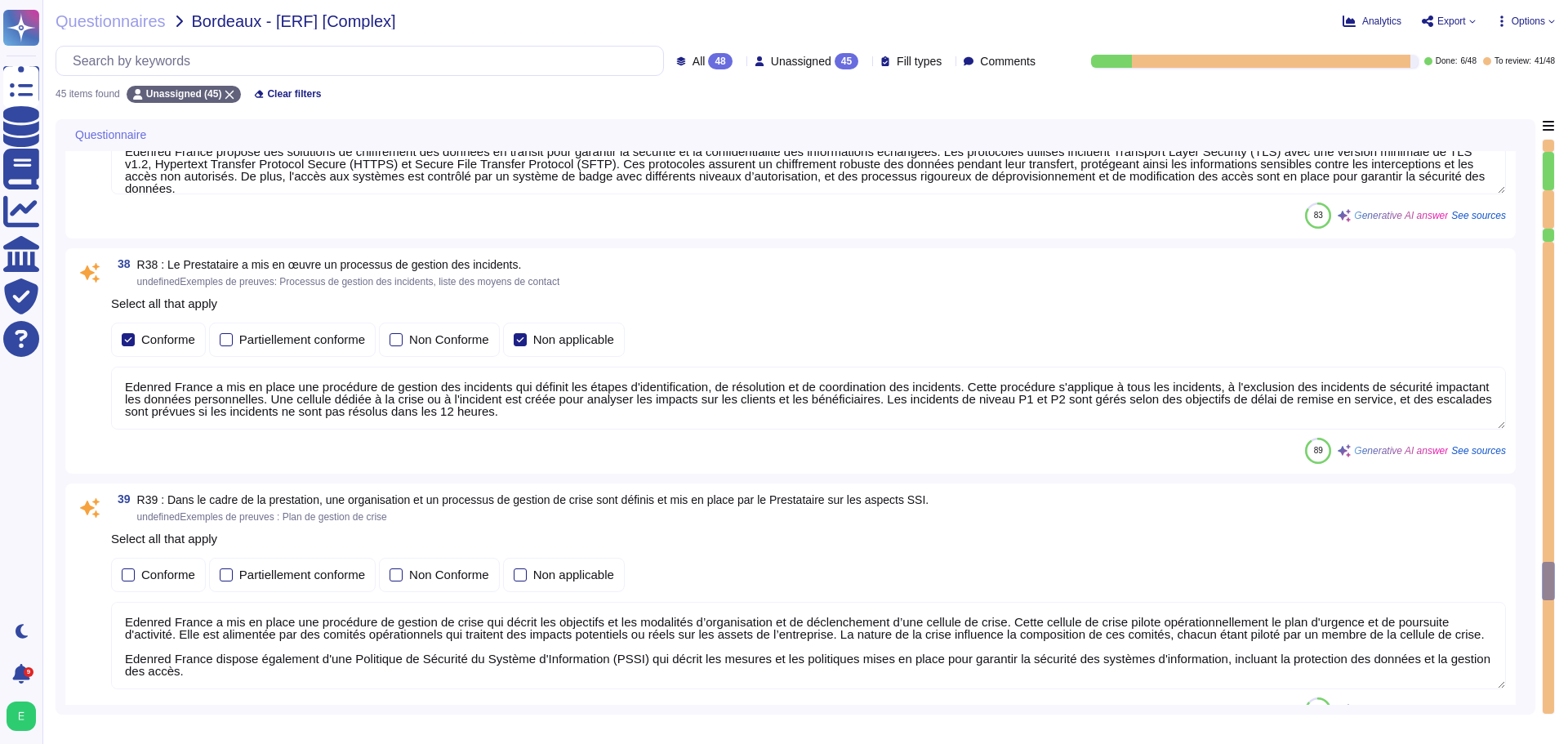
type textarea "Edenred France prend en charge la suppression sécurisée des données archivées e…"
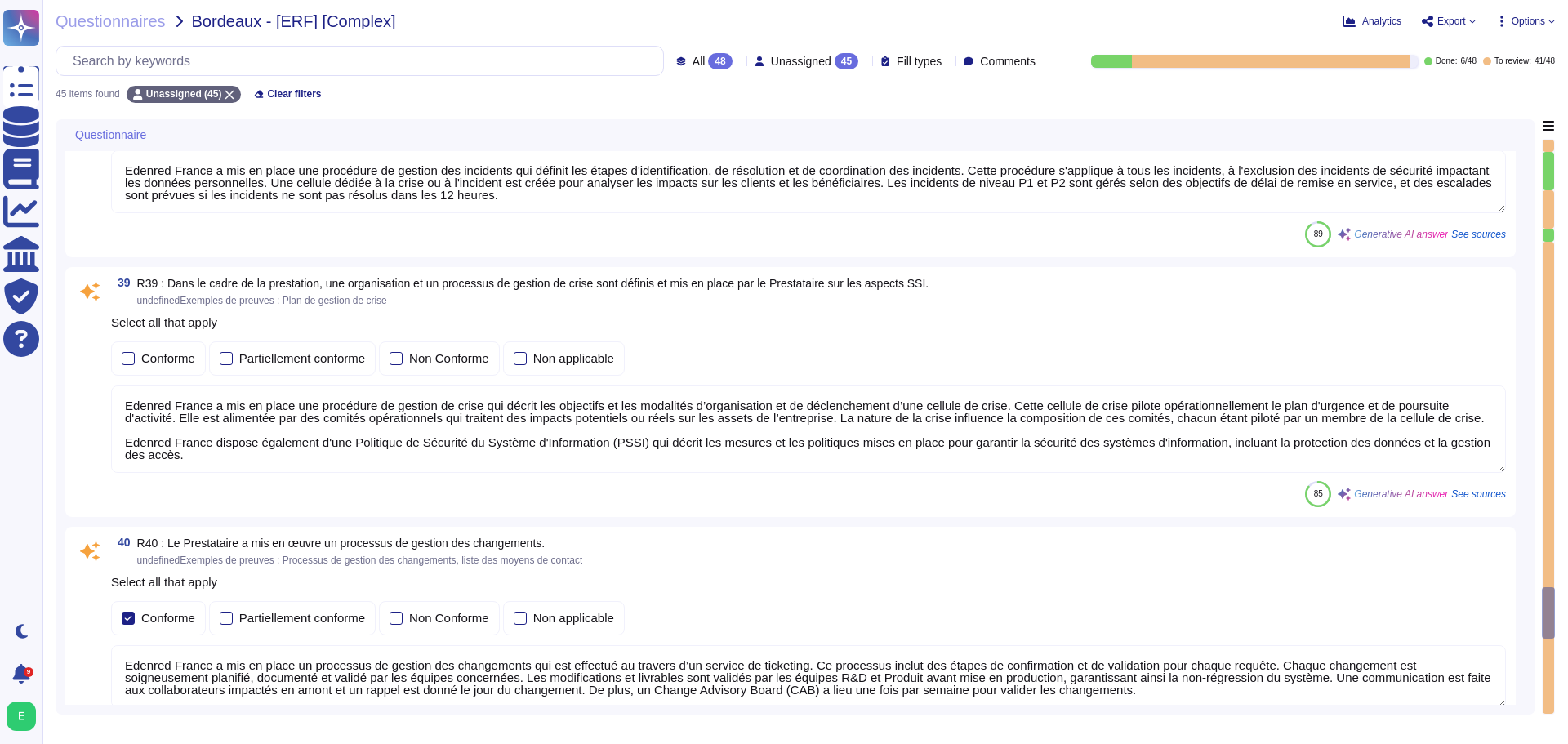
type textarea "Edenred France dispose de serveurs de secours pour assurer la continuité des se…"
type textarea "Un plan de continuité de service doit être défini et formalisé en précisant au …"
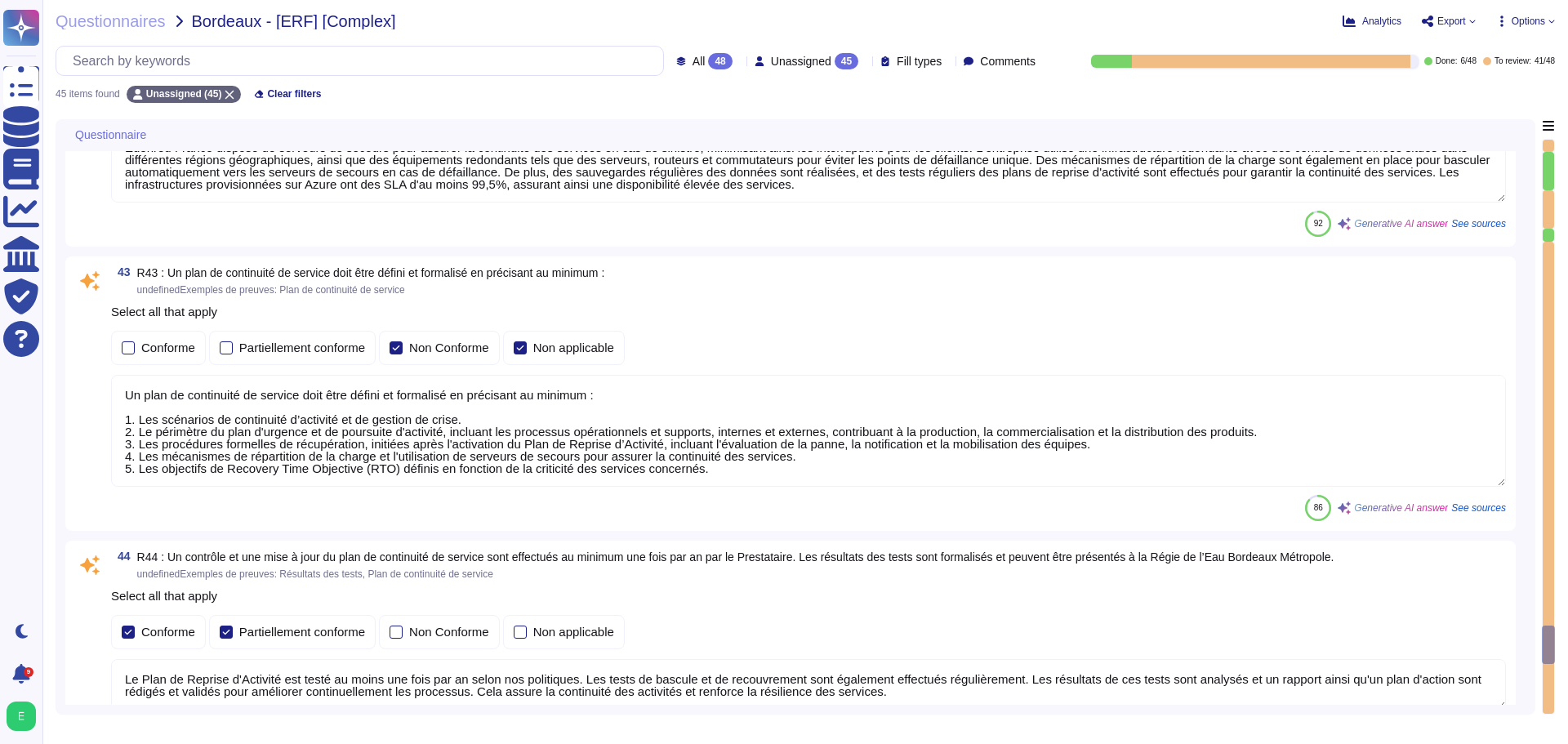
type textarea "Le Plan de Reprise d'Activité est testé au moins une fois par an selon nos poli…"
type textarea "Edenred France a mis en place un programme de contrôle annuel pour évaluer la c…"
type textarea "Lore Ipsumdo Sitame, con adipiscing el seddoeiusm temp in utlabor etd magnaaliq…"
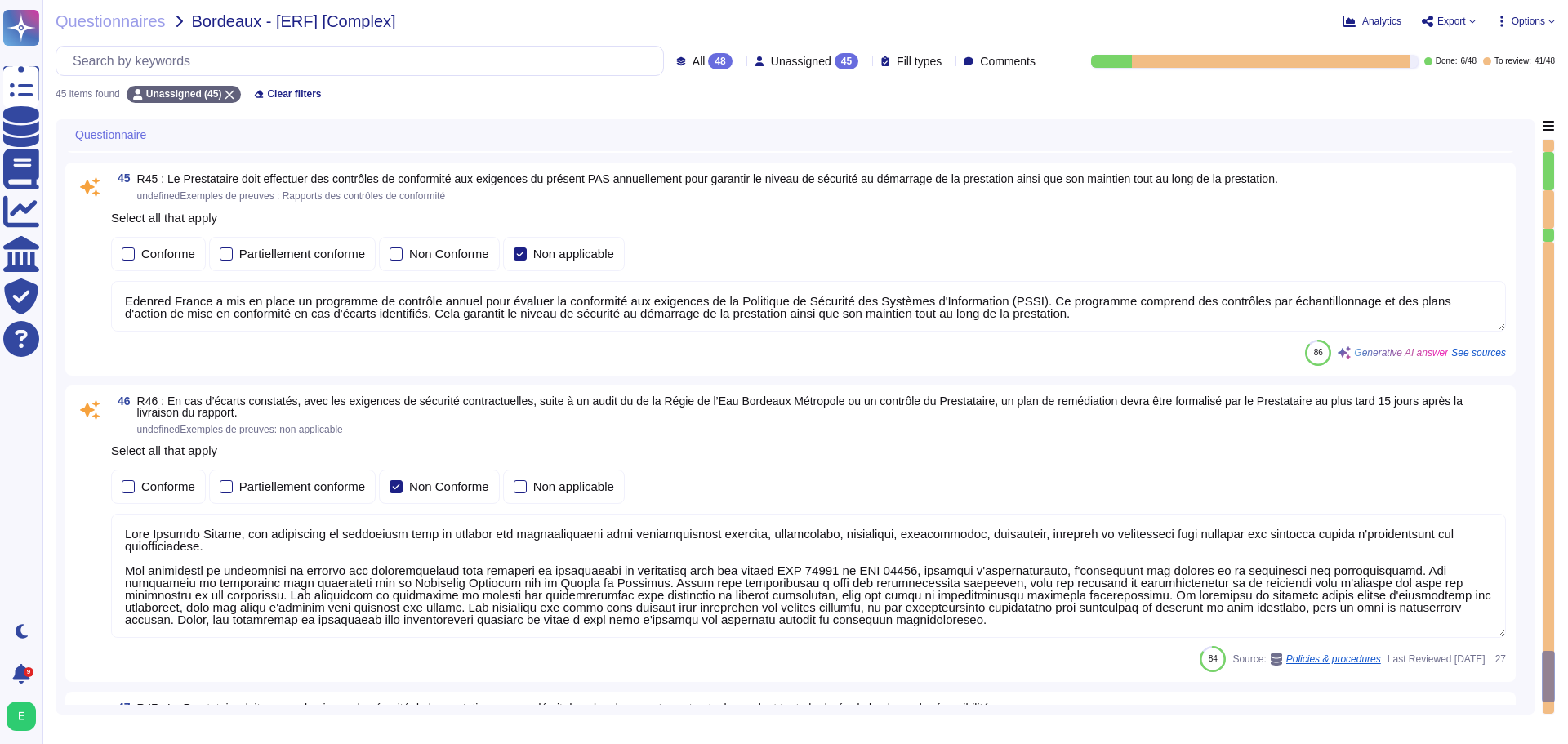
type textarea "Edenred France s'engage à assurer le niveau de sécurité de la prestation confor…"
type textarea "Edenred France prend en charge la suppression sécurisée des données archivées e…"
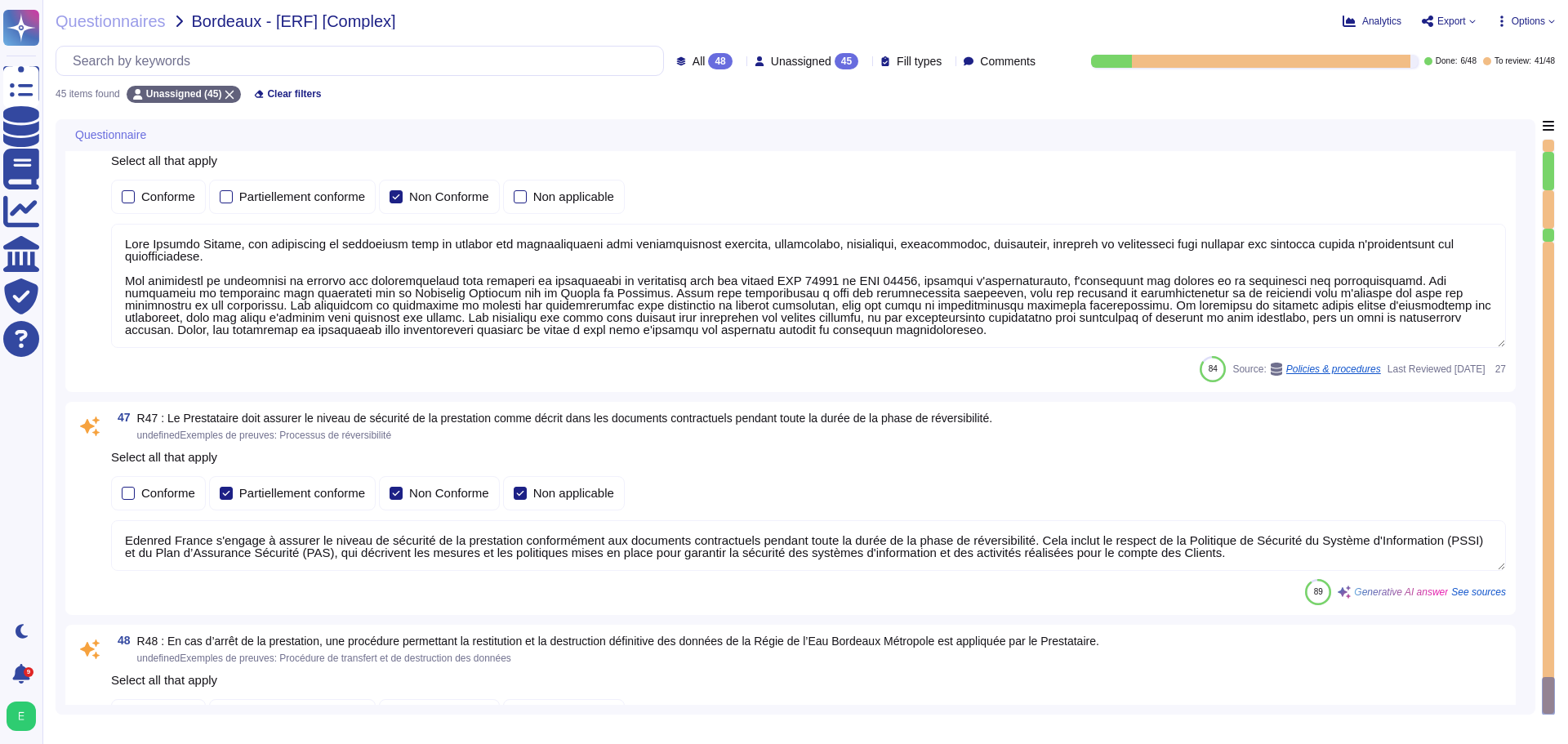
scroll to position [10040, 0]
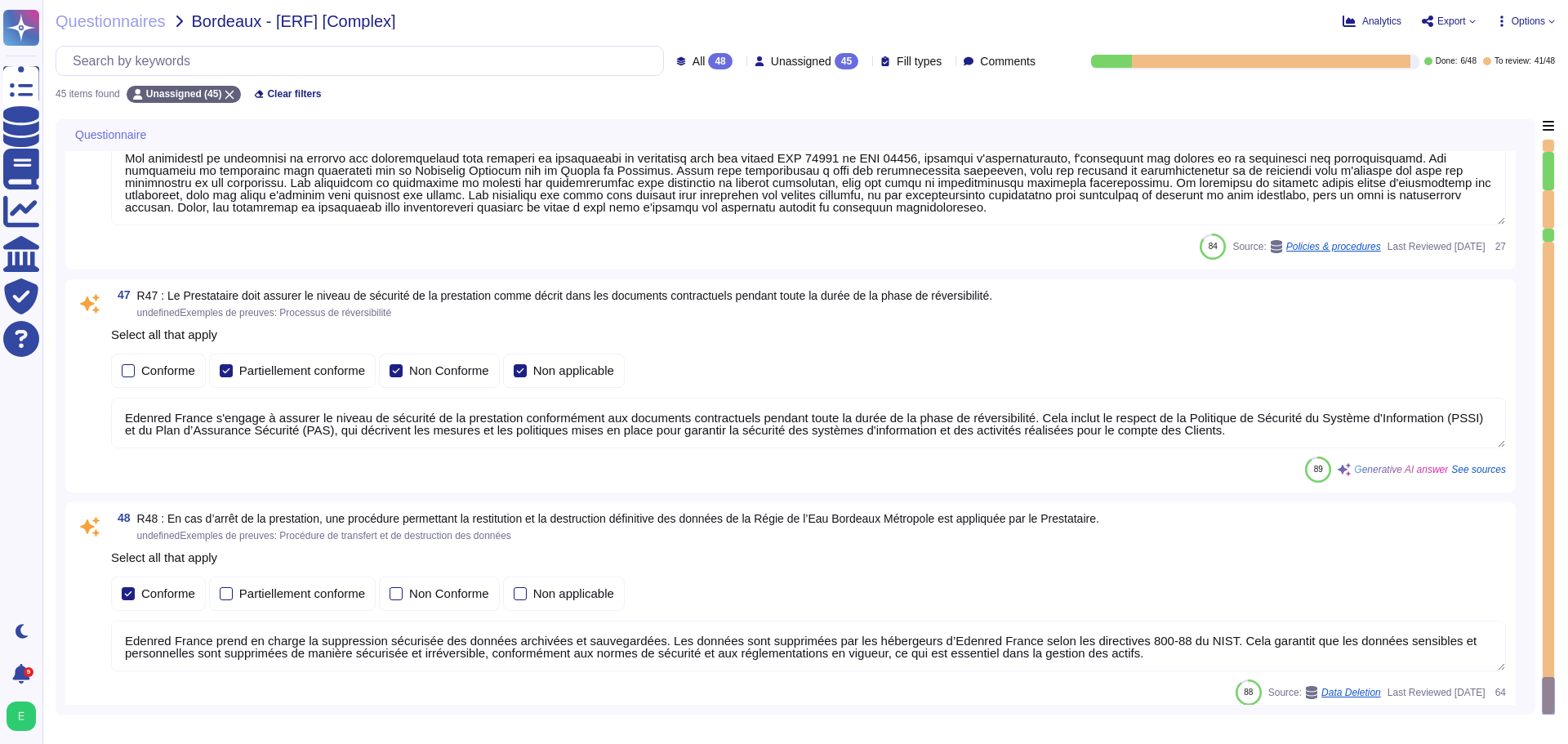
type textarea "Le Plan de Reprise d'Activité est testé au moins une fois par an selon nos poli…"
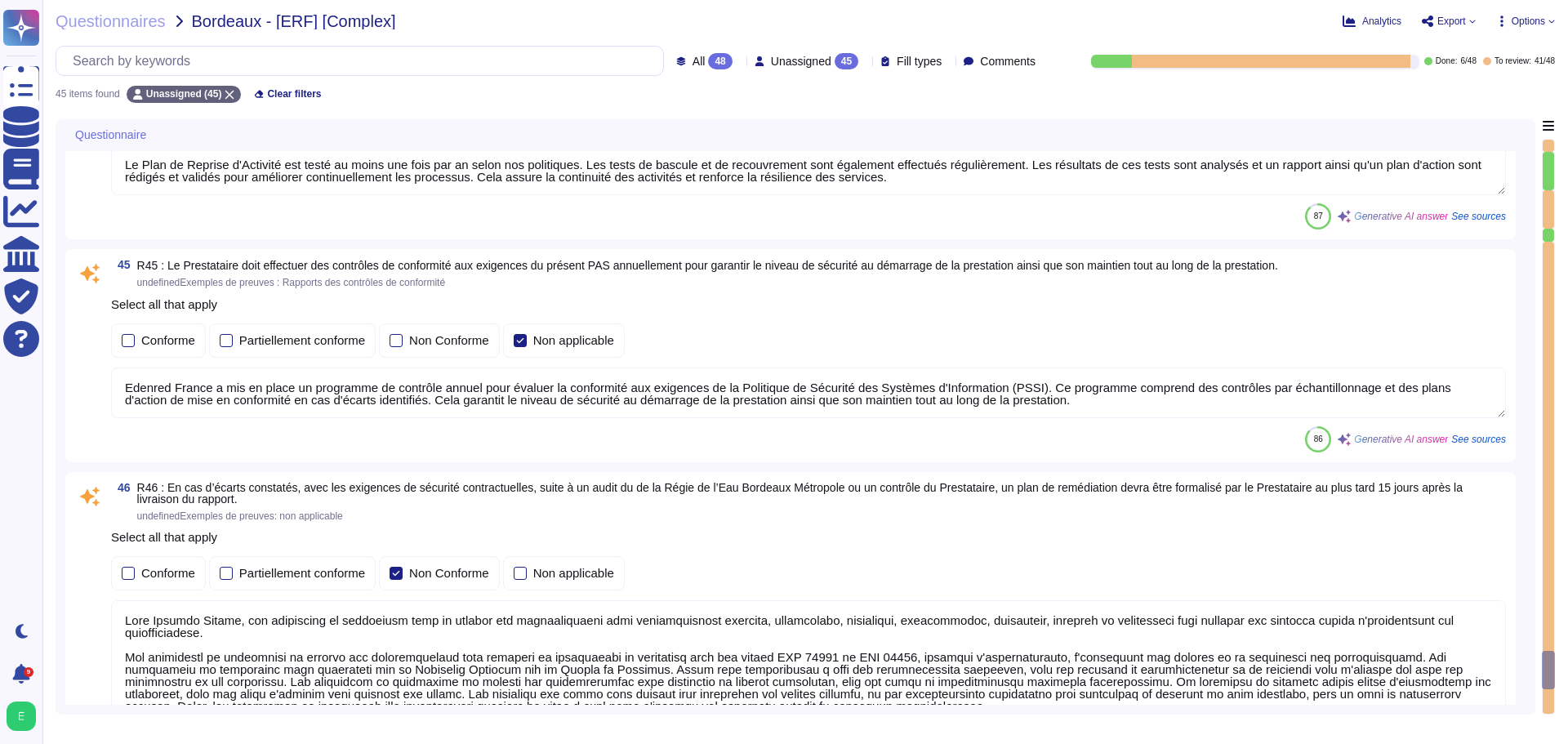
type textarea "Un plan de continuité de service doit être défini et formalisé en précisant au …"
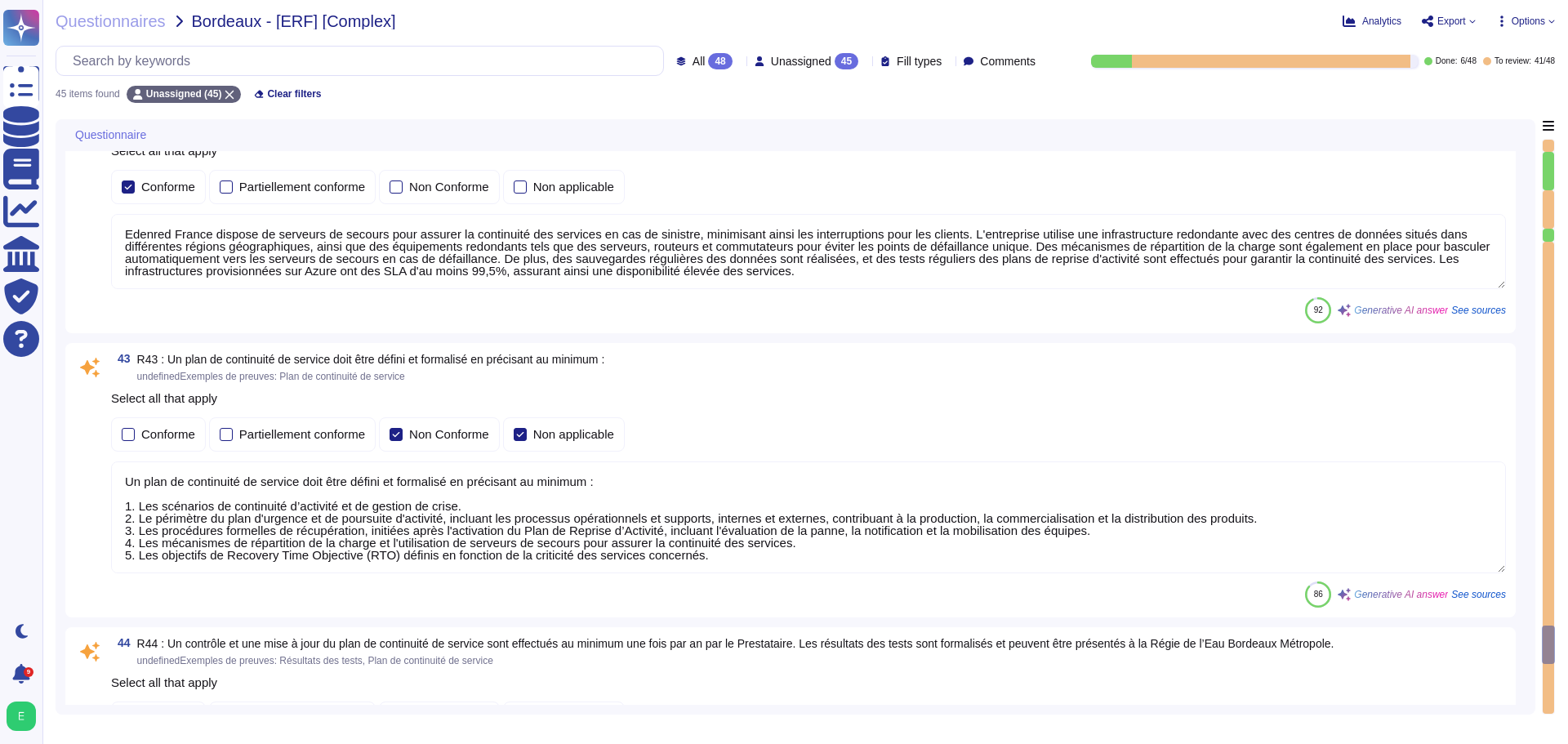
type textarea "Edenred France a mis en place un processus de gestion des changements qui est e…"
type textarea "Edenred France prend en charge la suppression sécurisée des données archivées e…"
type textarea "Edenred France dispose de serveurs de secours pour assurer la continuité des se…"
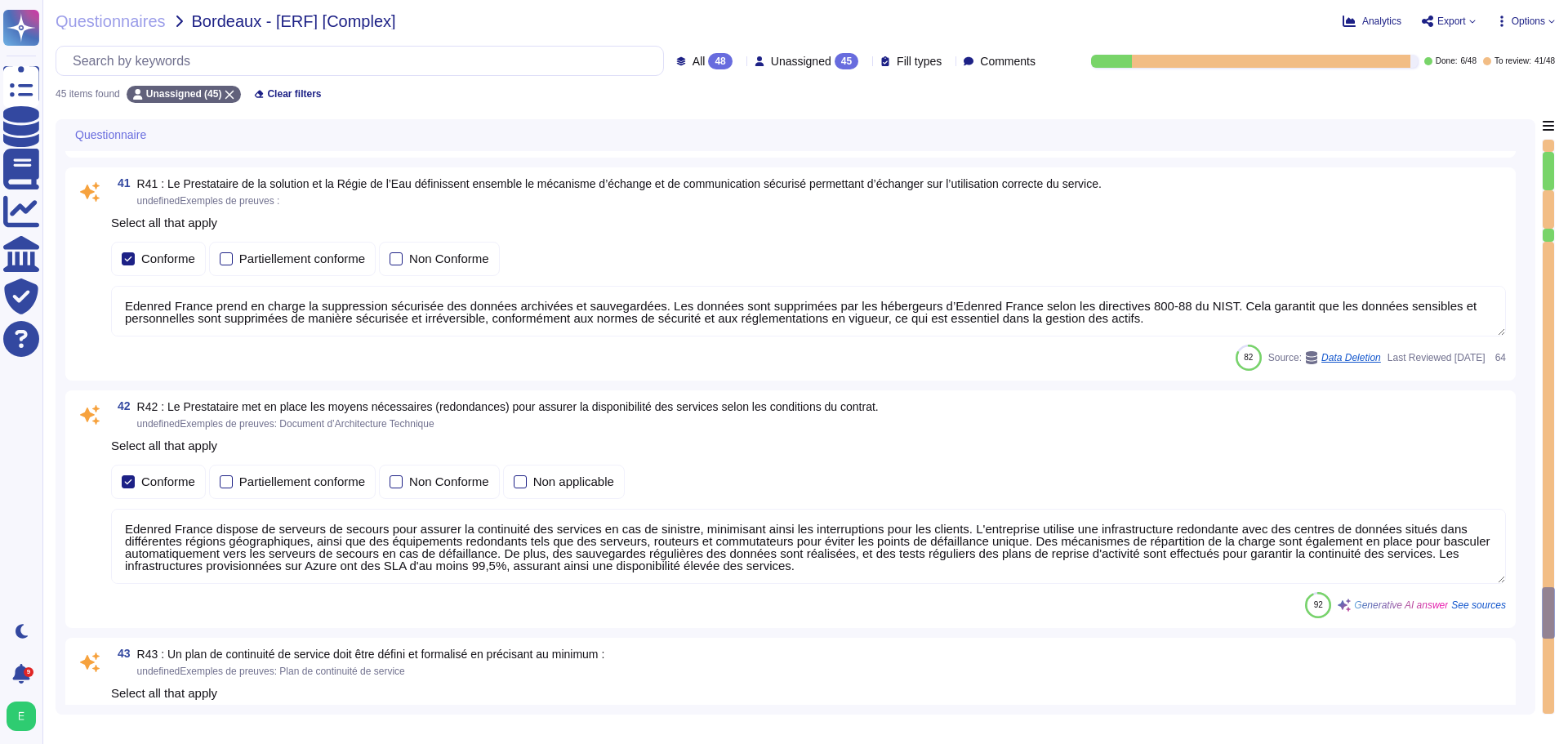
type textarea "Edenred France a mis en place une procédure de gestion des incidents qui défini…"
type textarea "Edenred France a mis en place une procédure de gestion de crise qui décrit les …"
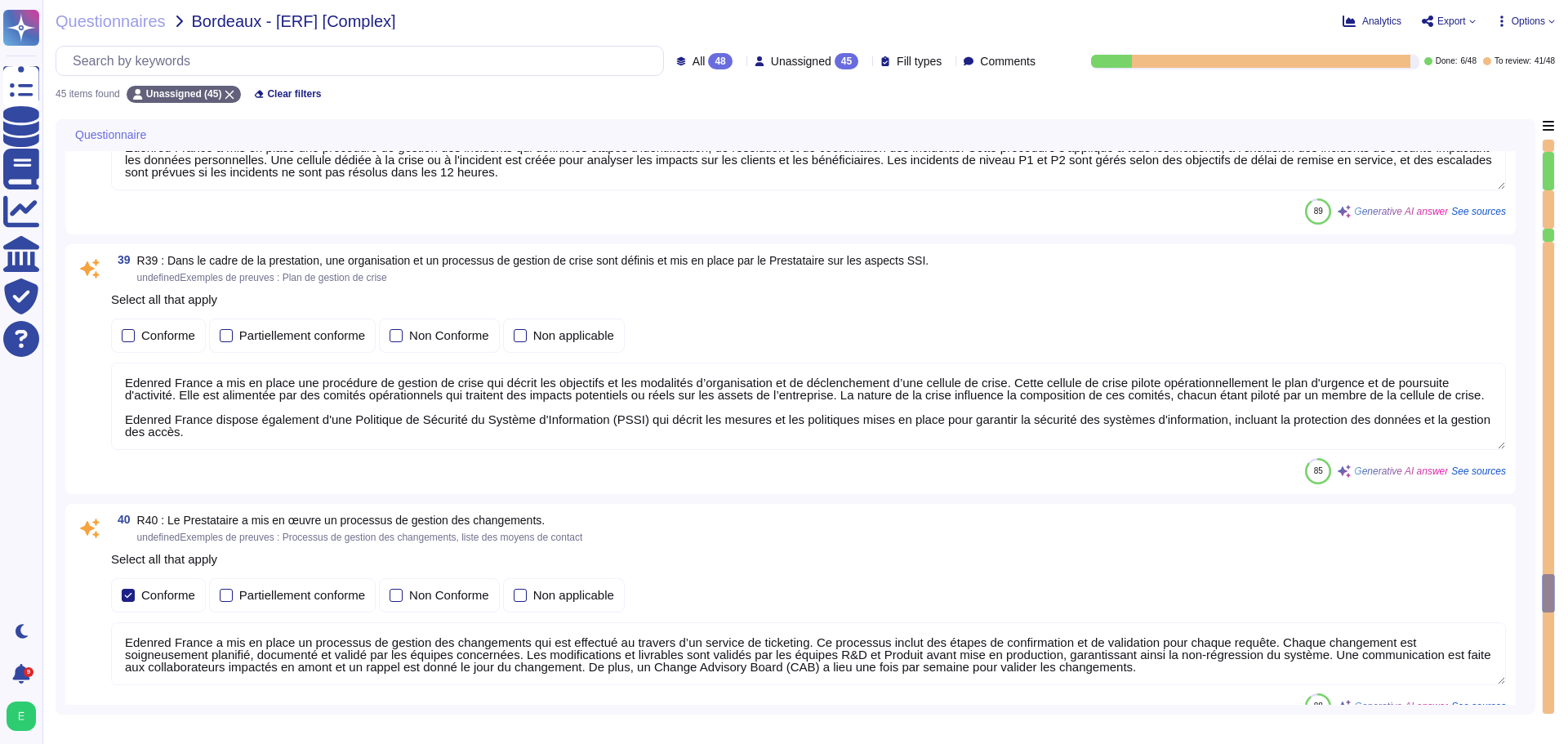
type textarea "Edenred France met en place plusieurs types de tests de sécurité, y compris des…"
type textarea "Edenred France propose des solutions de chiffrement des données en transit pour…"
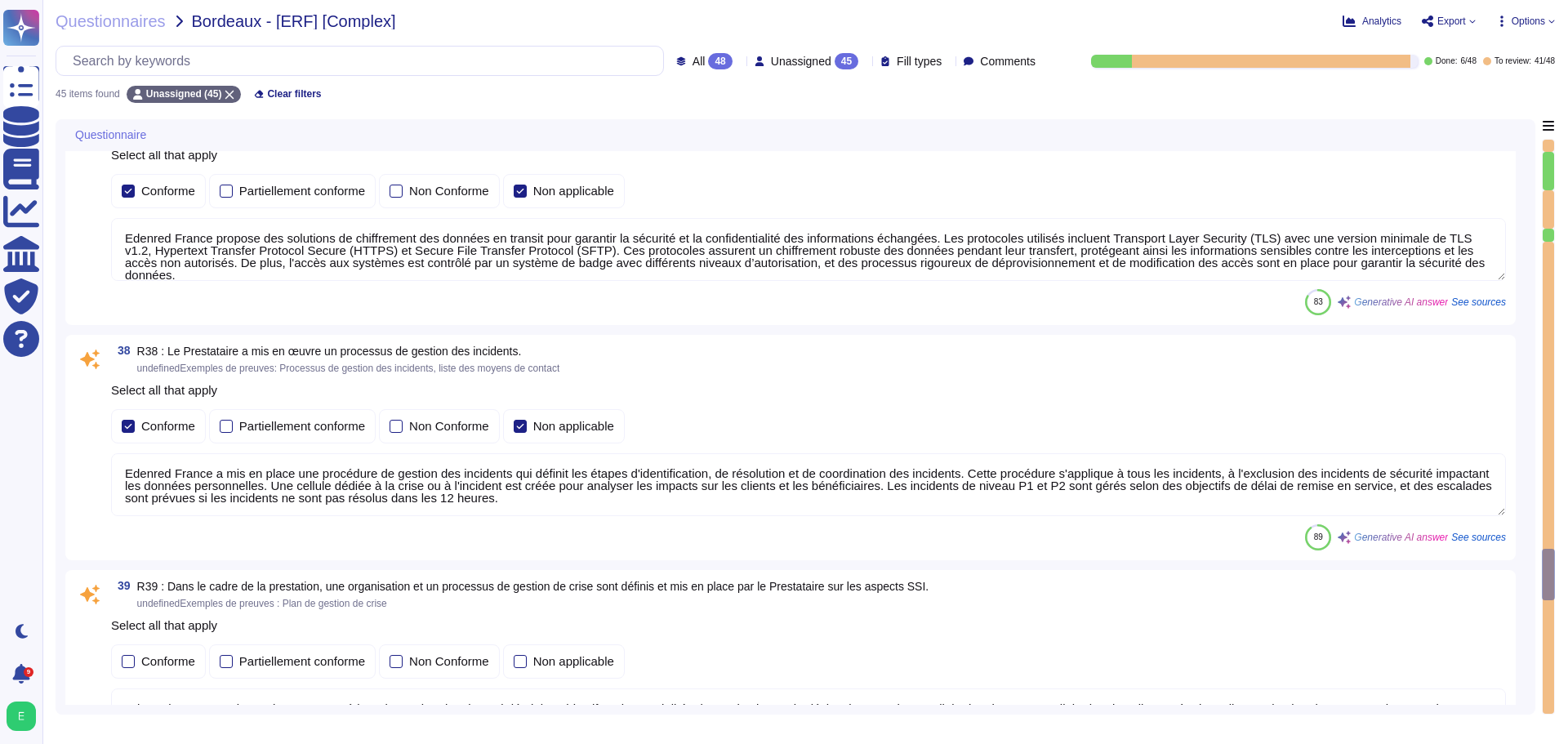
type textarea "Lore Ipsumdo Sitame, co adipiscing eli seddoeiusmod te in u'laboreetdolore magn…"
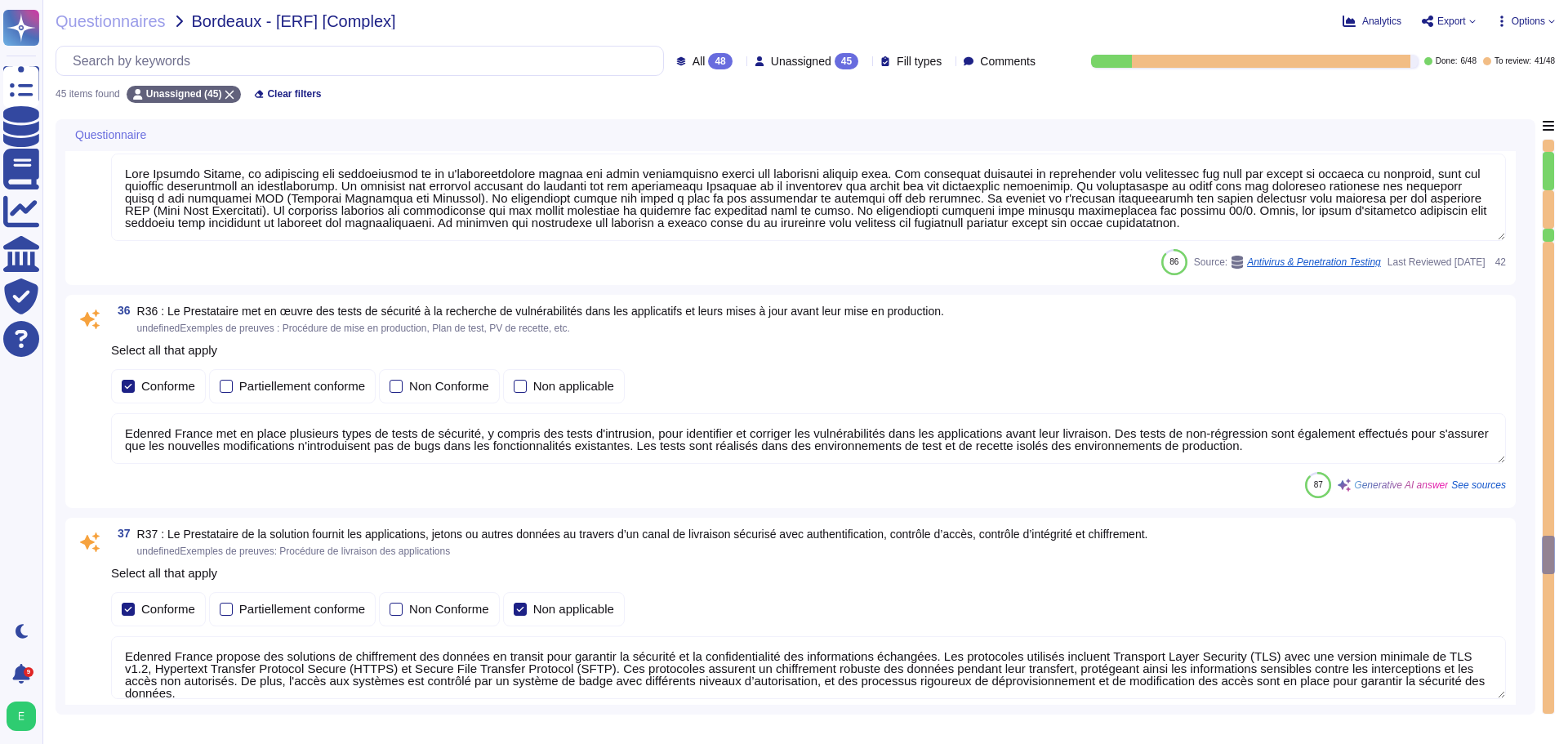
type textarea "Edenred France met en œuvre des règles strictes lors du développement de ses so…"
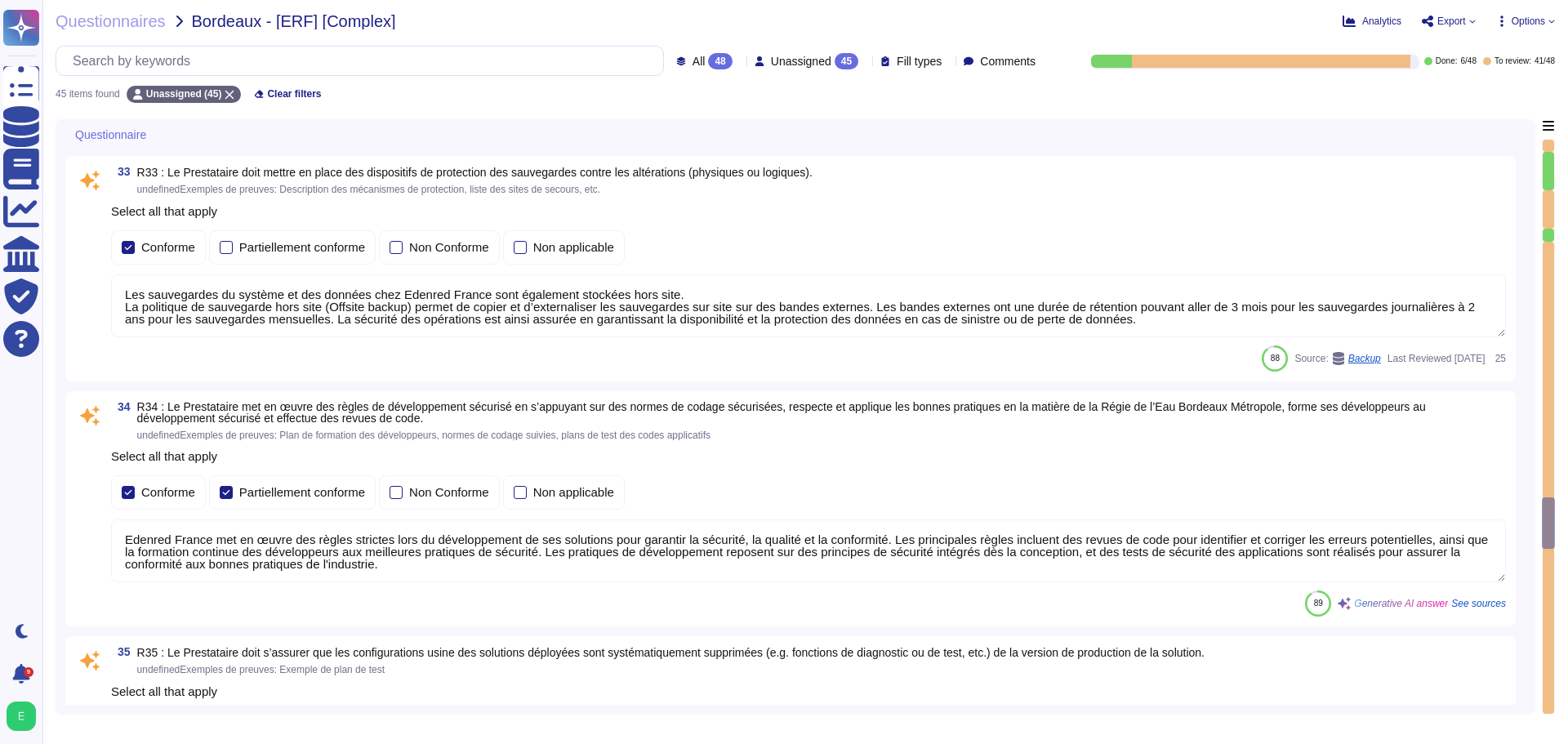
type textarea "Les sauvegardes du système et des données chez Edenred France sont également st…"
type textarea "Le Recovery Time Objective (RTO), ou délai de remise en service des services en…"
type textarea "Les sauvegardes du système et des données chez Edenred France sont également st…"
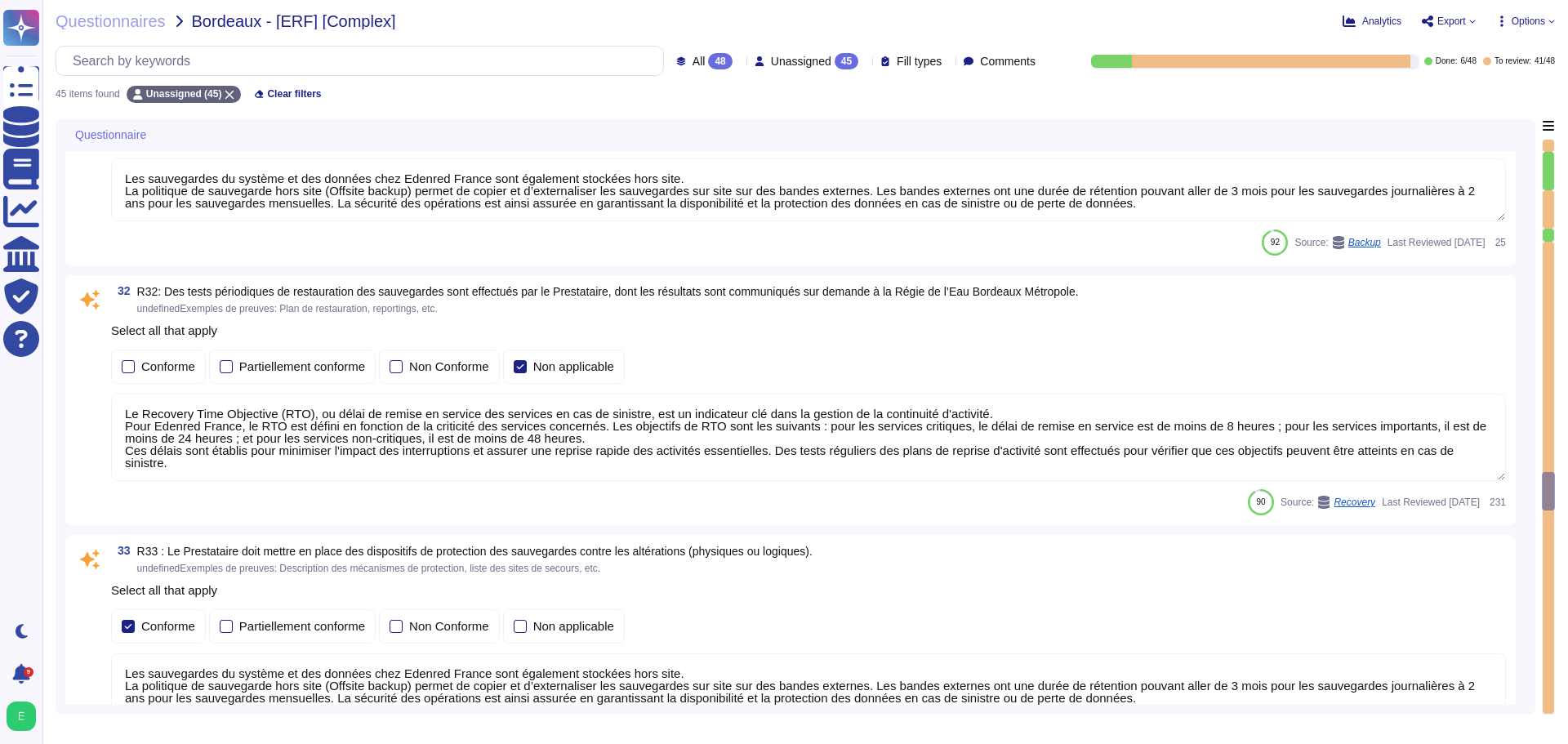
type textarea "Lore Ipsumdo Sitame, co adipiscing eli seddoeiusmod te in u'laboreetdolore magn…"
type textarea "Les Ressources Informatiques d’Edenred sont susceptibles de donner accès à un c…"
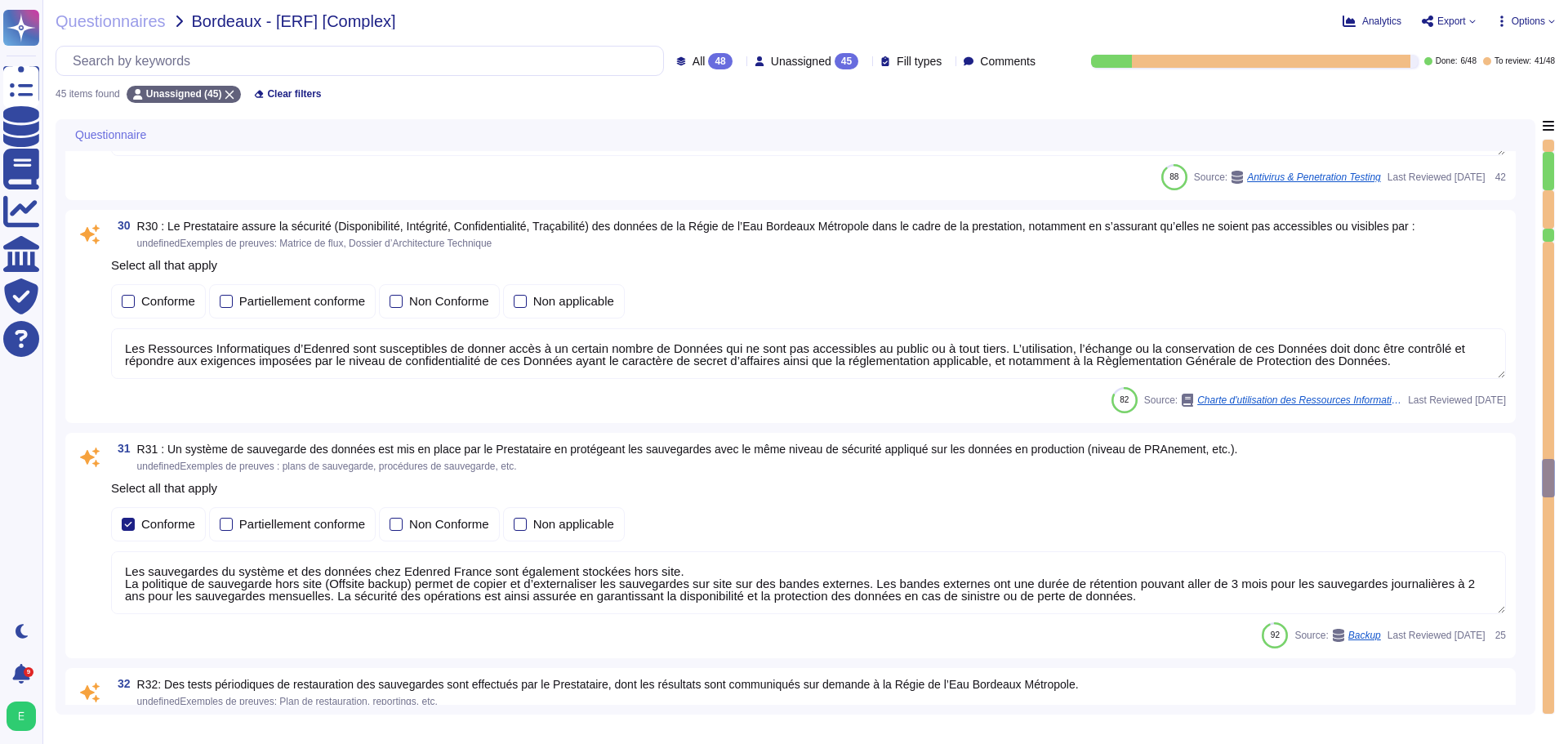
type textarea "Edenred France propose des solutions de chiffrement des données en transit pour…"
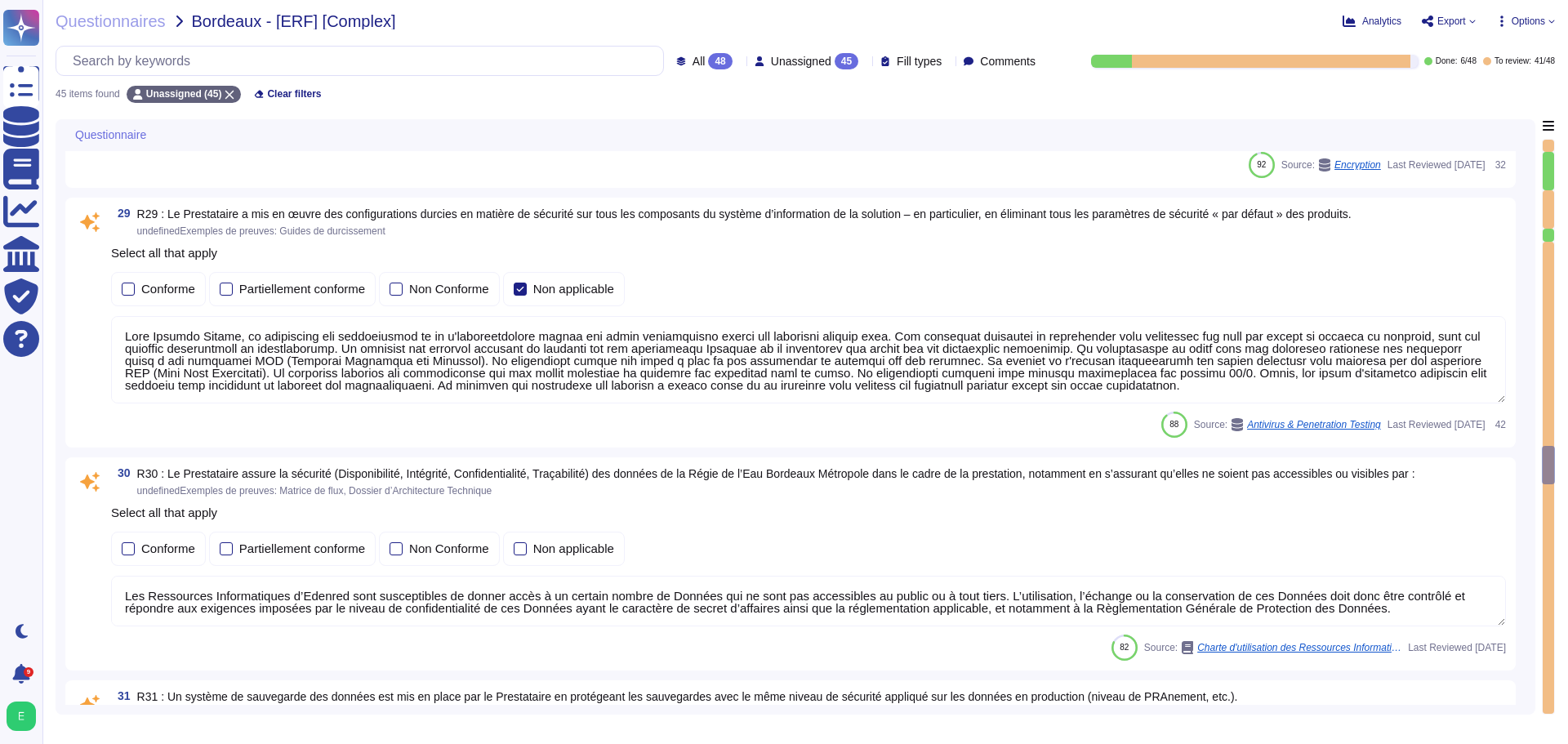
type textarea "Les accès au réseau du système d'information d'Edenred France sont tracés, incl…"
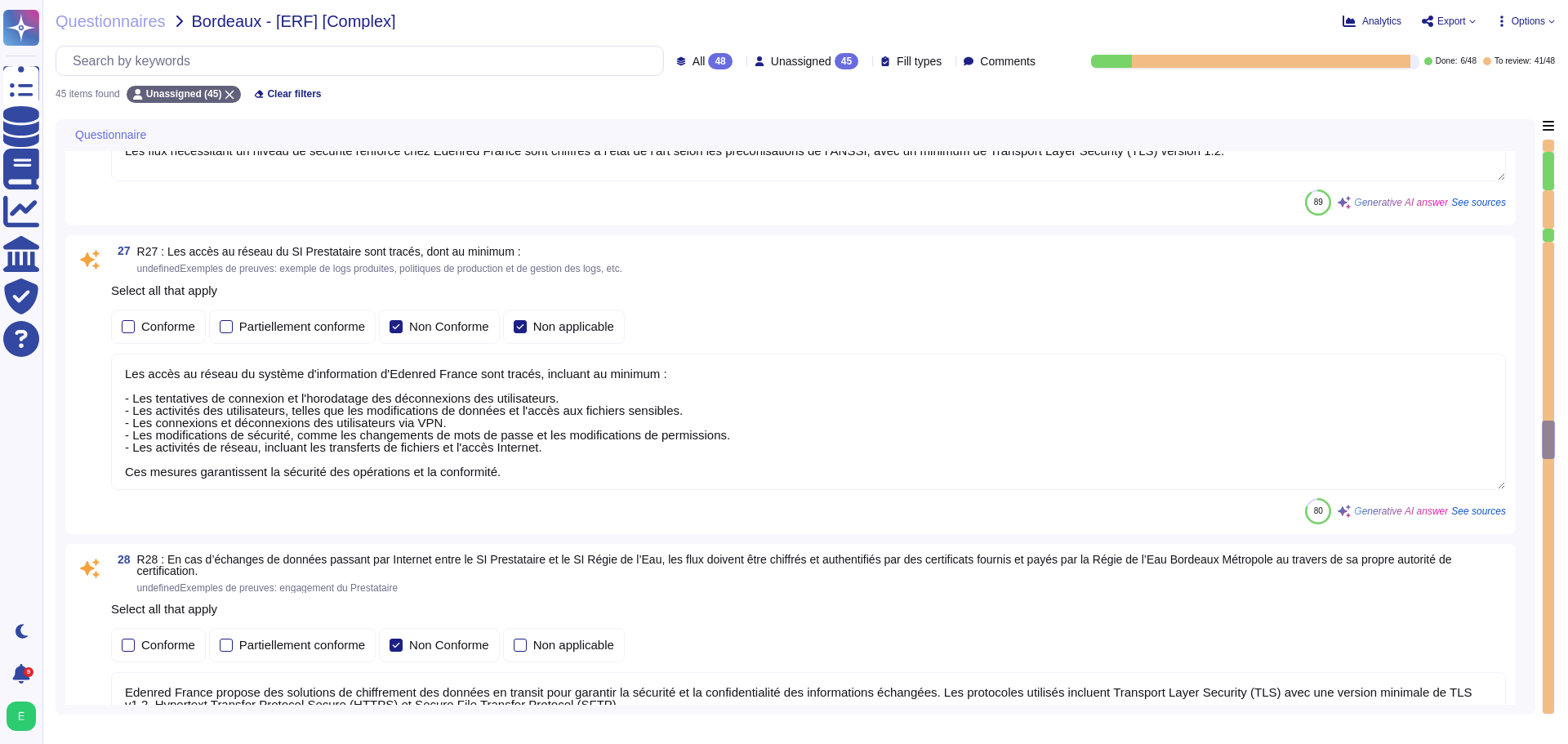
type textarea "Voir le diagramme d'architecture de la solution."
type textarea "Les flux nécessitant un niveau de sécurité renforcé chez Edenred France sont ch…"
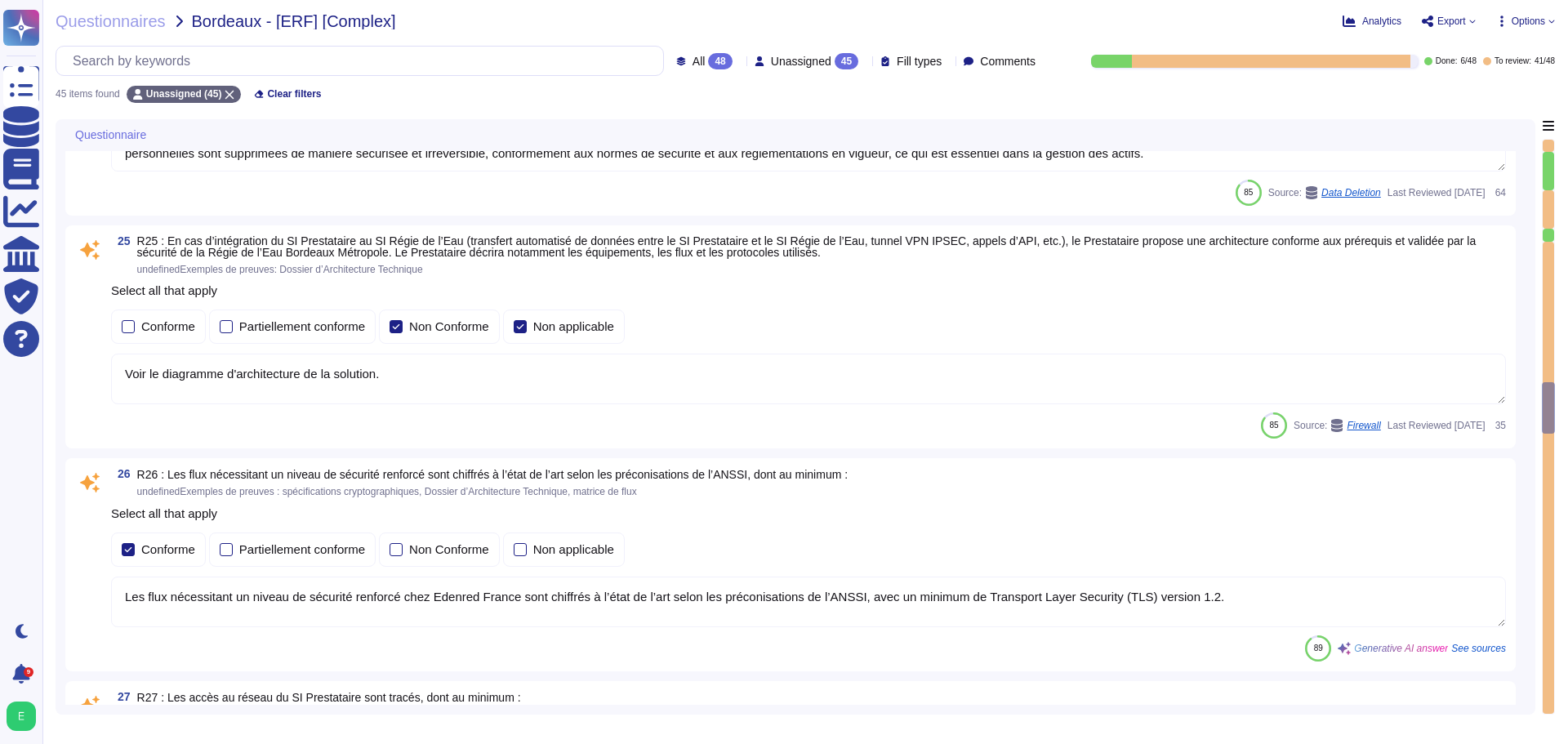
type textarea "Oui, chez Edenred France, les actions sur les ressources sont effectivement tra…"
type textarea "Edenred France dispose d'une Politique de Sécurité du Système d'Information (PS…"
type textarea "Edenred France prend en charge la suppression sécurisée des données archivées e…"
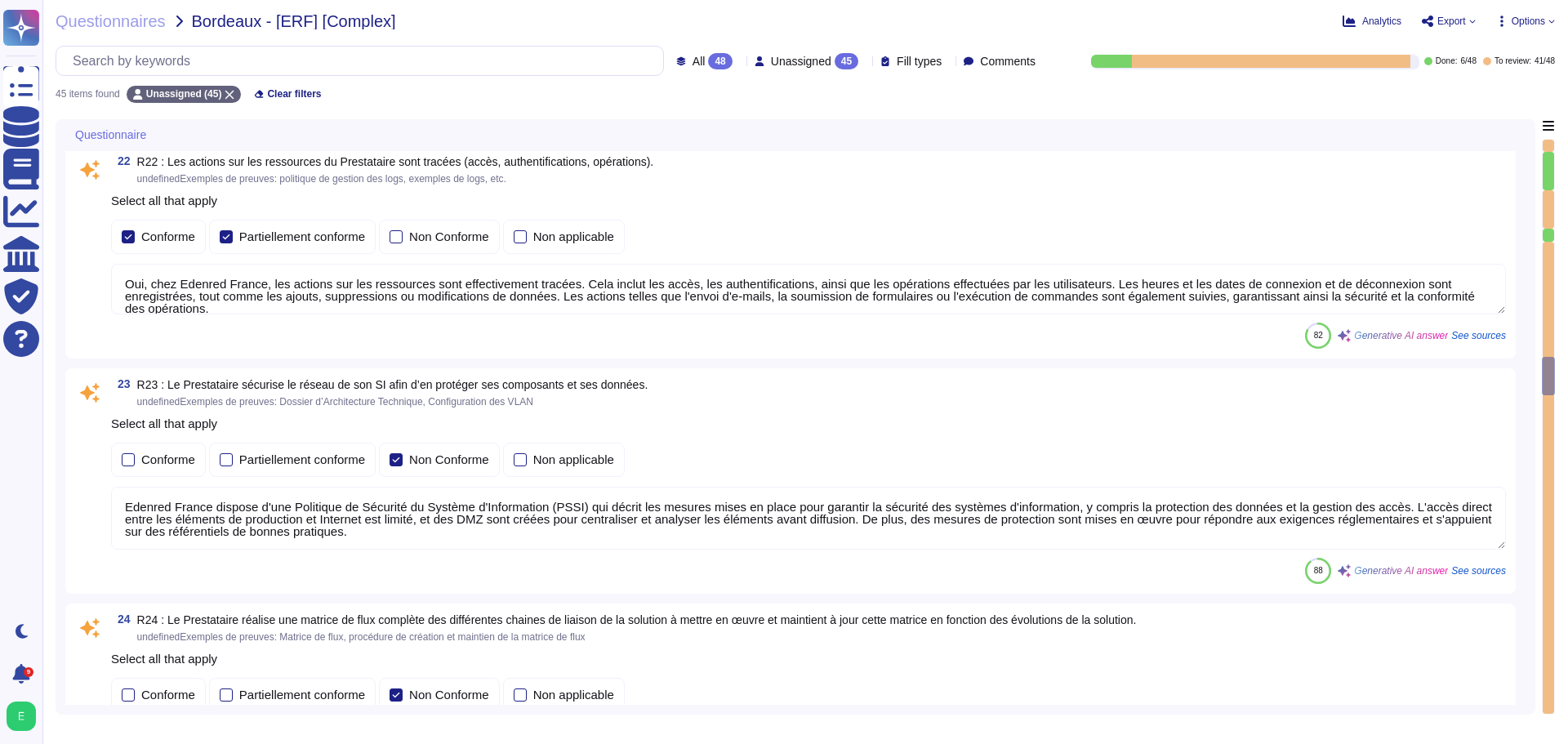
type textarea "La politique de gestion des mots de passe des comptes standards du Prestataire …"
type textarea "La politique de gestion des mots de passe des comptes à privilège d'Edenred Fra…"
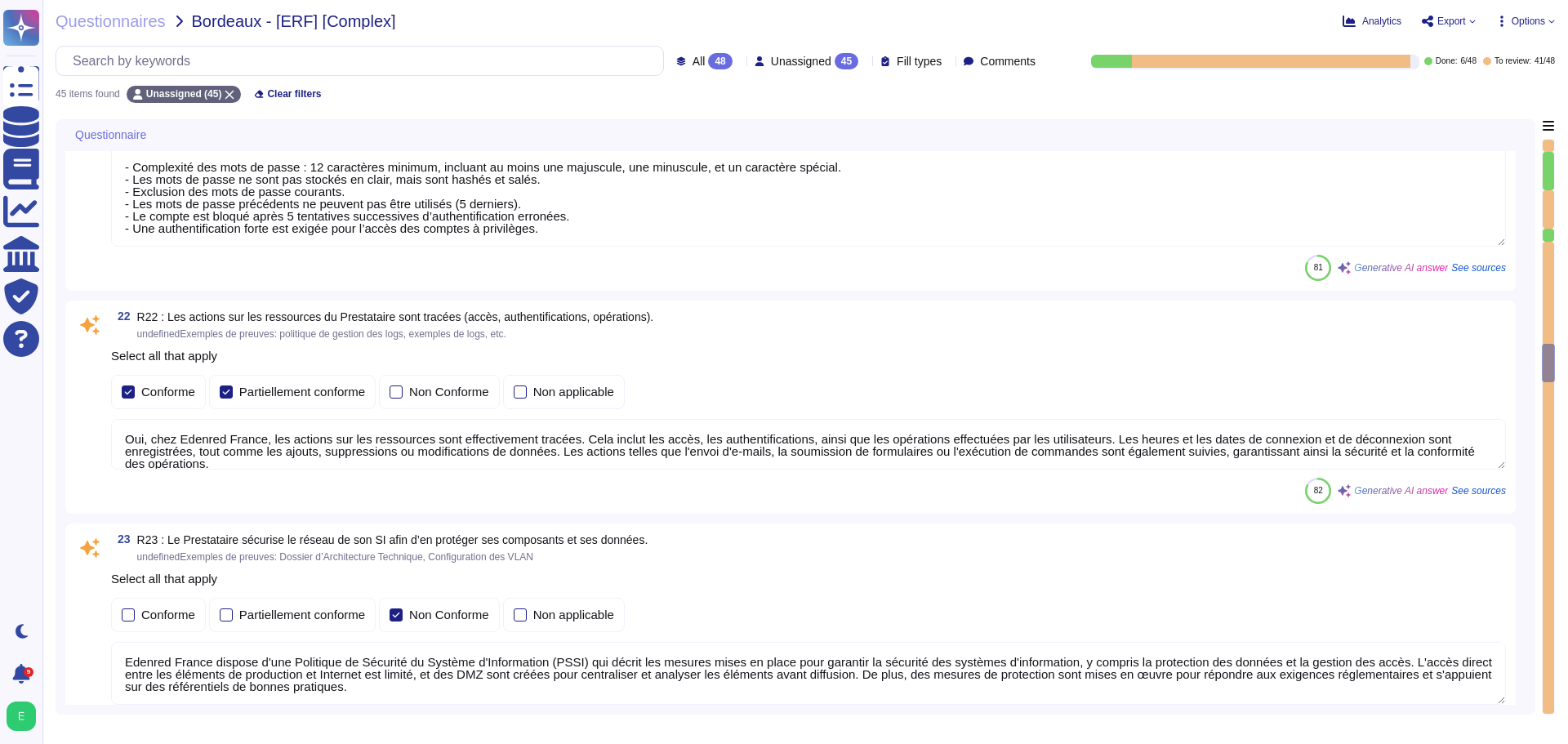
type textarea "Edenred France prend en charge plusieurs types d'authentification pour ses appl…"
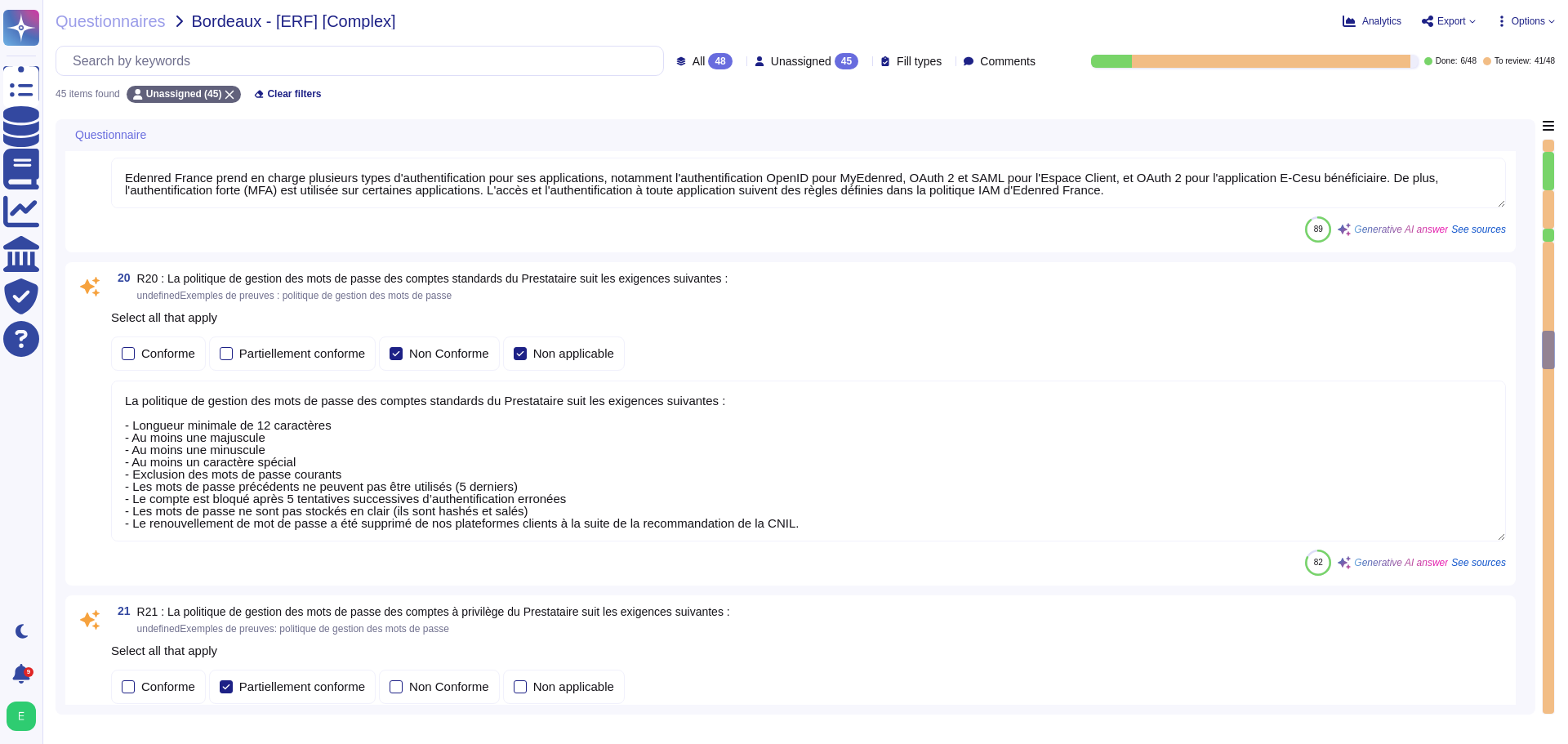
type textarea "Loremip Dolors ame co adipi eli seddoeius temporinc utla et doloremagnaaliqua, …"
type textarea "Edenred France effectue une revue périodique des accès pour s'assurer que seuls…"
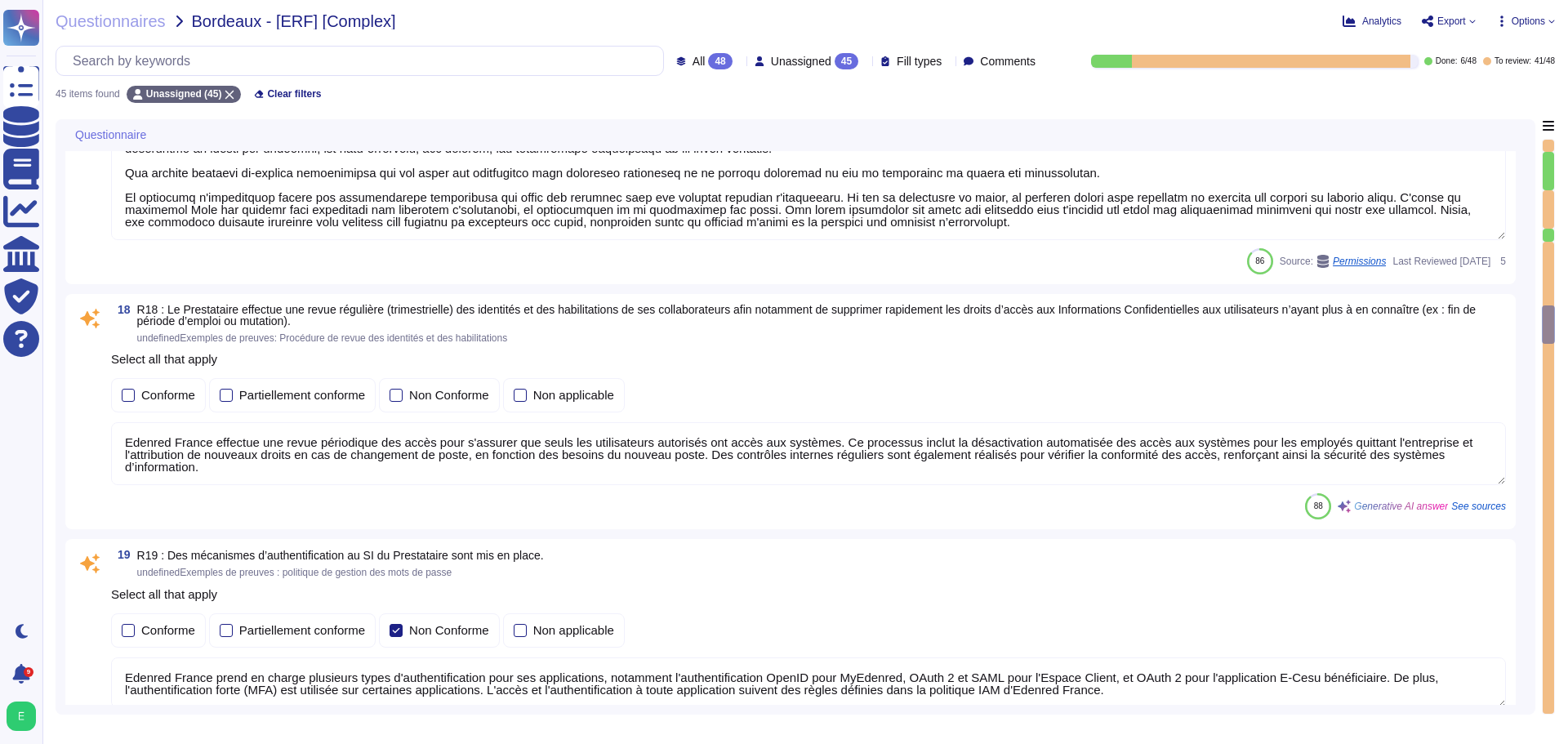
type textarea "La présente charte d'Utilisation des Ressources Informatiques et d'Accès aux Do…"
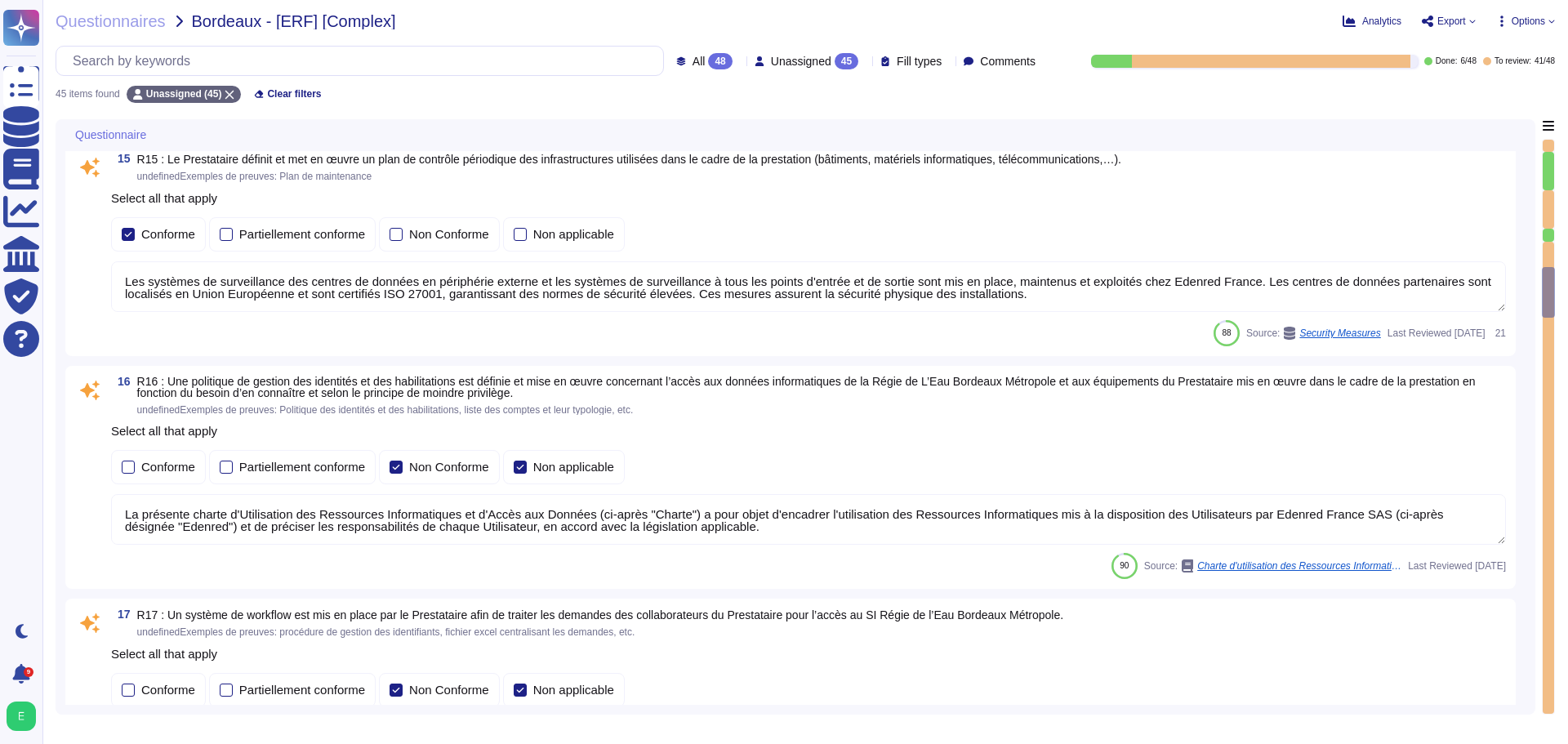
type textarea "Edenred France a mis en place des systèmes de contrôle environnemental dans ses…"
type textarea "Edenred France prend des mesures pour garantir la sécurité de ses équipements p…"
type textarea "Les systèmes de surveillance des centres de données en périphérie externe et le…"
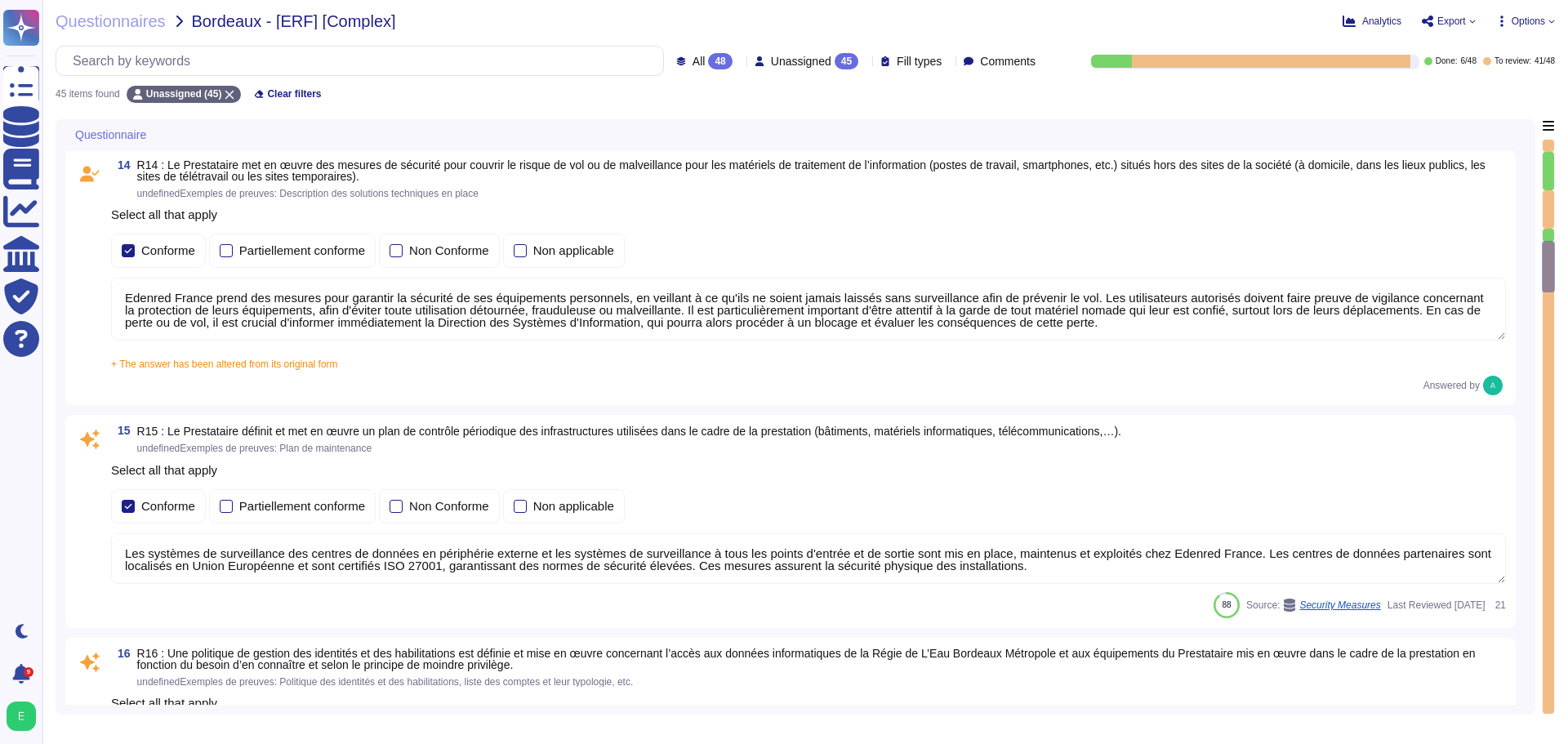
type textarea "Edenred France a mis en place des processus, procédures et mesures techniques p…"
type textarea "Edenred France assure la sécurité physique des locaux hébergeant les équipement…"
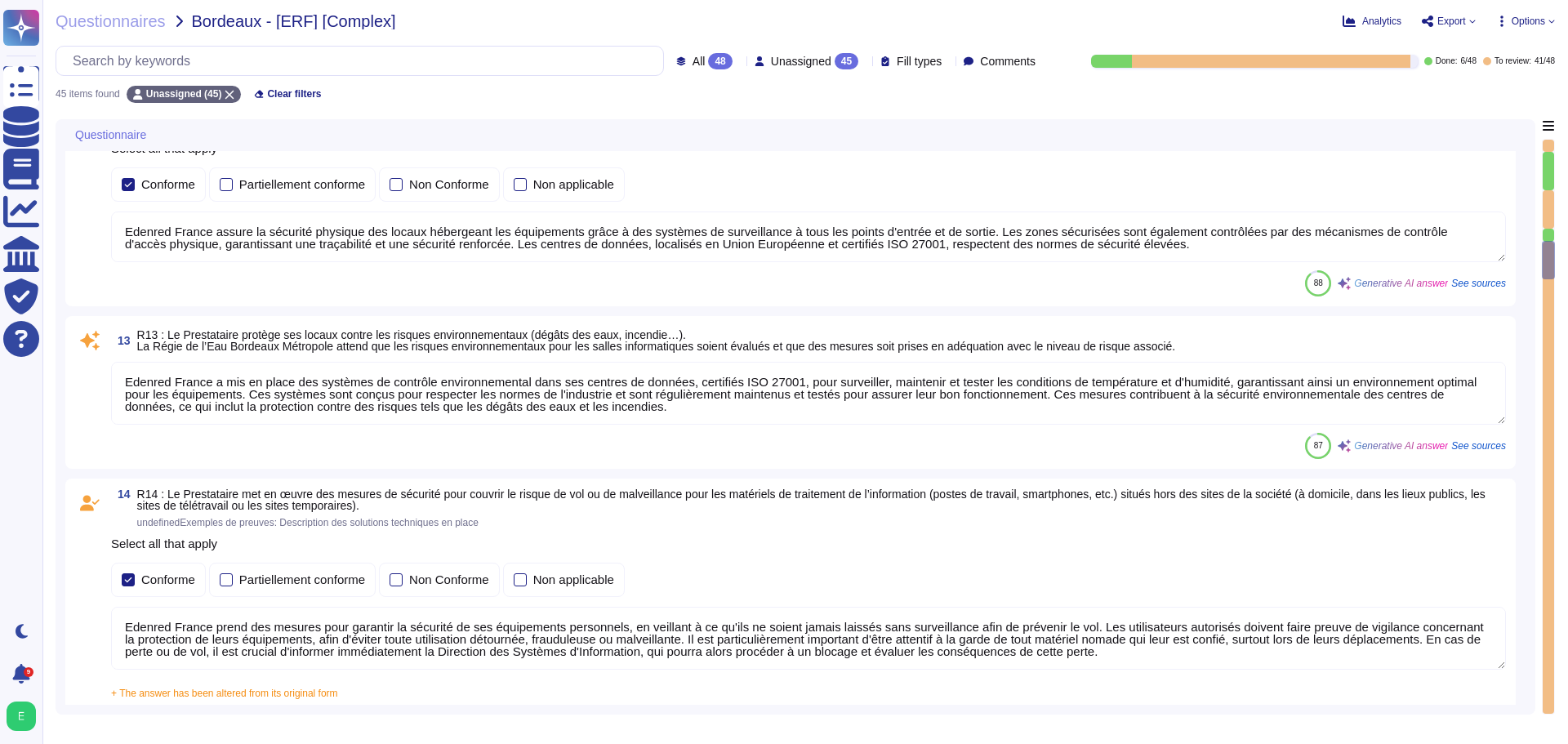
type textarea "Le Recovery Time Objective (RTO), ou délai de remise en service des services en…"
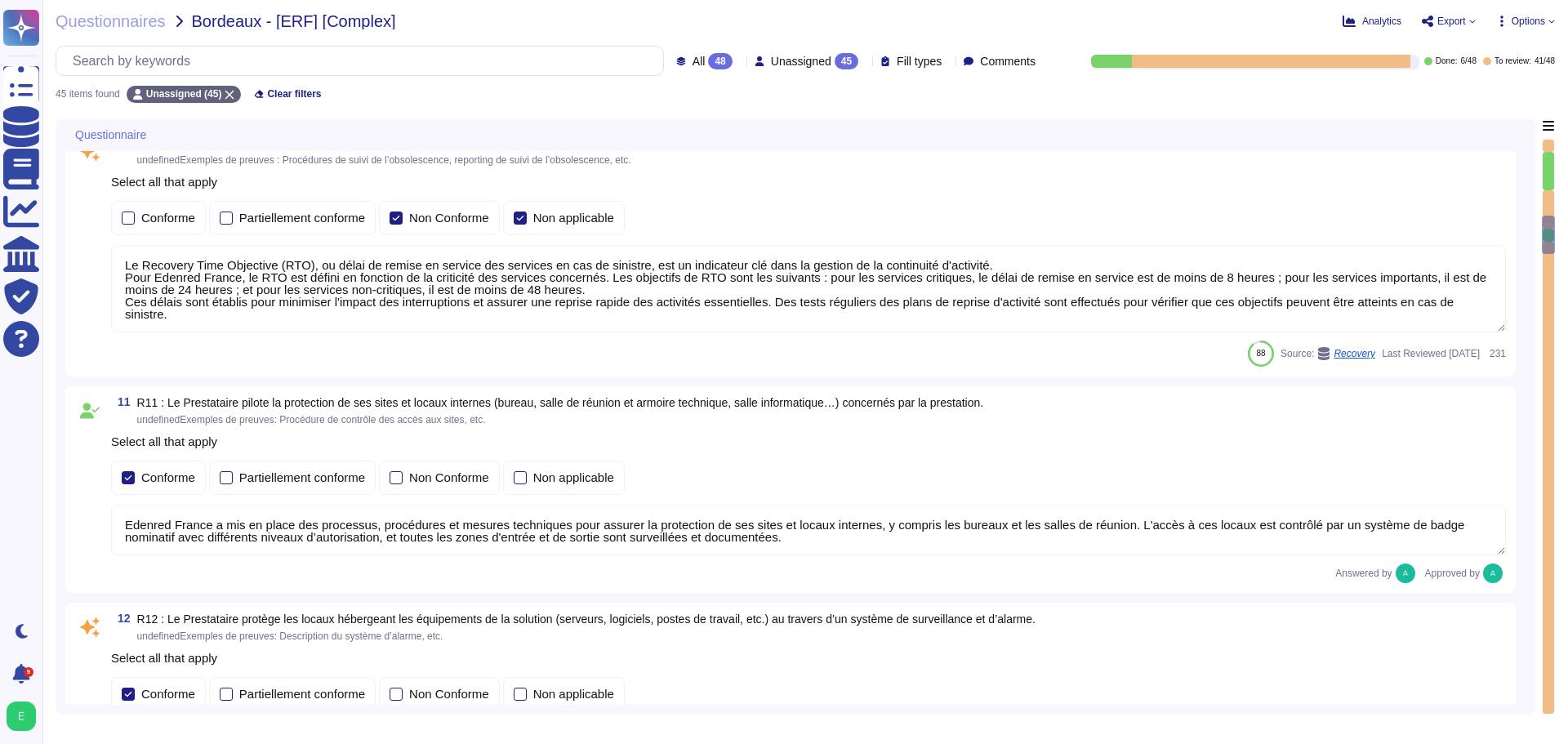
type textarea "Edenred France effectue des scans de vulnérabilités mensuels sur l’ensemble de …"
type textarea "Le Recovery Time Objective (RTO), ou délai de remise en service des services en…"
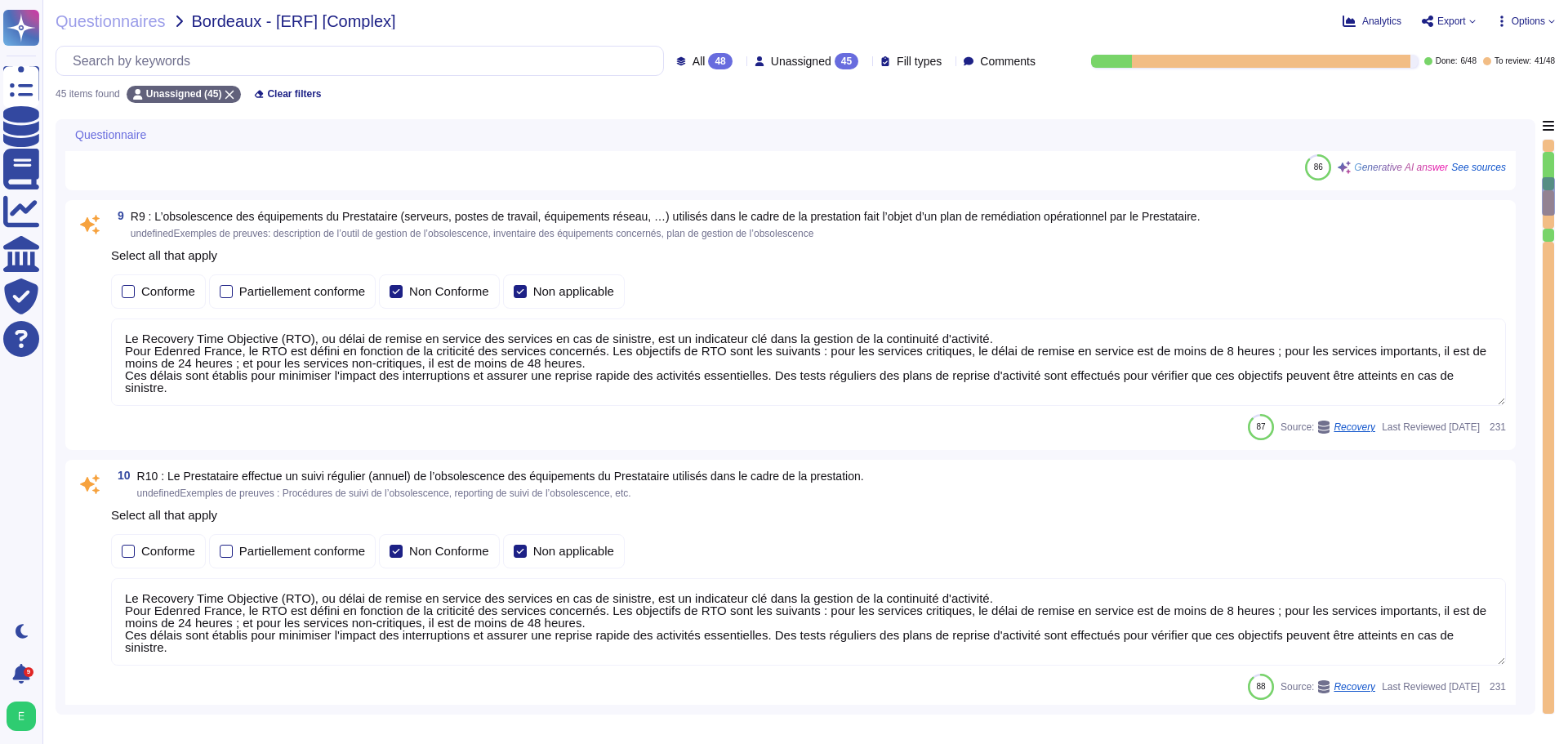
type textarea "Edenred France effectue des analyses quotidiennes et hebdomadaires avec des sol…"
type textarea "Edenred France a mis en place un processus de gestion des correctifs bien défin…"
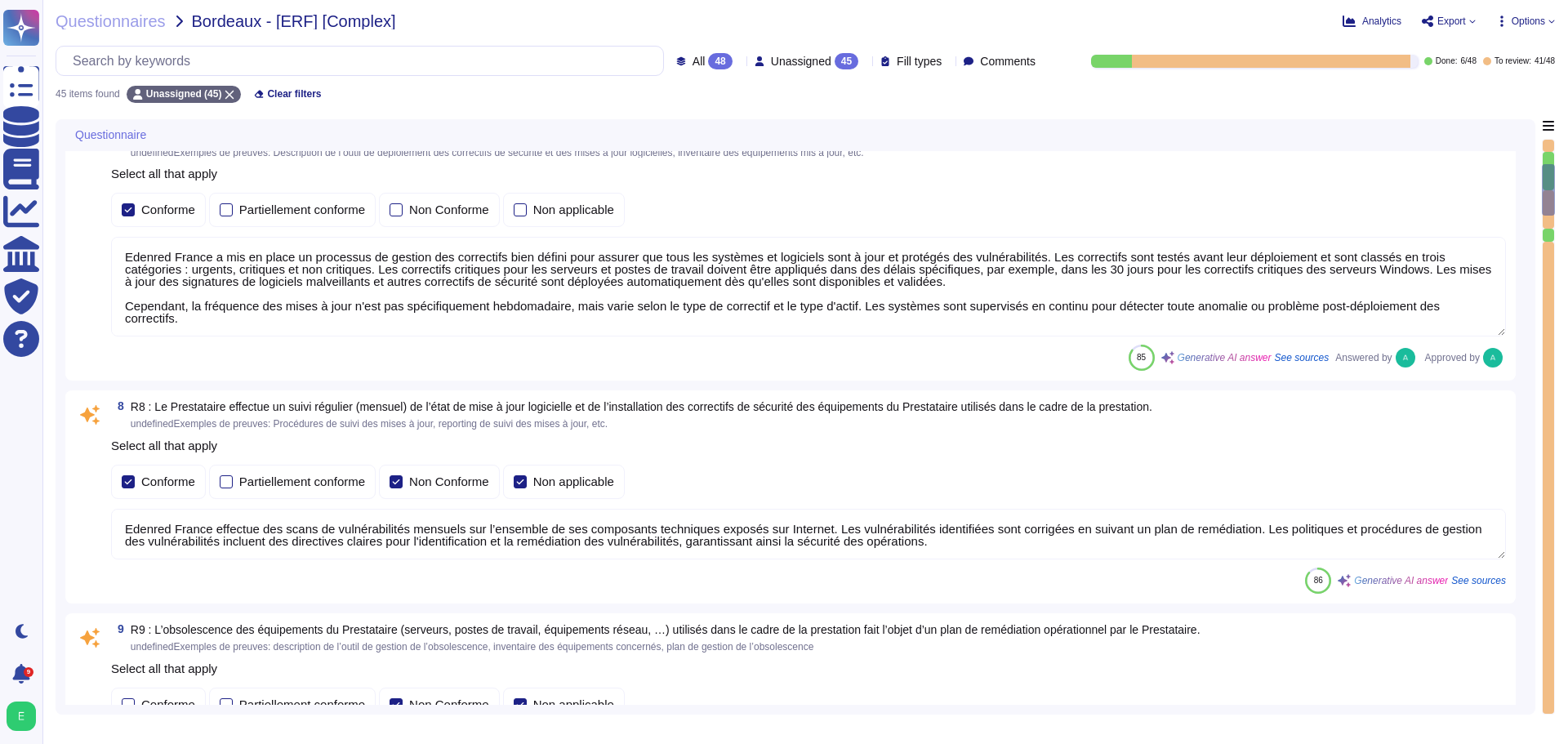
type textarea "Edenred France a mis en place plusieurs dispositifs pour lutter contre l'intrus…"
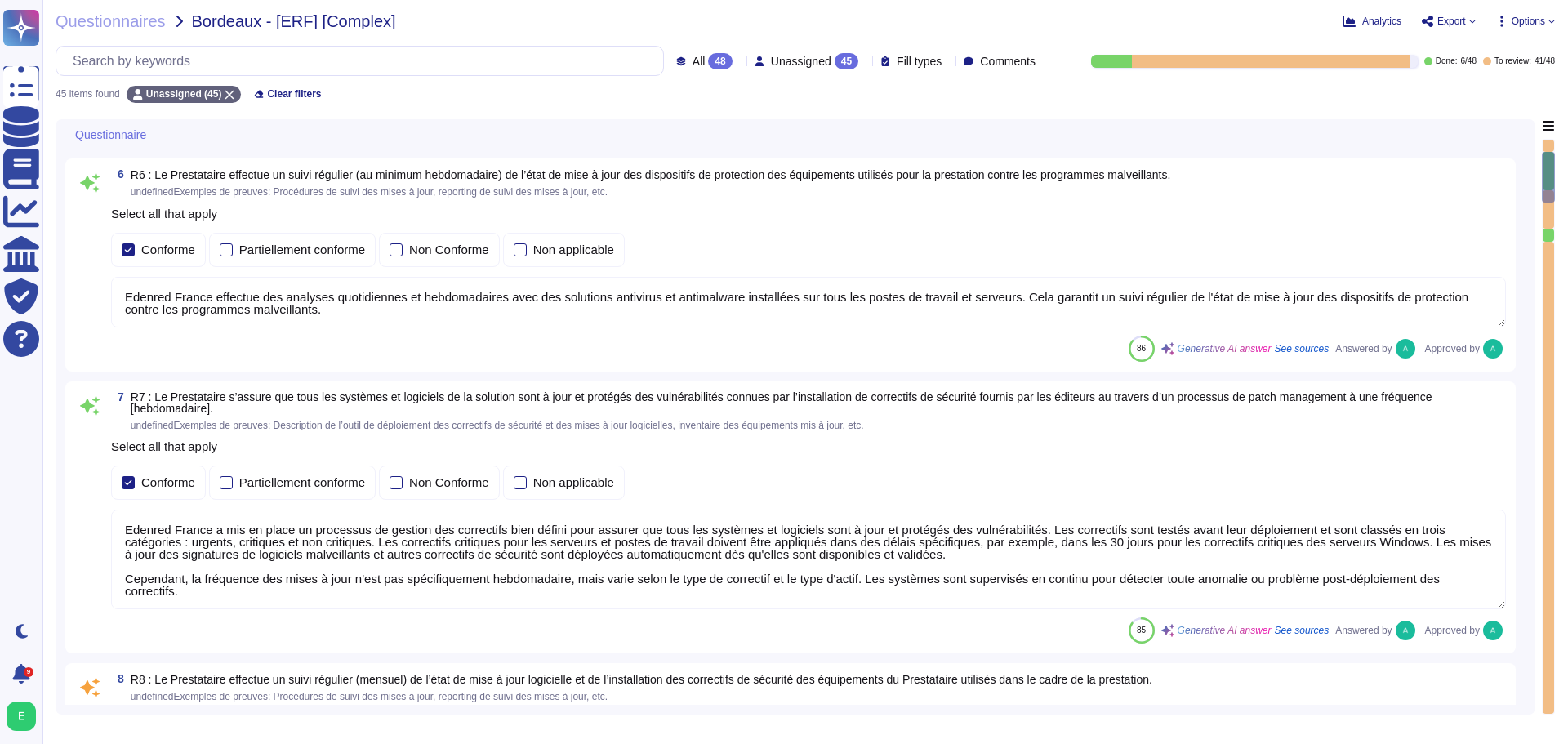
type textarea "Edenred France dispose d'une Politique de Sécurité du Système d'Information (PS…"
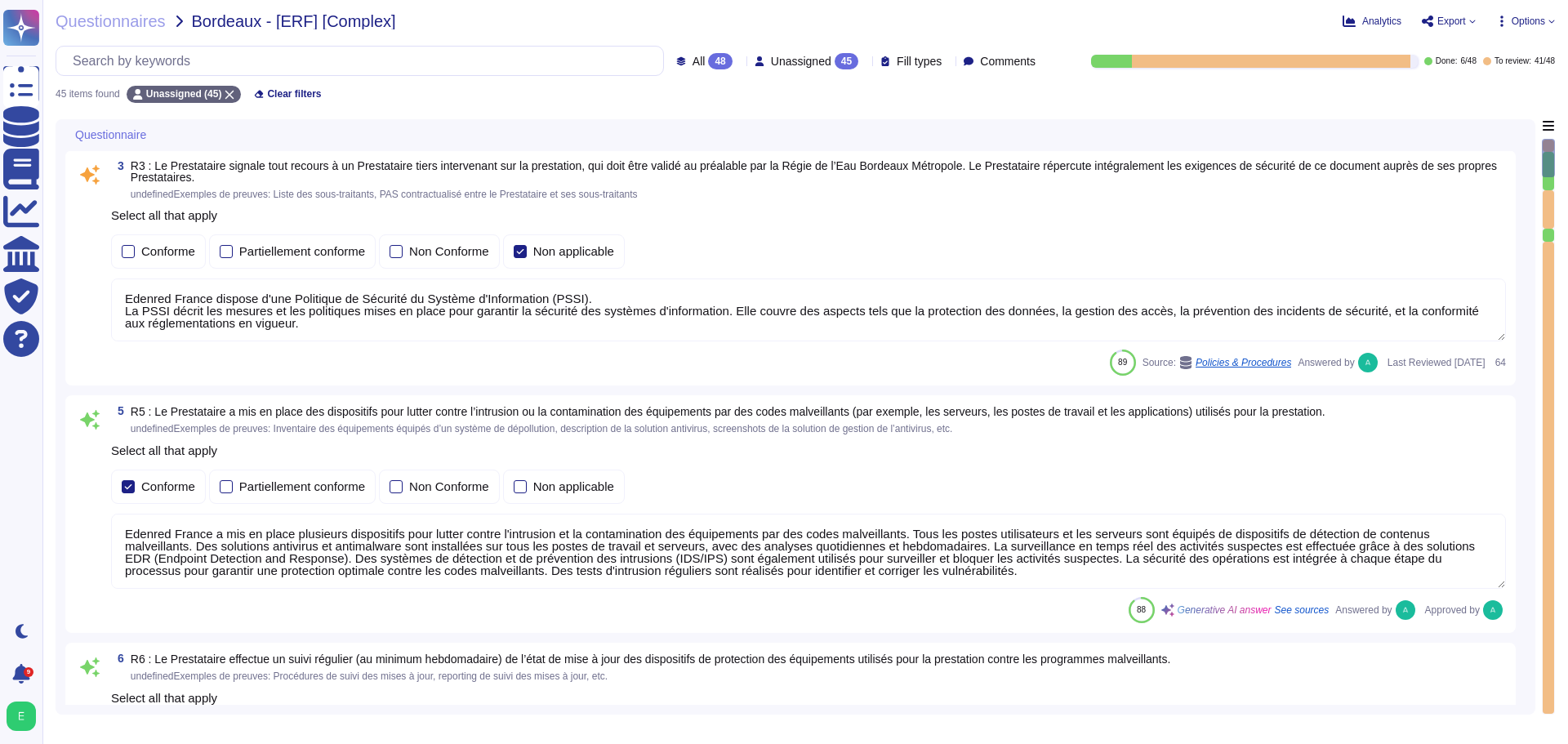
scroll to position [0, 0]
click at [891, 193] on icon at bounding box center [1074, 298] width 366 height 209
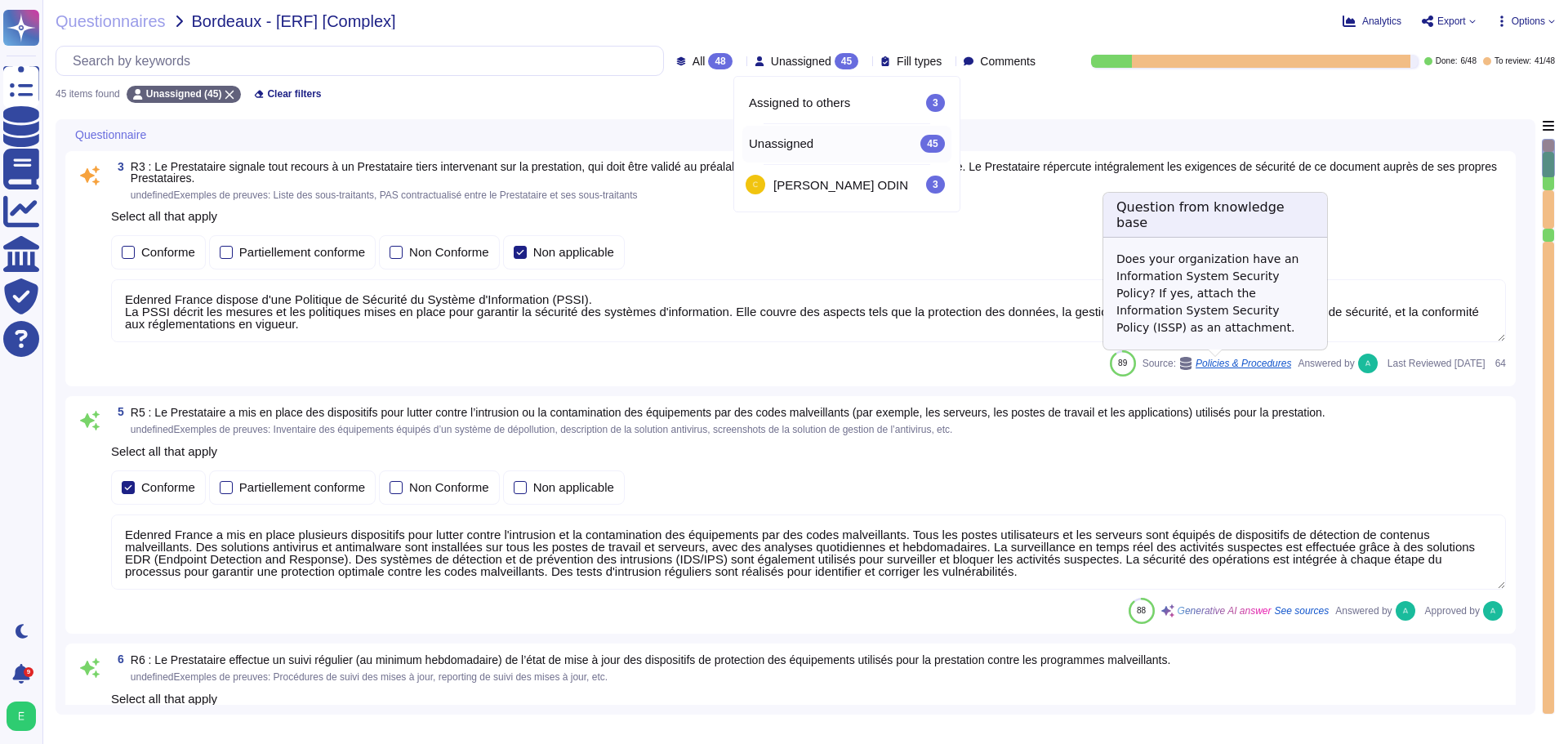
click at [1257, 361] on span "Policies & Procedures" at bounding box center [1243, 363] width 96 height 10
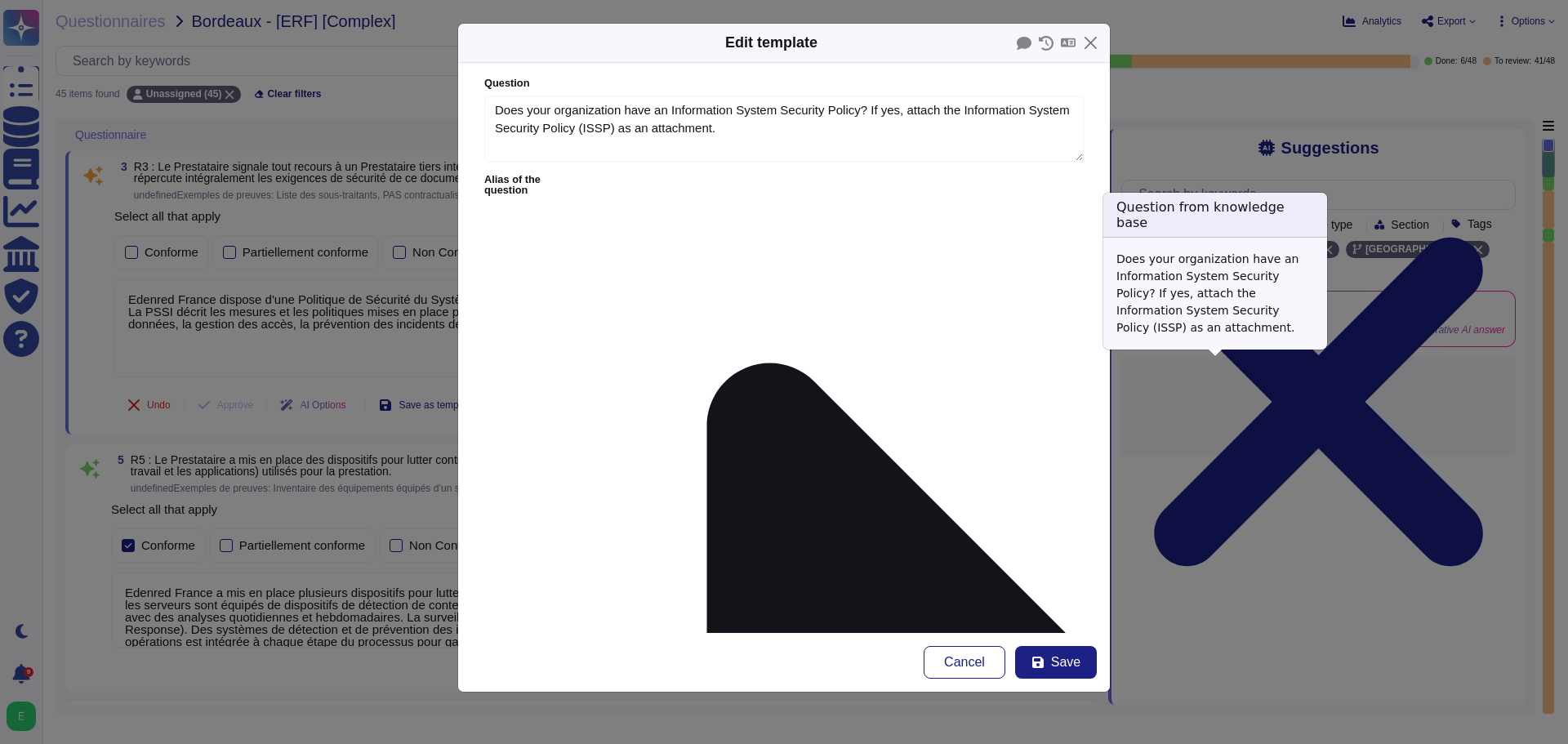
type textarea "Does your organization have an Information System Security Policy? If yes, atta…"
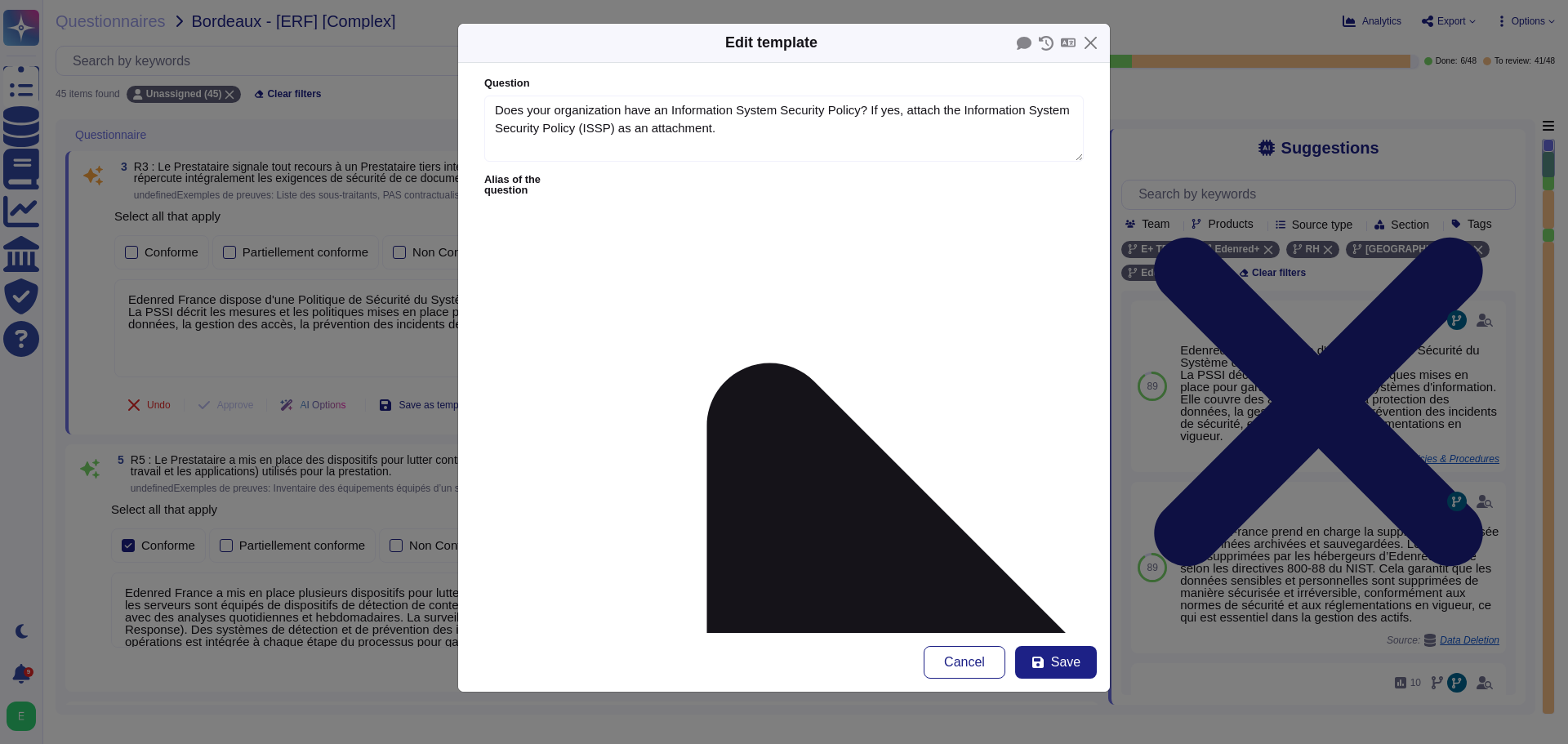
click at [1097, 46] on button "Close" at bounding box center [1091, 43] width 25 height 25
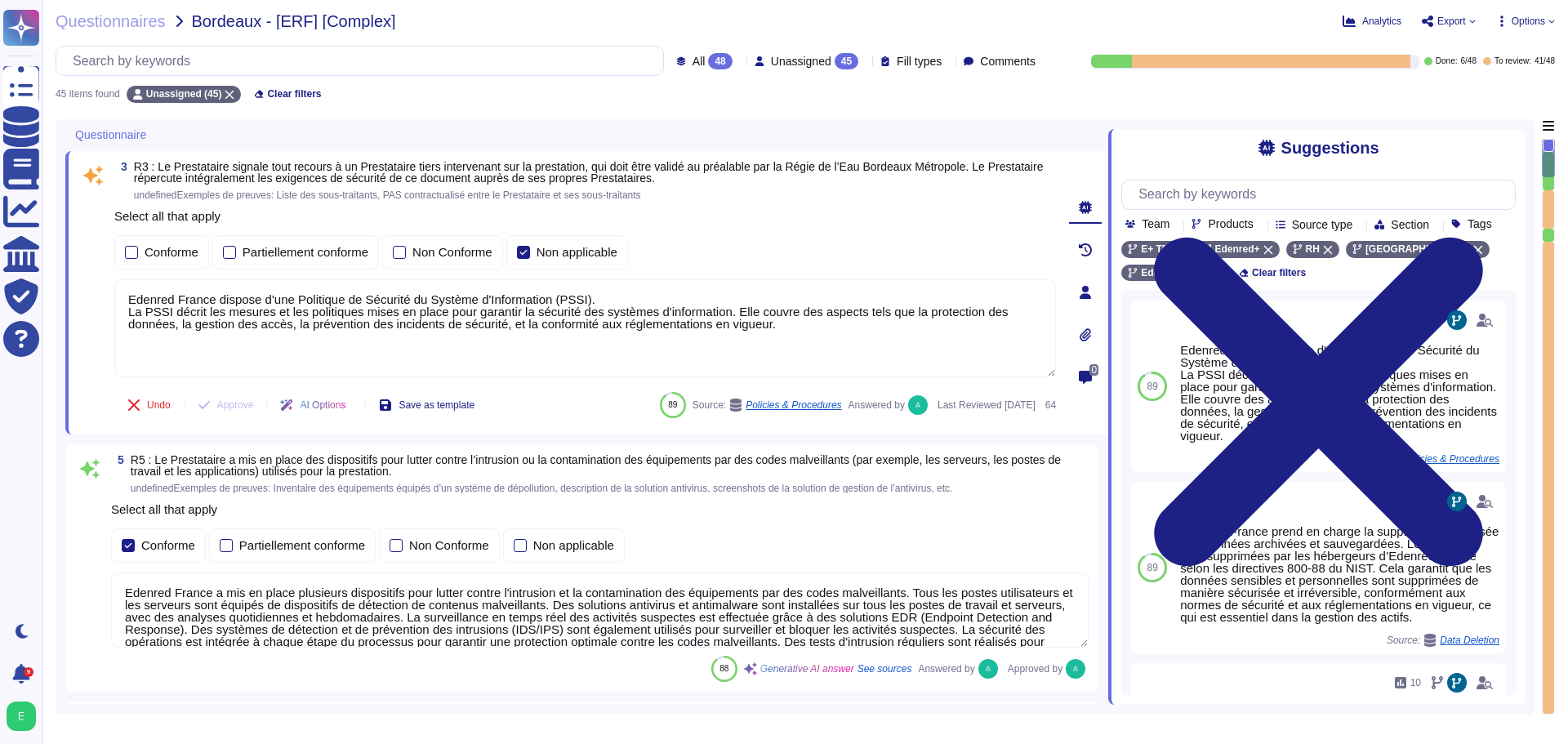
click at [693, 201] on div "3 R3 : Le Prestataire signale tout recours à un Prestataire tiers intervenant s…" at bounding box center [567, 293] width 978 height 264
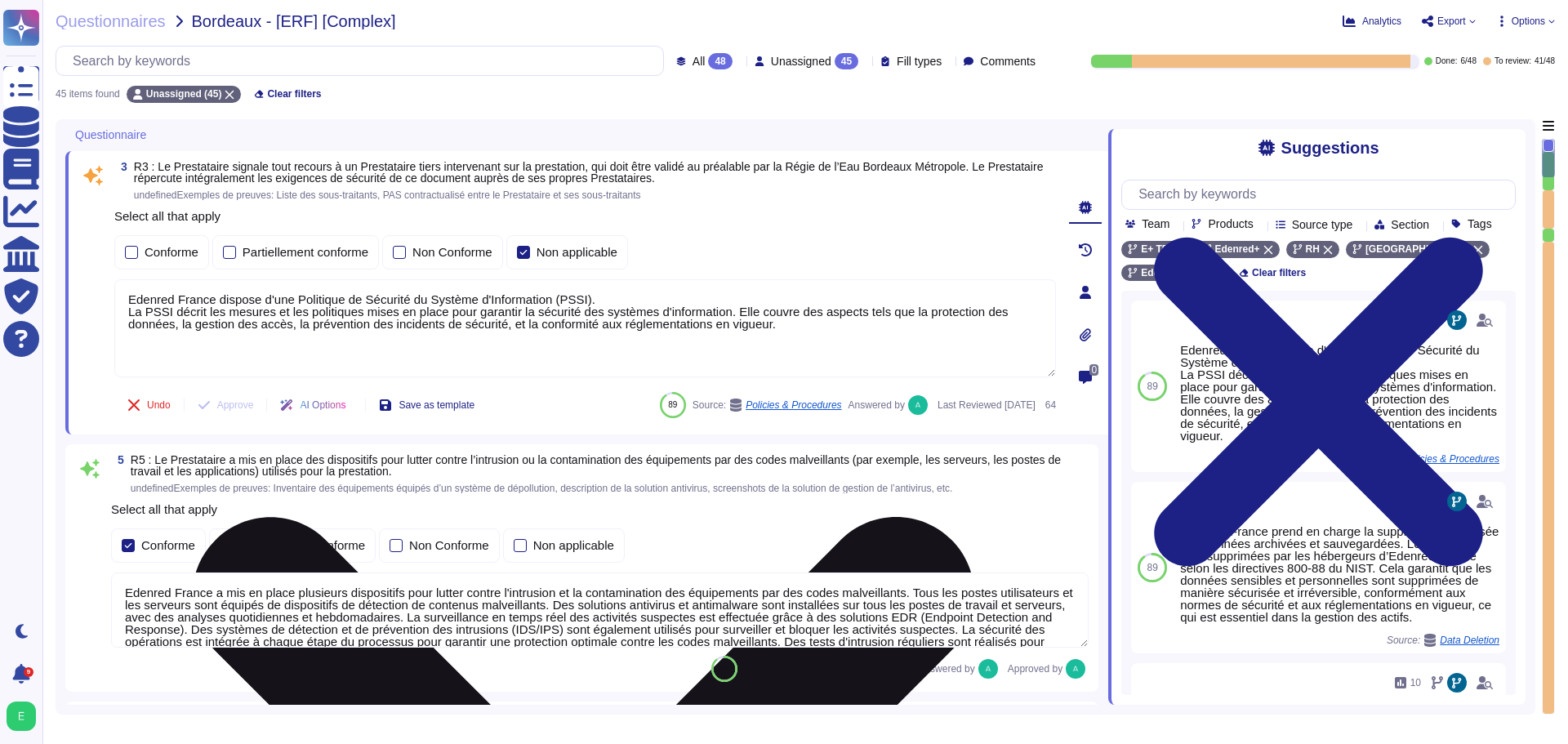
click at [583, 301] on textarea "Edenred France dispose d'une Politique de Sécurité du Système d'Information (PS…" at bounding box center [585, 329] width 942 height 98
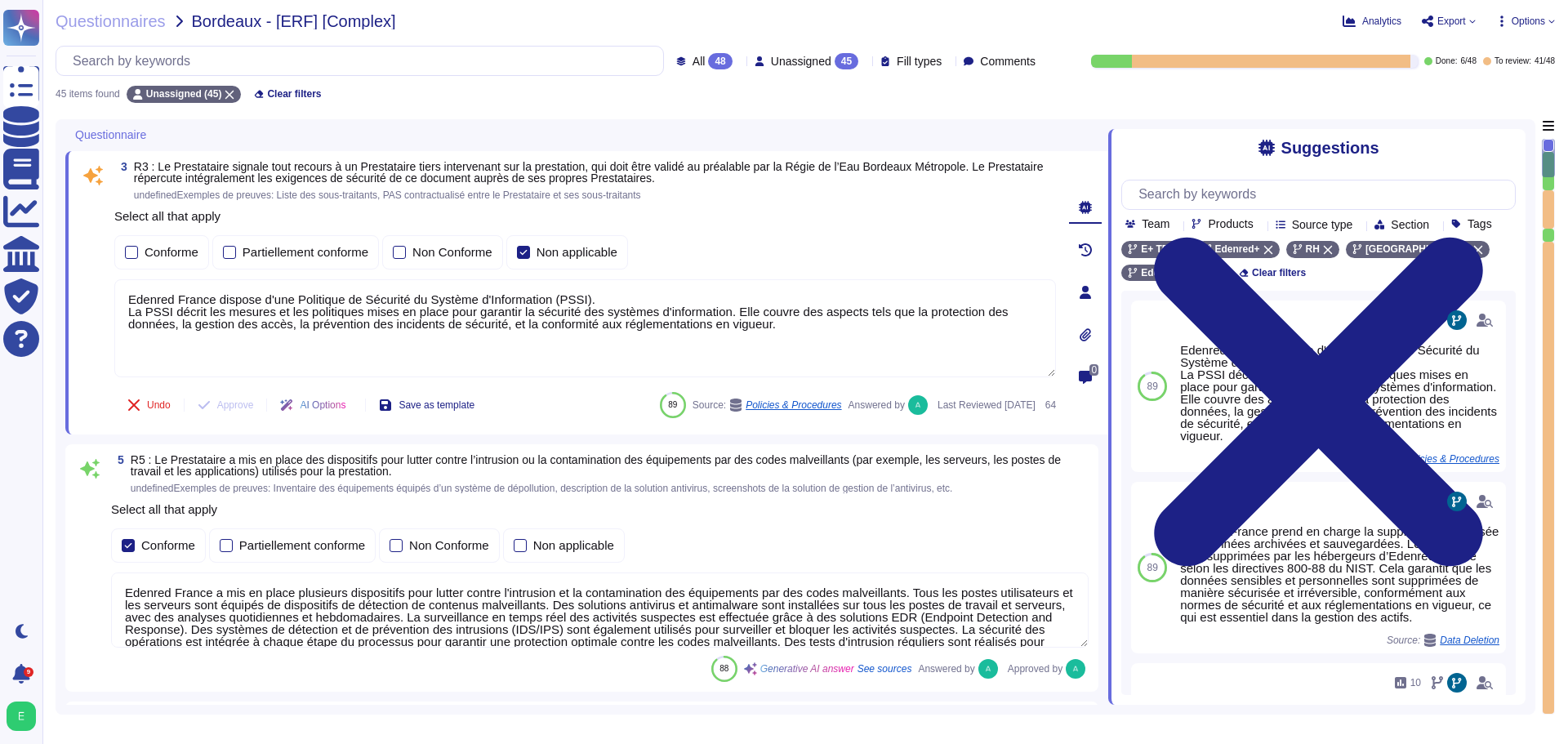
click at [224, 169] on span "R3 : Le Prestataire signale tout recours à un Prestataire tiers intervenant sur…" at bounding box center [588, 172] width 910 height 25
click at [424, 169] on span "R3 : Le Prestataire signale tout recours à un Prestataire tiers intervenant sur…" at bounding box center [588, 172] width 910 height 25
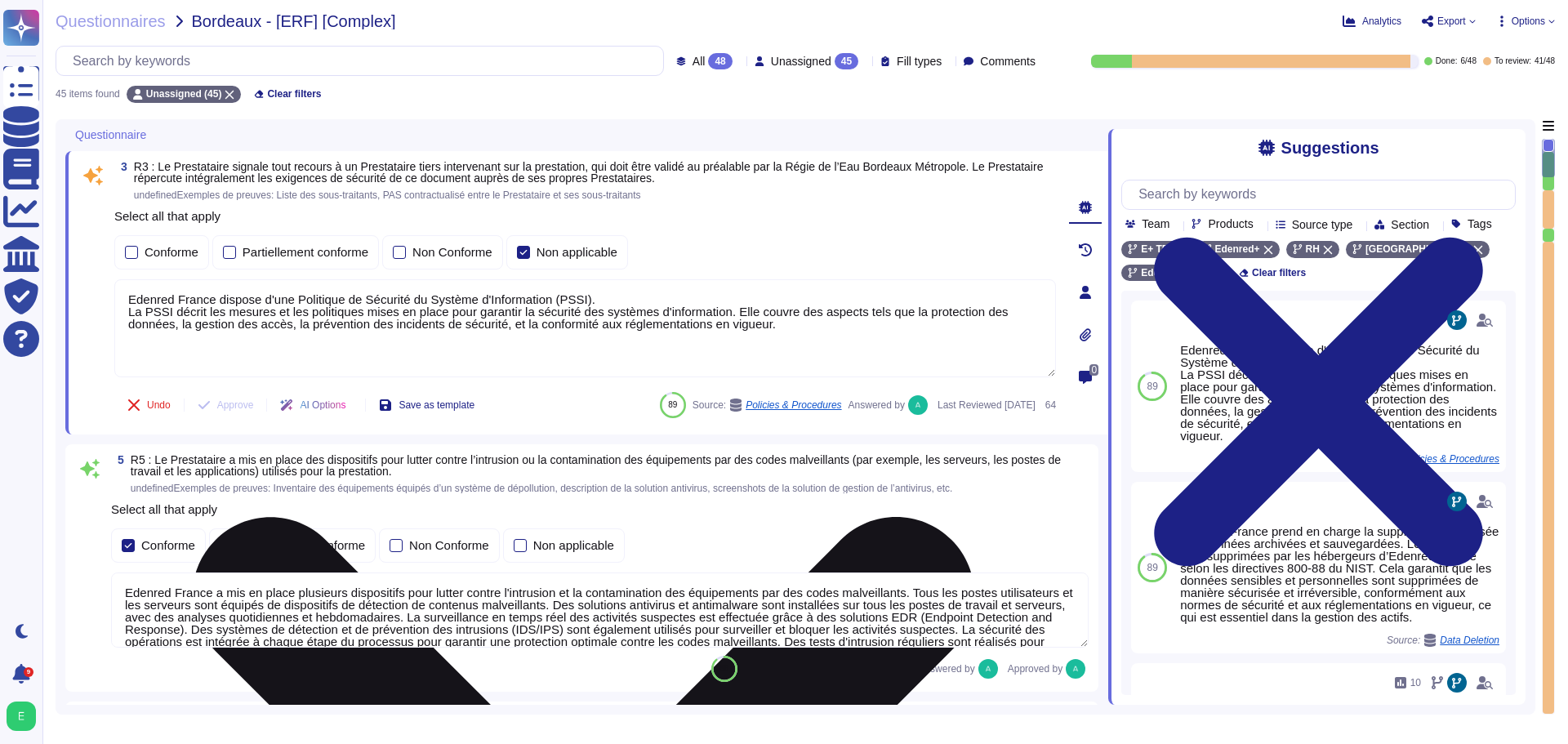
click at [351, 320] on textarea "Edenred France dispose d'une Politique de Sécurité du Système d'Information (PS…" at bounding box center [585, 329] width 942 height 98
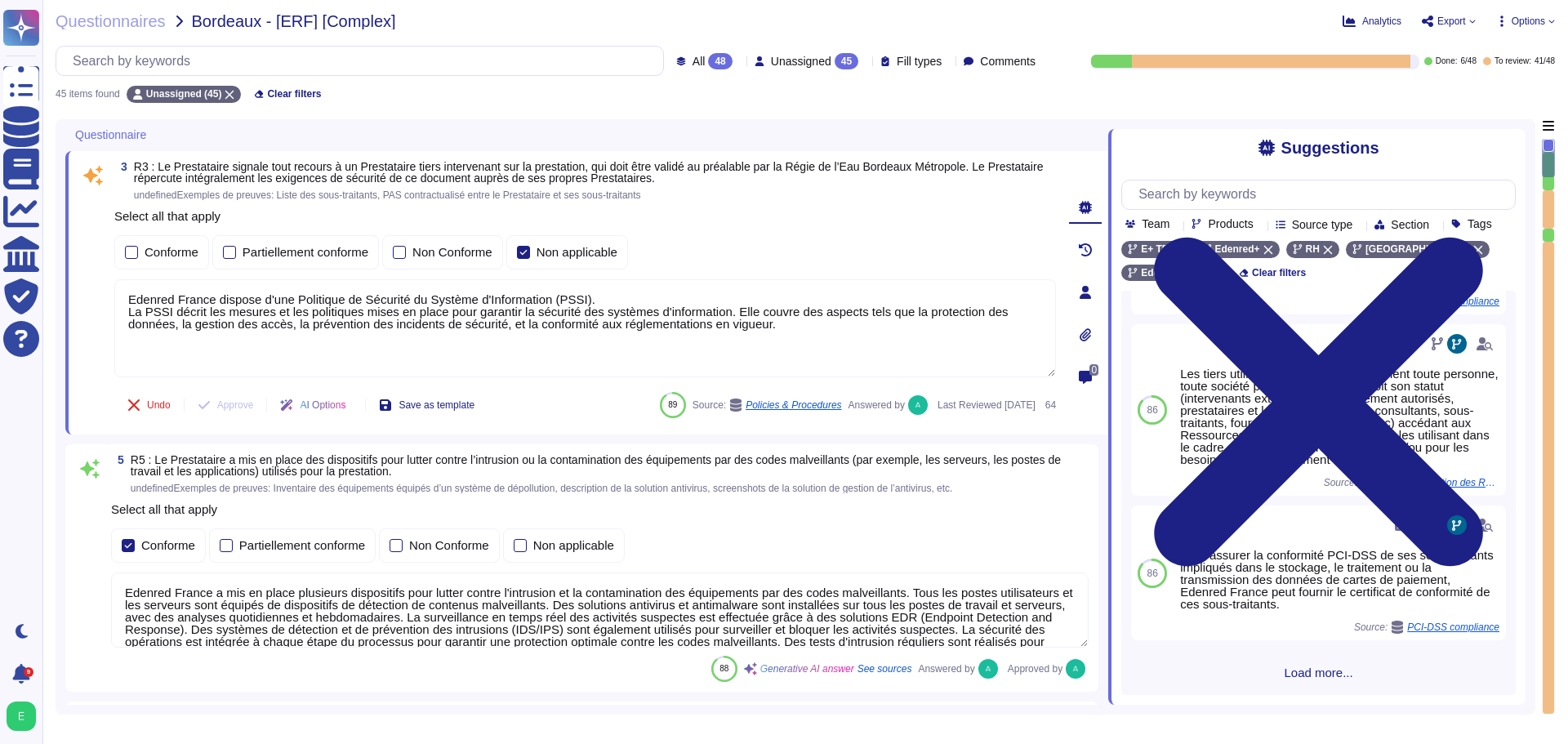
scroll to position [649, 0]
click at [1325, 676] on span "Load more..." at bounding box center [1318, 672] width 394 height 12
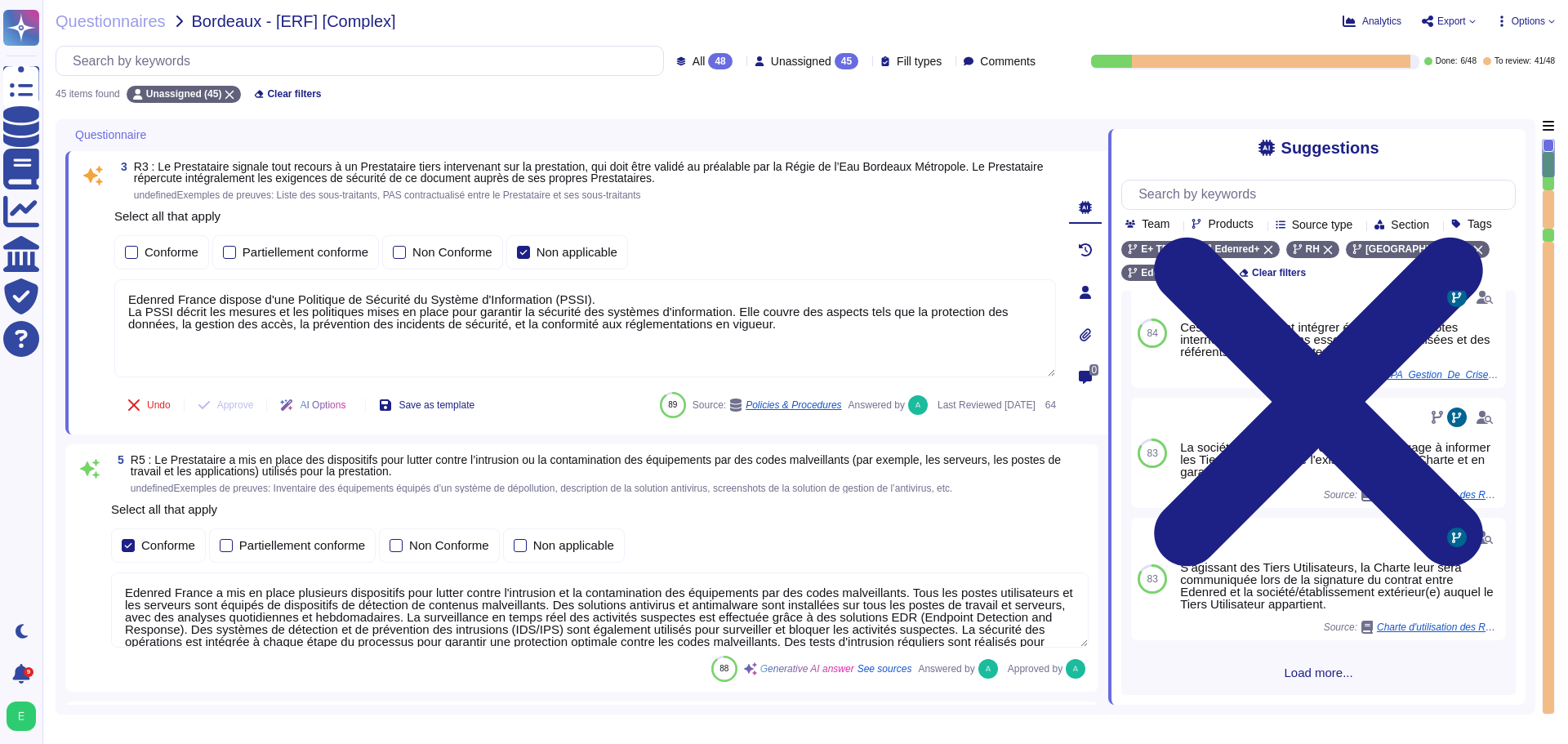
scroll to position [2401, 0]
click at [1320, 669] on span "Load more..." at bounding box center [1318, 672] width 394 height 12
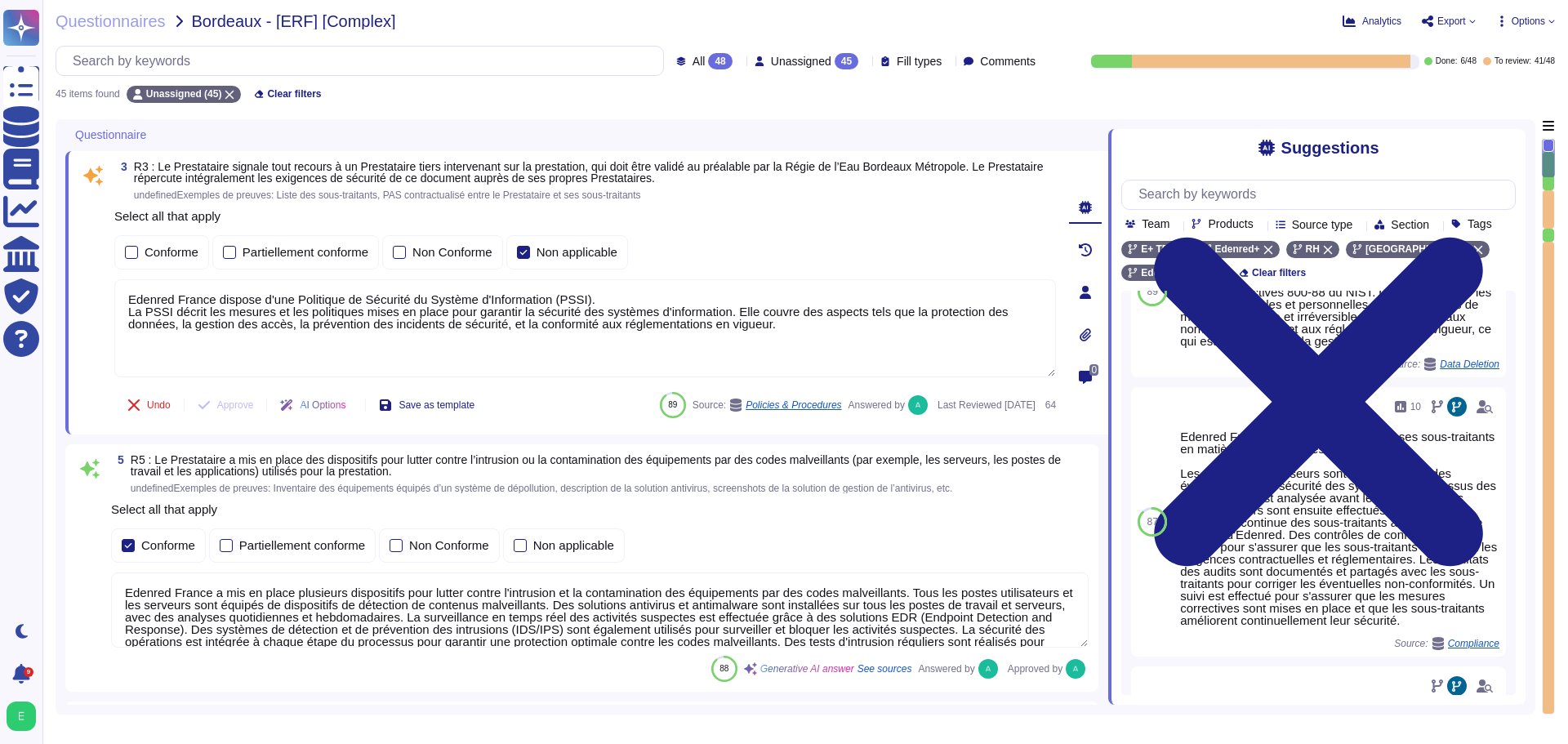
scroll to position [261, 0]
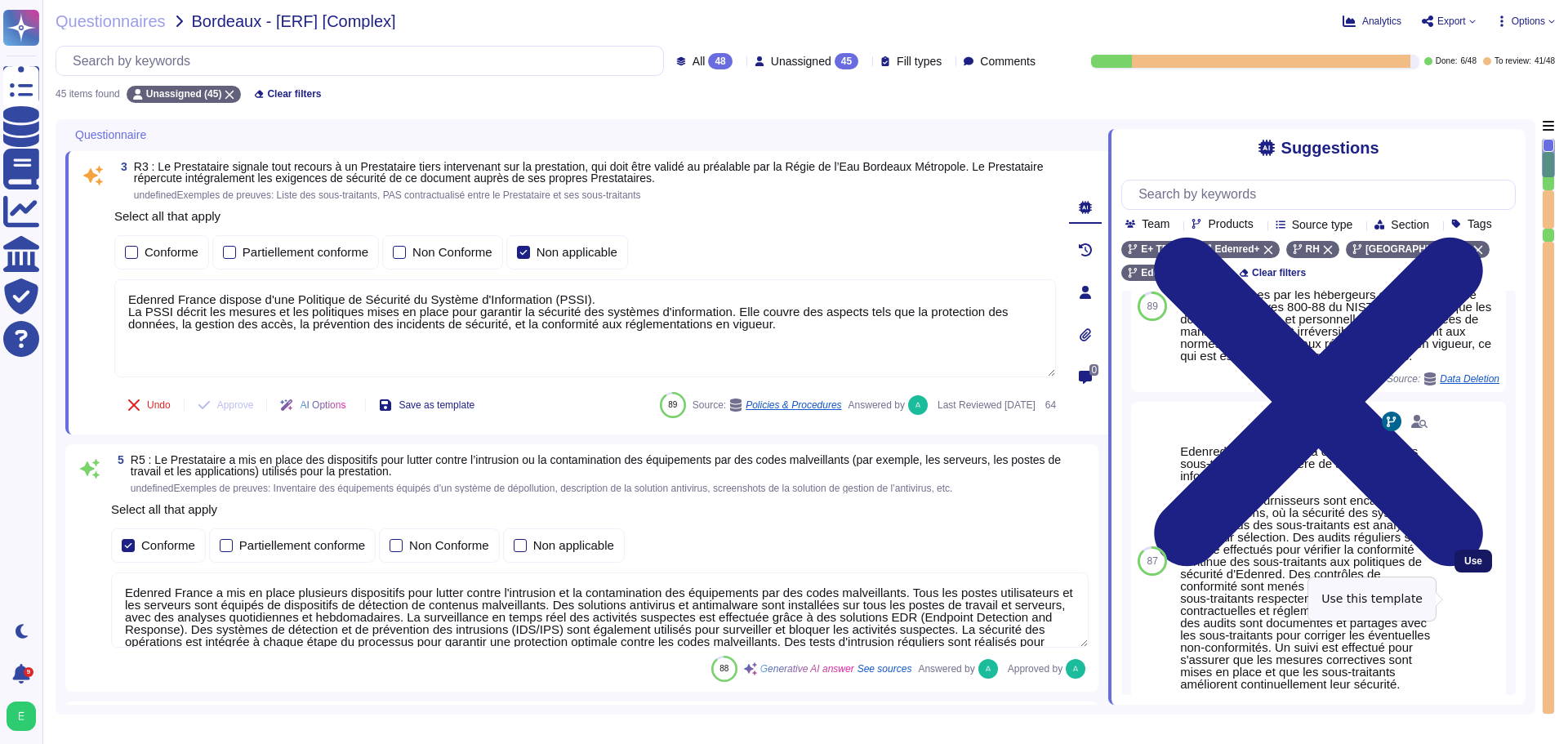
click at [1464, 566] on span "Use" at bounding box center [1473, 561] width 18 height 10
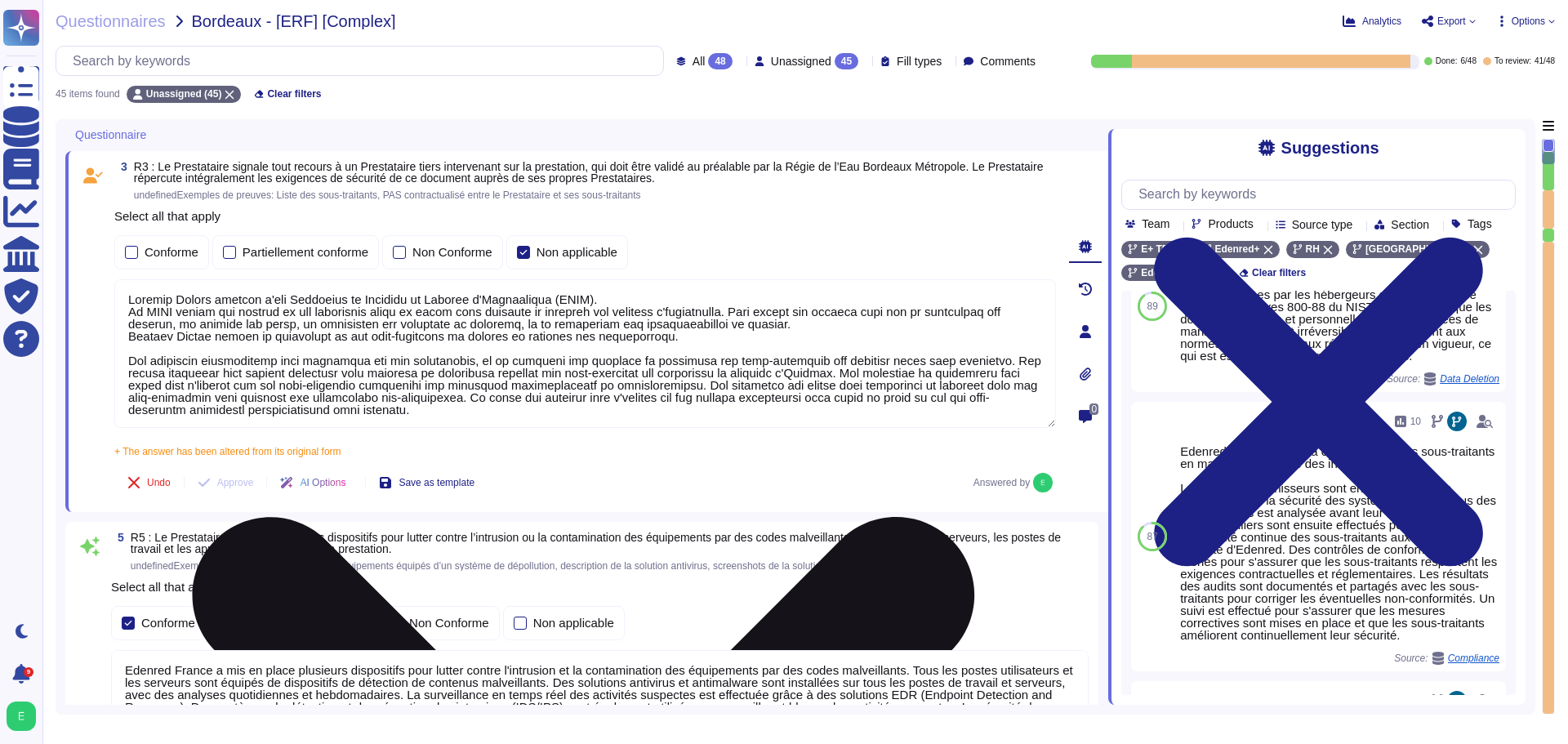
drag, startPoint x: 785, startPoint y: 322, endPoint x: 120, endPoint y: 298, distance: 665.4
click at [120, 298] on textarea at bounding box center [585, 353] width 942 height 148
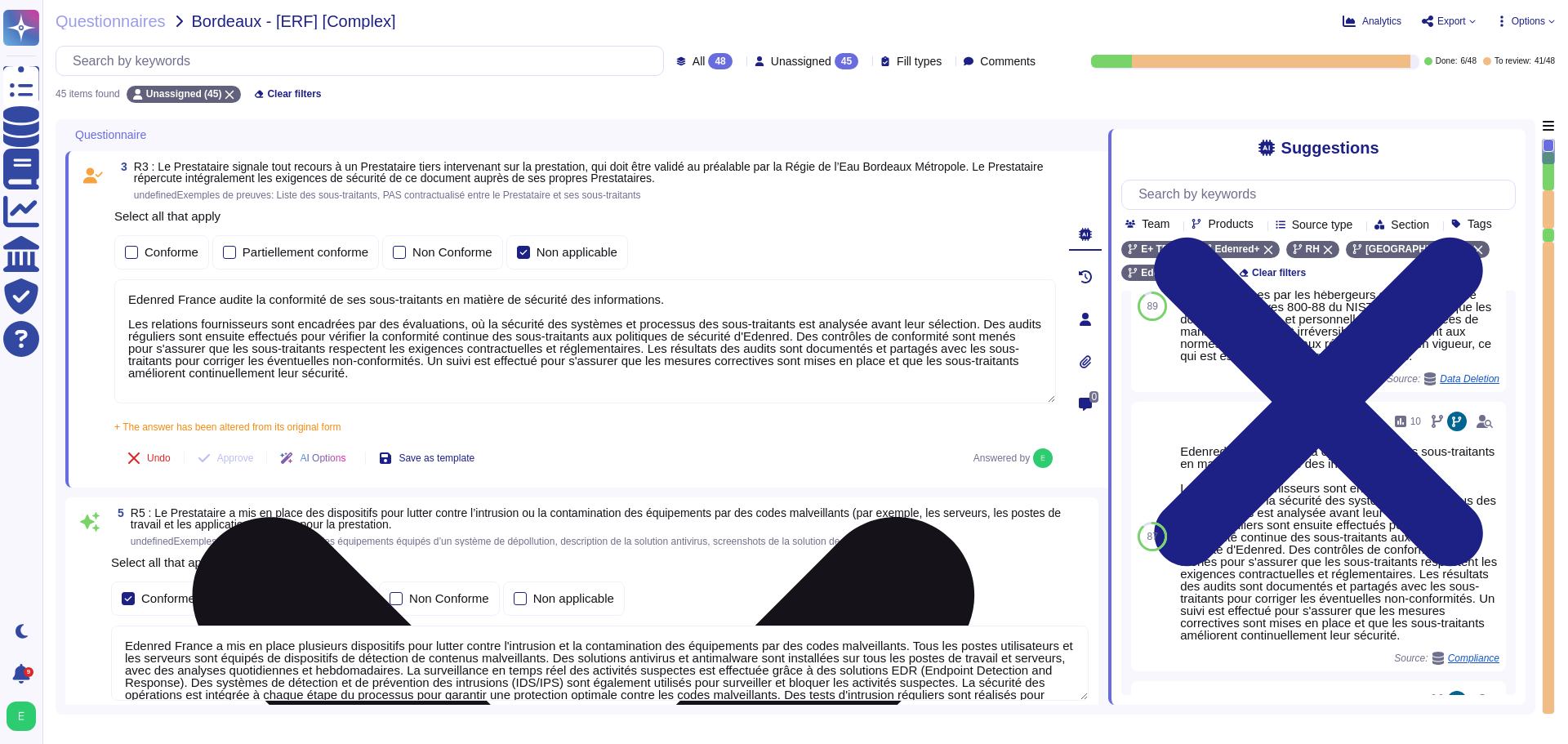
click at [127, 311] on textarea "Edenred France audite la conformité de ses sous-traitants en matière de sécurit…" at bounding box center [585, 341] width 942 height 124
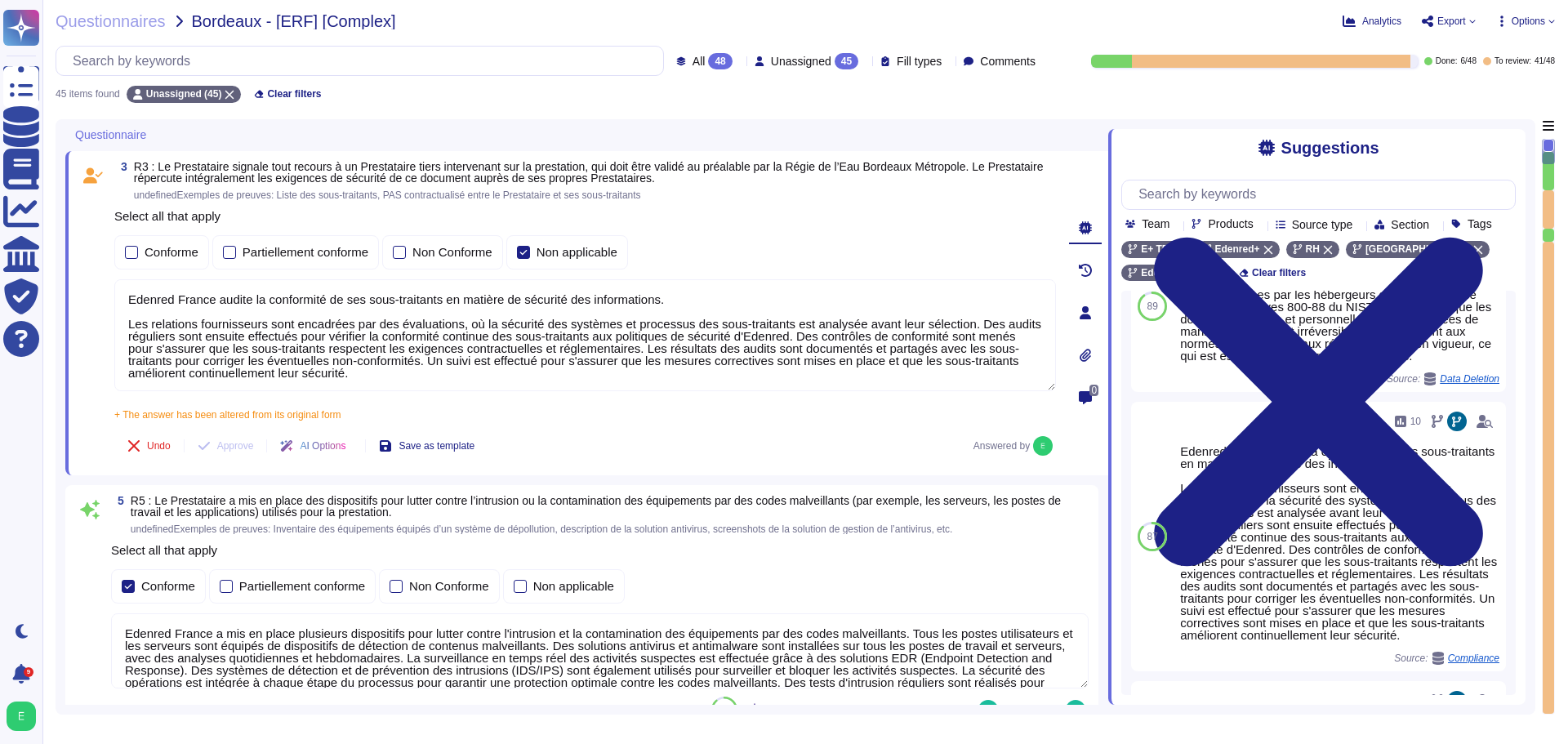
click at [857, 589] on div "Conforme Partiellement conforme Non Conforme Non applicable" at bounding box center [600, 586] width 978 height 35
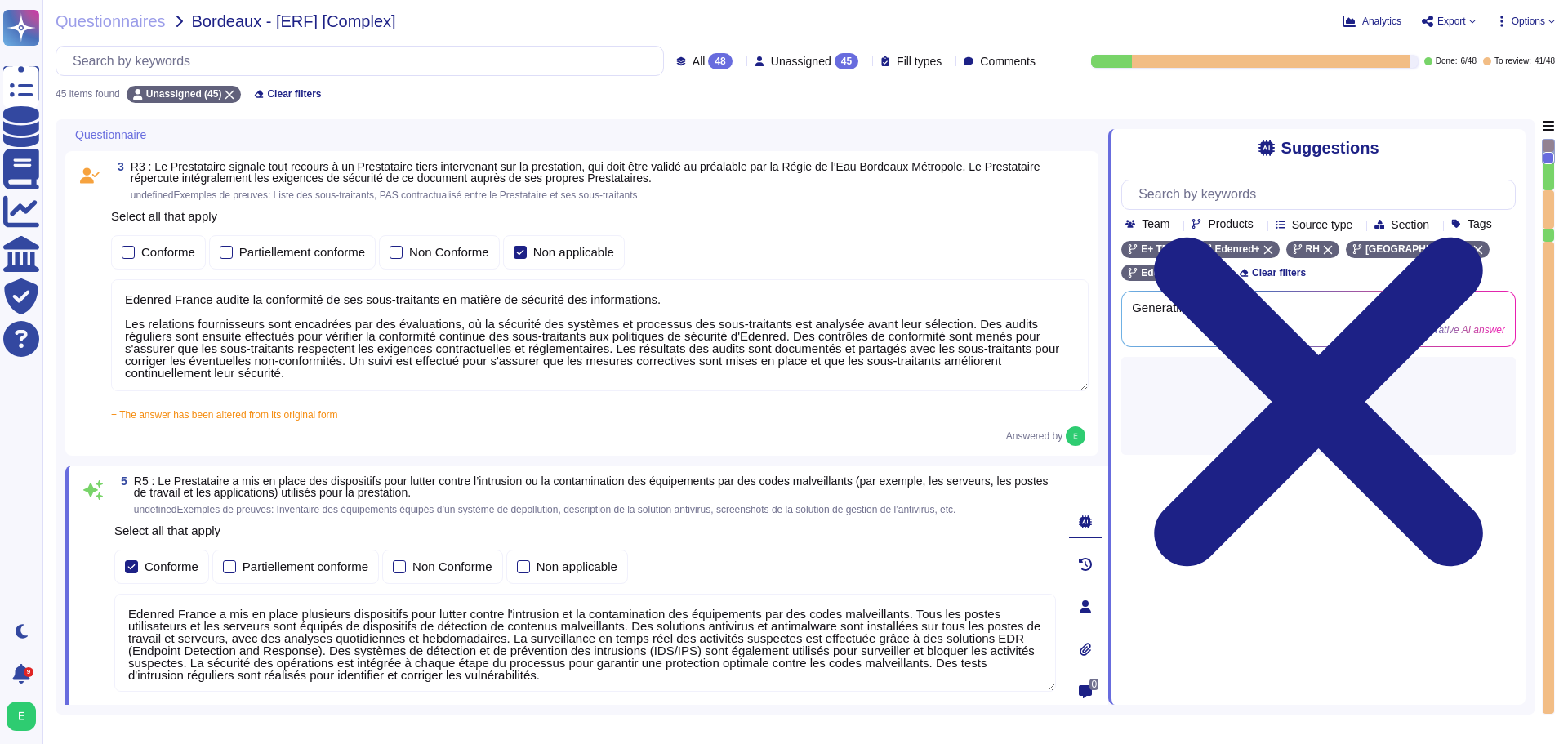
scroll to position [2, 0]
click at [1098, 418] on div "3 R3 : Le Prestataire signale tout recours à un Prestataire tiers intervenant s…" at bounding box center [582, 303] width 1033 height 305
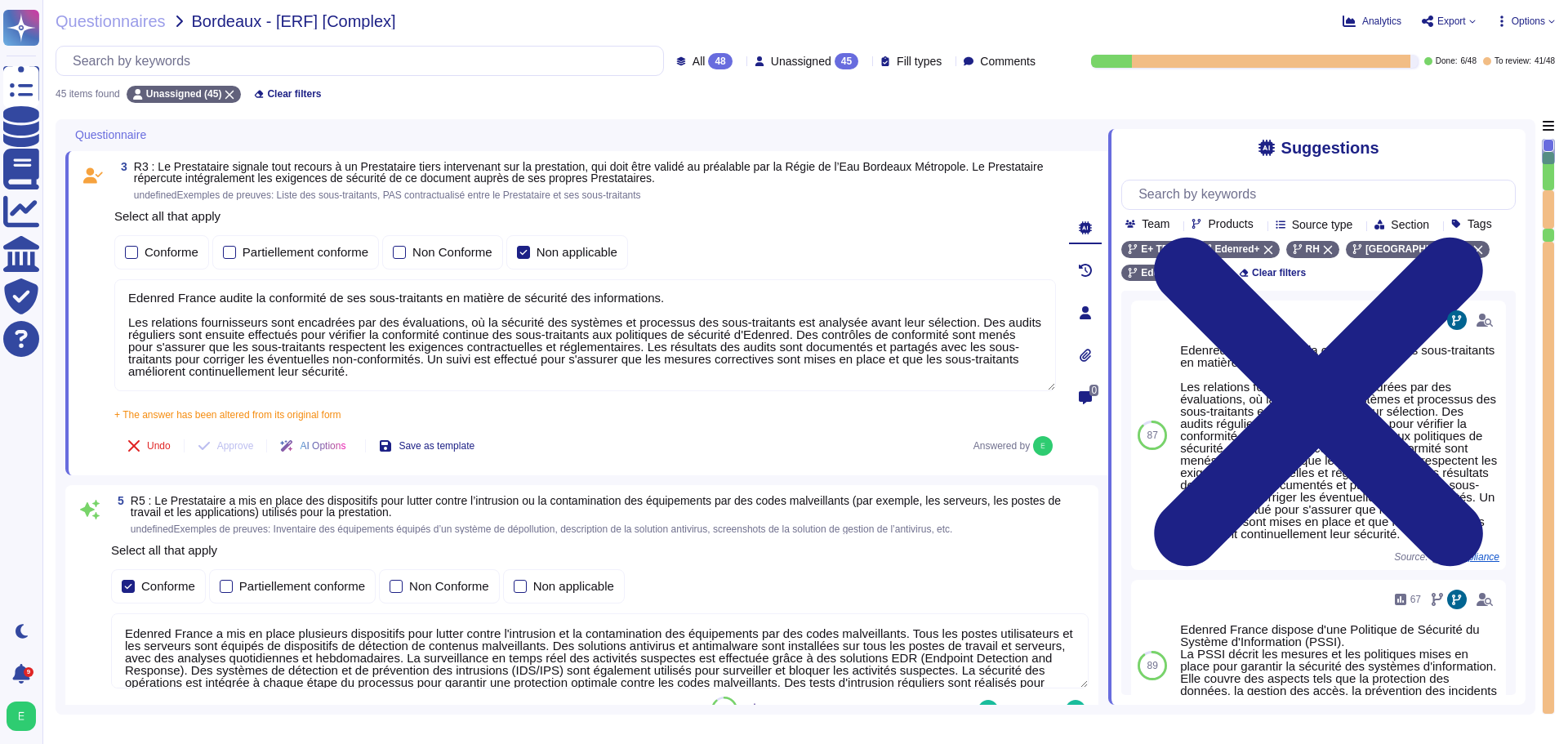
click at [648, 104] on div "Questionnaires Bordeaux - [ERF] [Complex] Analytics Export Options All 48 Unass…" at bounding box center [805, 372] width 1525 height 744
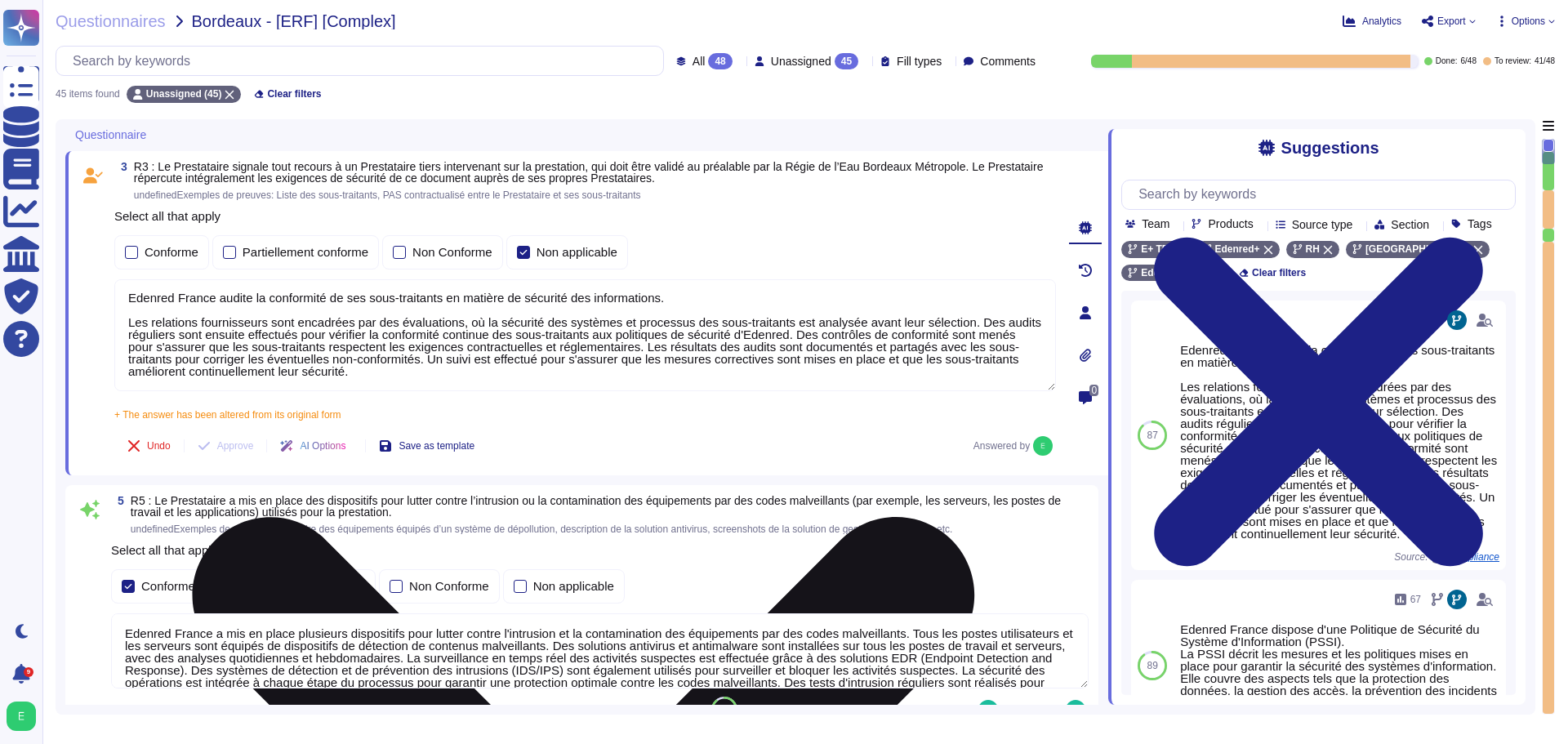
click at [216, 297] on textarea "Edenred France audite la conformité de ses sous-traitants en matière de sécurit…" at bounding box center [585, 335] width 942 height 112
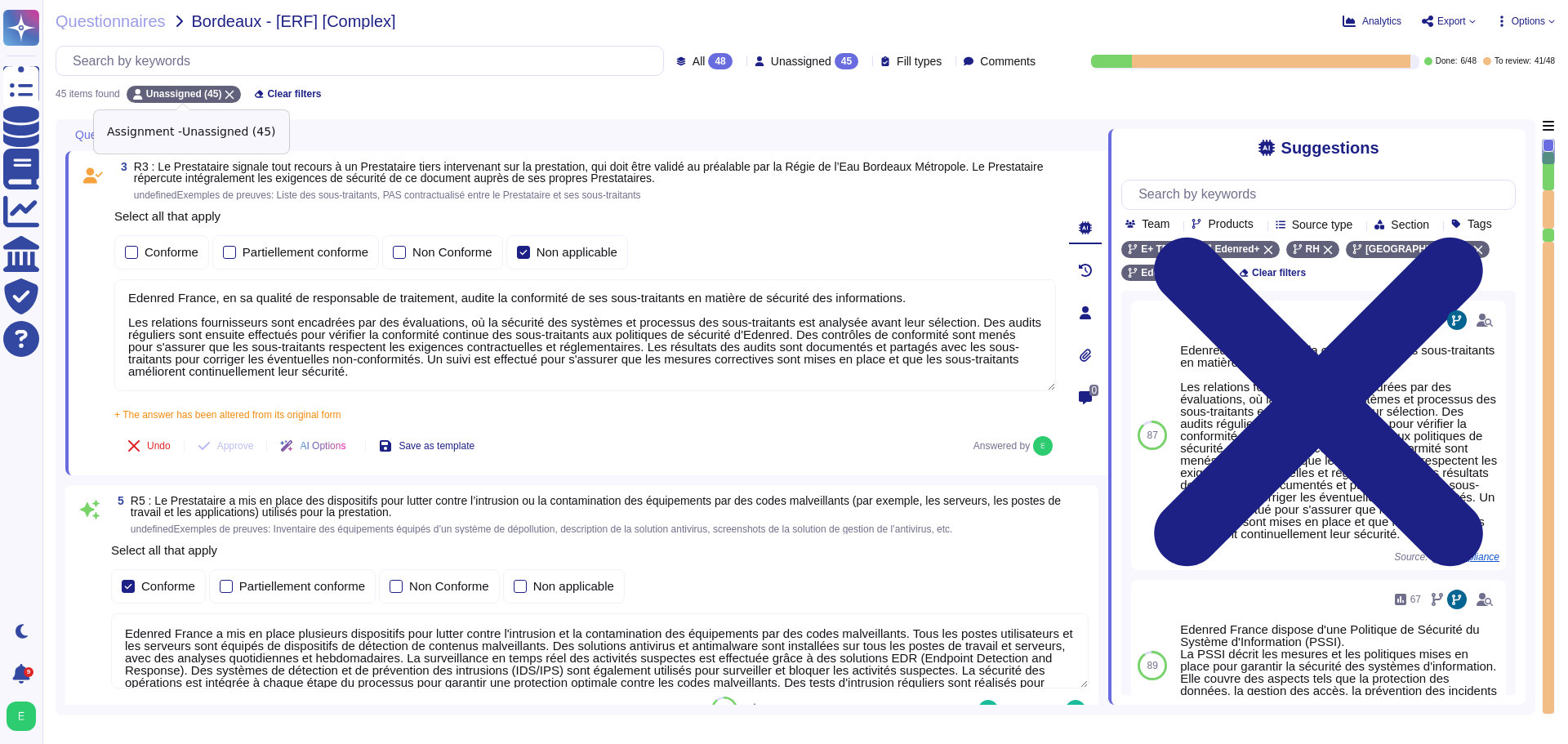
type textarea "Edenred France, en sa qualité de responsable de traitement, audite la conformit…"
click at [228, 99] on div "Unassigned (45)" at bounding box center [184, 94] width 115 height 17
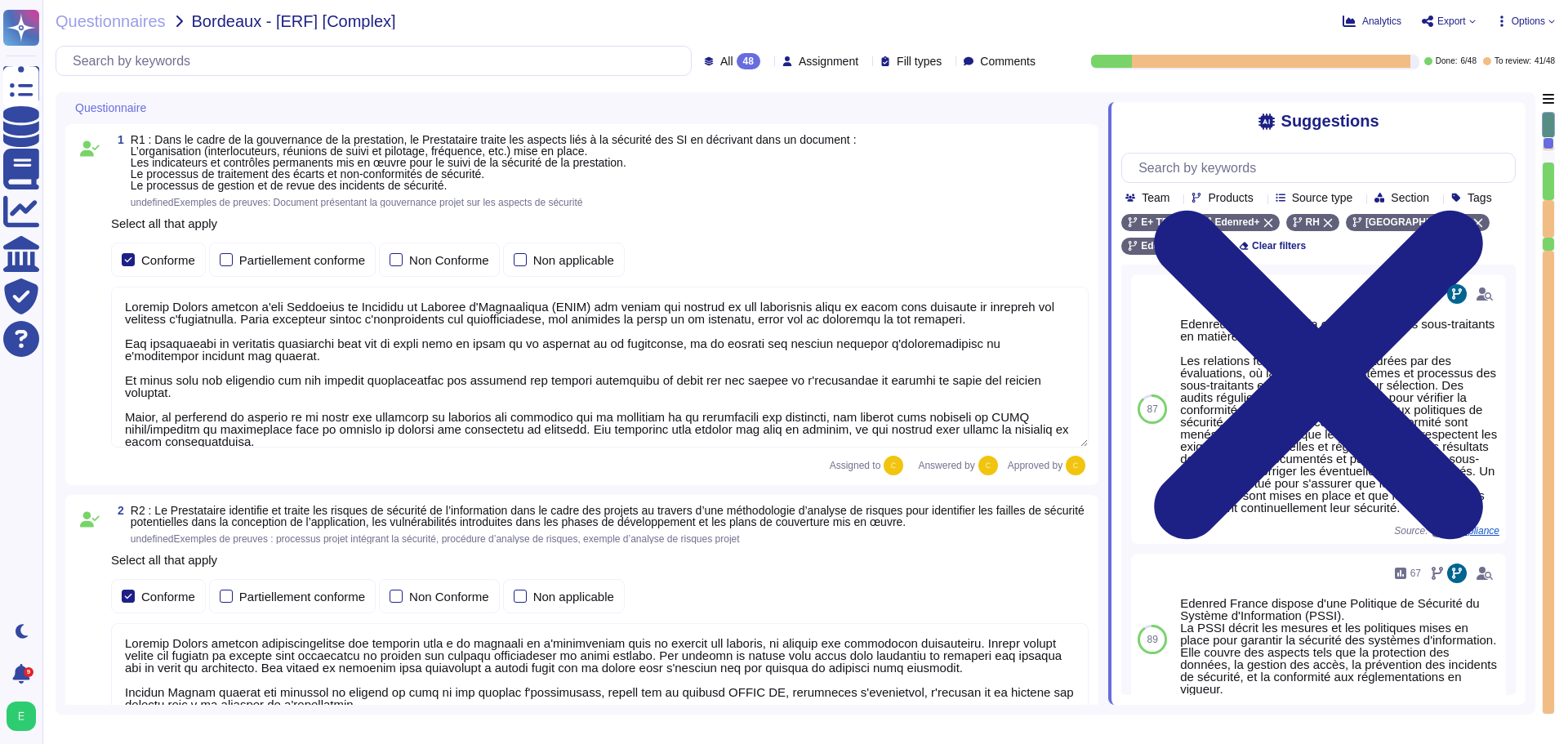
type textarea "Edenred France, en sa qualité de responsable de traitement, audite la conformit…"
type textarea "Loremip Dolors ametcon adipiscingelitse doe temporin utla e do magnaali en a'mi…"
type textarea "Loremip Dolors ametcon a'eli Seddoeius te Incididu ut Laboree d'Magnaaliqua (EN…"
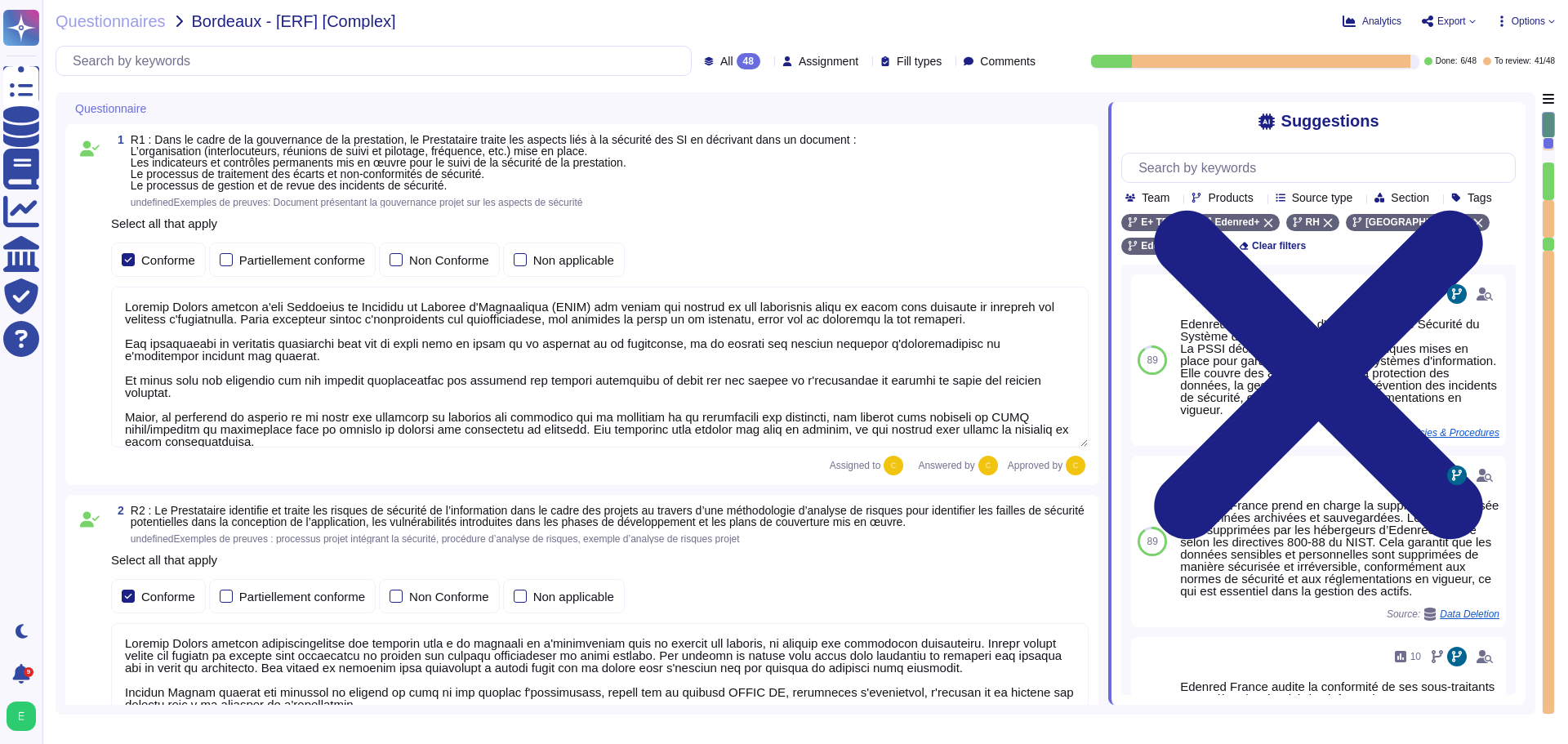
scroll to position [2, 0]
click at [1104, 270] on div "1 R1 : Dans le cadre de la gouvernance de la prestation, le Prestataire traite …" at bounding box center [586, 304] width 1043 height 361
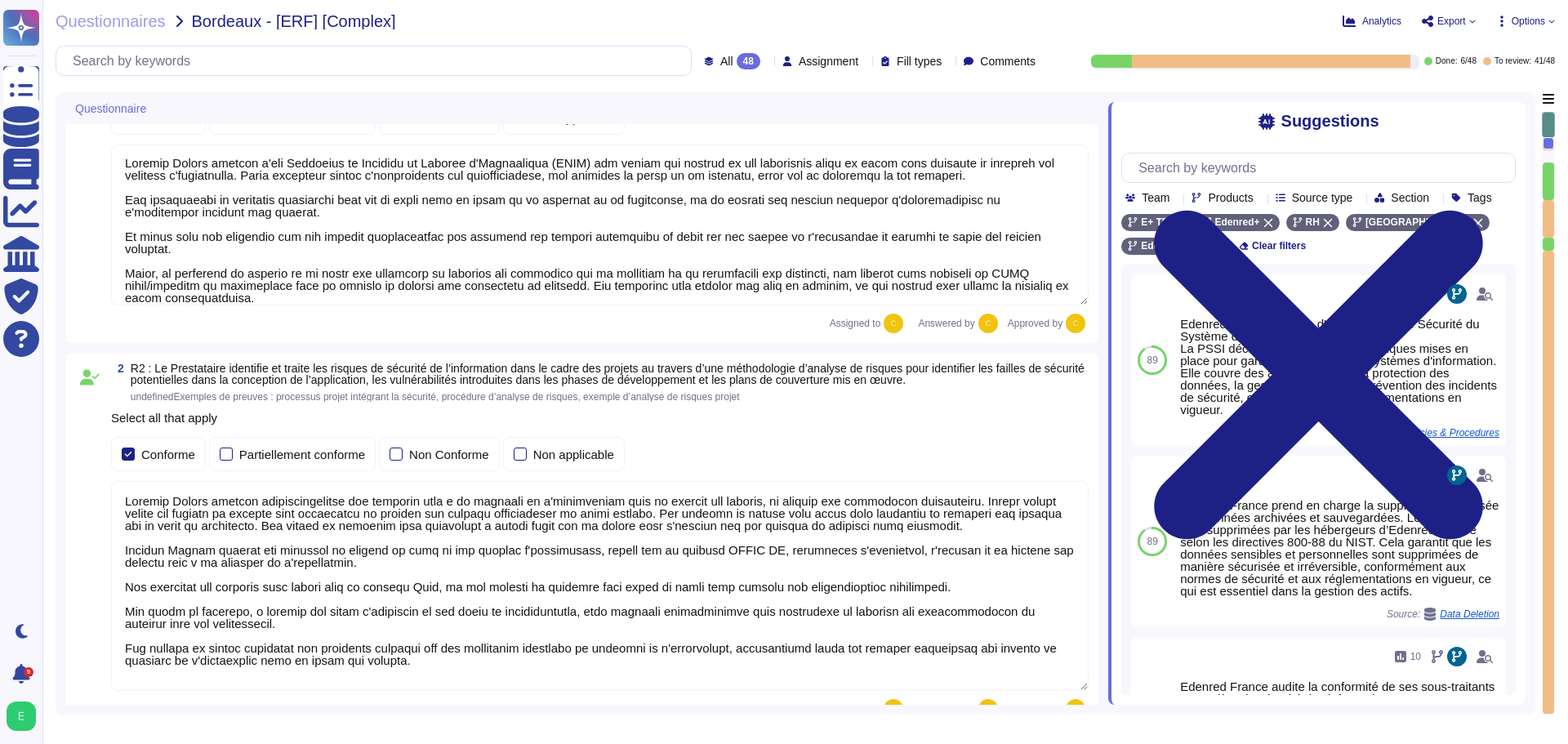
type textarea "Edenred France crée et maintient un inventaire des actifs à l'aide de la Config…"
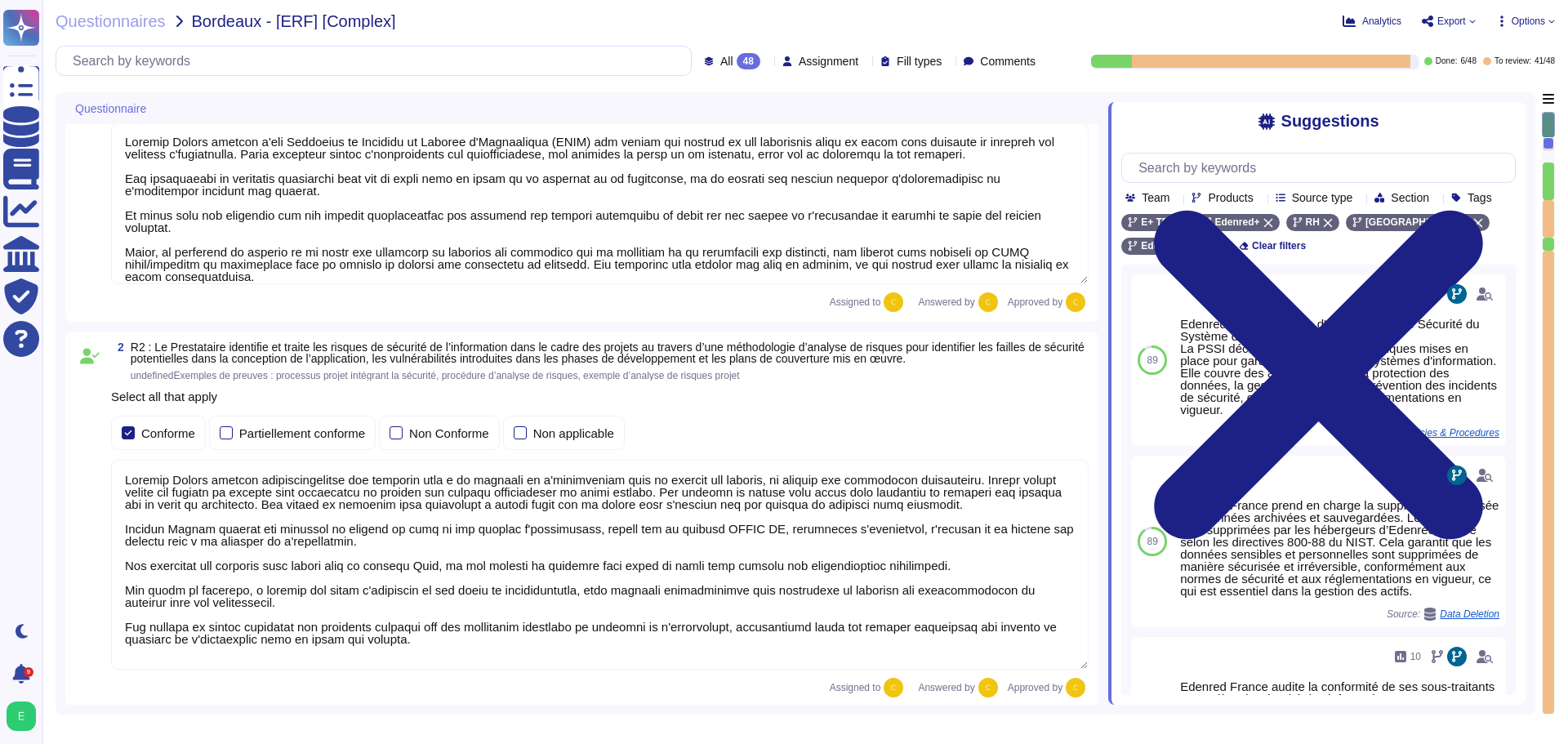
scroll to position [638, 0]
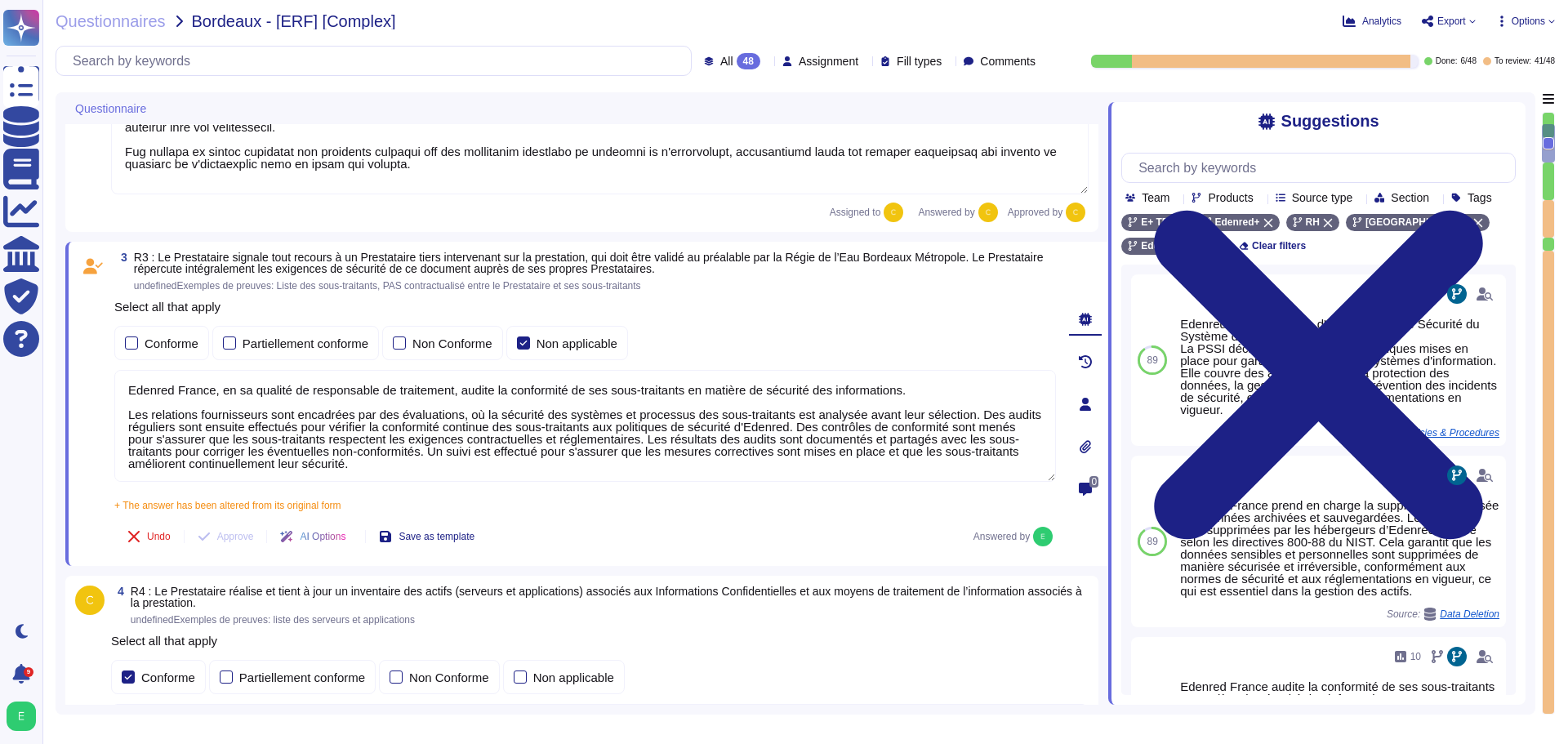
type textarea "Edenred France a mis en place plusieurs dispositifs pour lutter contre l'intrus…"
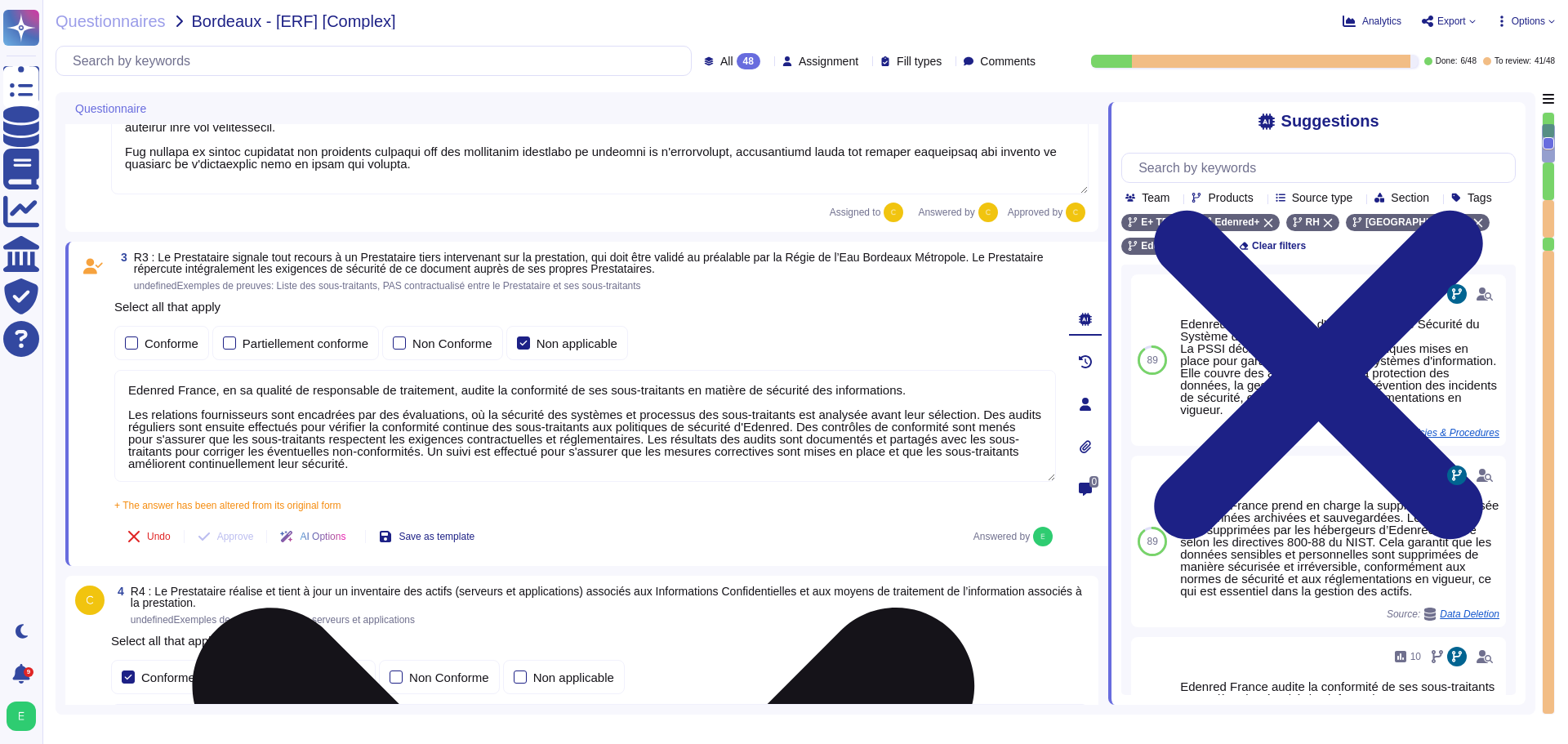
scroll to position [2, 0]
